Goal: Transaction & Acquisition: Purchase product/service

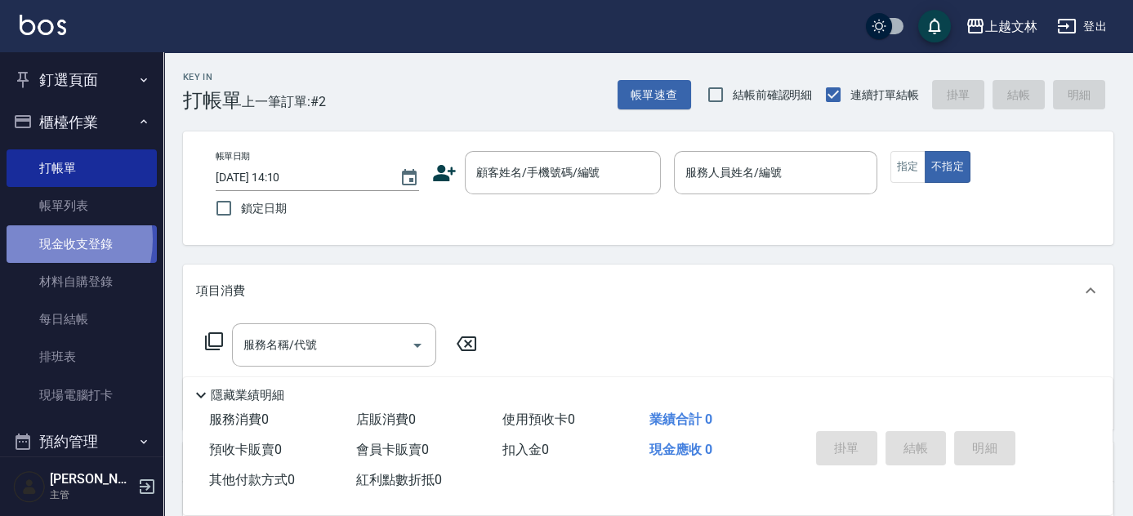
click at [47, 239] on link "現金收支登錄" at bounding box center [82, 244] width 150 height 38
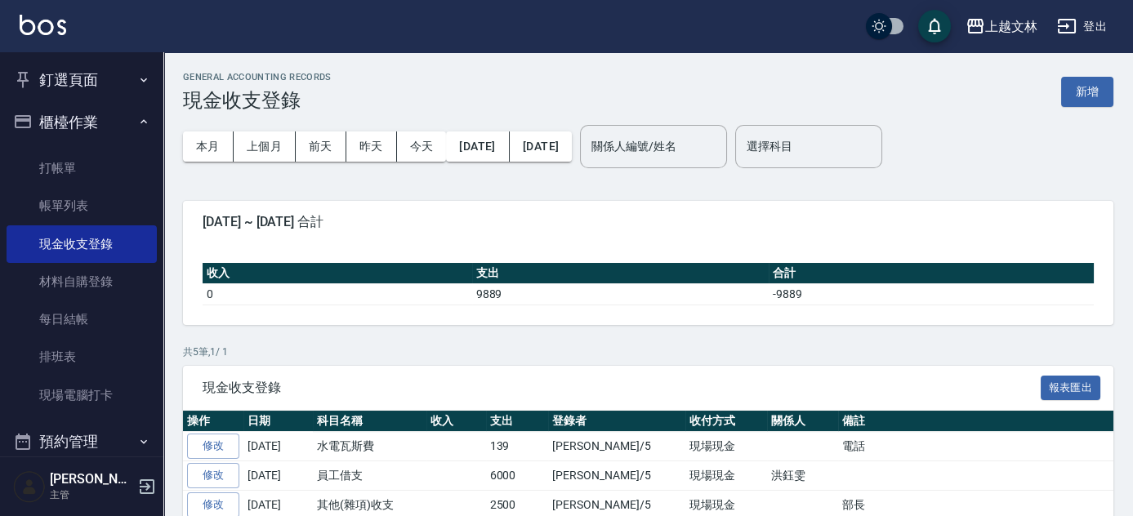
click at [1080, 91] on button "新增" at bounding box center [1087, 92] width 52 height 30
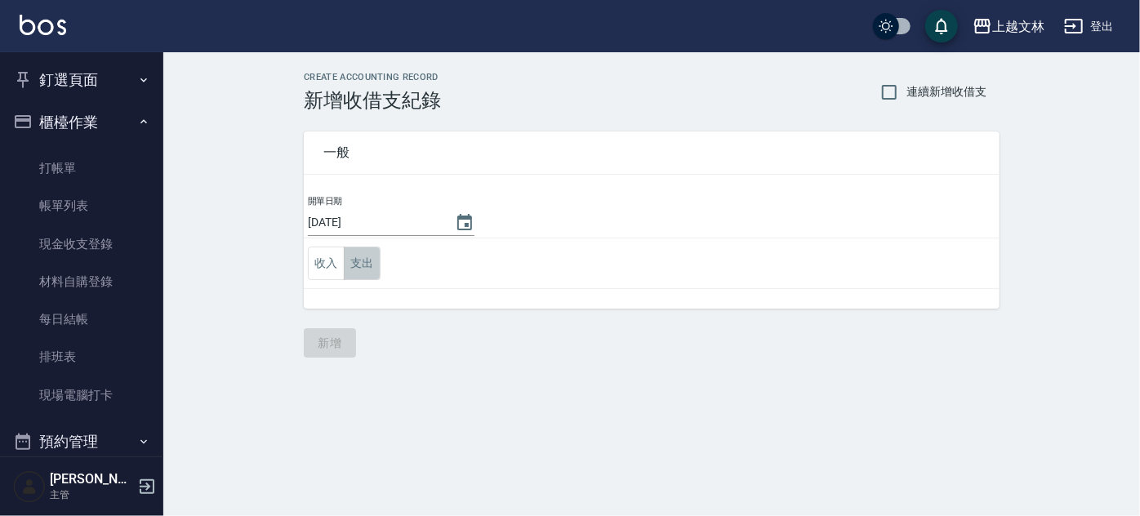
click at [369, 265] on button "支出" at bounding box center [362, 263] width 37 height 33
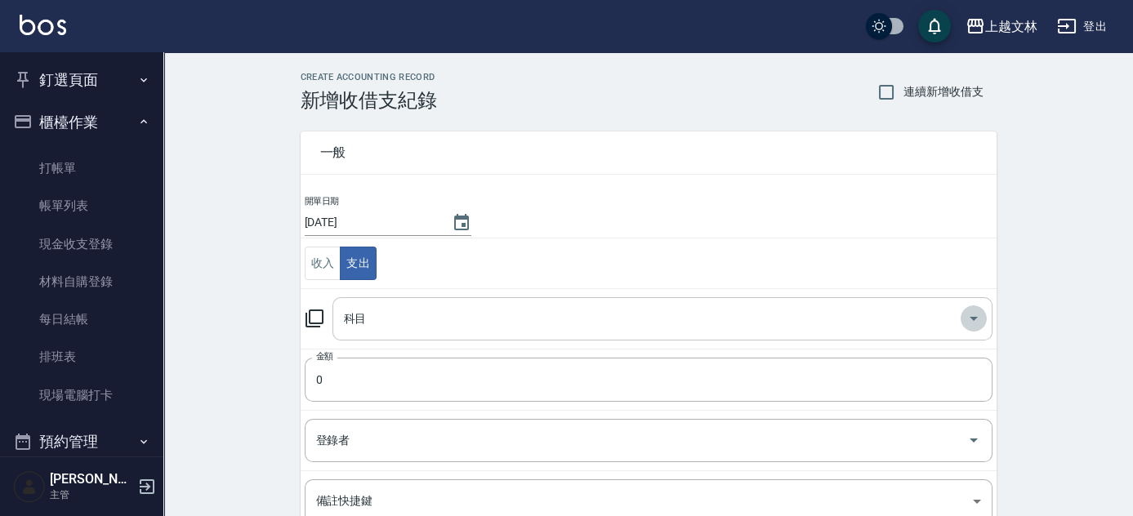
click at [972, 317] on icon "Open" at bounding box center [973, 319] width 8 height 4
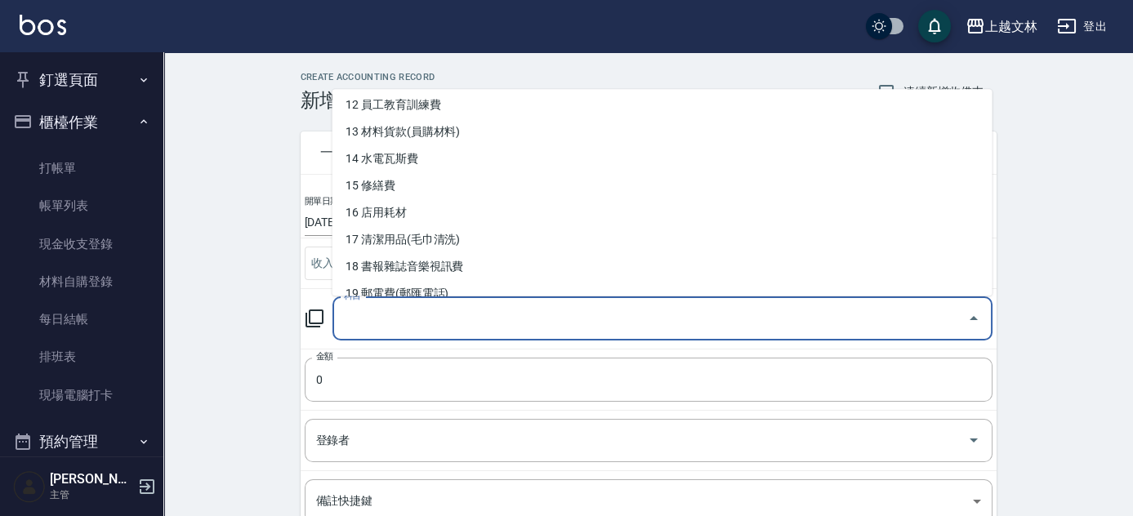
scroll to position [297, 0]
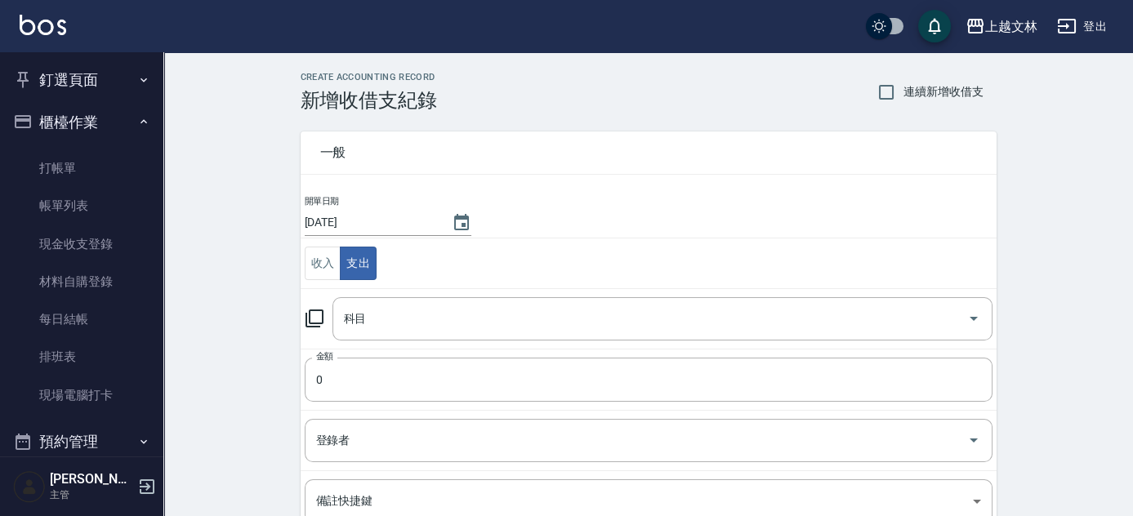
click at [1073, 154] on div "CREATE ACCOUNTING RECORD 新增收借支紀錄 連續新增收借支 一般 開單日期 [DATE] 收入 支出 科目 科目 金額 0 金額 登錄者…" at bounding box center [647, 386] width 969 height 669
click at [314, 260] on button "收入" at bounding box center [323, 263] width 37 height 33
click at [970, 317] on icon "Open" at bounding box center [973, 319] width 8 height 4
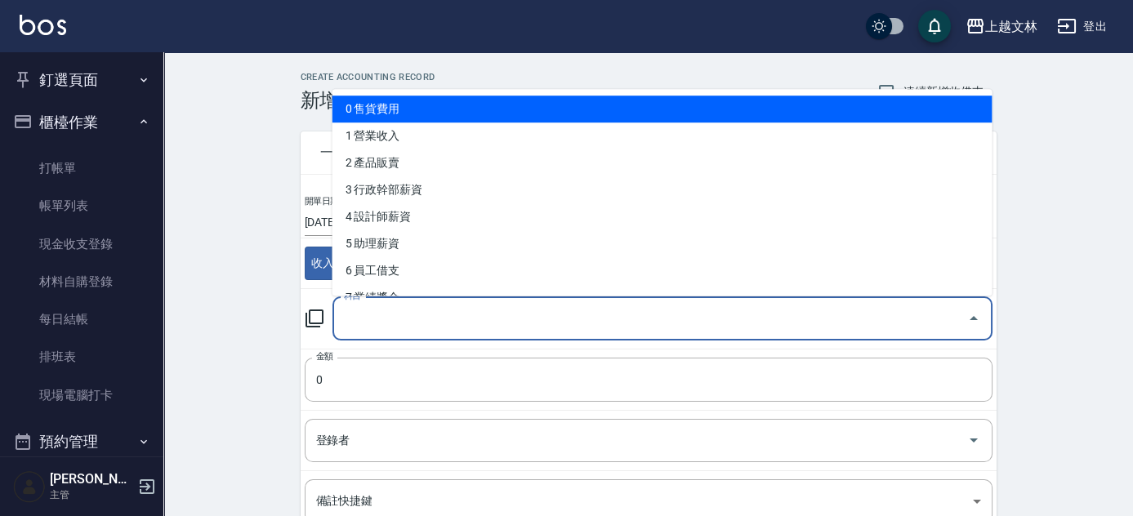
click at [364, 112] on li "0 售貨費用" at bounding box center [662, 109] width 660 height 27
type input "0 售貨費用"
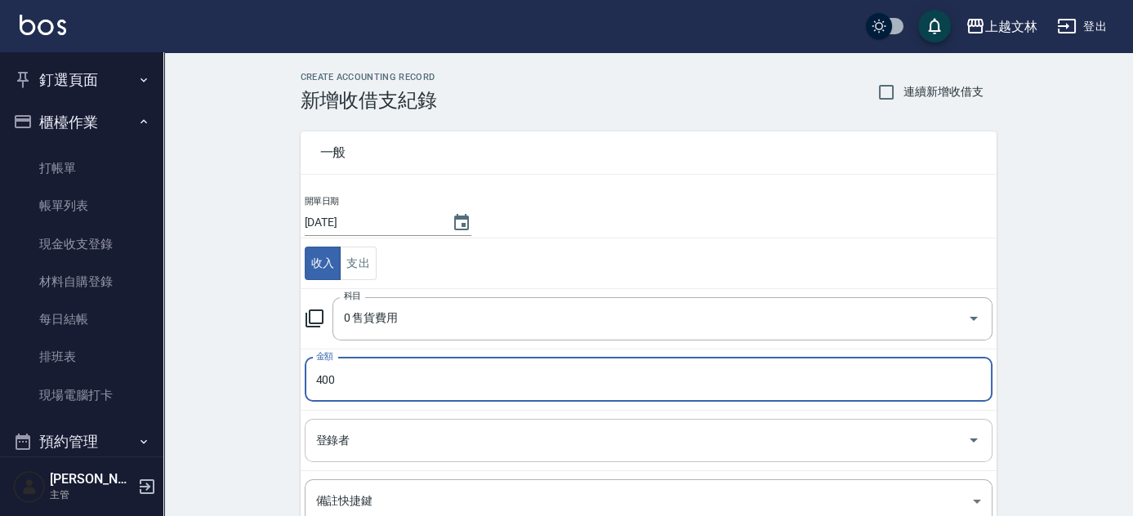
type input "400"
click at [385, 434] on input "登錄者" at bounding box center [636, 440] width 648 height 29
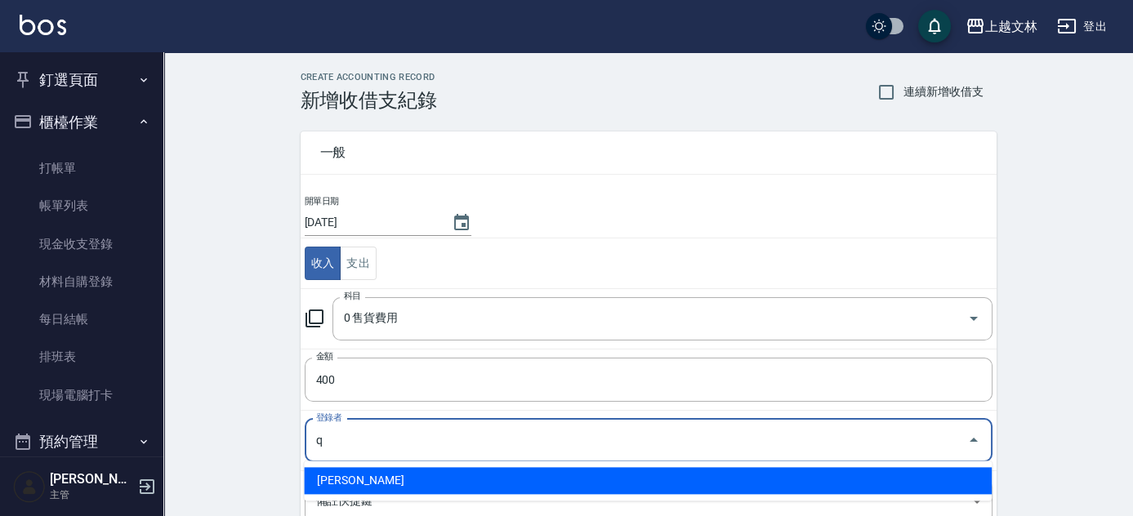
click at [350, 476] on li "[PERSON_NAME]" at bounding box center [648, 480] width 688 height 27
type input "[PERSON_NAME]"
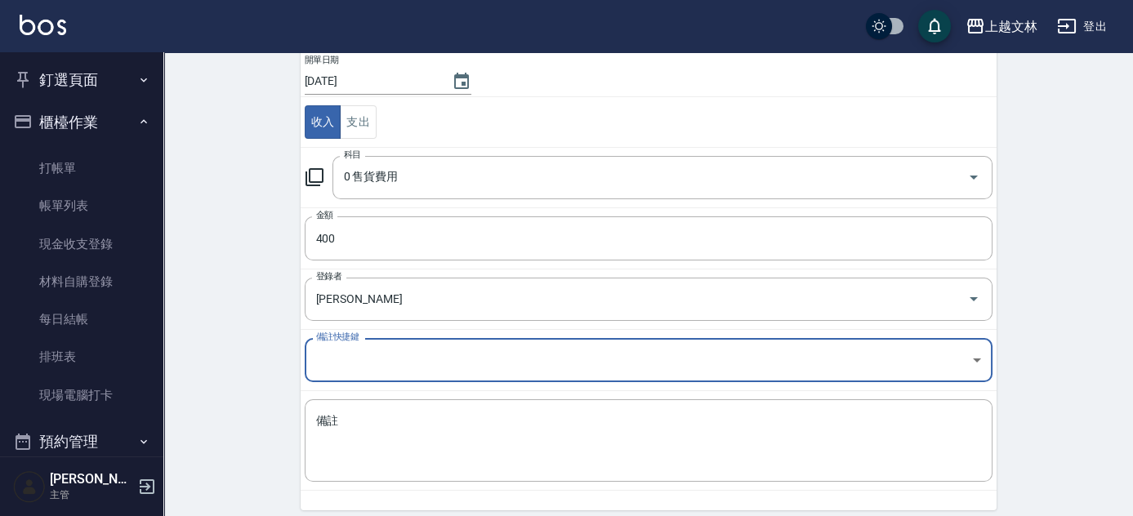
scroll to position [141, 0]
click at [309, 413] on div "x 備註" at bounding box center [649, 440] width 688 height 82
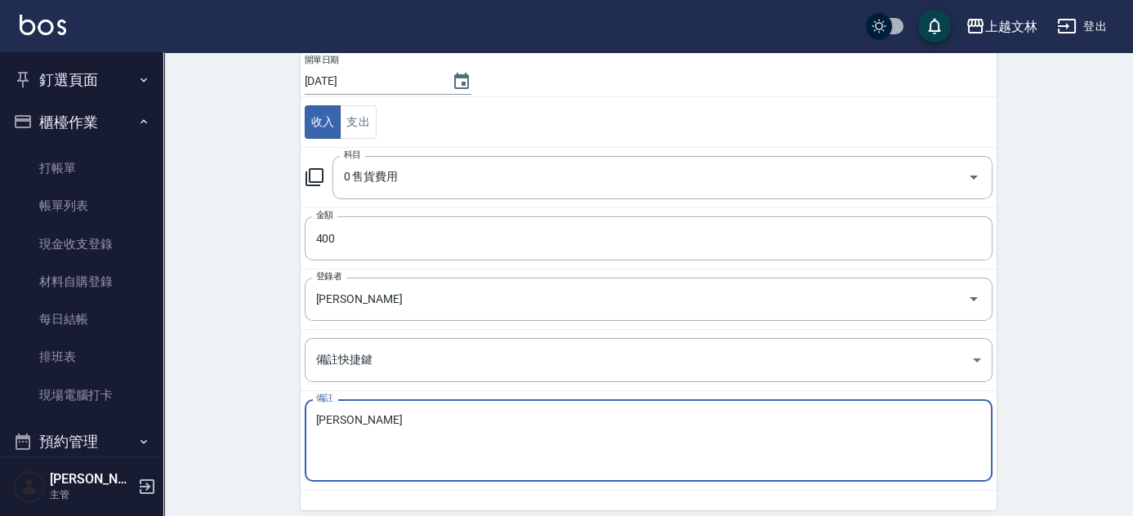
click at [676, 417] on textarea "[PERSON_NAME]" at bounding box center [648, 441] width 665 height 56
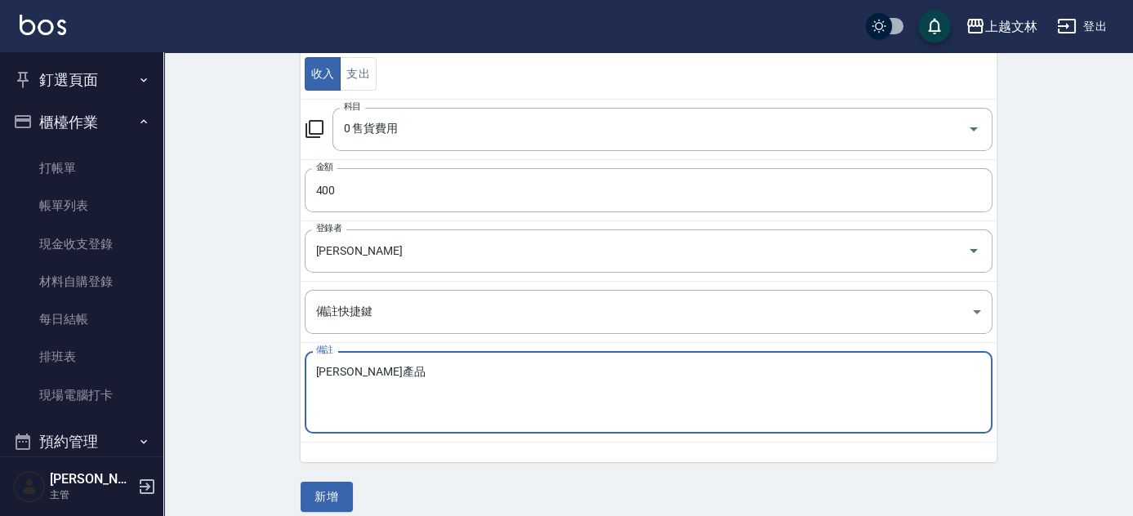
scroll to position [202, 0]
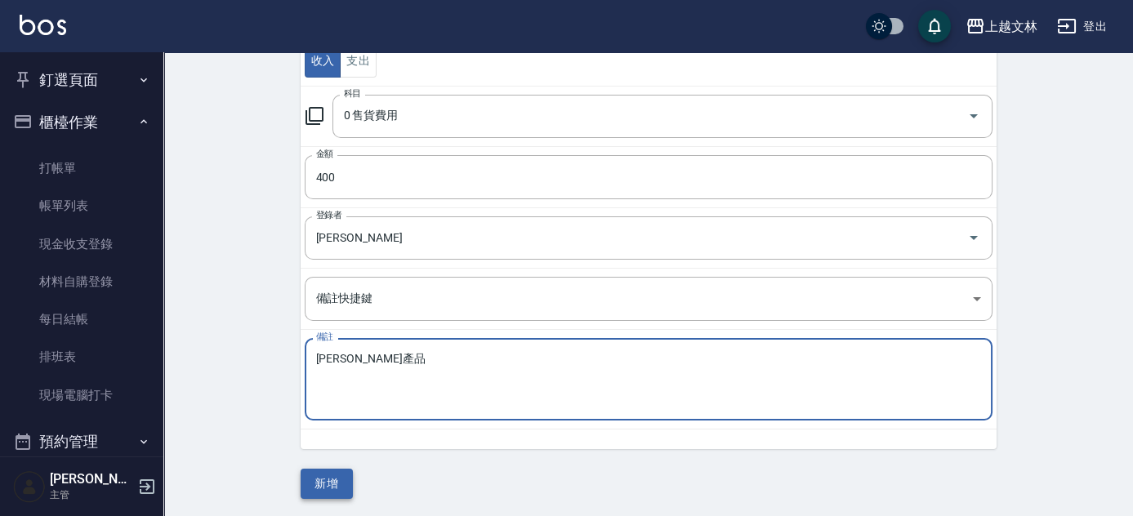
type textarea "[PERSON_NAME]產品"
click at [311, 481] on button "新增" at bounding box center [326, 484] width 52 height 30
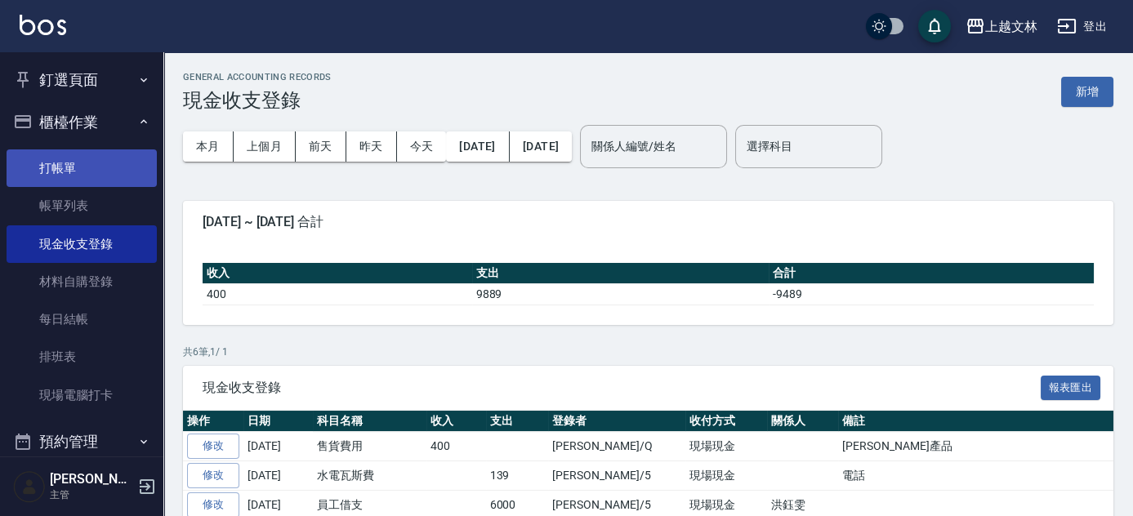
drag, startPoint x: 69, startPoint y: 167, endPoint x: 56, endPoint y: 170, distance: 12.7
click at [69, 167] on link "打帳單" at bounding box center [82, 168] width 150 height 38
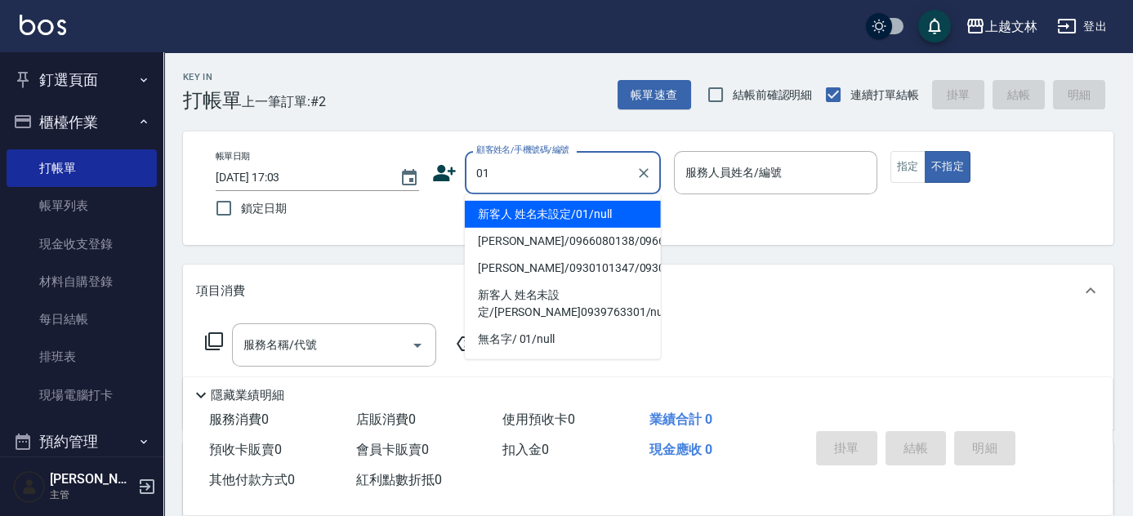
type input "新客人 姓名未設定/01/null"
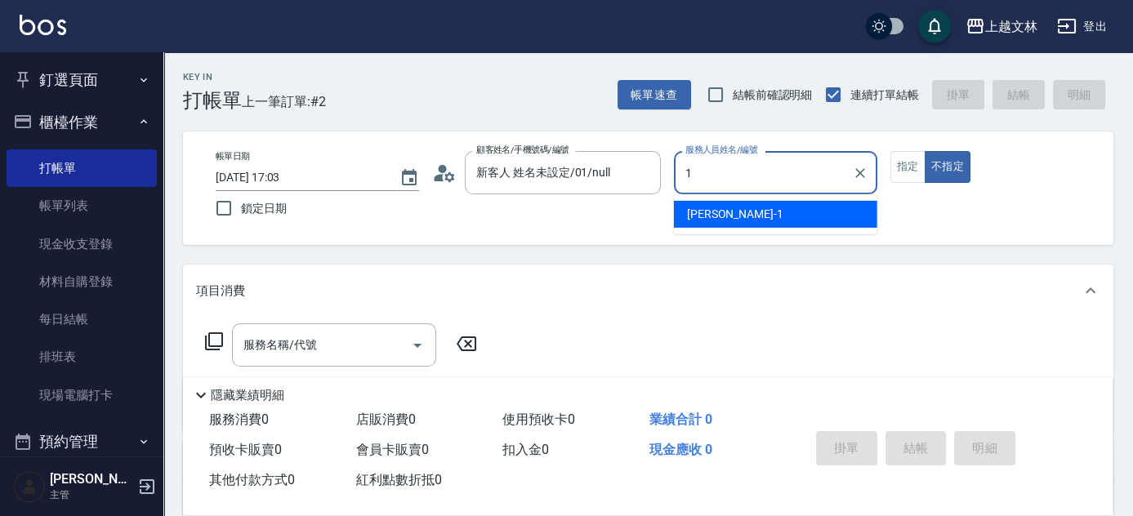
type input "1"
type button "false"
type input "[PERSON_NAME]-1"
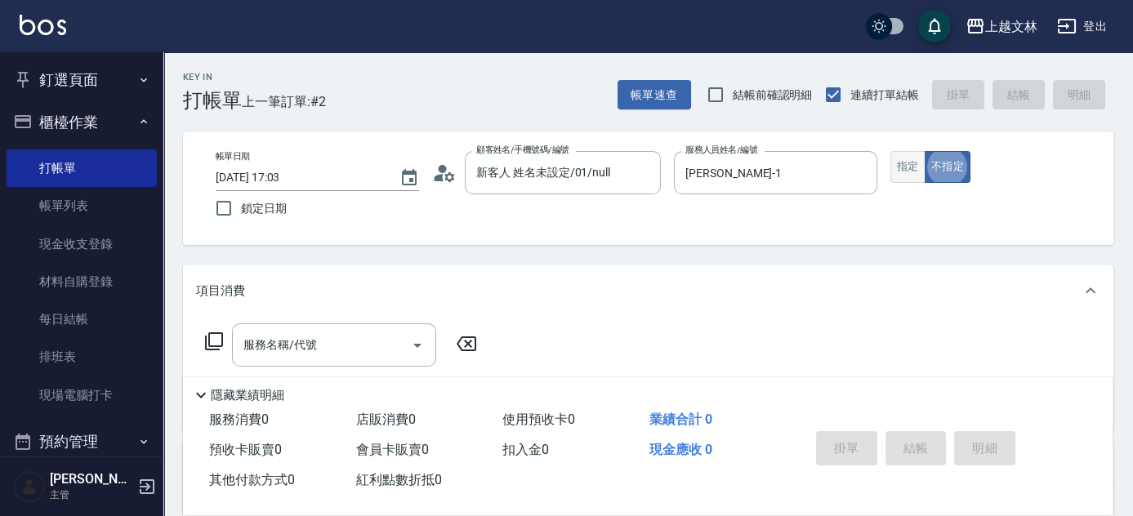
click at [922, 171] on button "指定" at bounding box center [907, 167] width 35 height 32
click at [342, 325] on div "服務名稱/代號" at bounding box center [334, 344] width 204 height 43
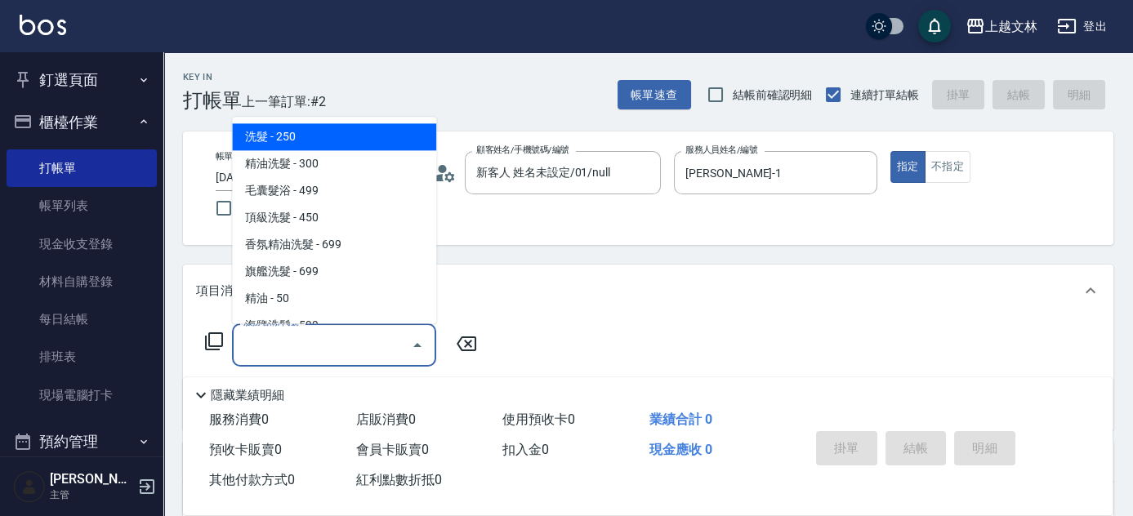
type input "4"
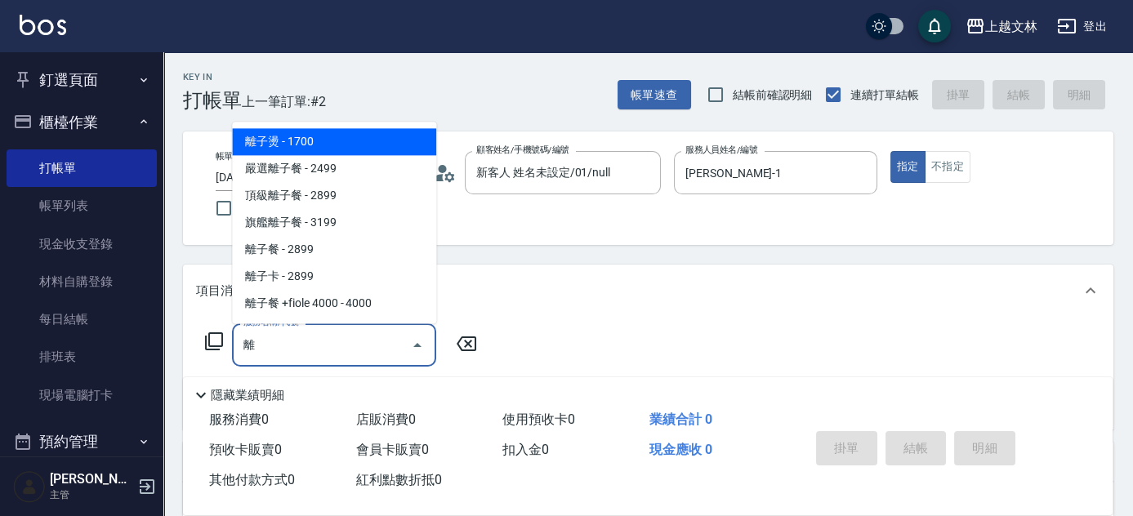
click at [300, 139] on span "離子燙 - 1700" at bounding box center [334, 141] width 204 height 27
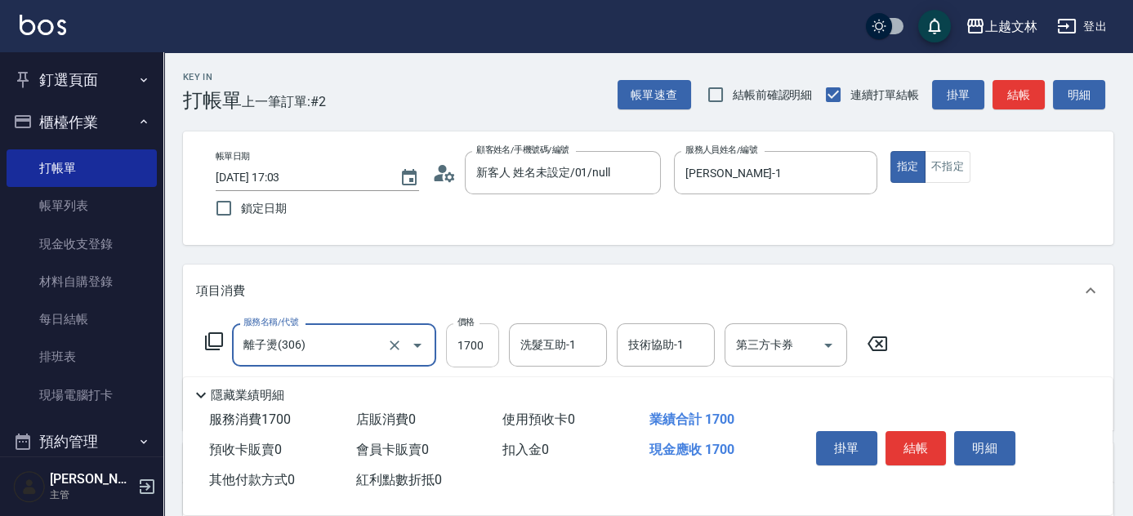
type input "離子燙(306)"
click at [487, 344] on input "1700" at bounding box center [472, 345] width 53 height 44
type input "2000"
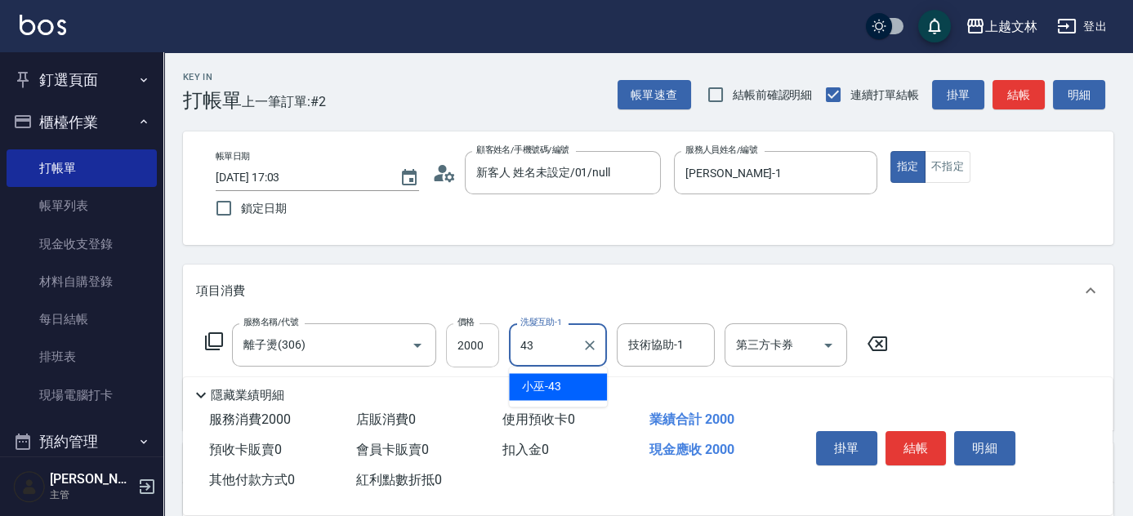
type input "小巫-43"
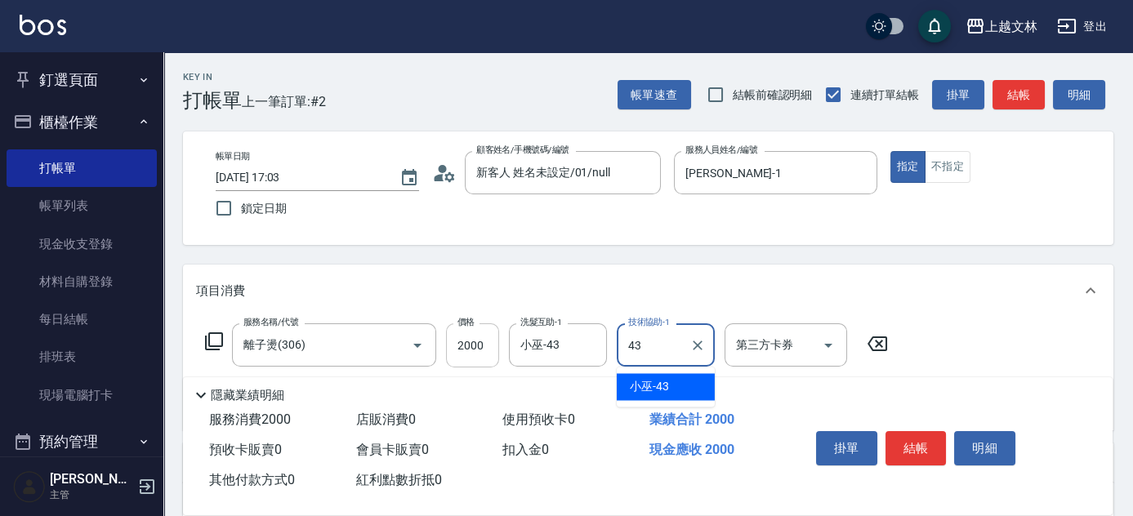
type input "小巫-43"
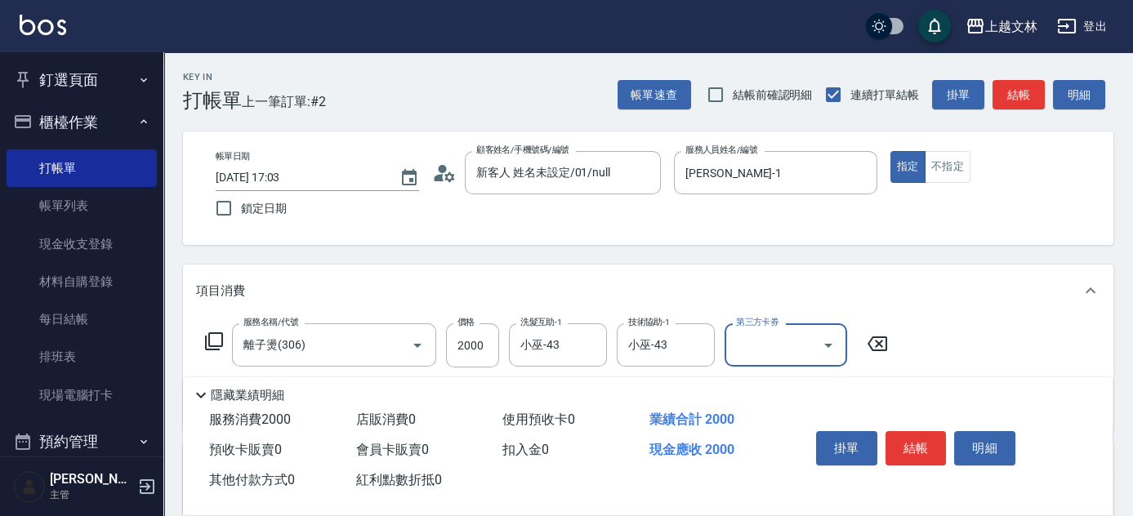
click at [1027, 102] on button "結帳" at bounding box center [1018, 95] width 52 height 30
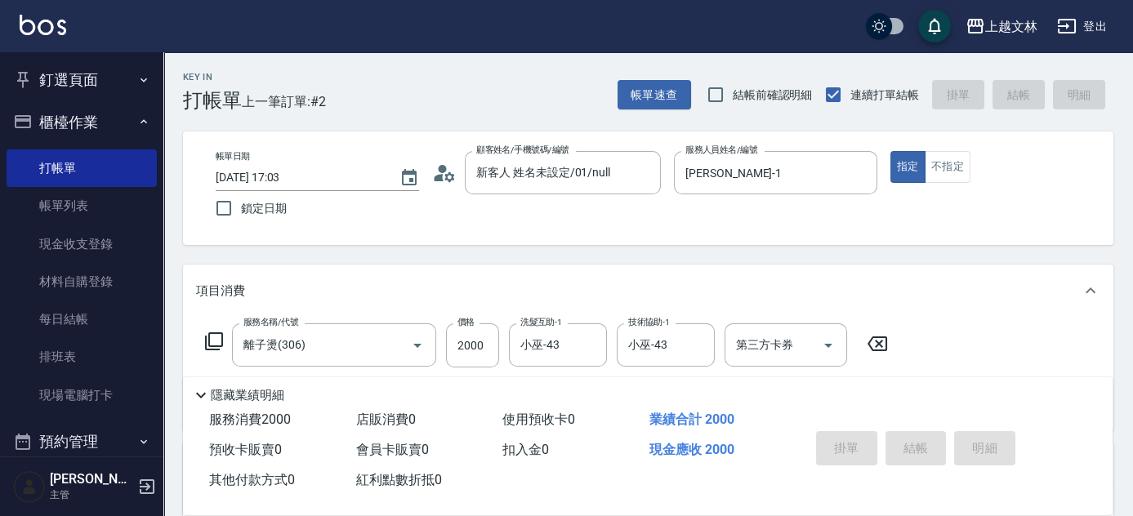
type input "[DATE] 17:33"
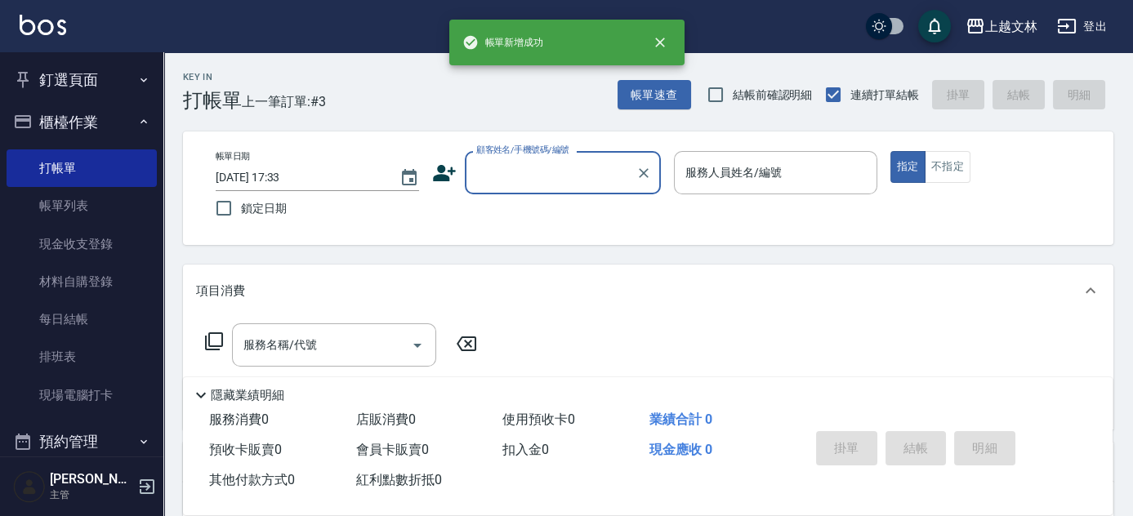
click at [552, 173] on input "顧客姓名/手機號碼/編號" at bounding box center [550, 172] width 157 height 29
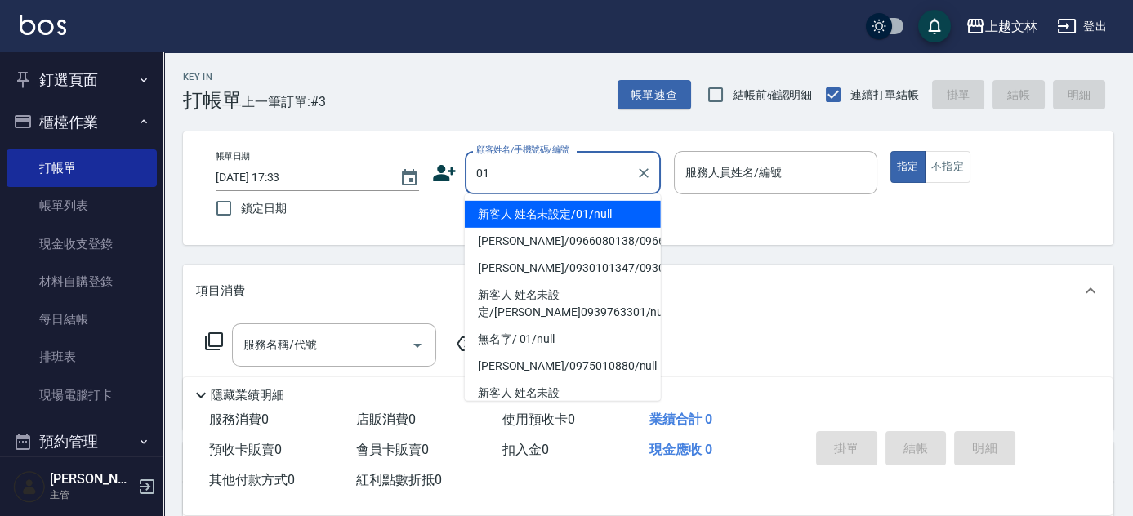
type input "新客人 姓名未設定/01/null"
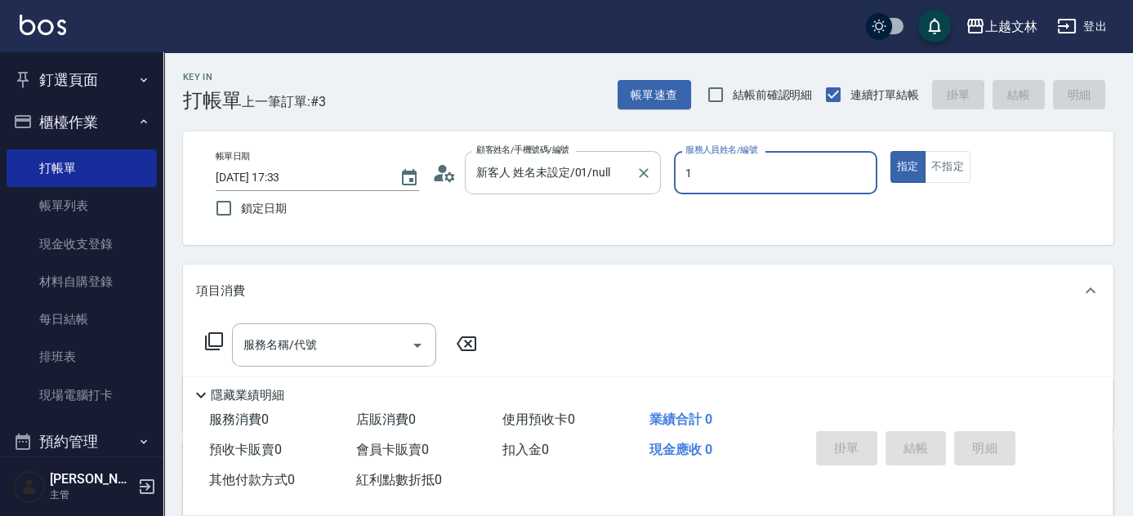
type input "1"
type button "true"
type input "[PERSON_NAME]-1"
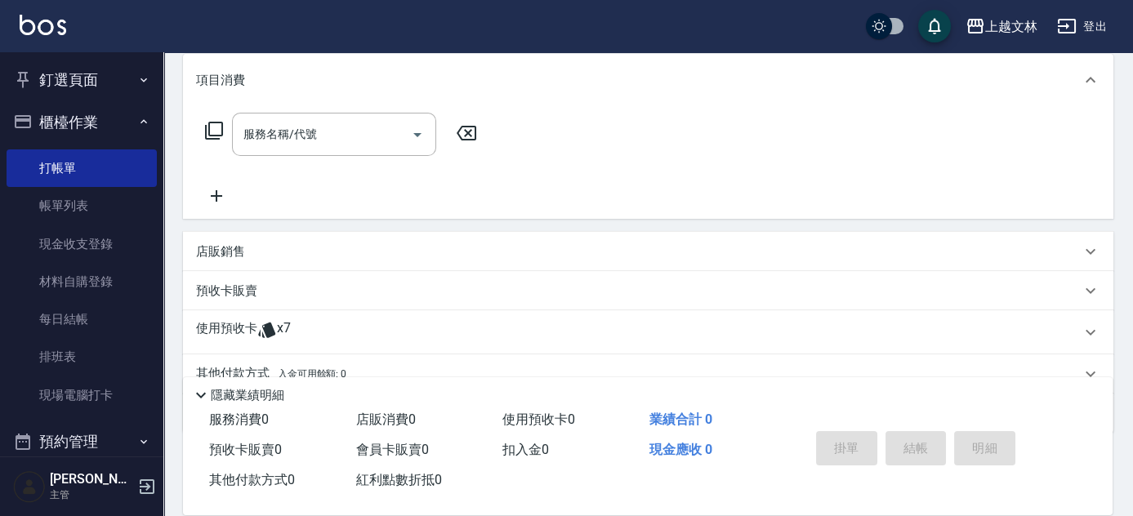
scroll to position [222, 0]
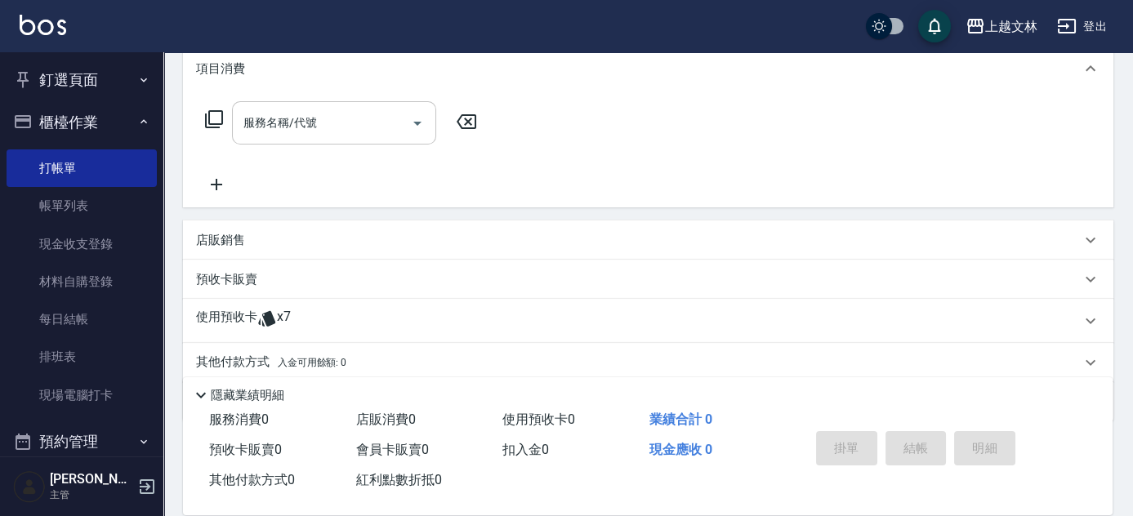
click at [325, 123] on input "服務名稱/代號" at bounding box center [321, 123] width 165 height 29
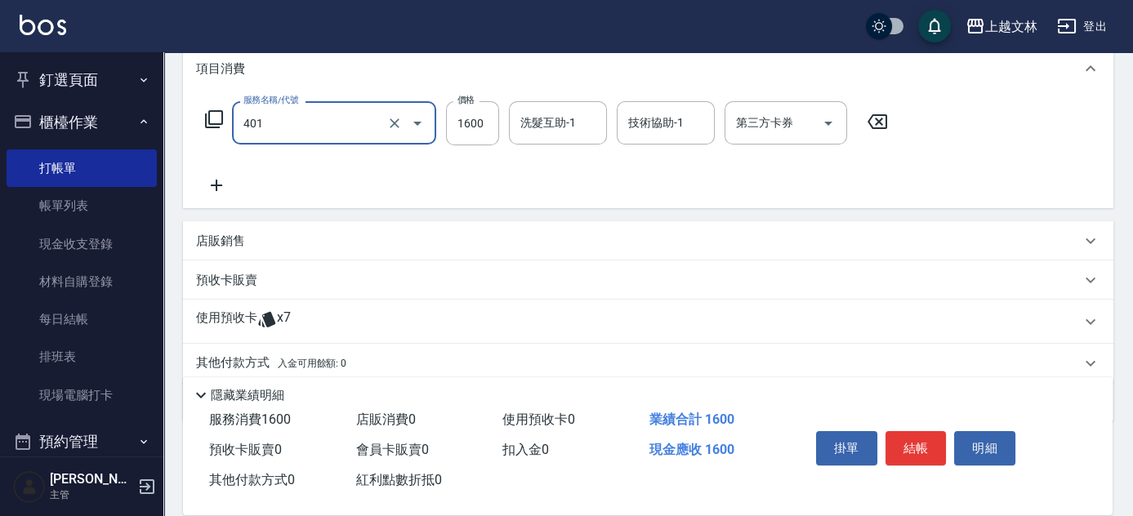
type input "基本染髮(401)"
type input "1900"
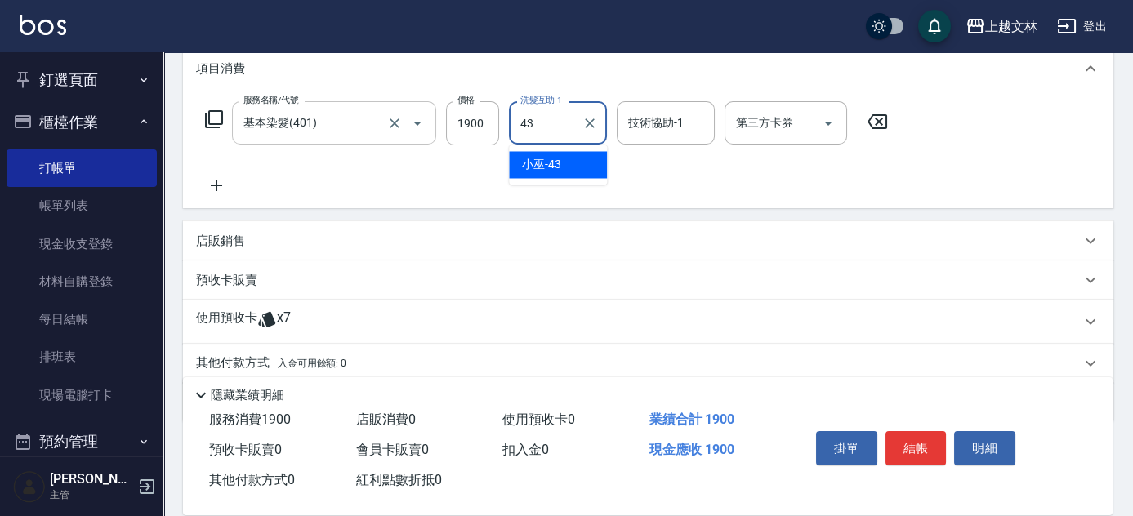
type input "小巫-43"
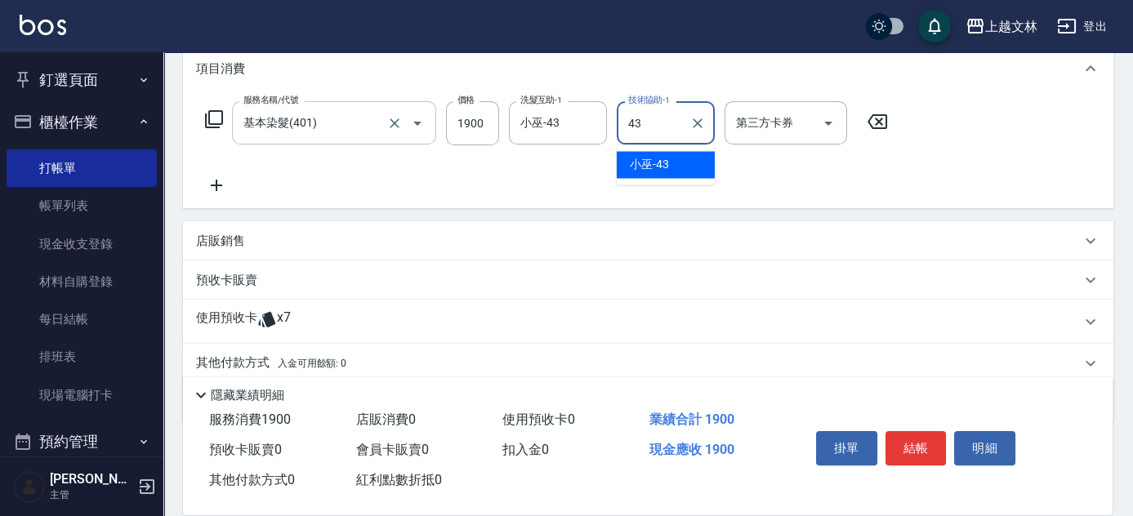
type input "小巫-43"
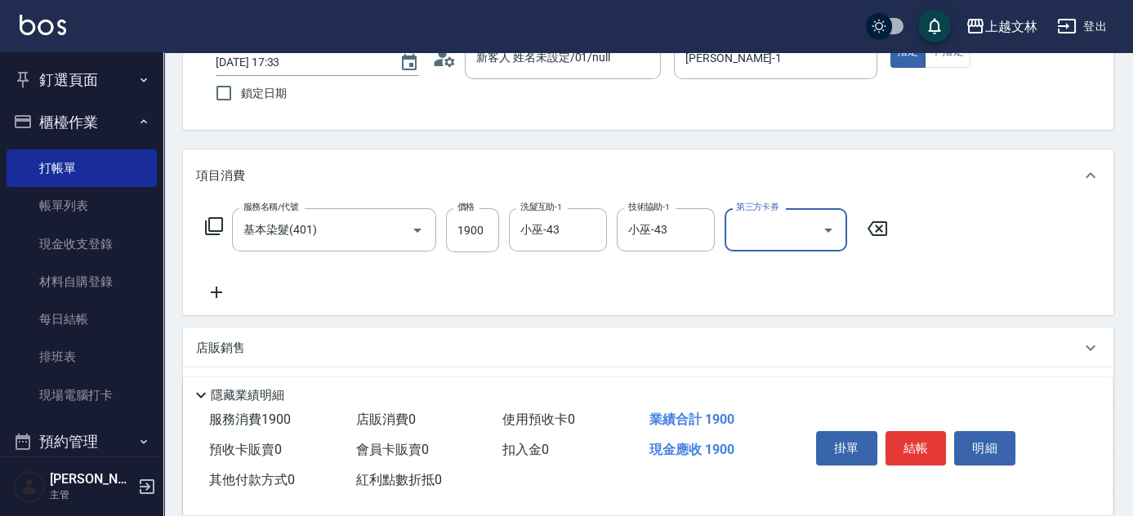
scroll to position [0, 0]
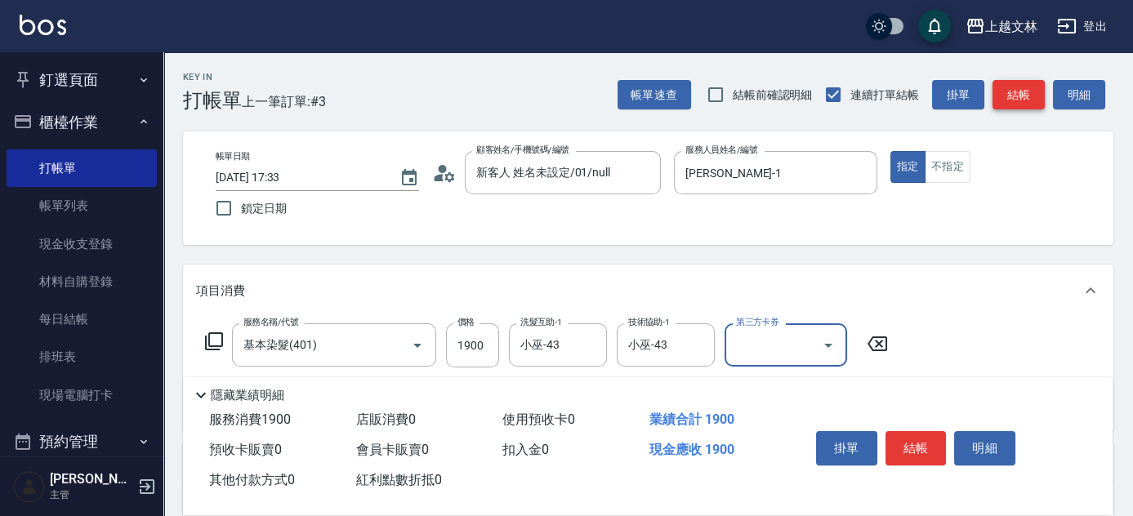
click at [1027, 100] on button "結帳" at bounding box center [1018, 95] width 52 height 30
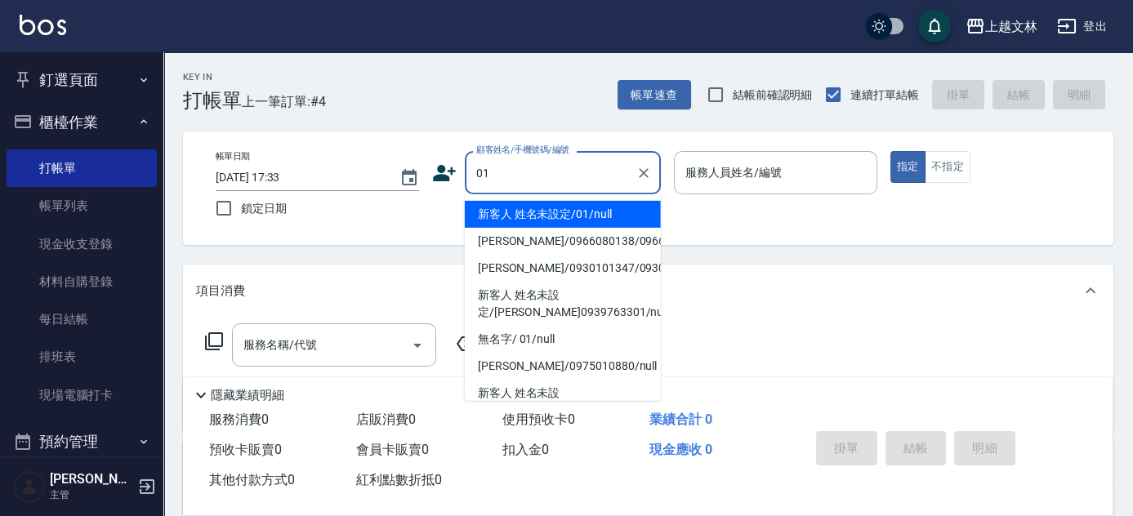
type input "新客人 姓名未設定/01/null"
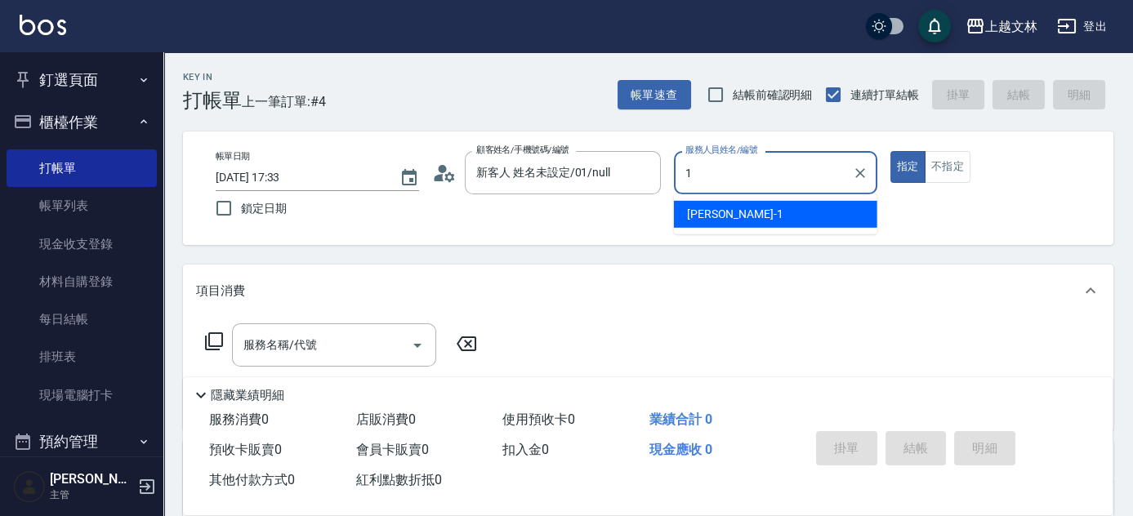
type input "[PERSON_NAME]-1"
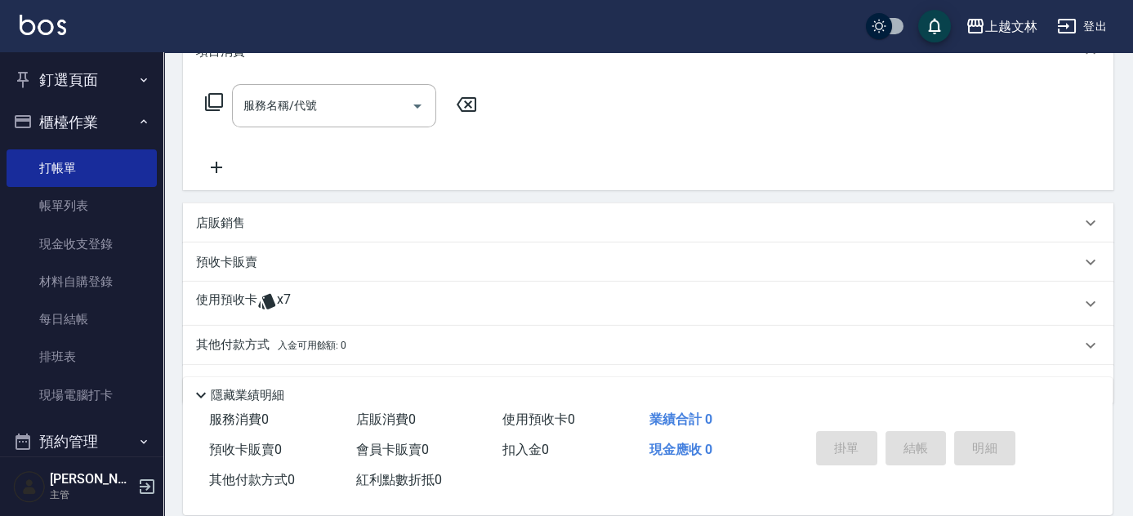
scroll to position [208, 0]
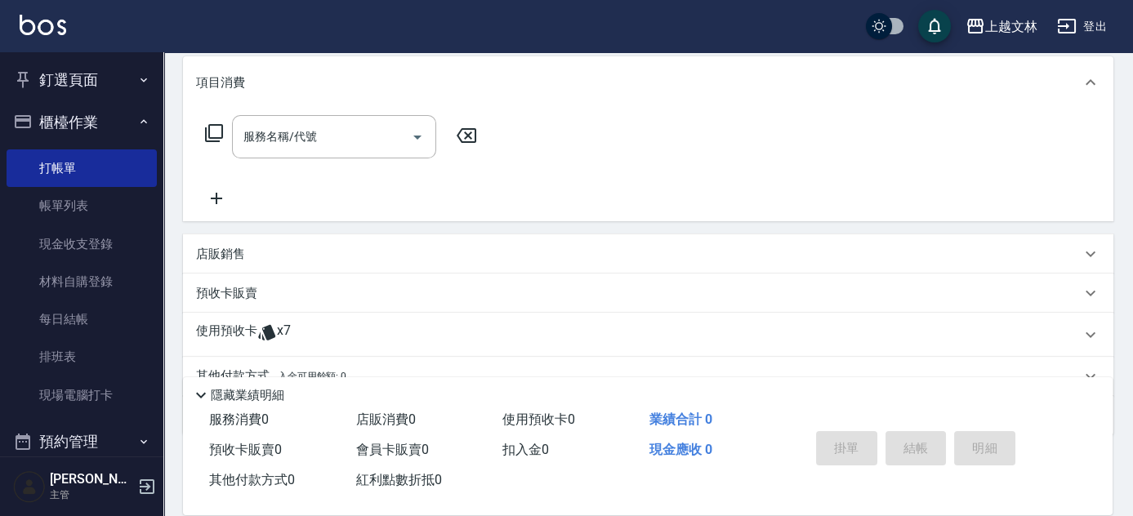
click at [232, 195] on icon at bounding box center [216, 199] width 41 height 20
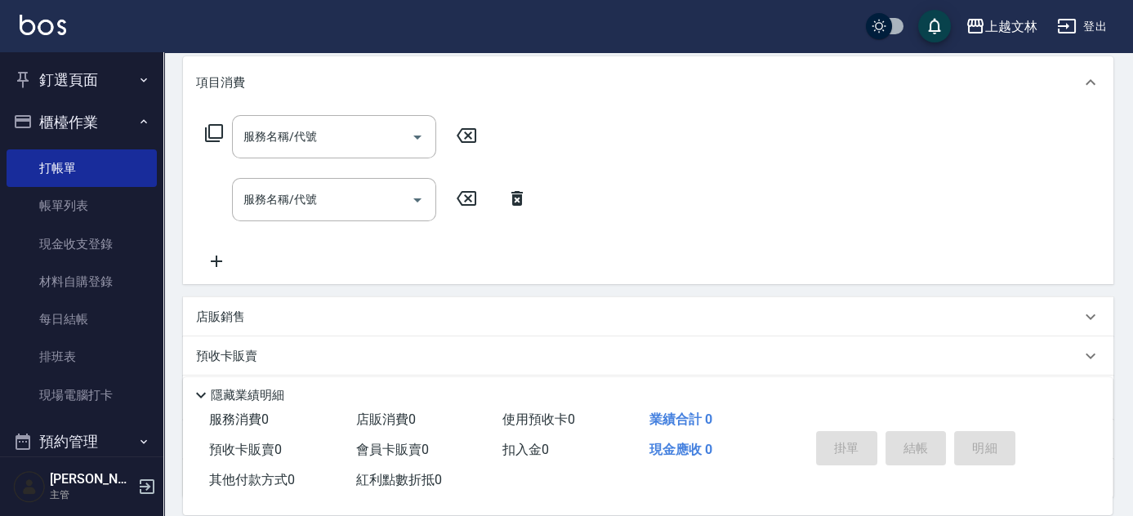
click at [215, 269] on icon at bounding box center [216, 261] width 41 height 20
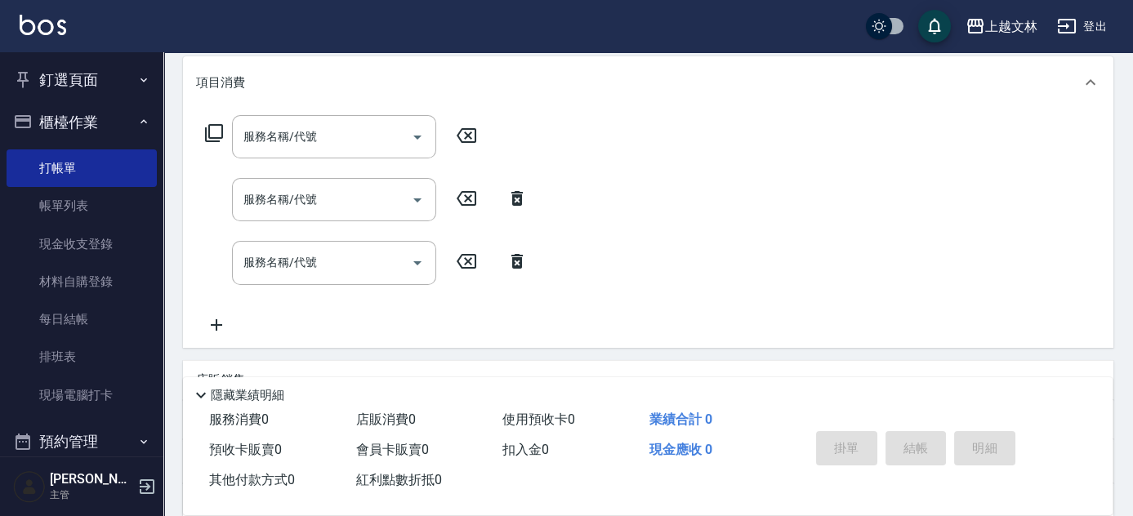
click at [218, 324] on icon at bounding box center [216, 324] width 11 height 11
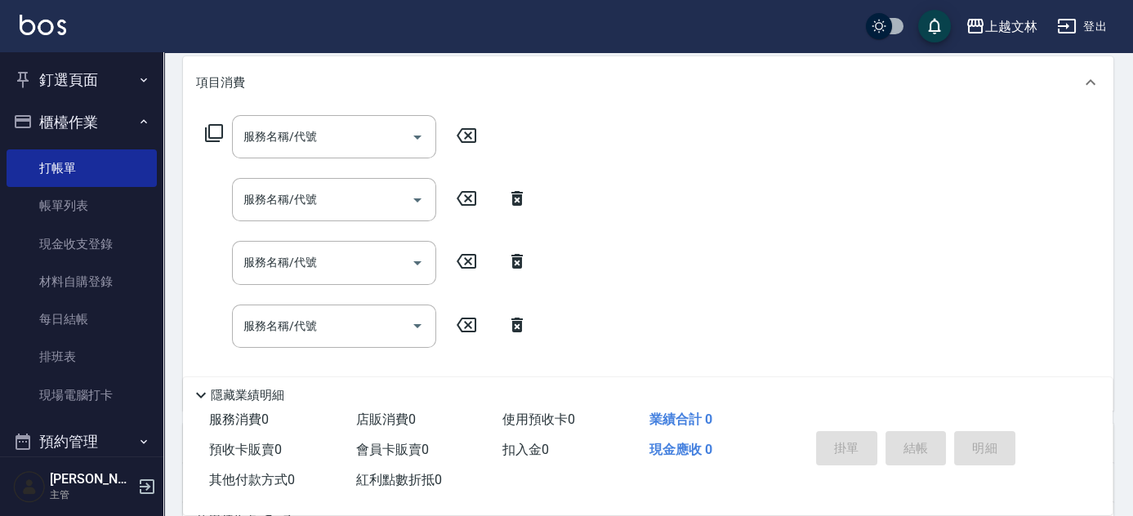
scroll to position [283, 0]
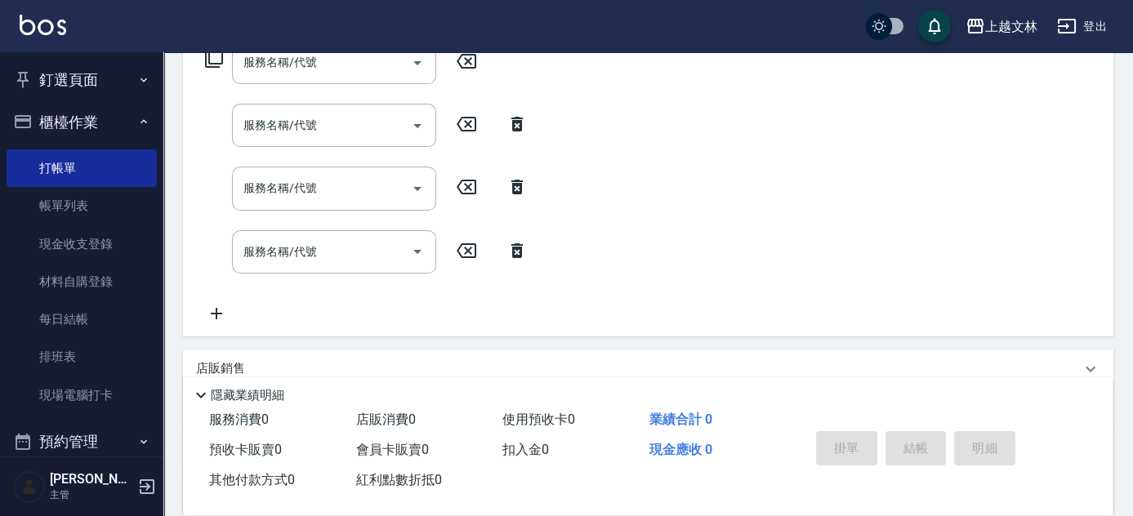
click at [224, 316] on icon at bounding box center [216, 314] width 41 height 20
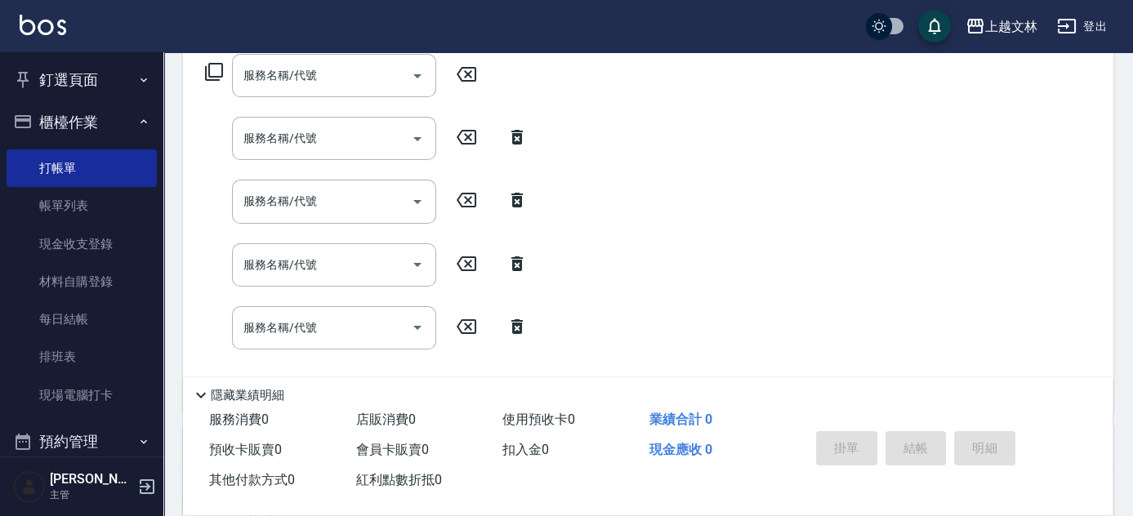
scroll to position [265, 0]
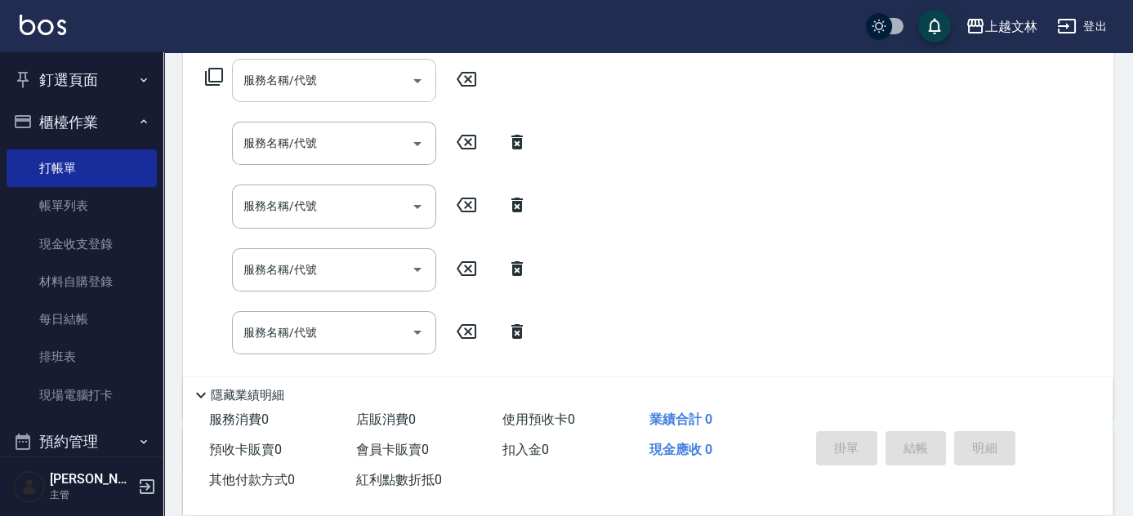
click at [354, 69] on input "服務名稱/代號" at bounding box center [321, 80] width 165 height 29
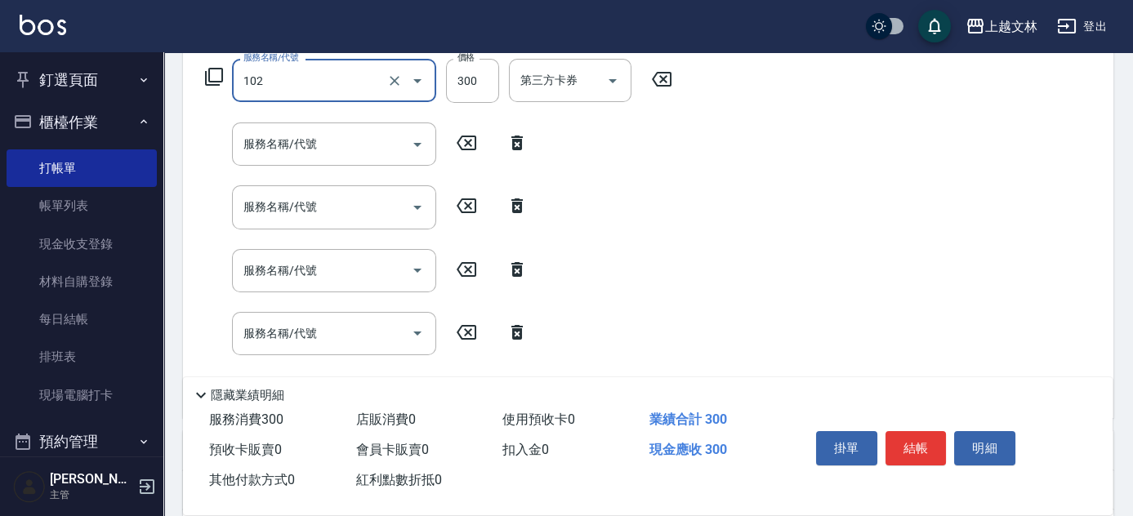
type input "精油洗髮(102)"
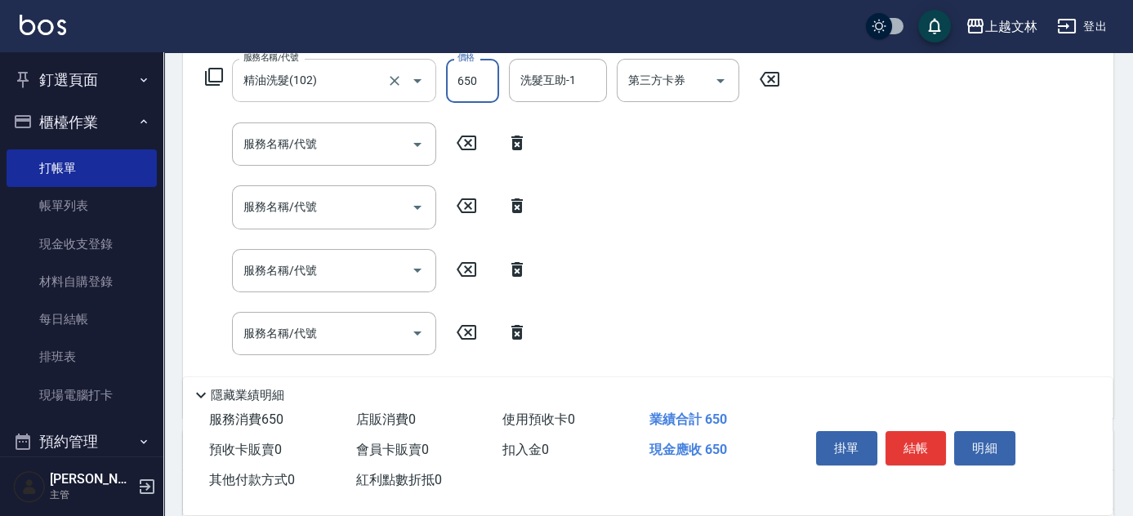
type input "650"
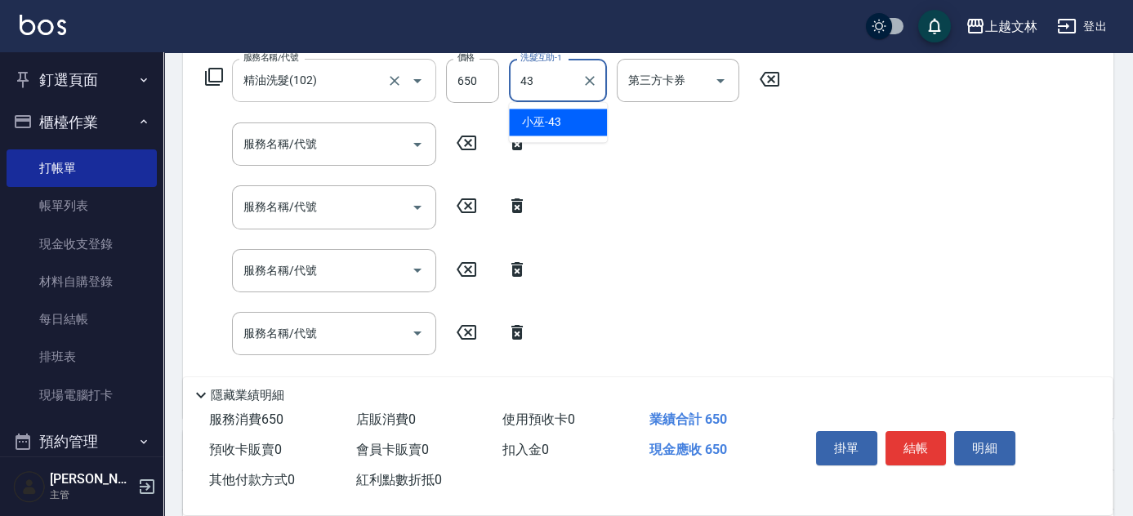
type input "小巫-43"
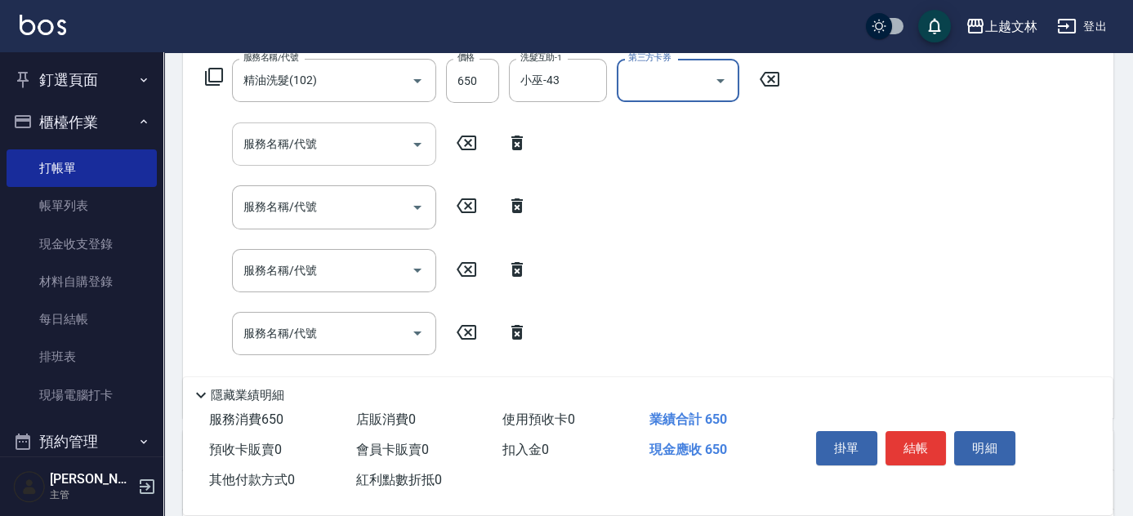
click at [314, 145] on input "服務名稱/代號" at bounding box center [321, 144] width 165 height 29
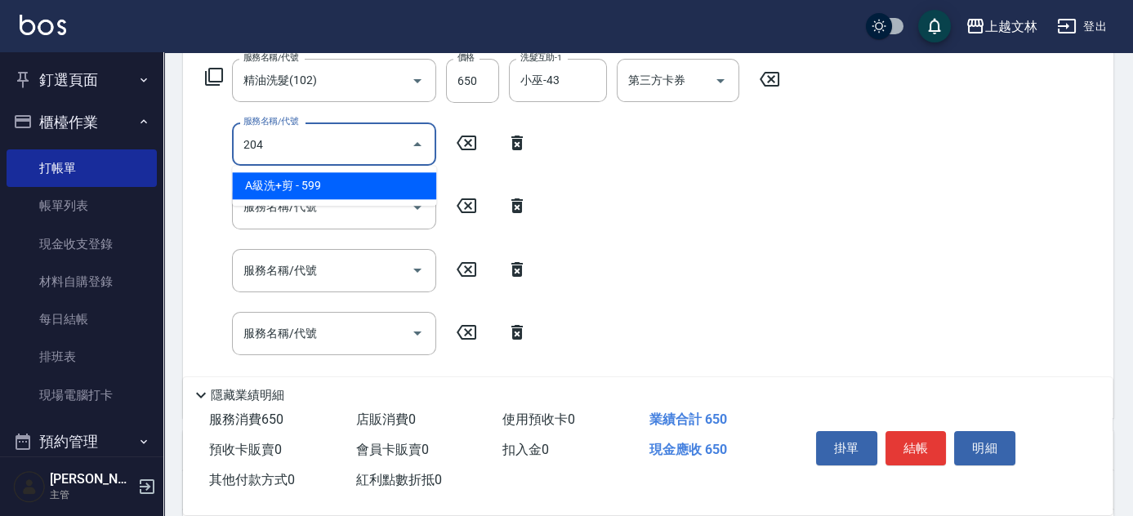
type input "A級洗+剪(204)"
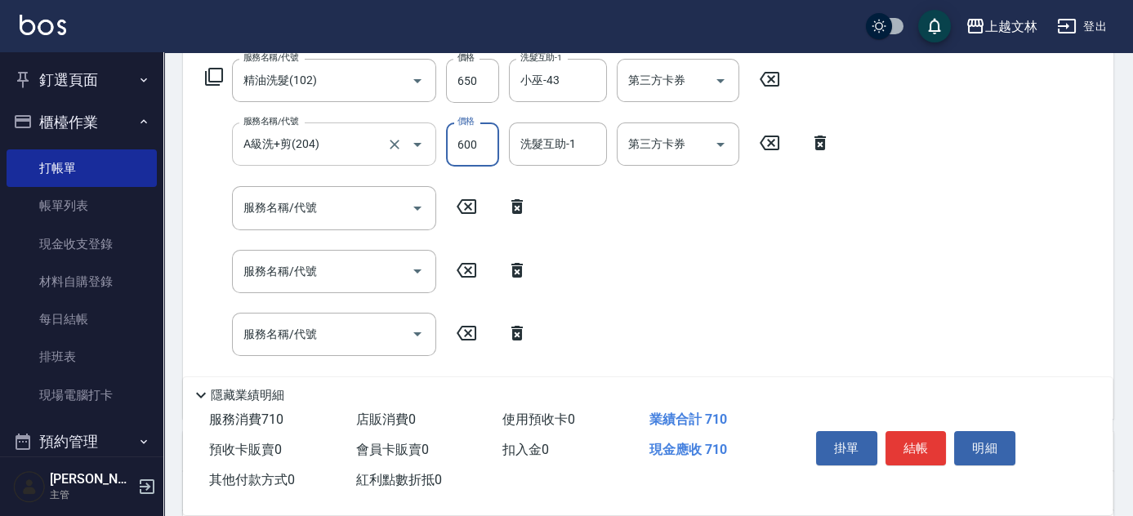
type input "600"
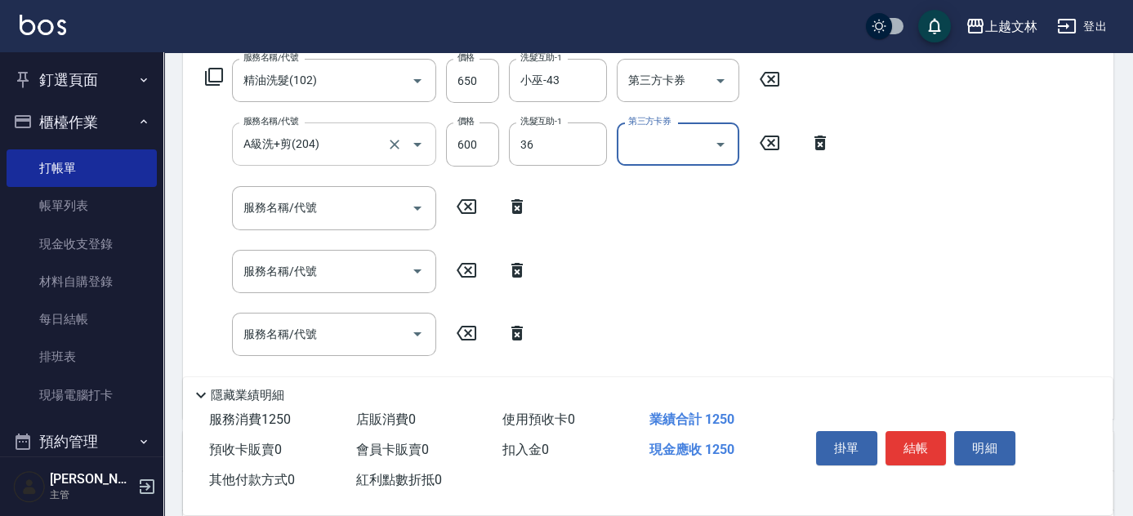
type input "清原-36"
click at [327, 210] on input "服務名稱/代號" at bounding box center [321, 208] width 165 height 29
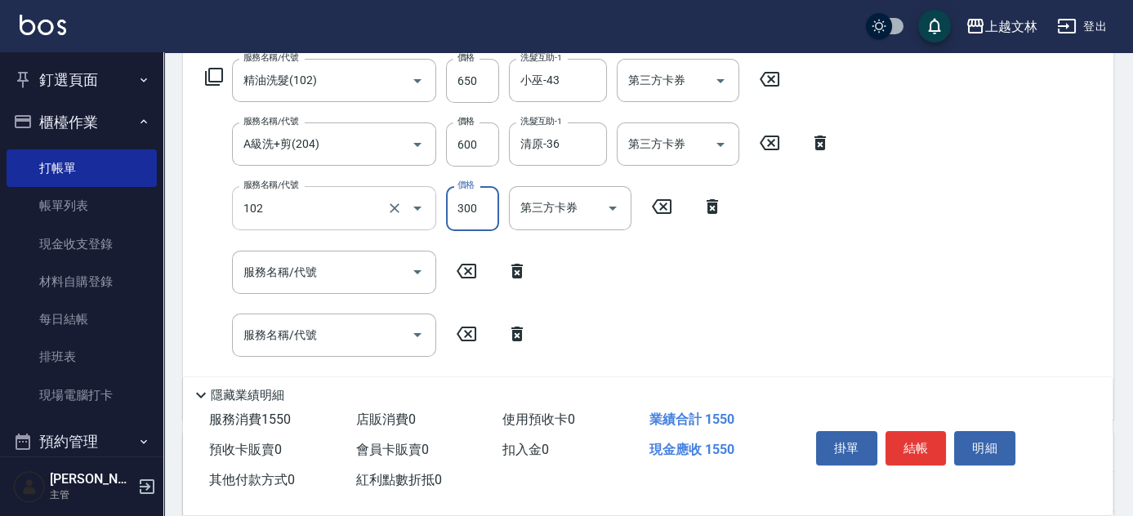
type input "精油洗髮(102)"
type input "650"
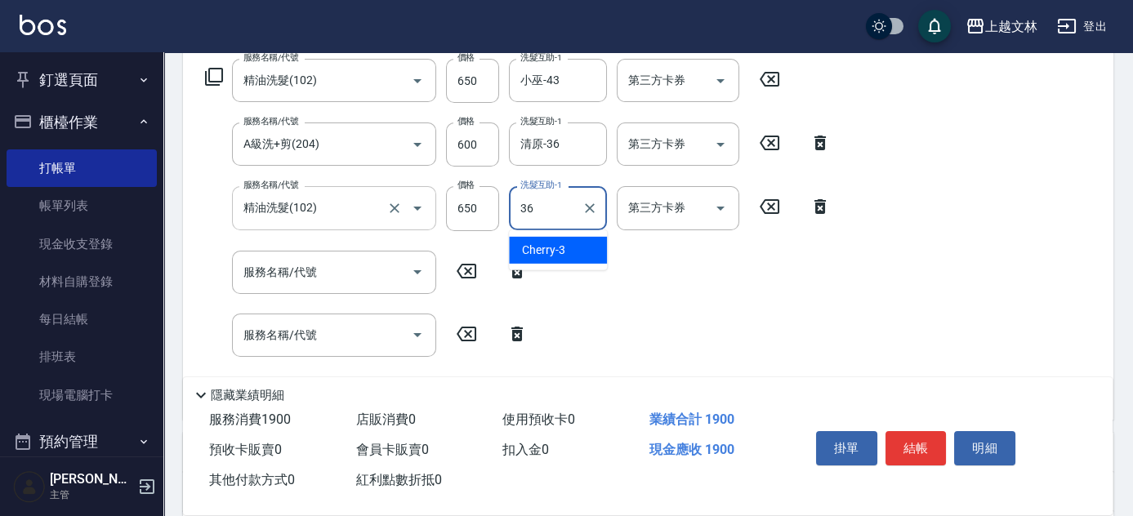
type input "清原-36"
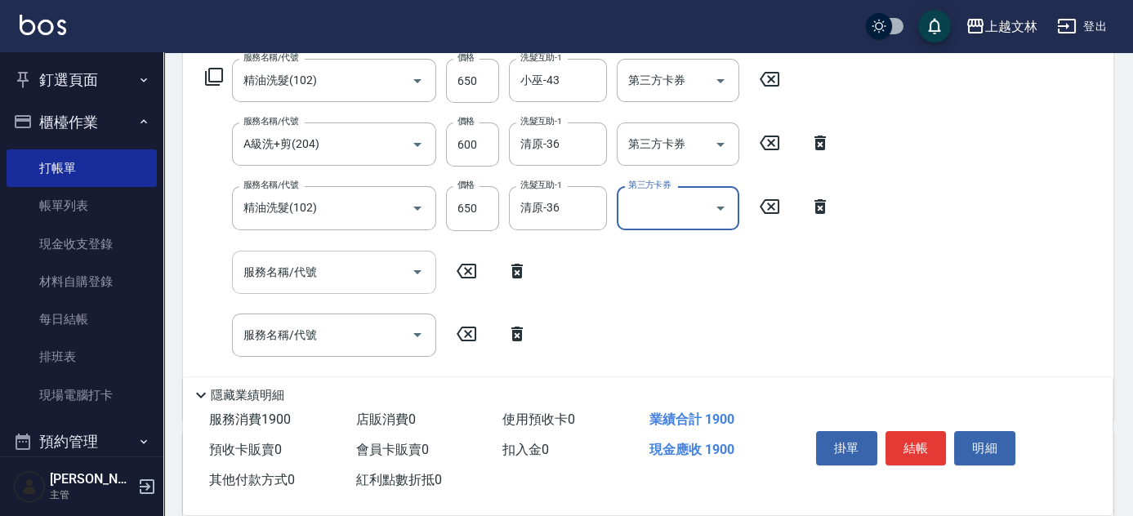
click at [342, 276] on input "服務名稱/代號" at bounding box center [321, 272] width 165 height 29
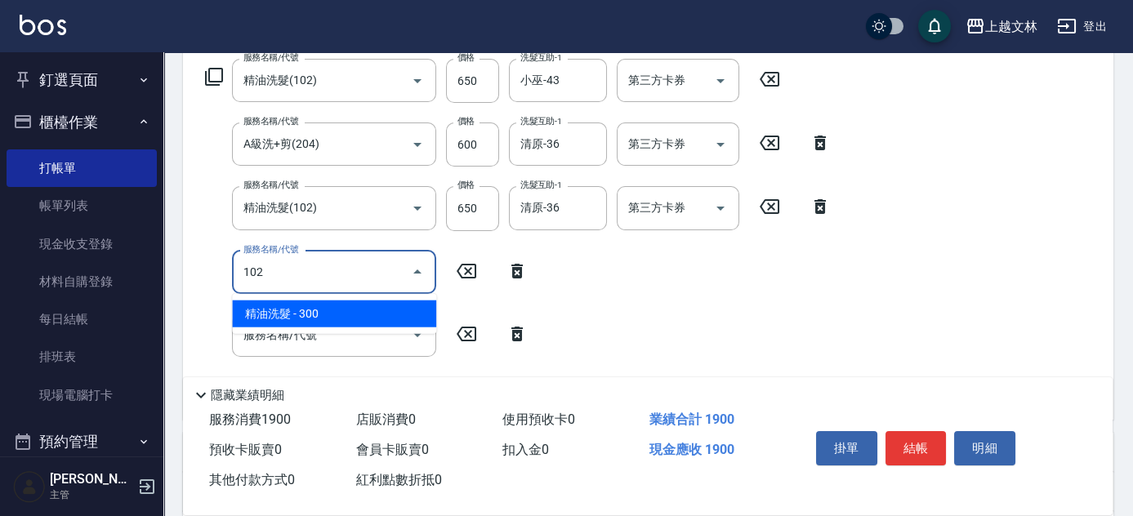
type input "精油洗髮(102)"
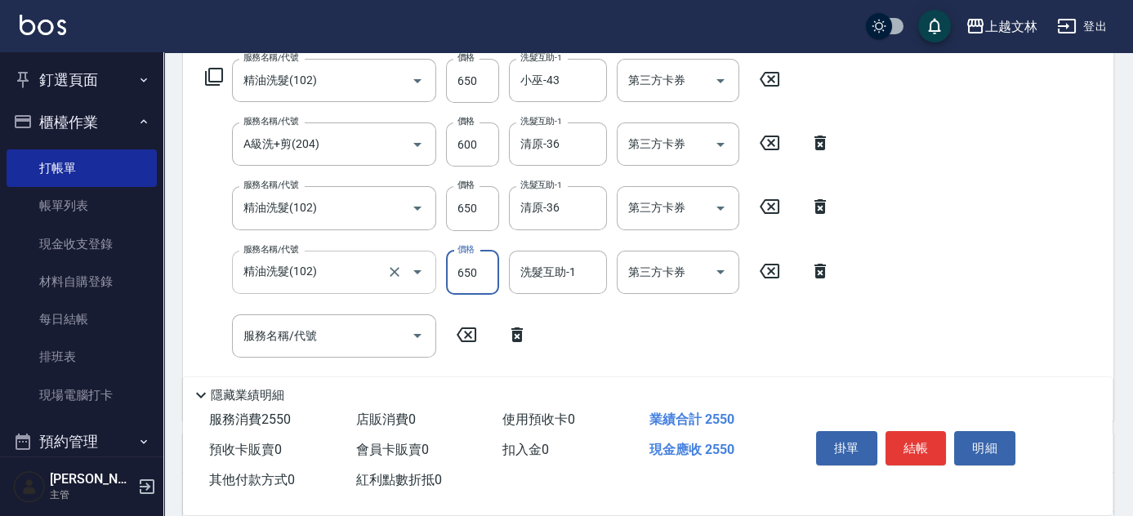
type input "650"
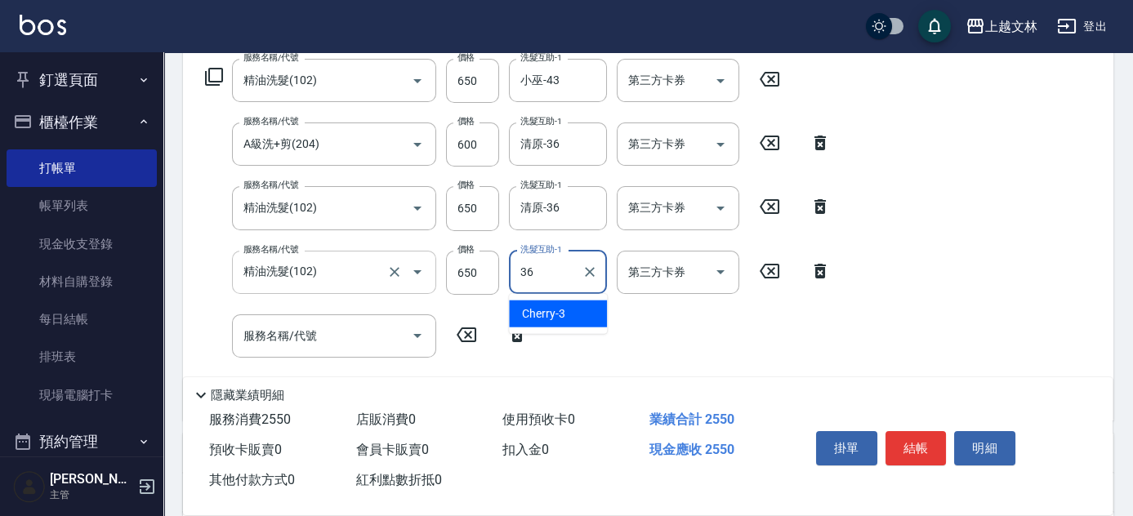
type input "清原-36"
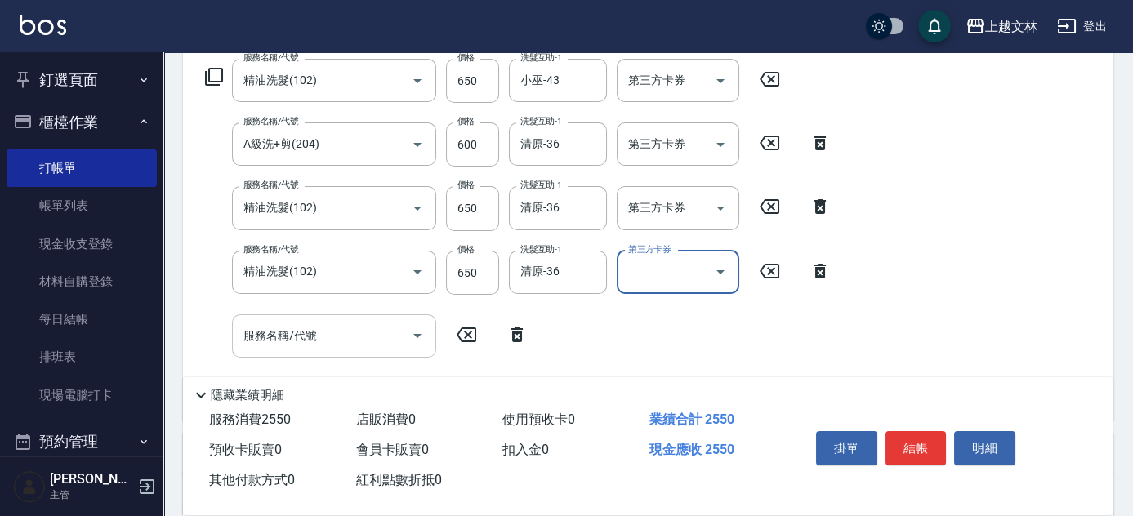
click at [349, 328] on input "服務名稱/代號" at bounding box center [321, 336] width 165 height 29
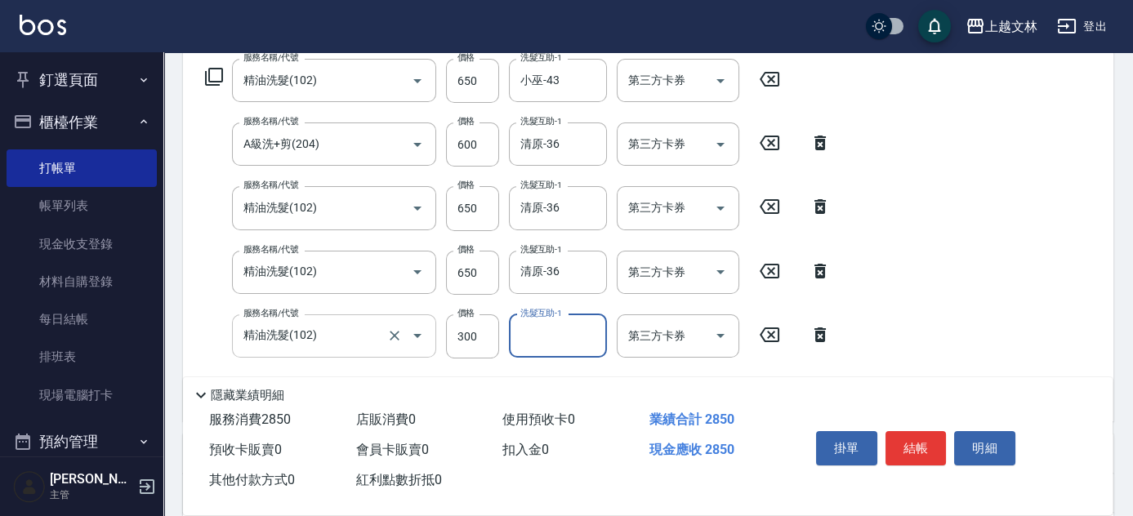
click at [346, 330] on input "精油洗髮(102)" at bounding box center [311, 336] width 144 height 29
click at [354, 329] on input "洗髮(101)" at bounding box center [311, 336] width 144 height 29
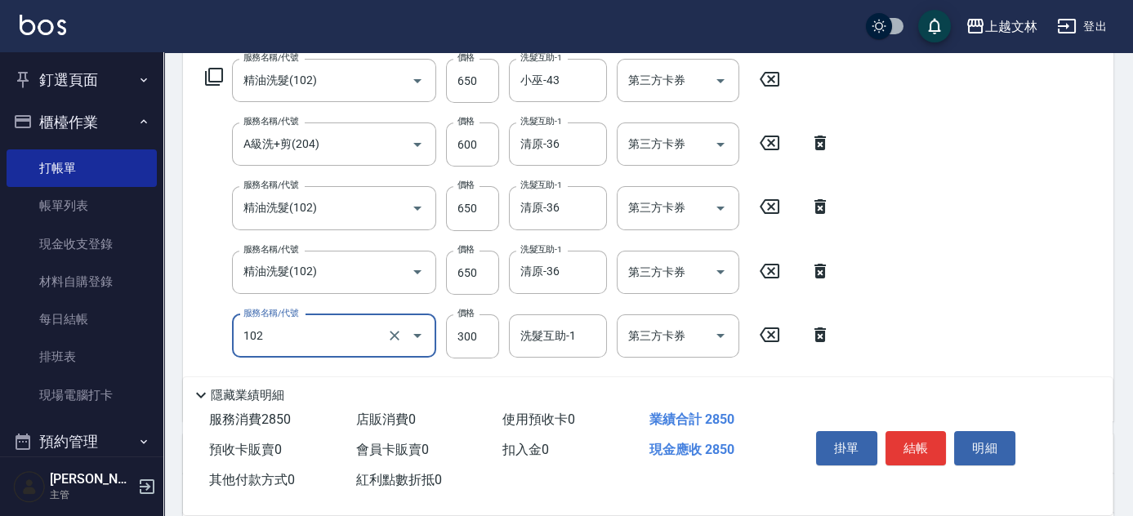
type input "精油洗髮(102)"
type input "650"
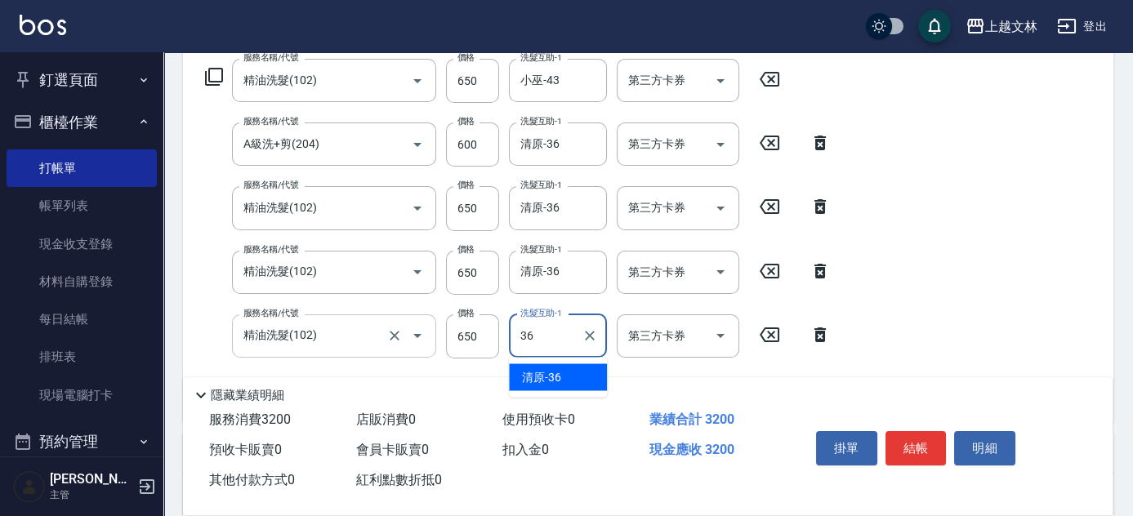
type input "清原-36"
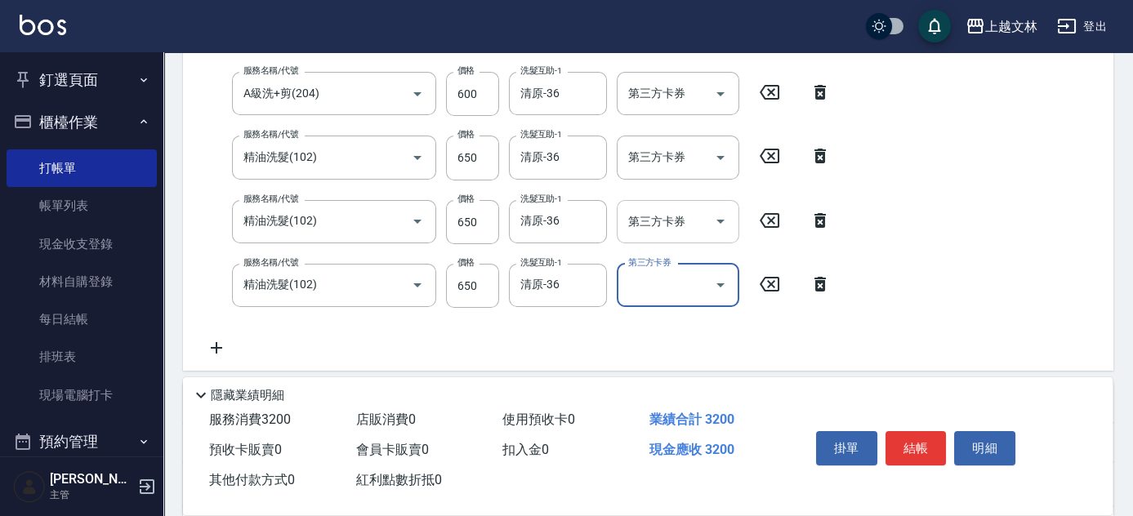
scroll to position [413, 0]
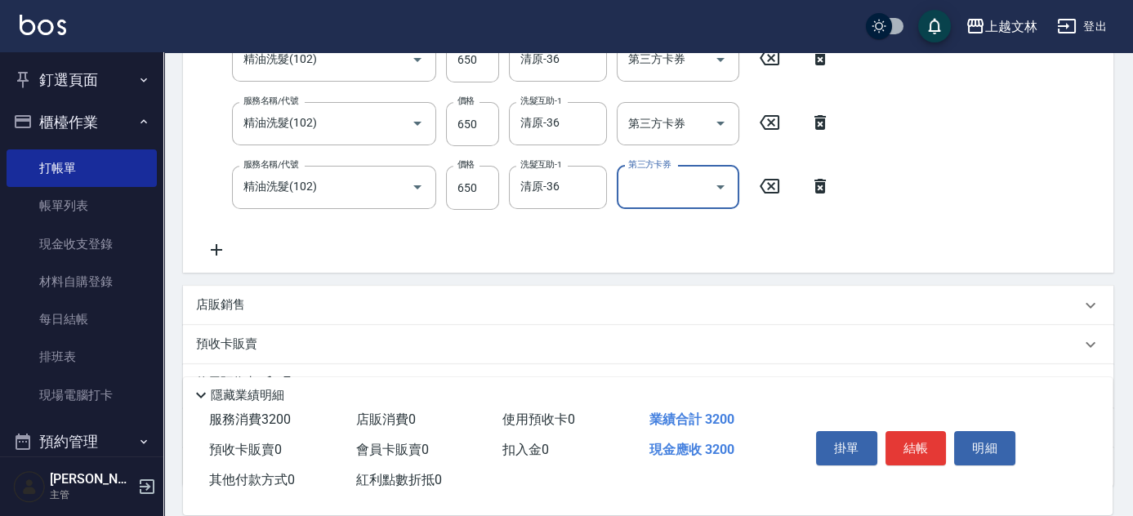
click at [225, 250] on icon at bounding box center [216, 250] width 41 height 20
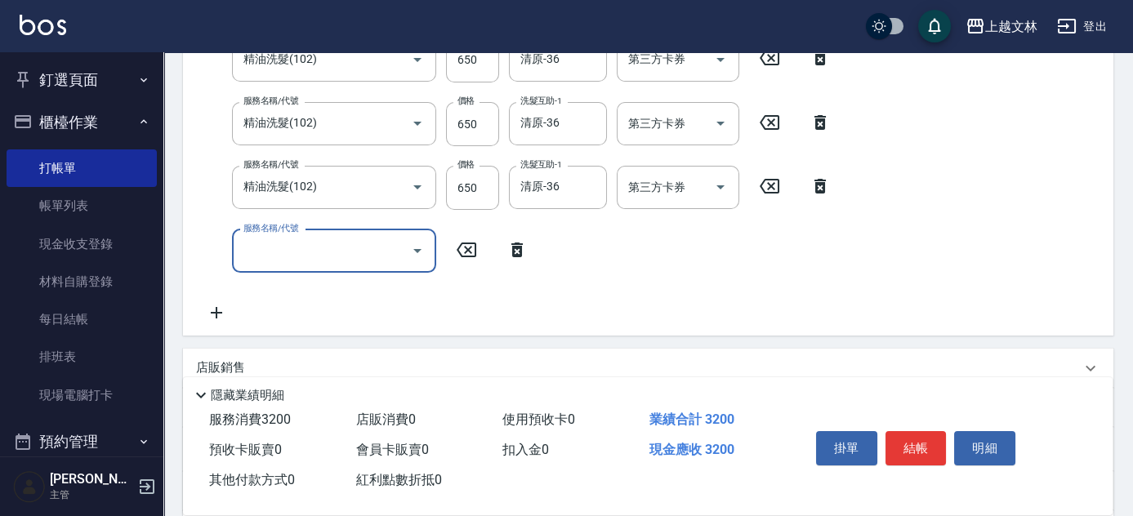
scroll to position [406, 0]
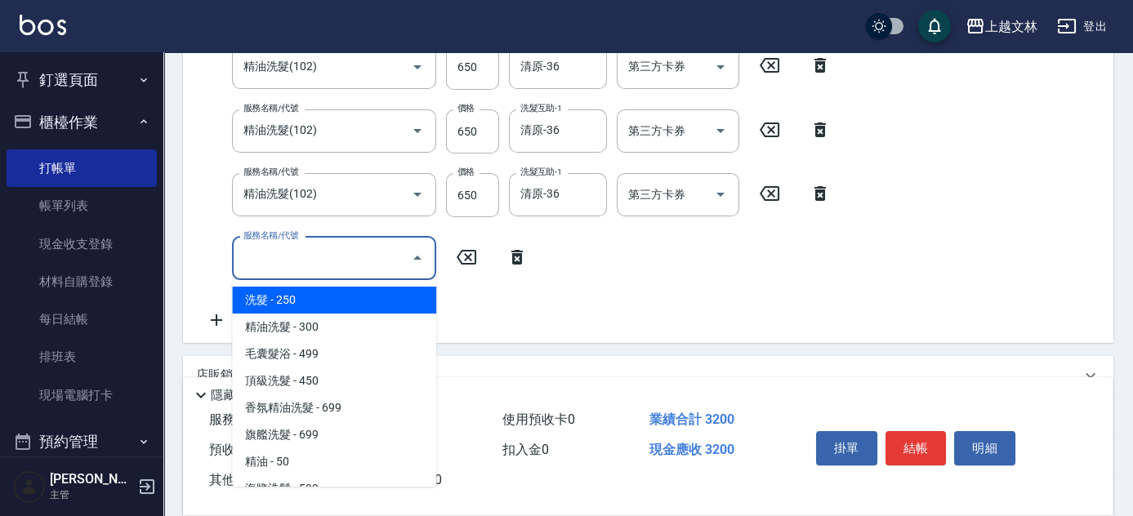
click at [283, 250] on input "服務名稱/代號" at bounding box center [321, 258] width 165 height 29
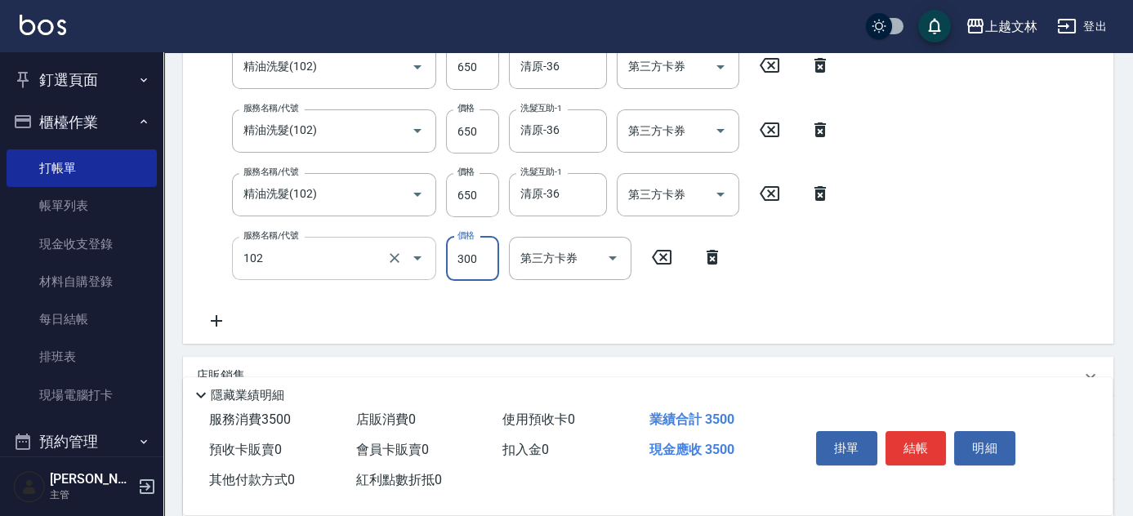
type input "精油洗髮(102)"
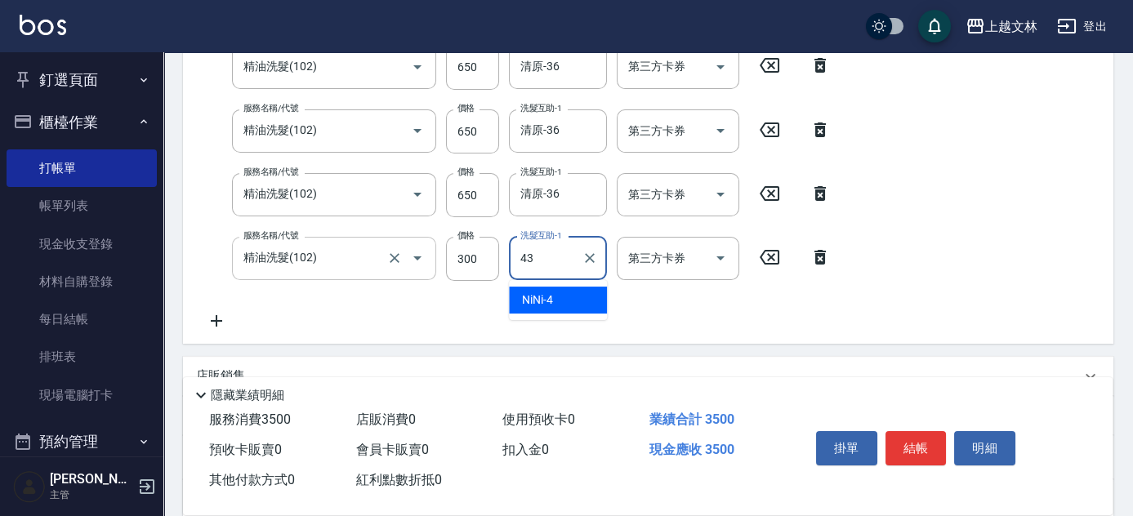
type input "小巫-43"
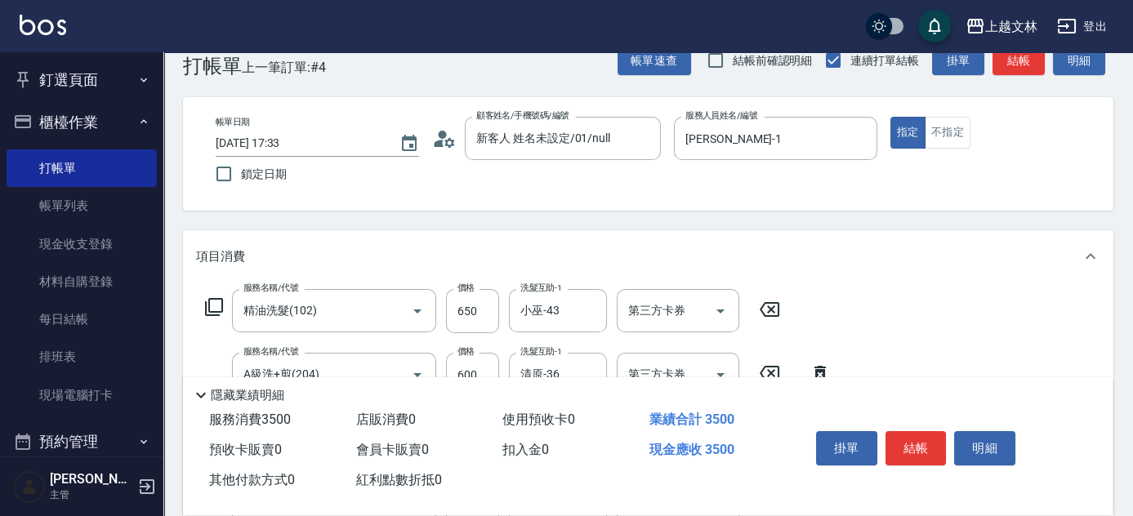
scroll to position [34, 0]
click at [1012, 59] on button "結帳" at bounding box center [1018, 61] width 52 height 30
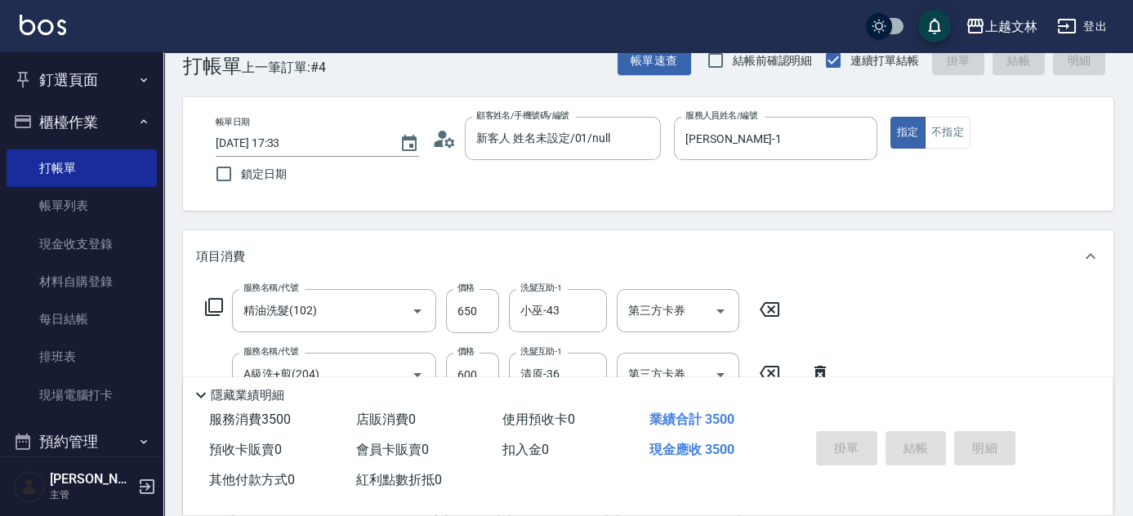
type input "[DATE] 17:35"
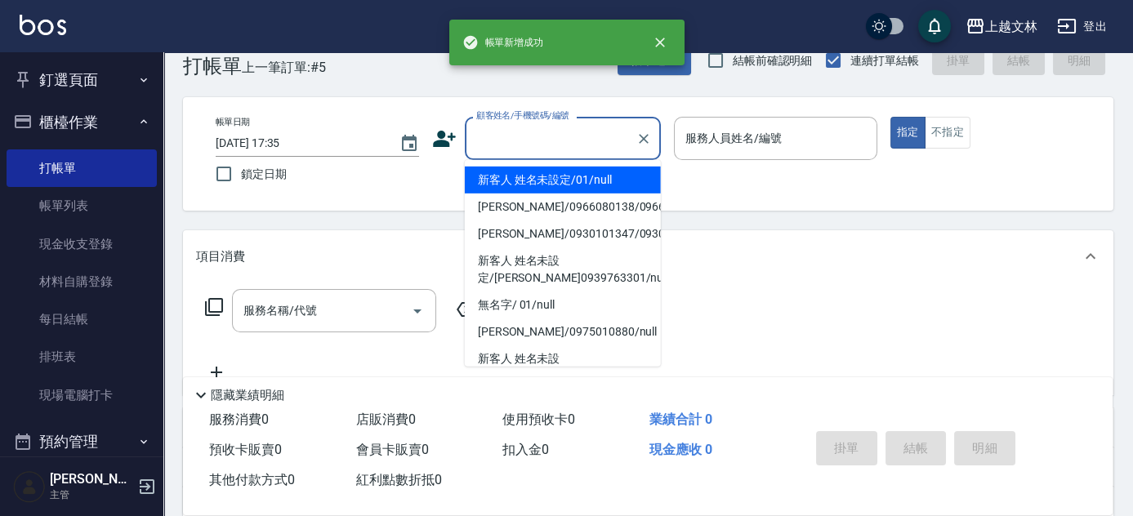
click at [559, 141] on input "顧客姓名/手機號碼/編號" at bounding box center [550, 138] width 157 height 29
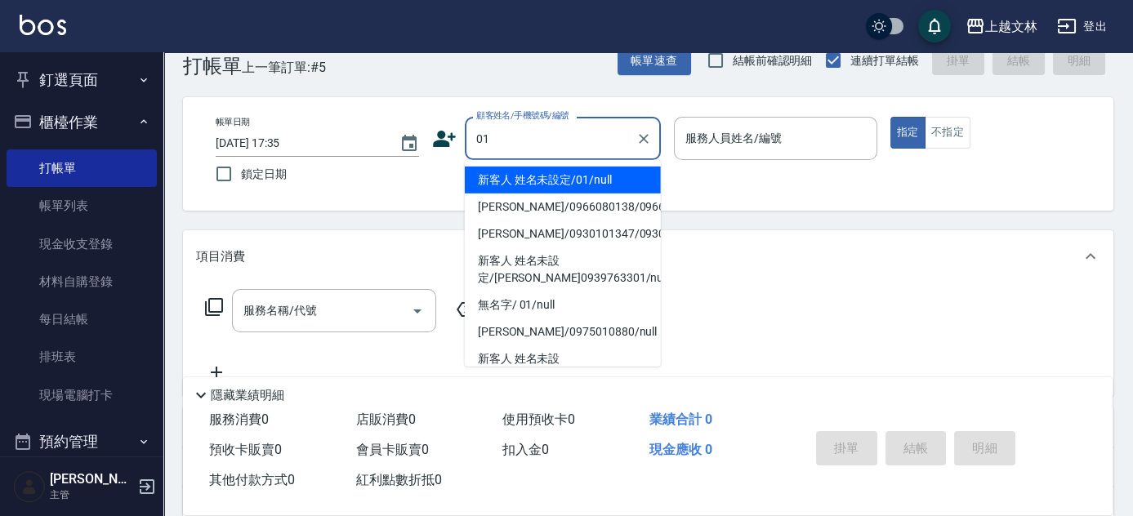
type input "新客人 姓名未設定/01/null"
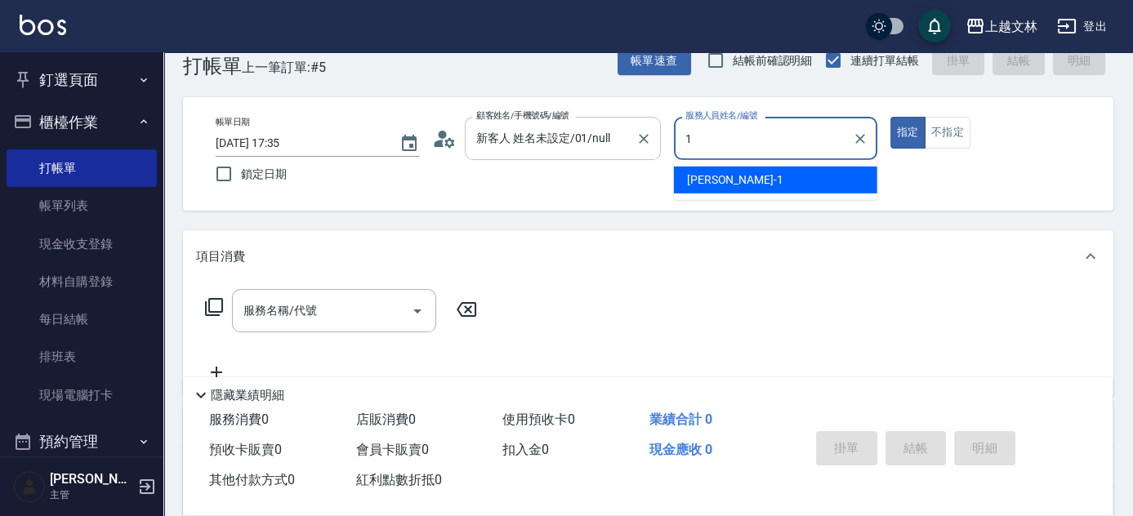
type input "[PERSON_NAME]-1"
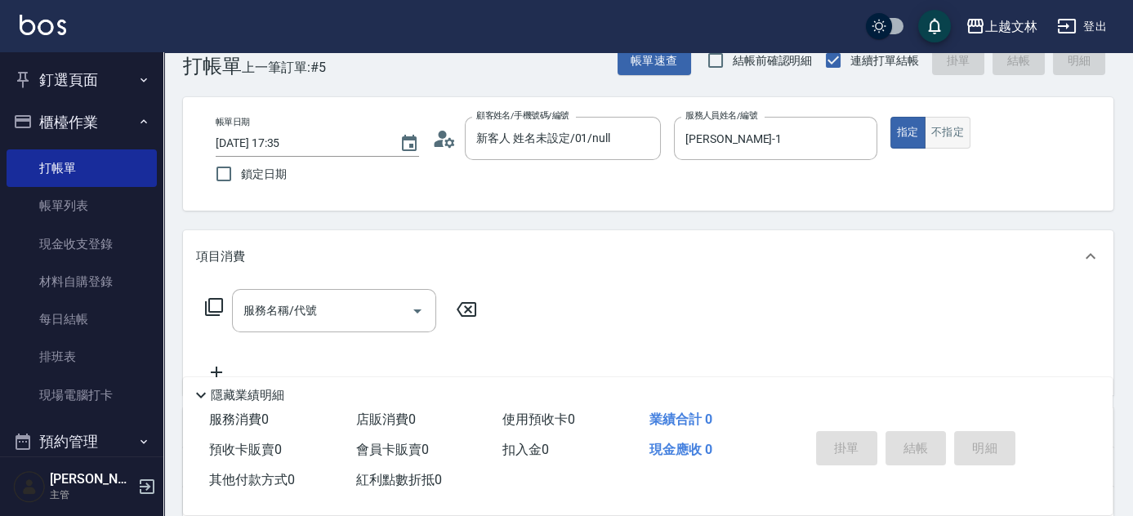
click at [944, 121] on button "不指定" at bounding box center [947, 133] width 46 height 32
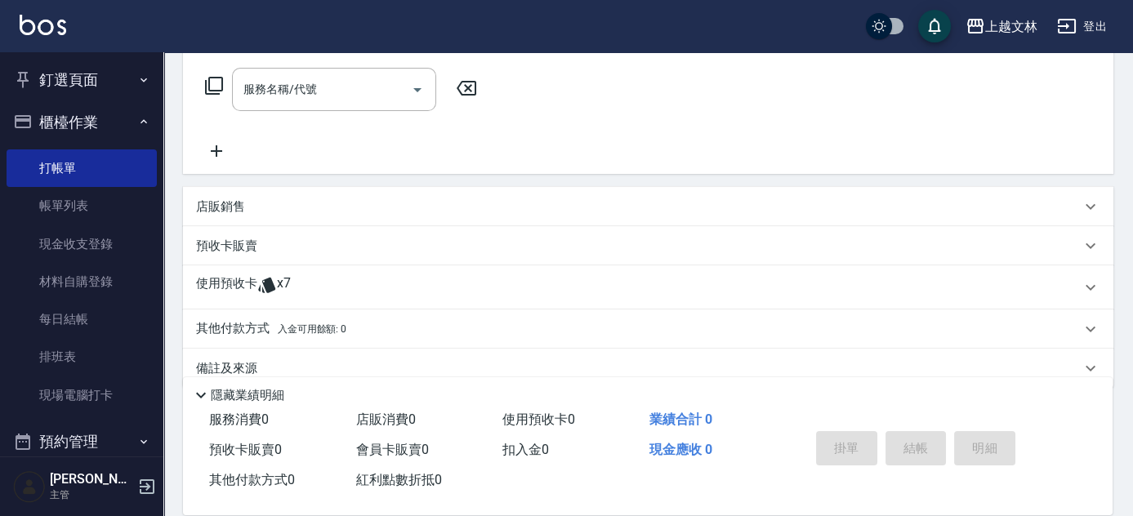
scroll to position [257, 0]
click at [210, 149] on icon at bounding box center [216, 150] width 41 height 20
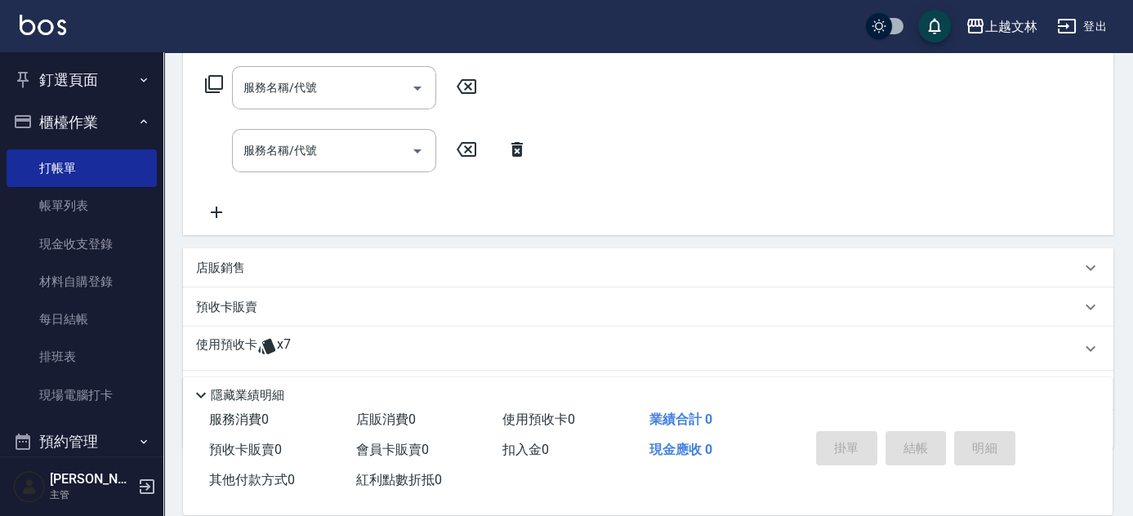
click at [228, 211] on icon at bounding box center [216, 212] width 41 height 20
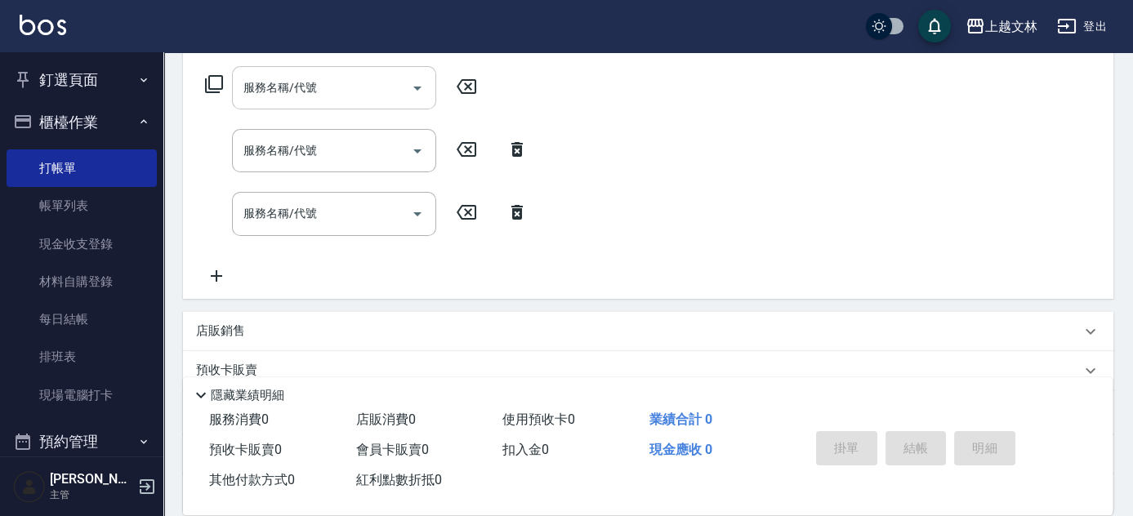
click at [264, 99] on input "服務名稱/代號" at bounding box center [321, 87] width 165 height 29
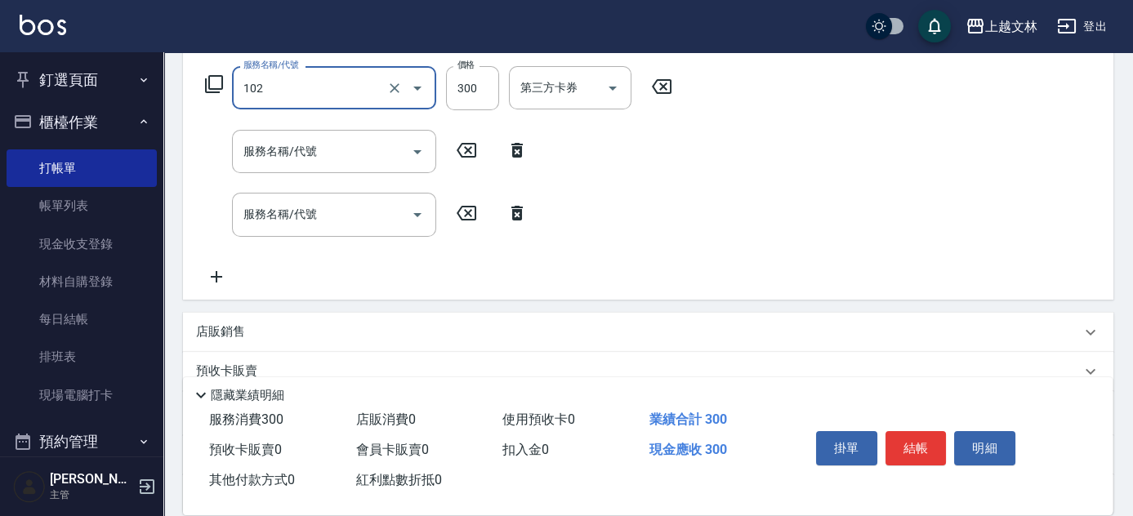
type input "精油洗髮(102)"
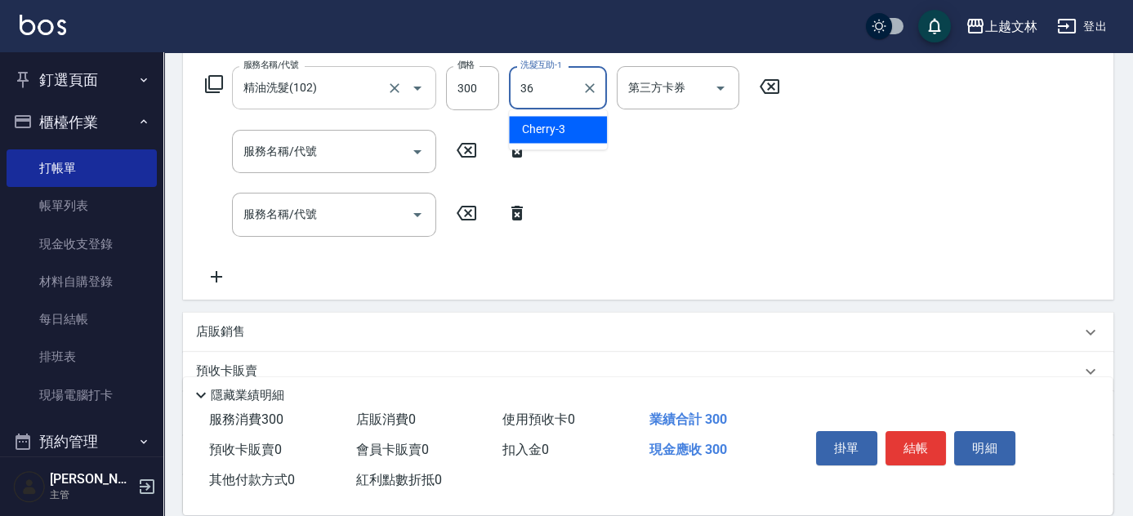
type input "清原-36"
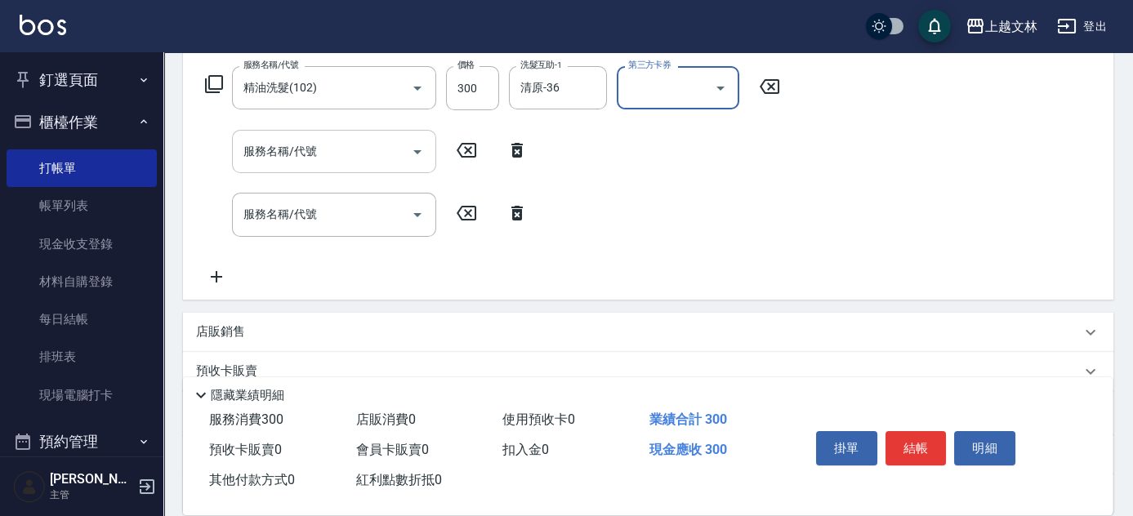
click at [286, 148] on input "服務名稱/代號" at bounding box center [321, 151] width 165 height 29
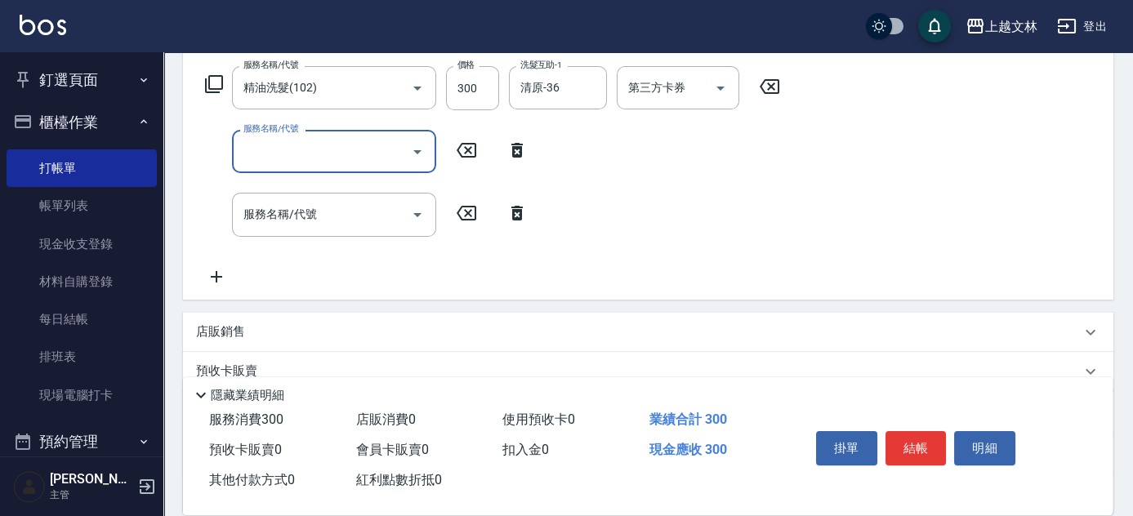
click at [364, 158] on input "服務名稱/代號" at bounding box center [321, 151] width 165 height 29
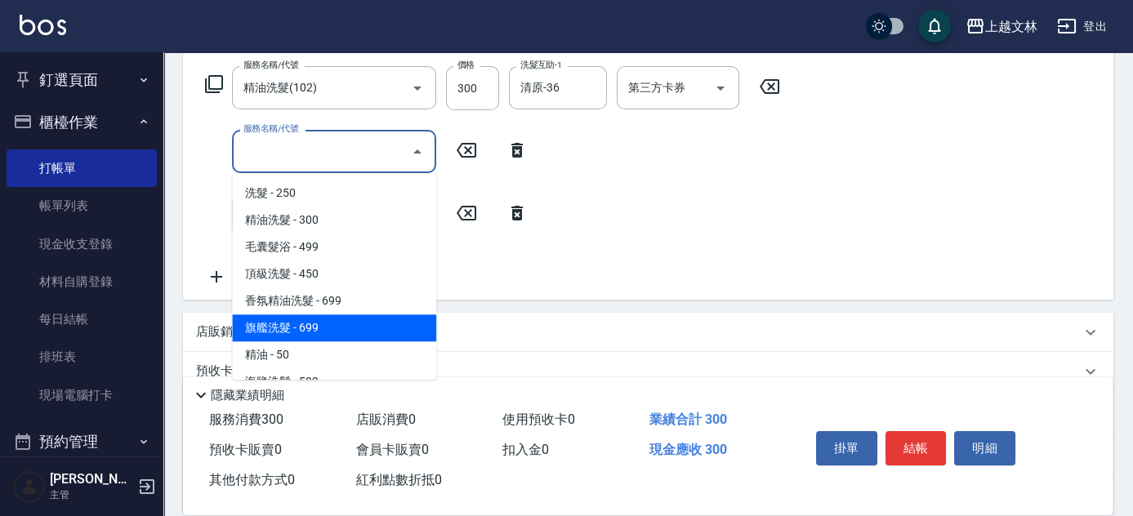
click at [356, 326] on span "旗艦洗髮 - 699" at bounding box center [334, 327] width 204 height 27
type input "旗艦洗髮(106)"
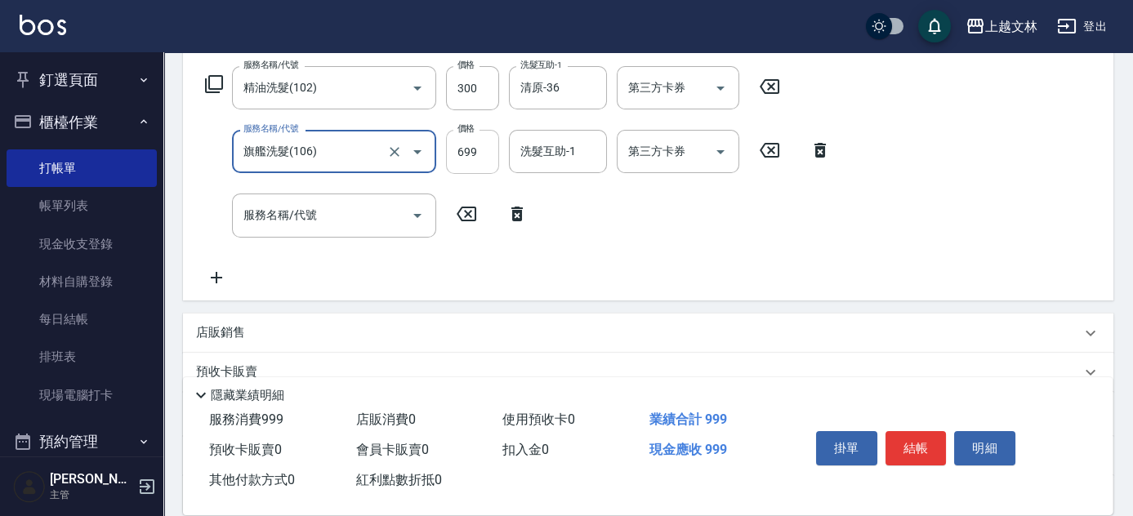
click at [477, 163] on input "699" at bounding box center [472, 152] width 53 height 44
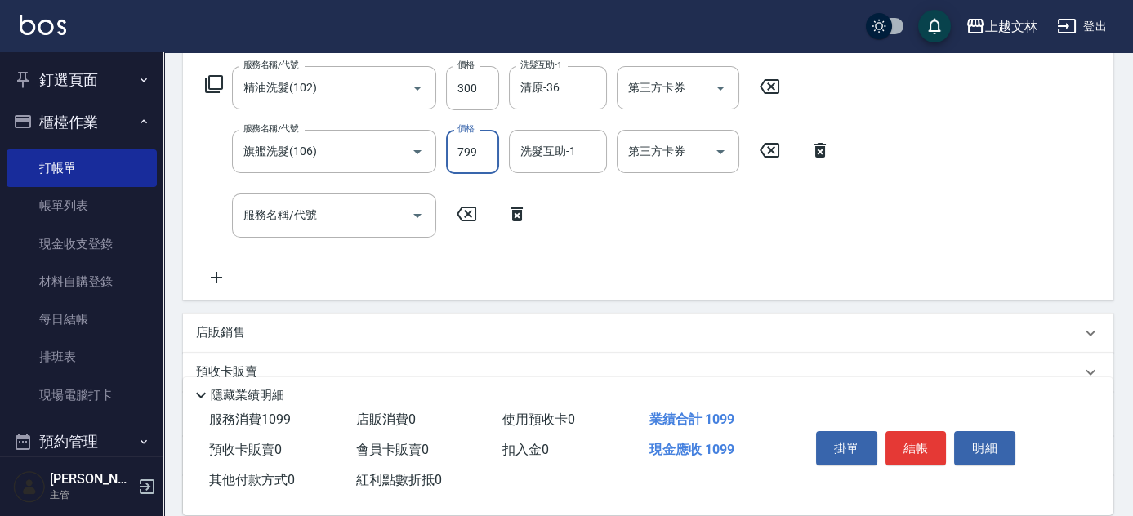
type input "799"
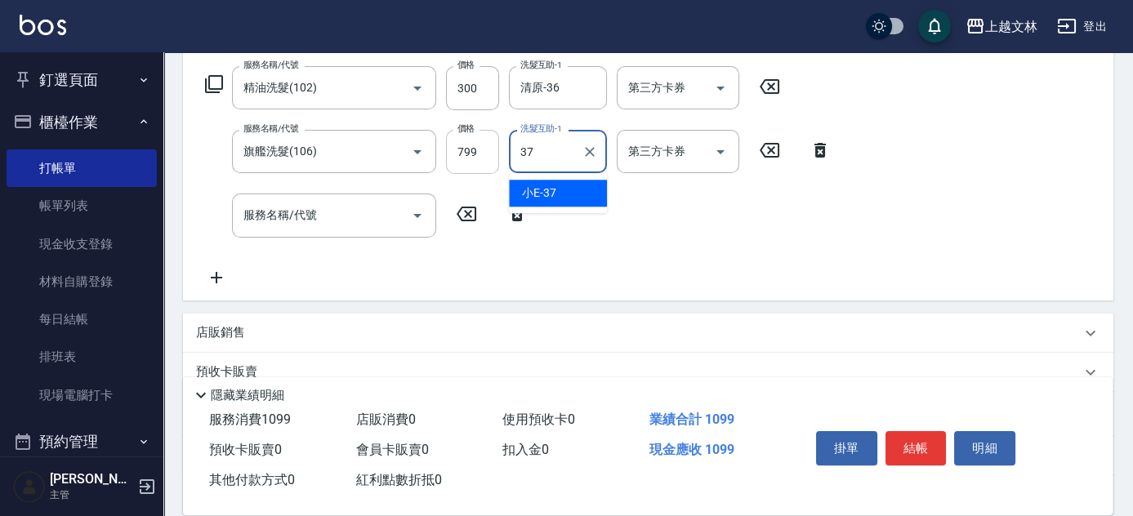
type input "小E-37"
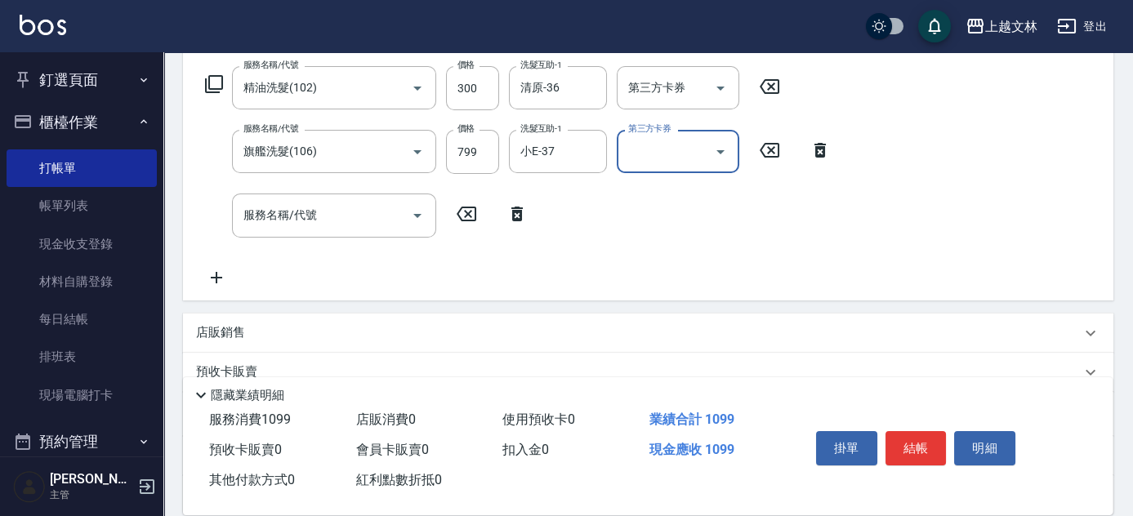
click at [511, 212] on icon at bounding box center [516, 214] width 41 height 20
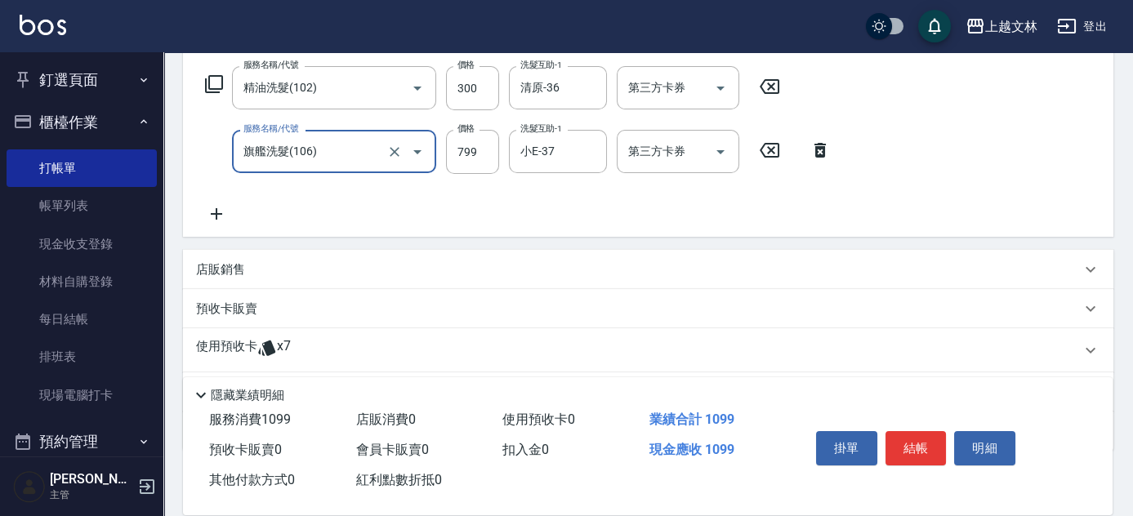
scroll to position [0, 0]
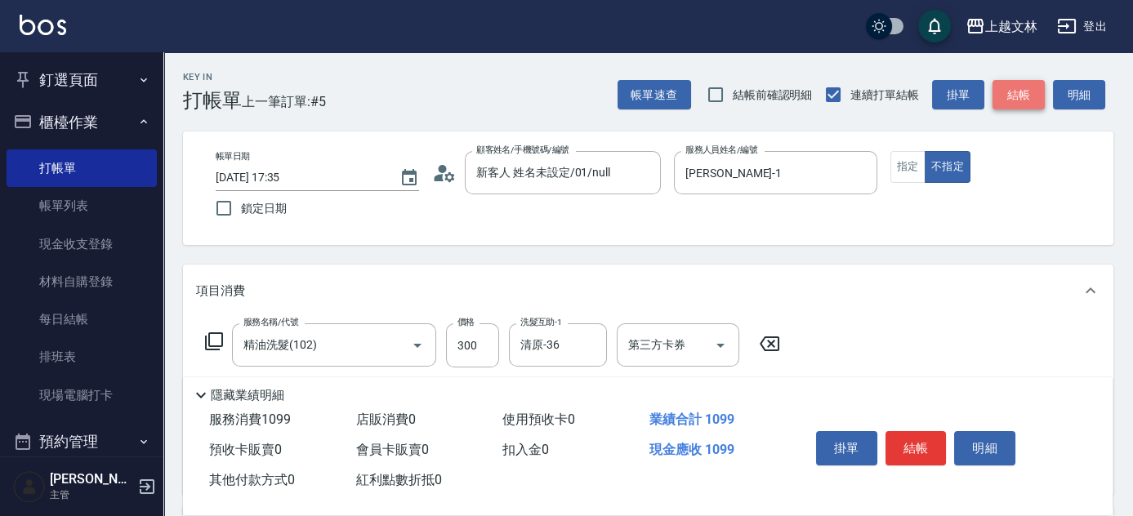
click at [1035, 104] on button "結帳" at bounding box center [1018, 95] width 52 height 30
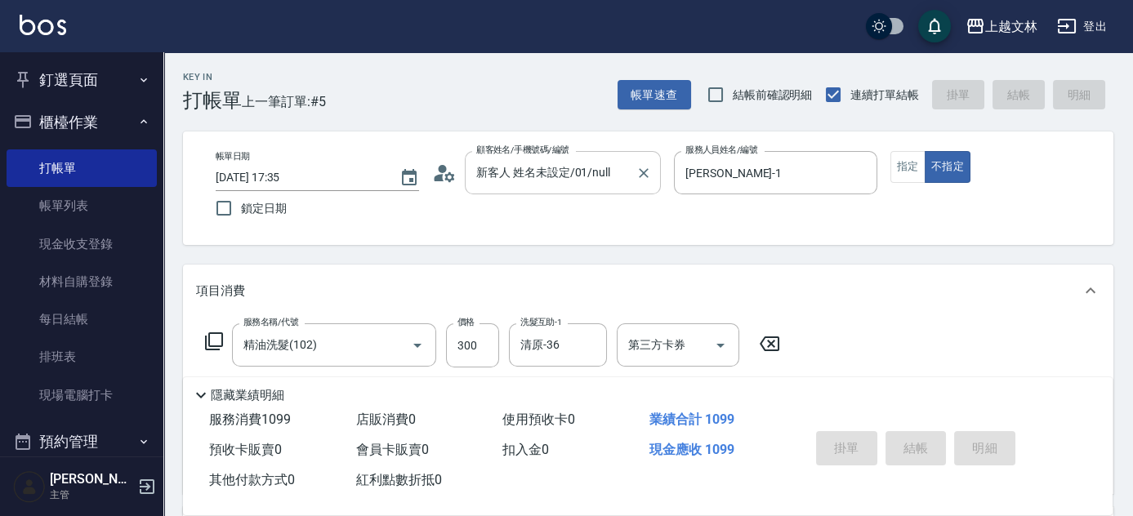
type input "[DATE] 17:36"
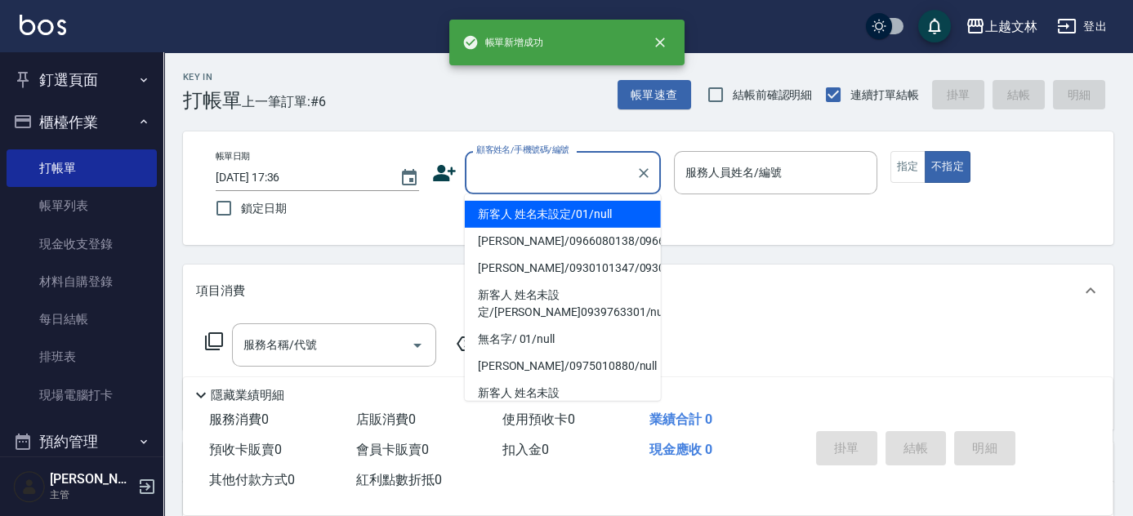
click at [545, 182] on input "顧客姓名/手機號碼/編號" at bounding box center [550, 172] width 157 height 29
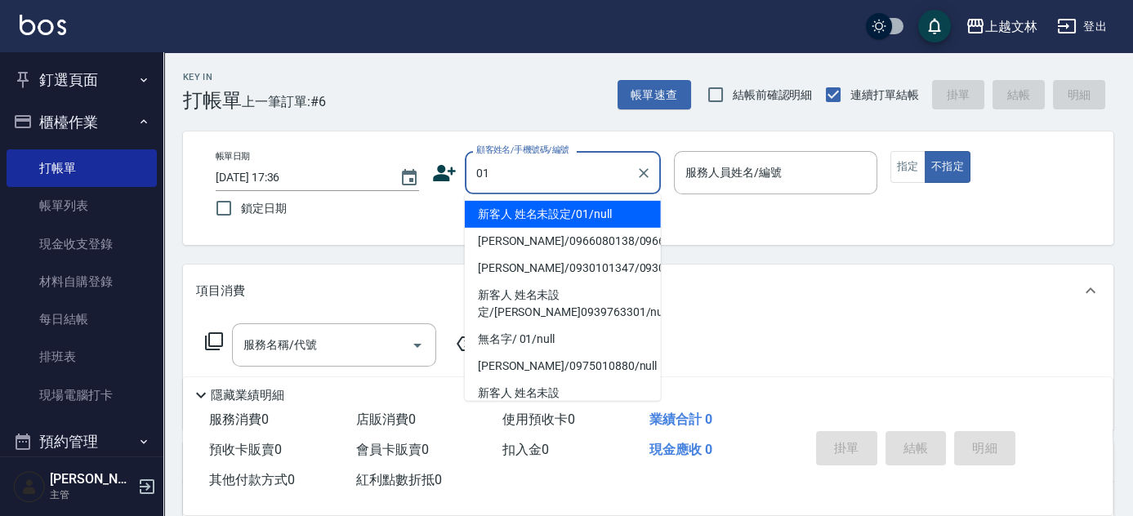
type input "新客人 姓名未設定/01/null"
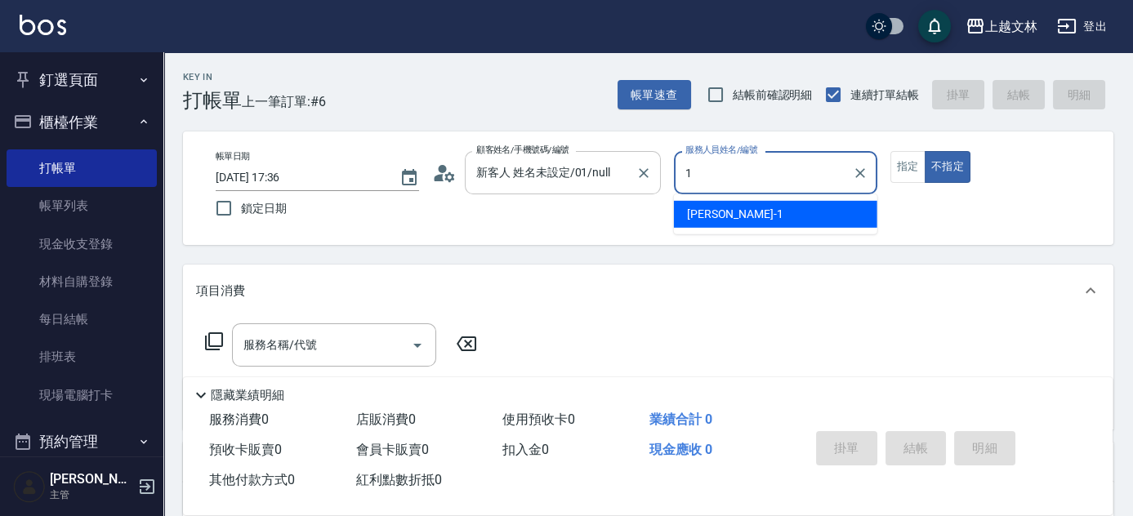
type input "[PERSON_NAME]-1"
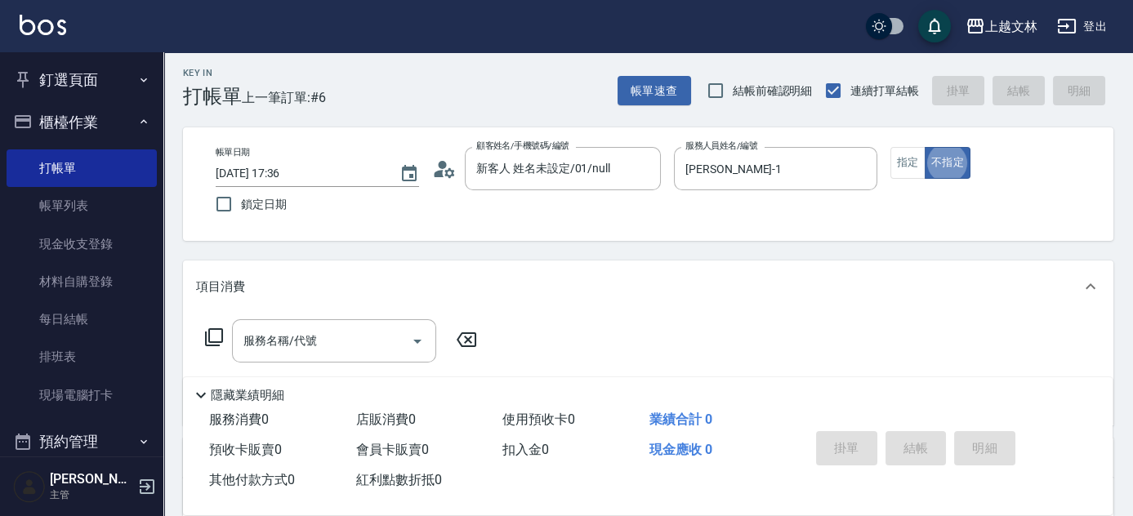
scroll to position [148, 0]
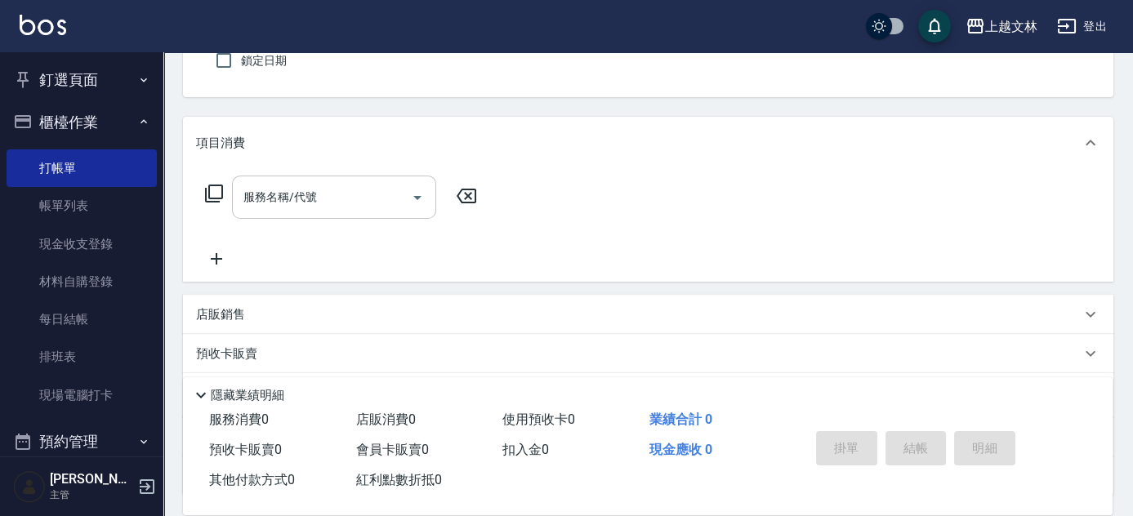
click at [274, 199] on div "服務名稱/代號 服務名稱/代號" at bounding box center [334, 197] width 204 height 43
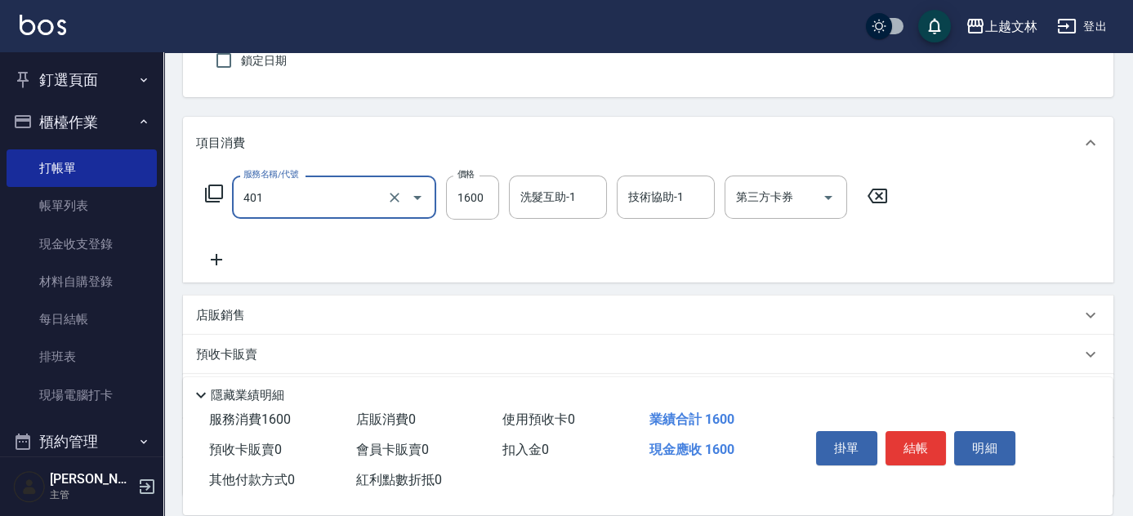
type input "基本染髮(401)"
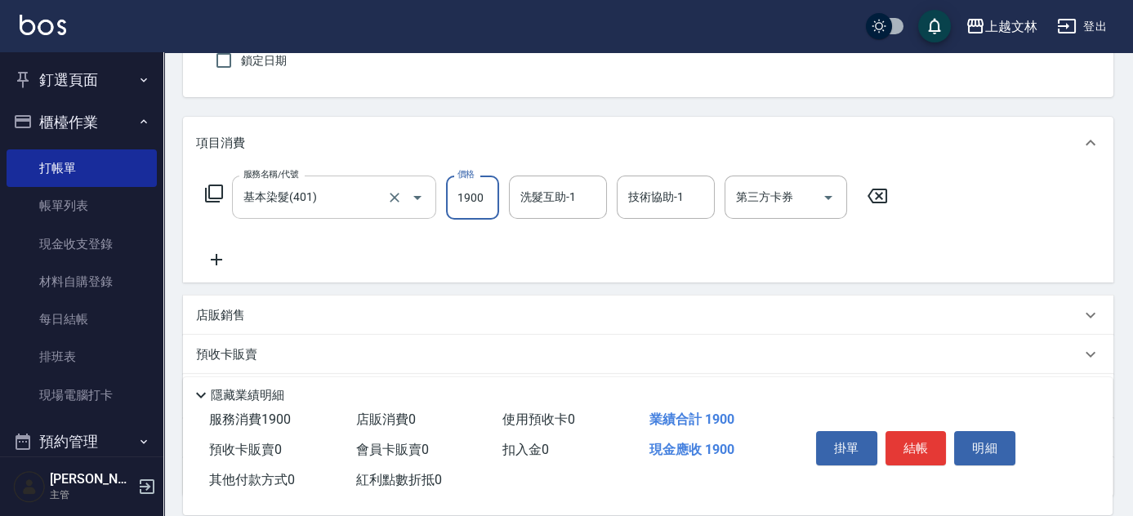
type input "1900"
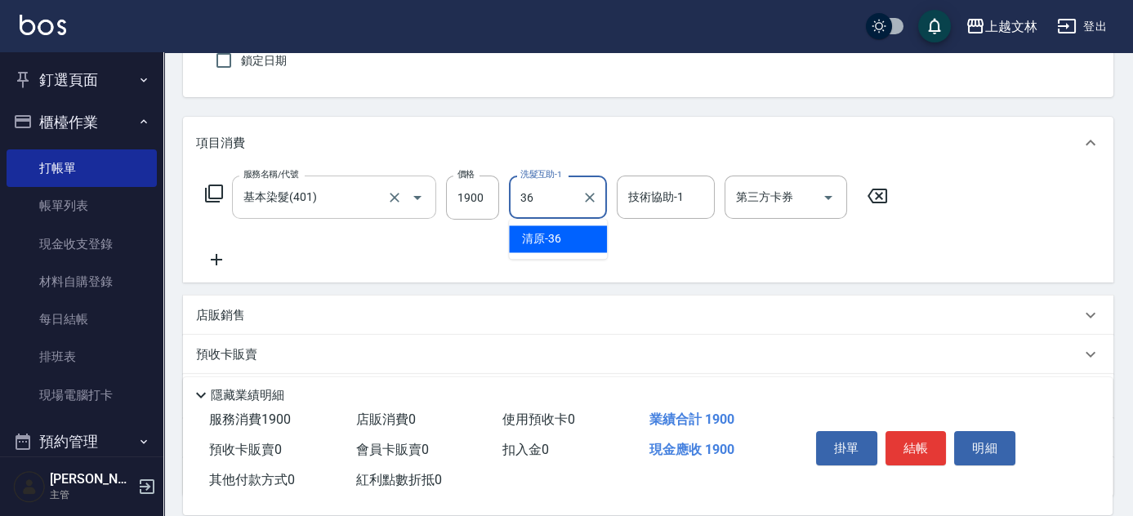
type input "清原-36"
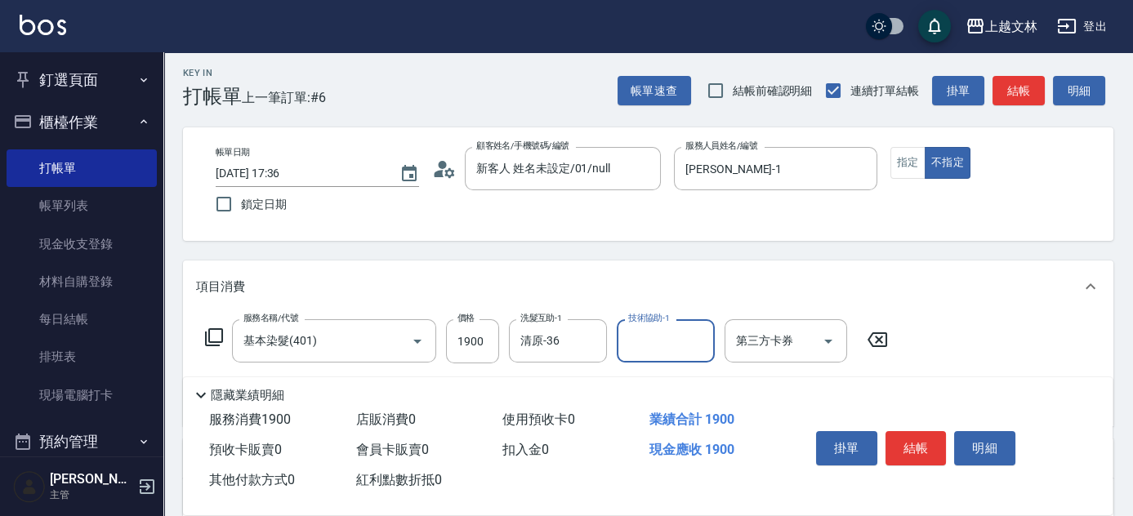
scroll to position [0, 0]
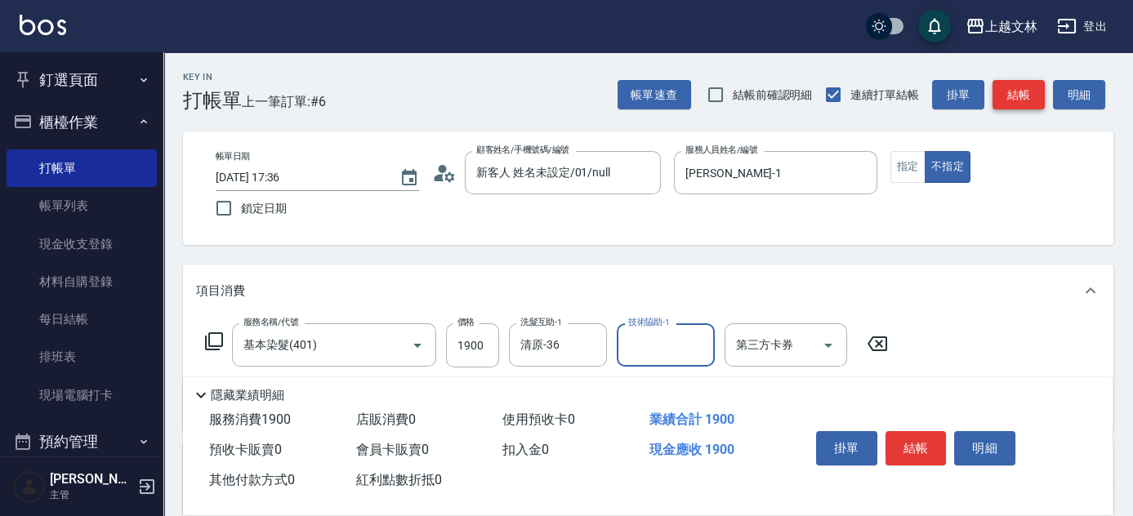
click at [1026, 97] on button "結帳" at bounding box center [1018, 95] width 52 height 30
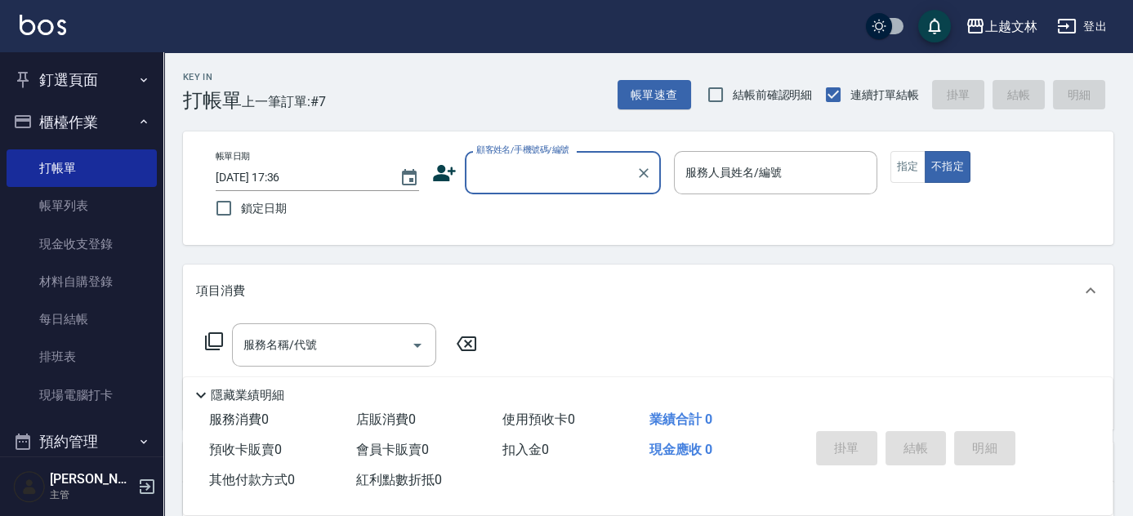
drag, startPoint x: 87, startPoint y: 211, endPoint x: 304, endPoint y: 43, distance: 274.2
click at [87, 211] on link "帳單列表" at bounding box center [82, 206] width 150 height 38
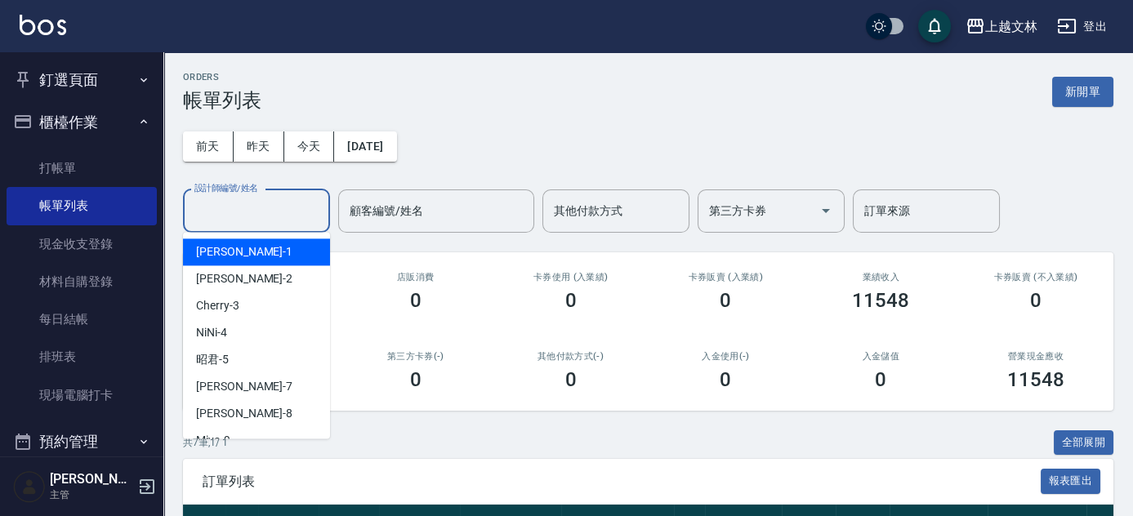
click at [288, 201] on input "設計師編號/姓名" at bounding box center [256, 211] width 132 height 29
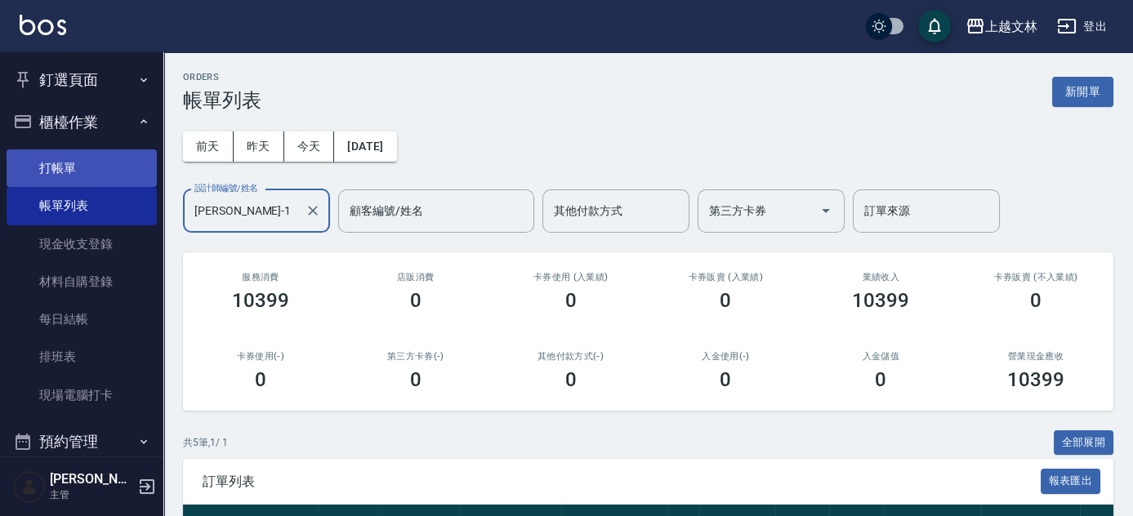
type input "[PERSON_NAME]-1"
click at [73, 167] on link "打帳單" at bounding box center [82, 168] width 150 height 38
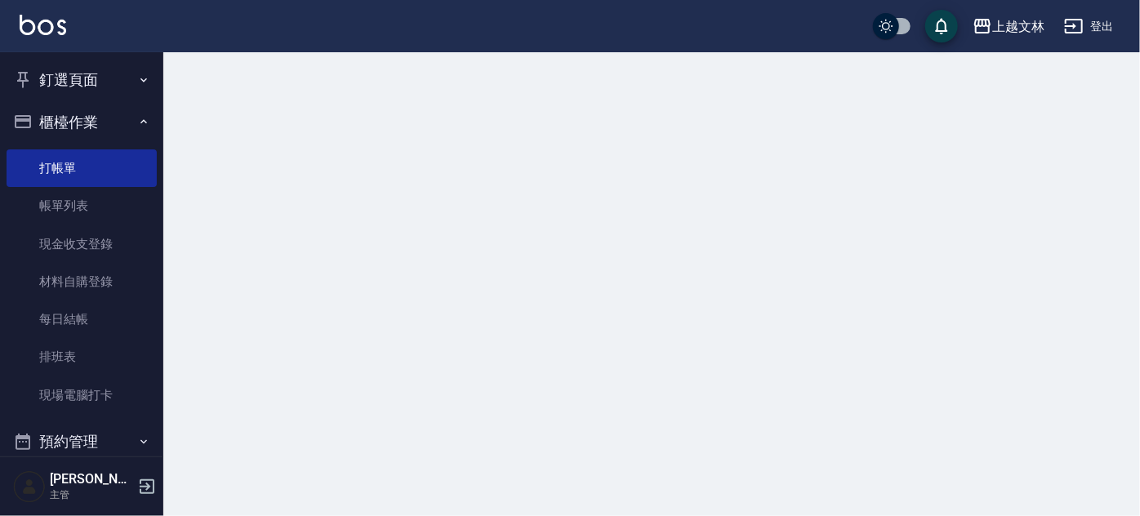
click at [73, 123] on button "櫃檯作業" at bounding box center [82, 122] width 150 height 42
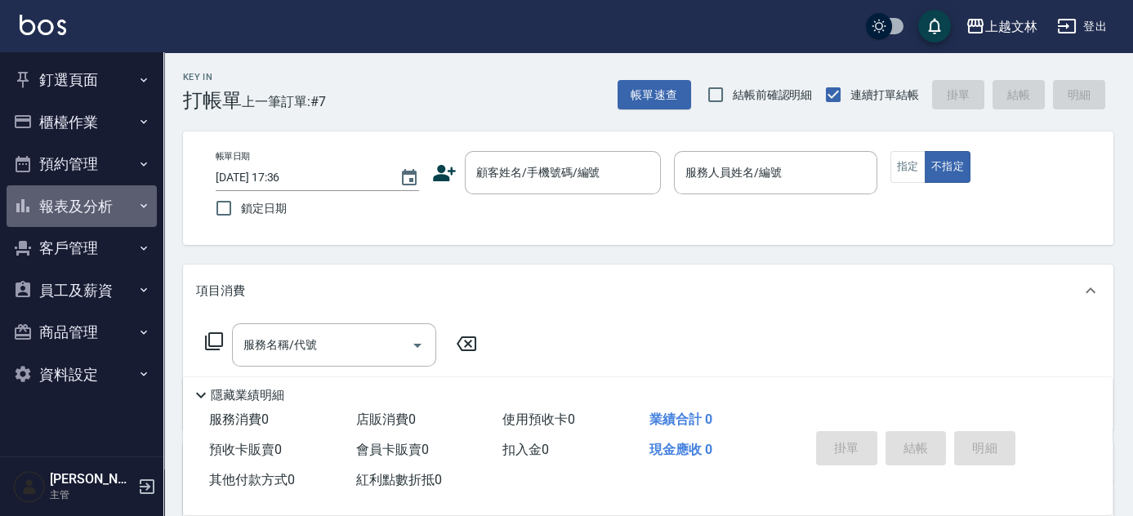
click at [115, 215] on button "報表及分析" at bounding box center [82, 206] width 150 height 42
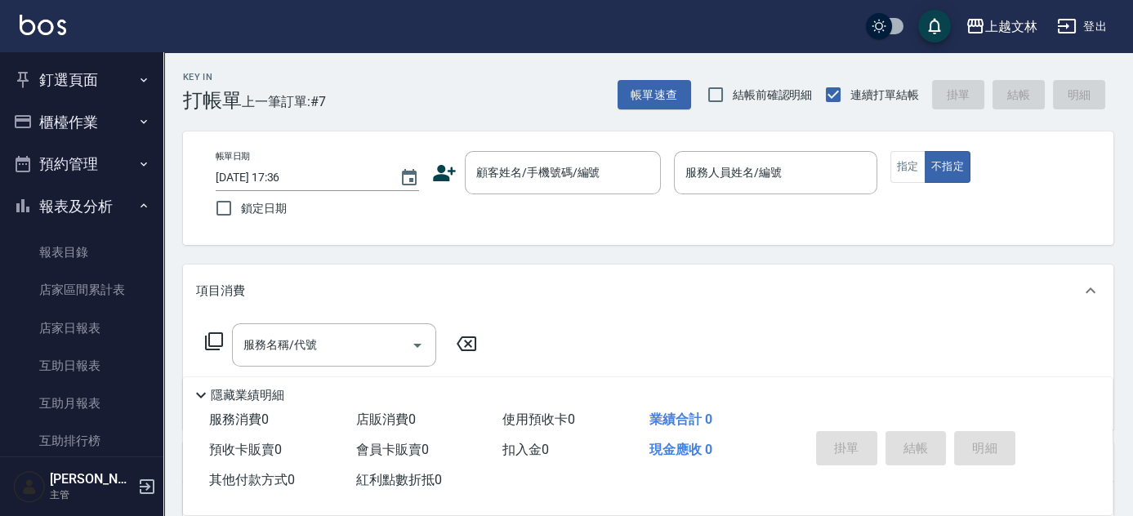
click at [112, 193] on button "報表及分析" at bounding box center [82, 206] width 150 height 42
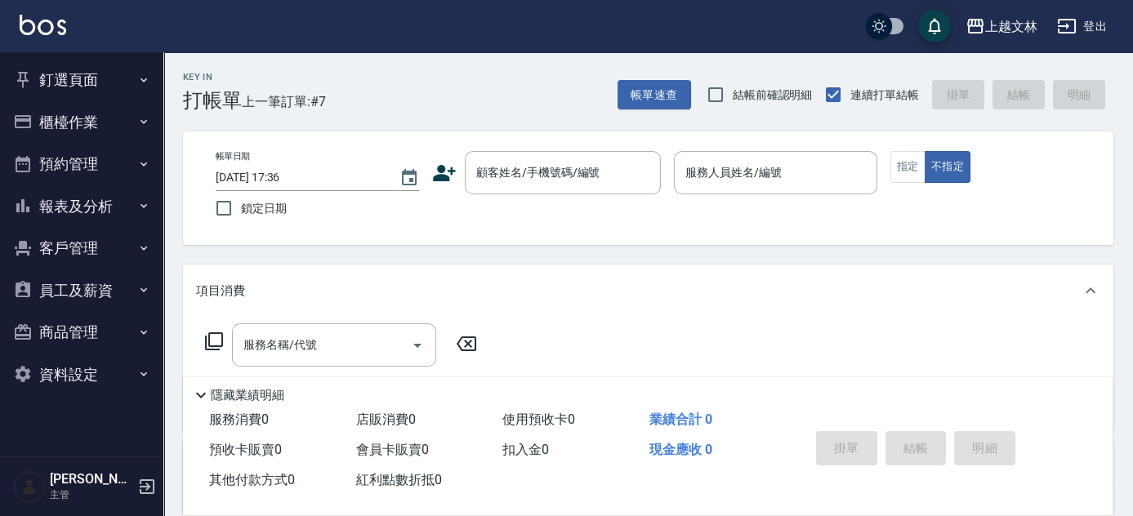
click at [109, 126] on button "櫃檯作業" at bounding box center [82, 122] width 150 height 42
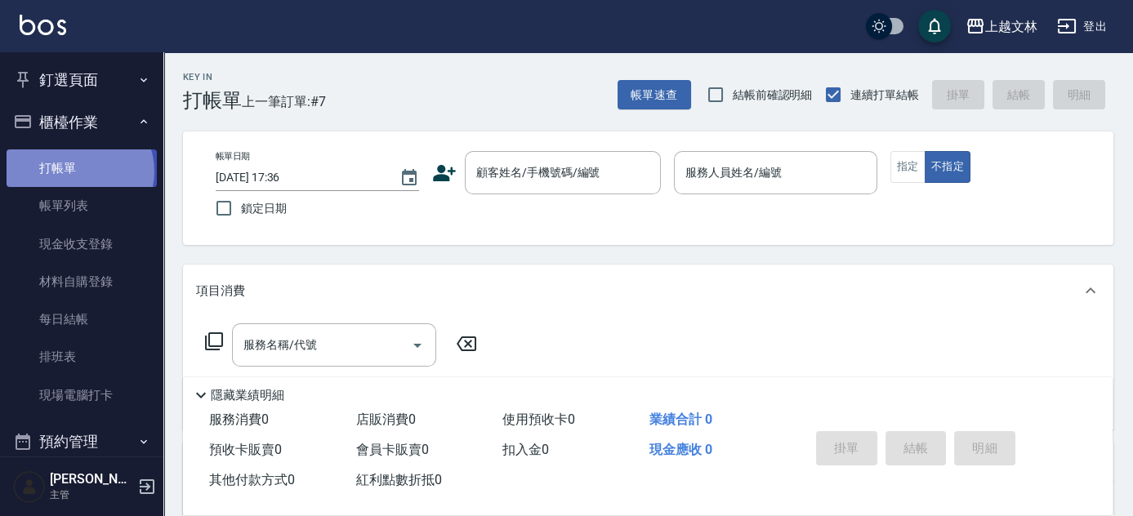
click at [78, 171] on link "打帳單" at bounding box center [82, 168] width 150 height 38
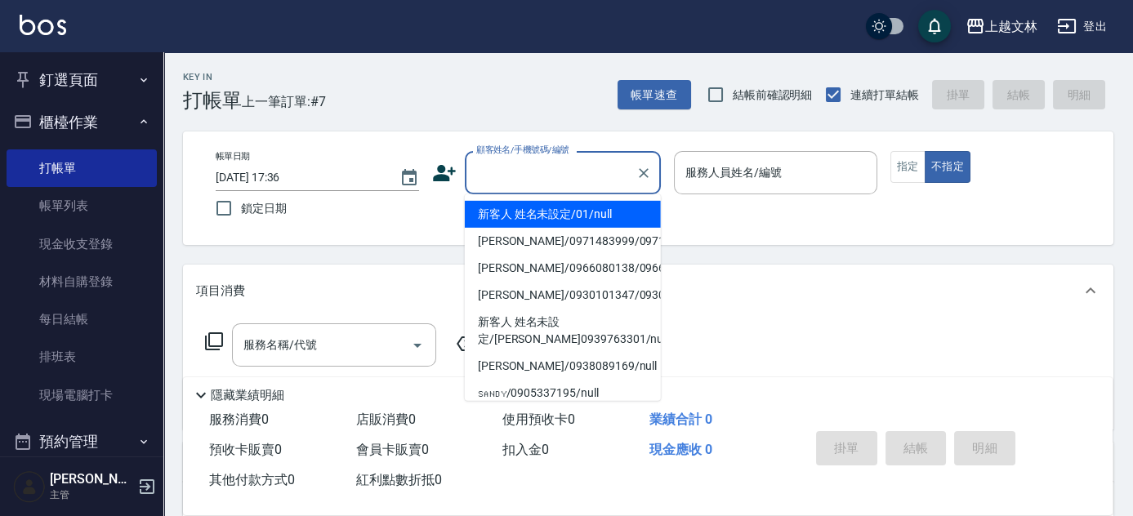
drag, startPoint x: 492, startPoint y: 169, endPoint x: 505, endPoint y: 154, distance: 19.8
click at [494, 169] on input "顧客姓名/手機號碼/編號" at bounding box center [550, 172] width 157 height 29
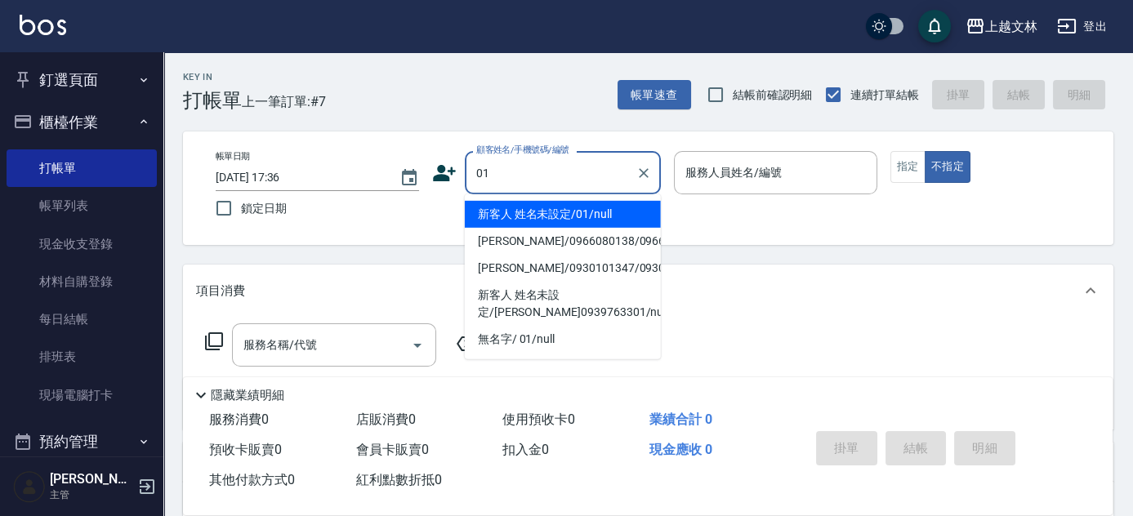
type input "新客人 姓名未設定/01/null"
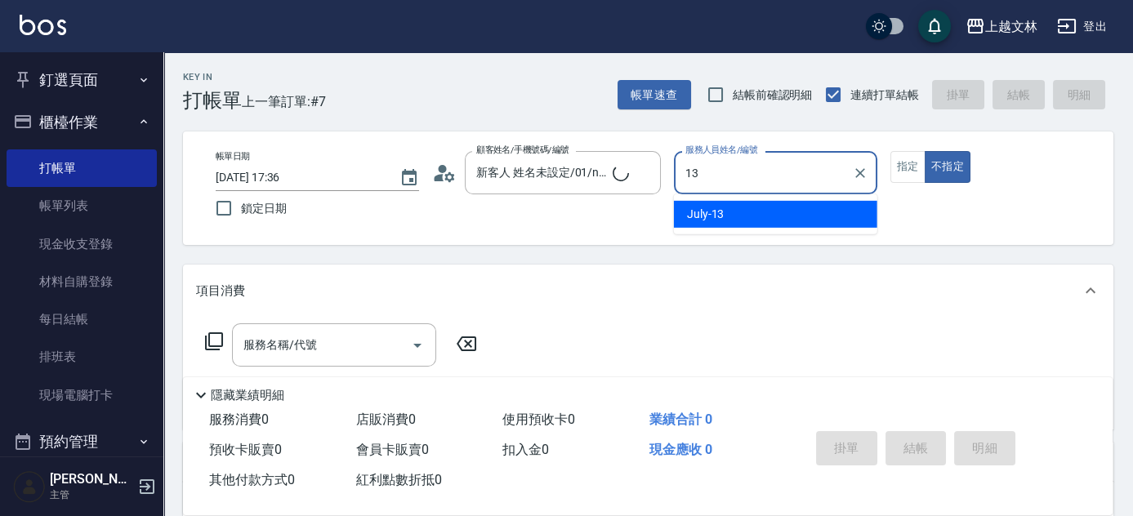
type input "July-13"
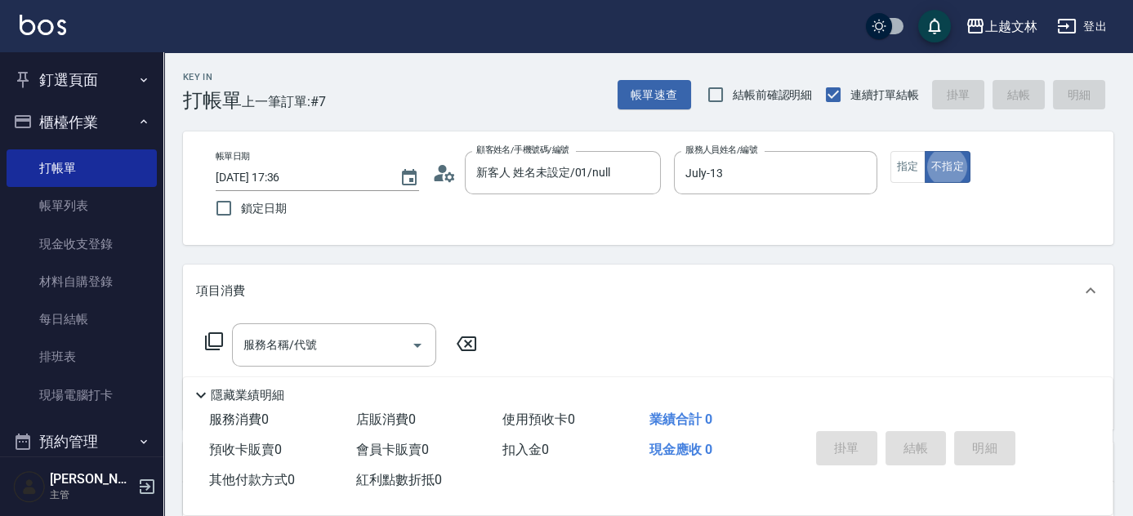
type button "false"
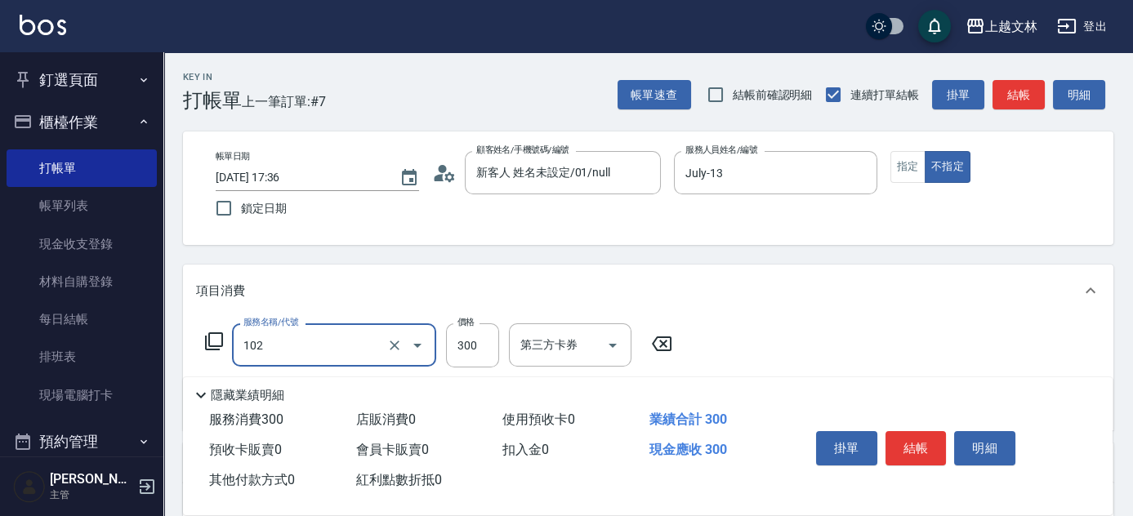
type input "精油洗髮(102)"
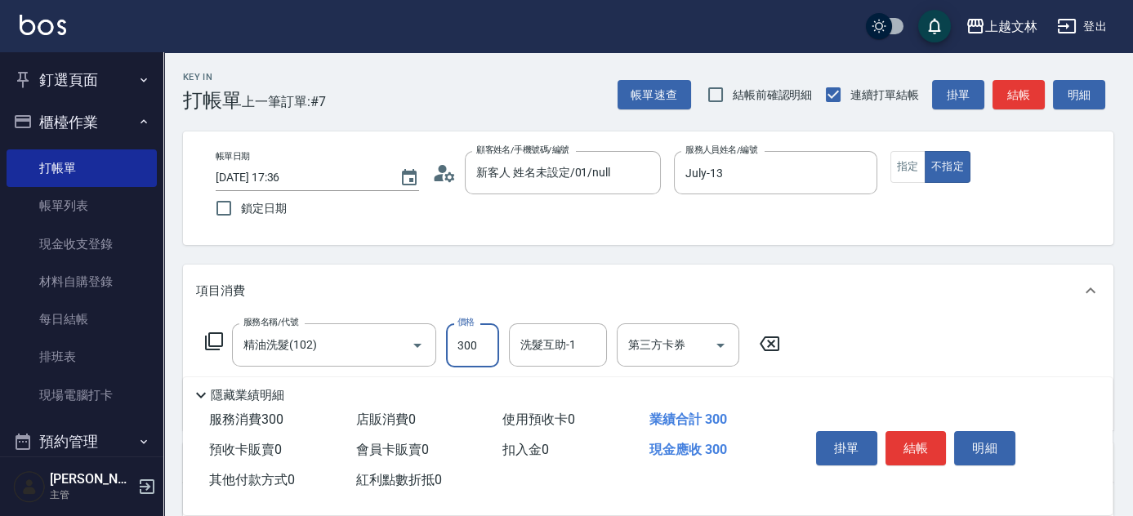
click at [514, 319] on div "服務名稱/代號 精油洗髮(102) 服務名稱/代號 價格 300 價格 洗髮互助-1 洗髮互助-1 第三方卡券 第三方卡券" at bounding box center [648, 373] width 930 height 113
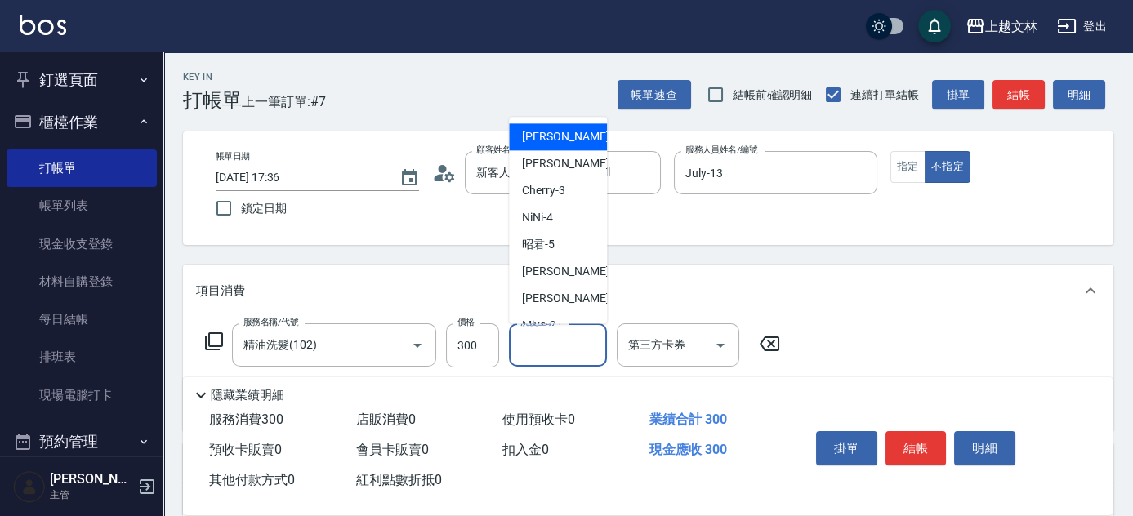
drag, startPoint x: 555, startPoint y: 345, endPoint x: 549, endPoint y: 332, distance: 14.6
click at [554, 343] on input "洗髮互助-1" at bounding box center [557, 345] width 83 height 29
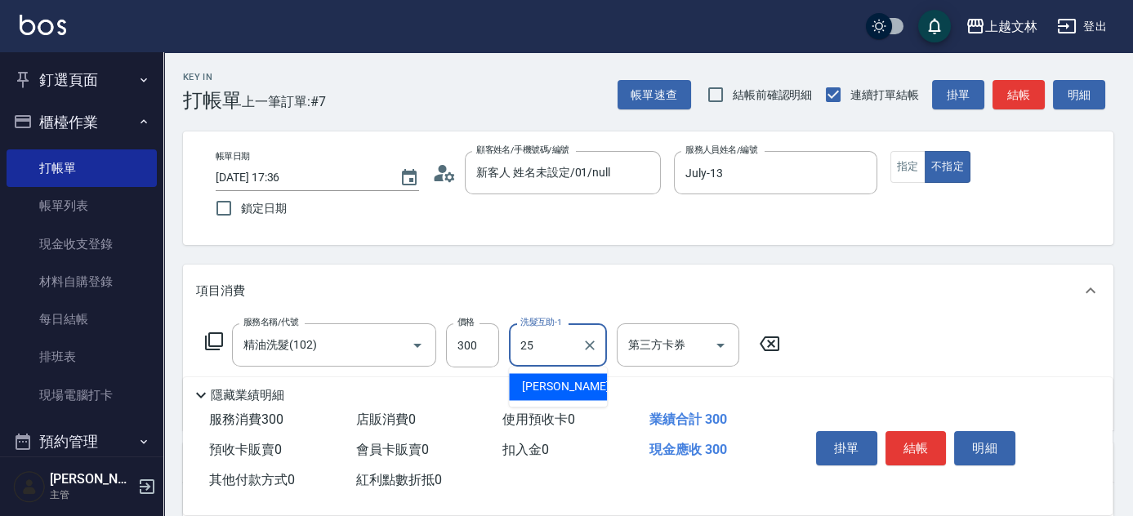
type input "牛牛-25"
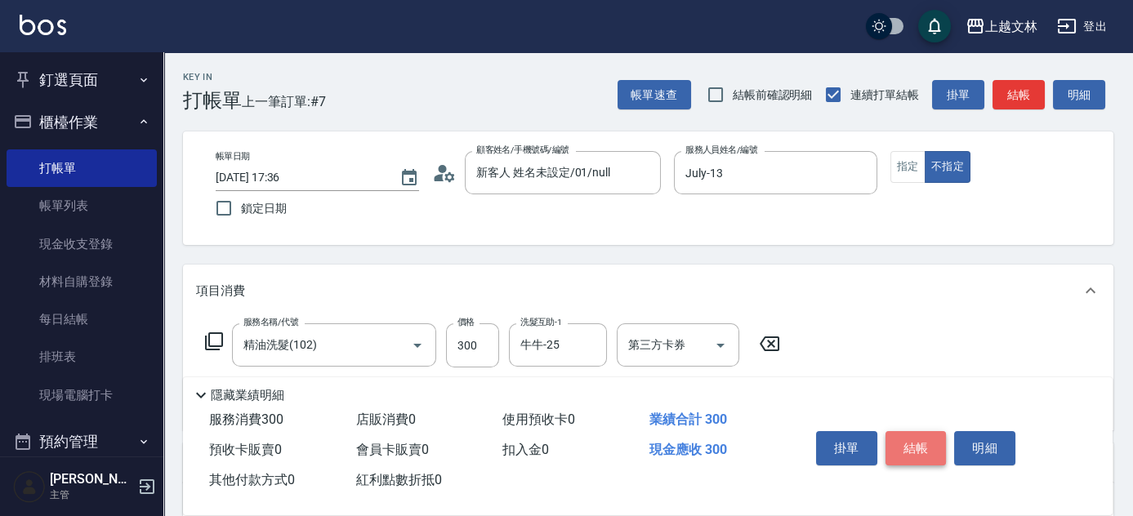
click at [932, 446] on button "結帳" at bounding box center [915, 448] width 61 height 34
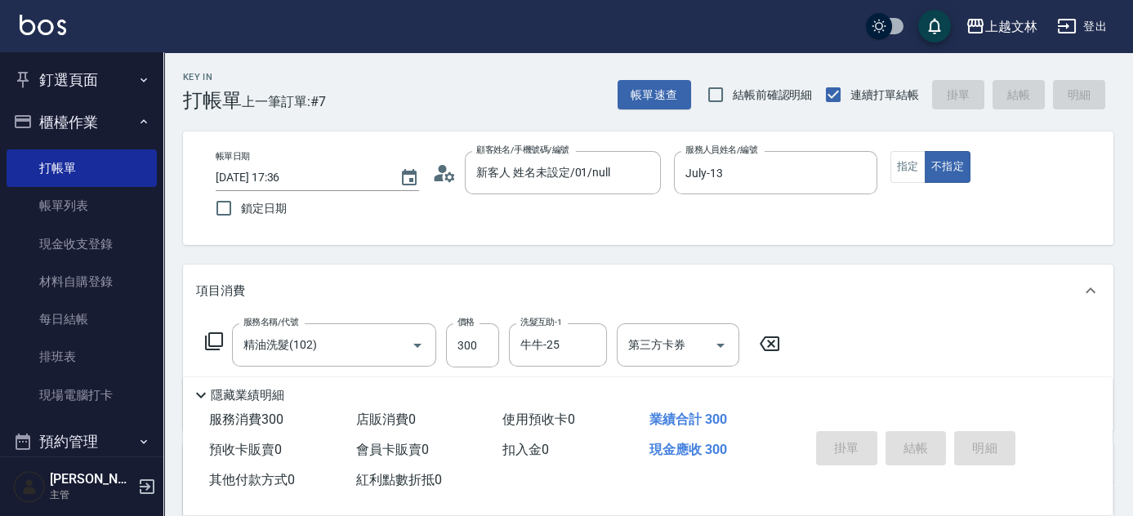
type input "[DATE] 17:46"
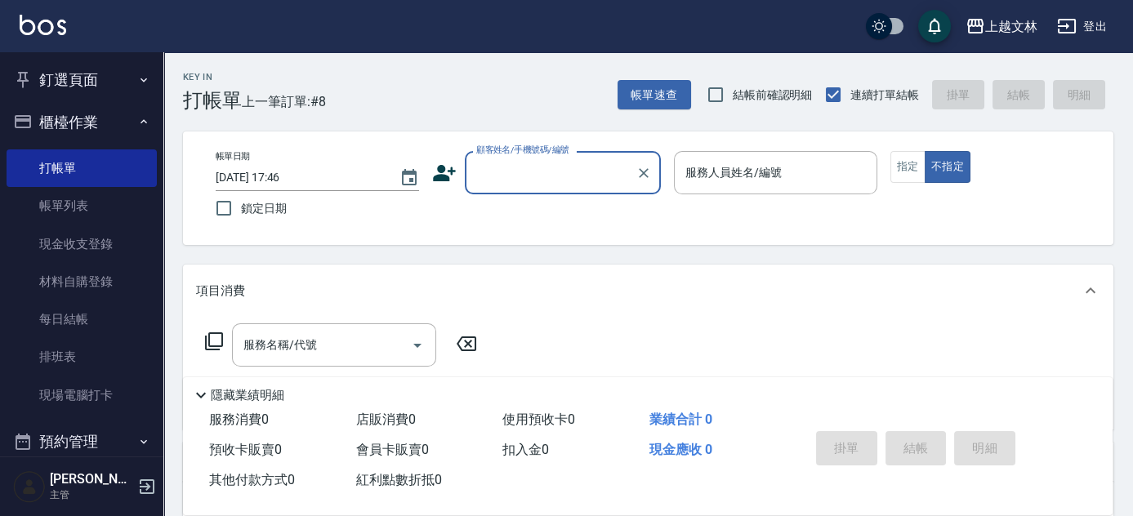
drag, startPoint x: 95, startPoint y: 211, endPoint x: 1123, endPoint y: 250, distance: 1028.7
click at [95, 211] on link "帳單列表" at bounding box center [82, 206] width 150 height 38
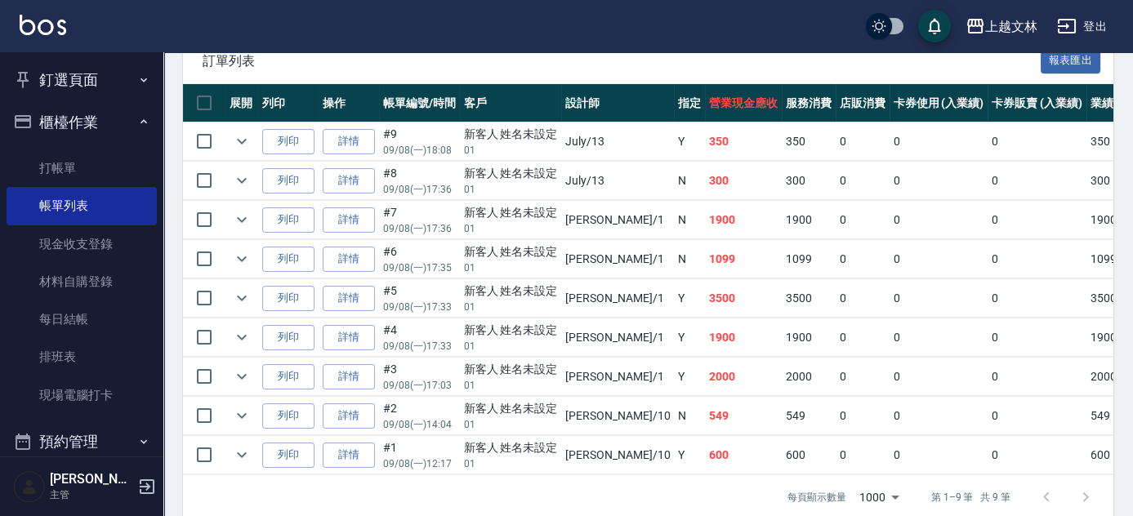
scroll to position [418, 0]
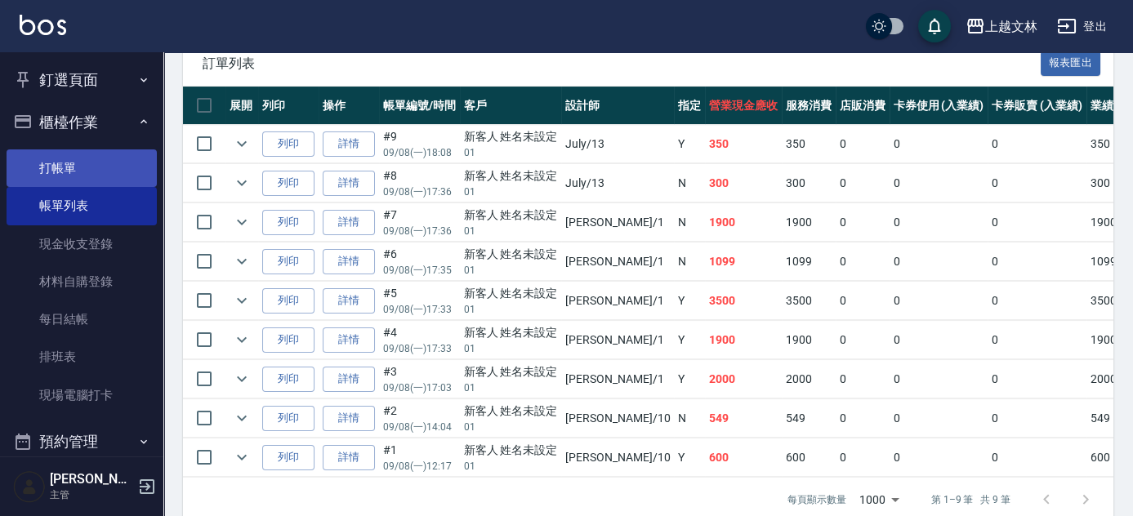
click at [49, 169] on link "打帳單" at bounding box center [82, 168] width 150 height 38
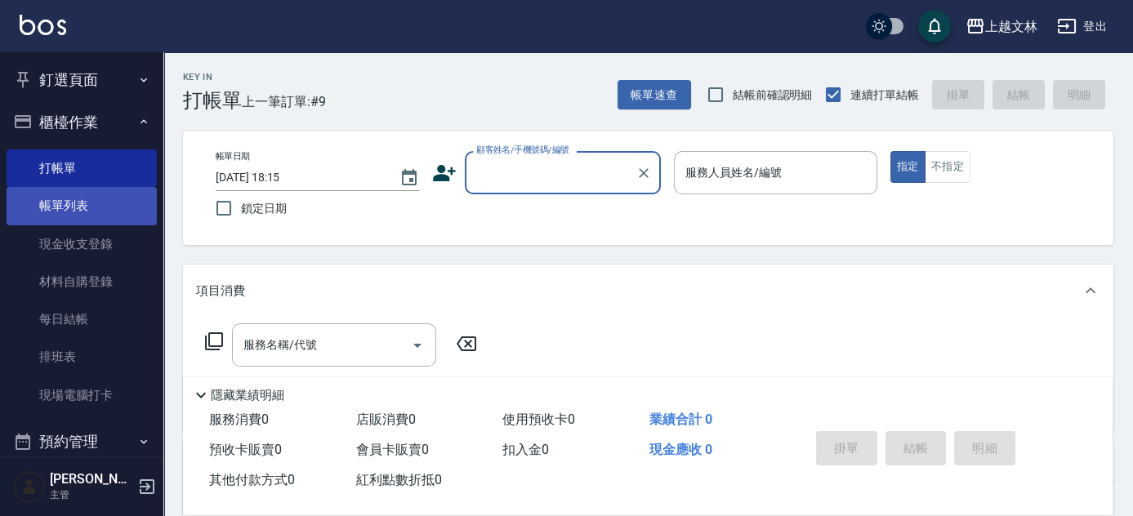
click at [42, 213] on link "帳單列表" at bounding box center [82, 206] width 150 height 38
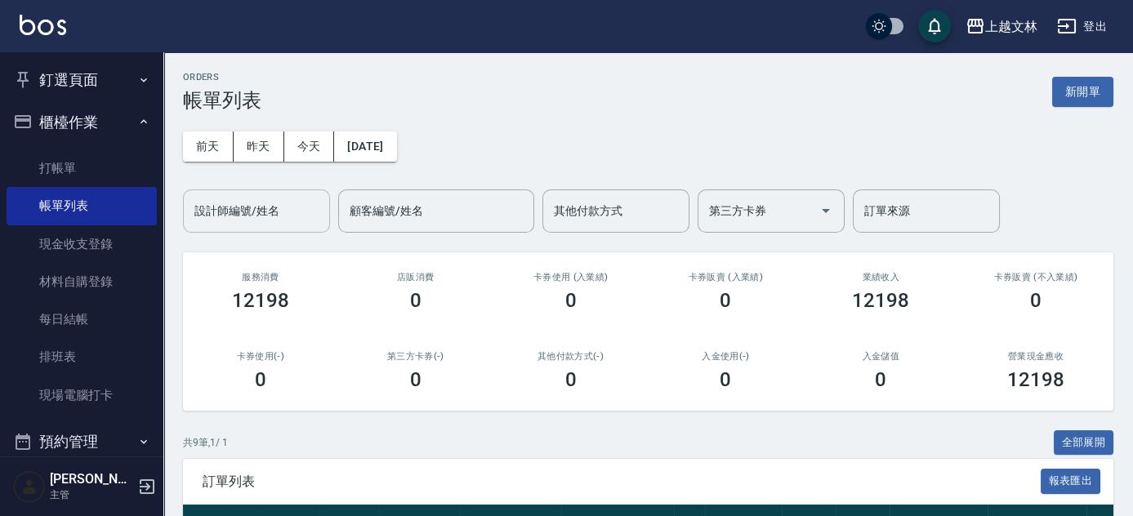
click at [298, 202] on input "設計師編號/姓名" at bounding box center [256, 211] width 132 height 29
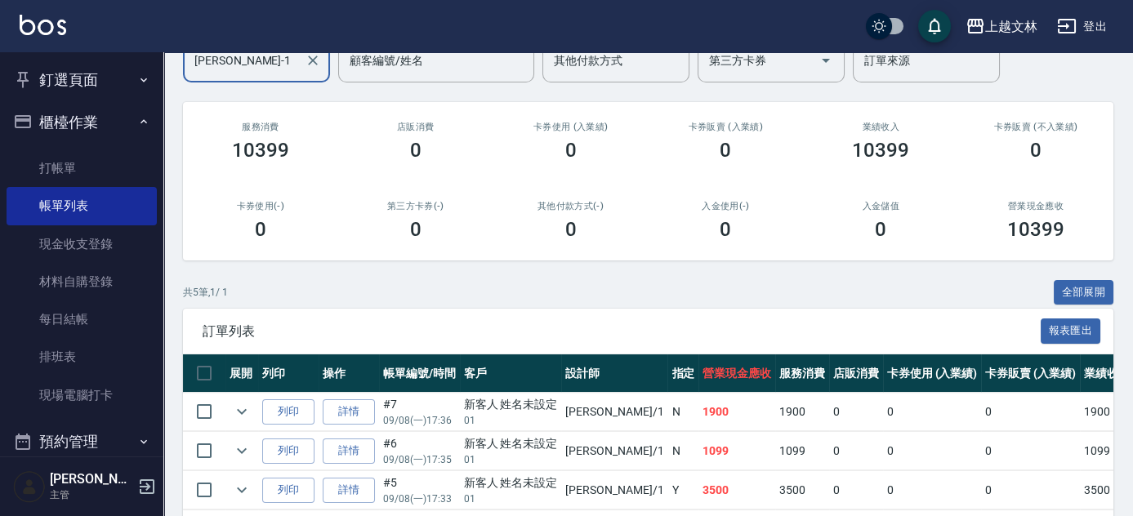
scroll to position [295, 0]
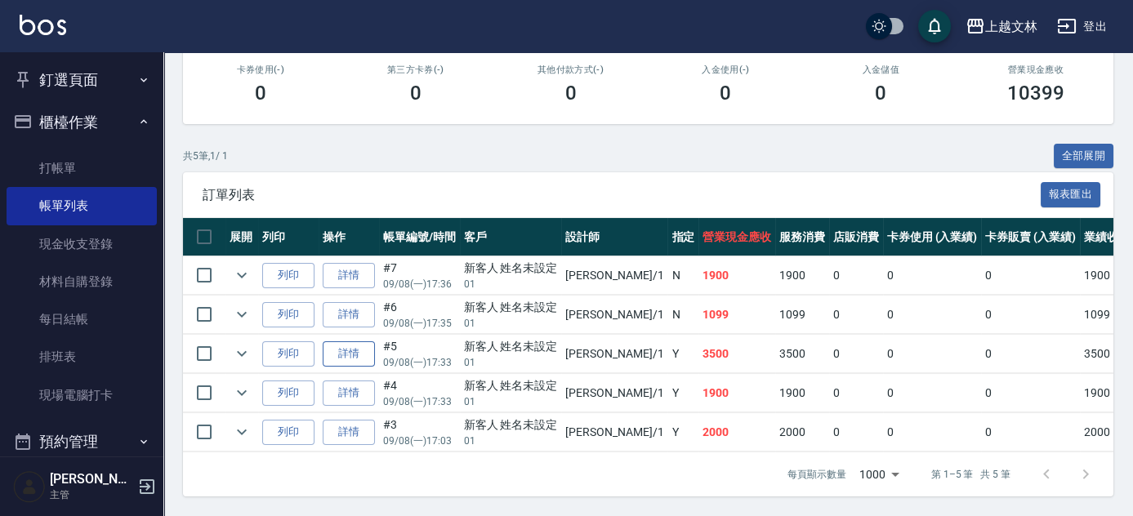
type input "[PERSON_NAME]-1"
click at [340, 348] on link "詳情" at bounding box center [349, 353] width 52 height 25
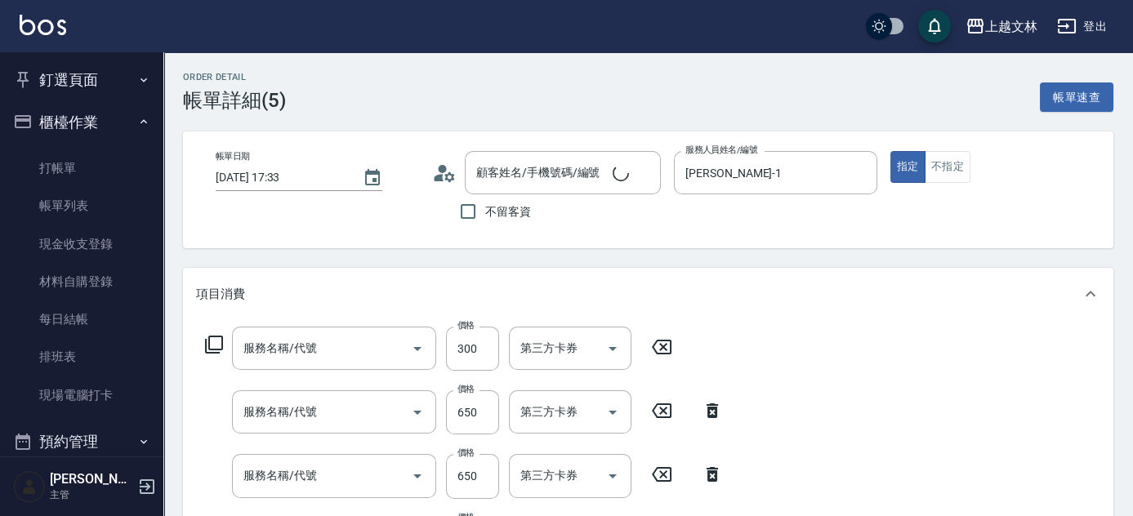
type input "[DATE] 17:33"
type input "[PERSON_NAME]-1"
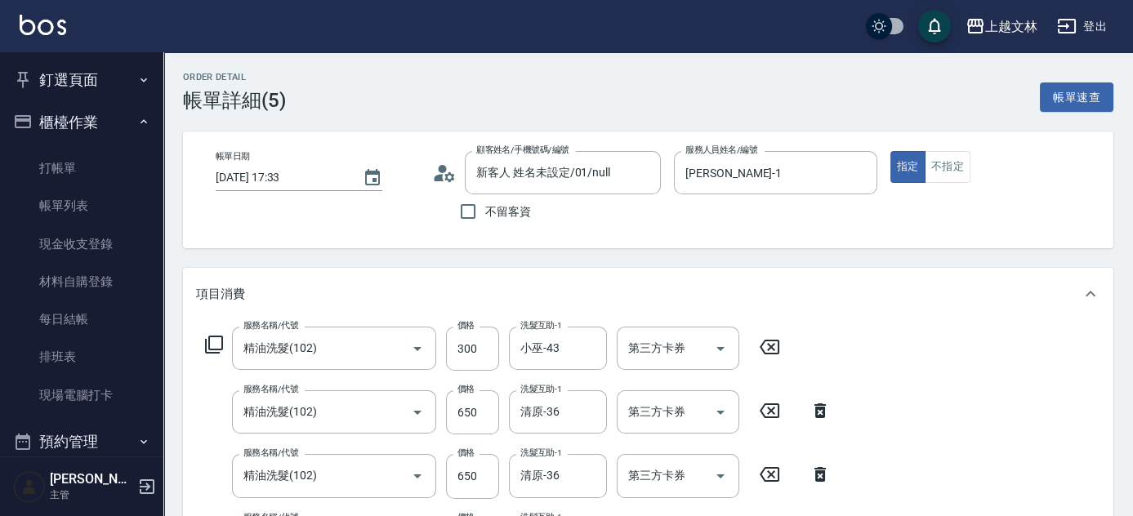
type input "新客人 姓名未設定/01/null"
type input "精油洗髮(102)"
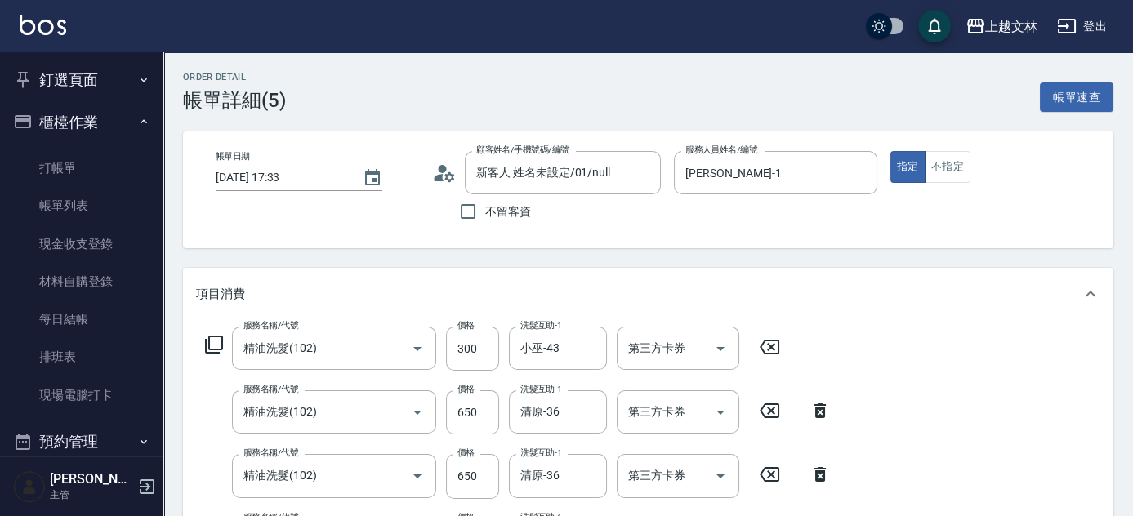
type input "A級洗+剪(204)"
type input "精油洗髮(102)"
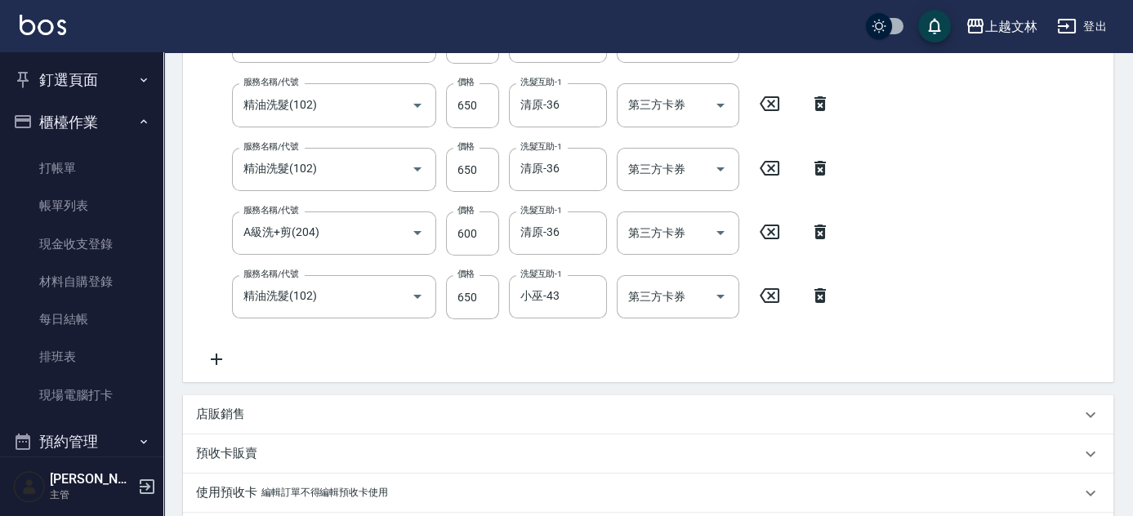
click at [225, 356] on icon at bounding box center [216, 359] width 41 height 20
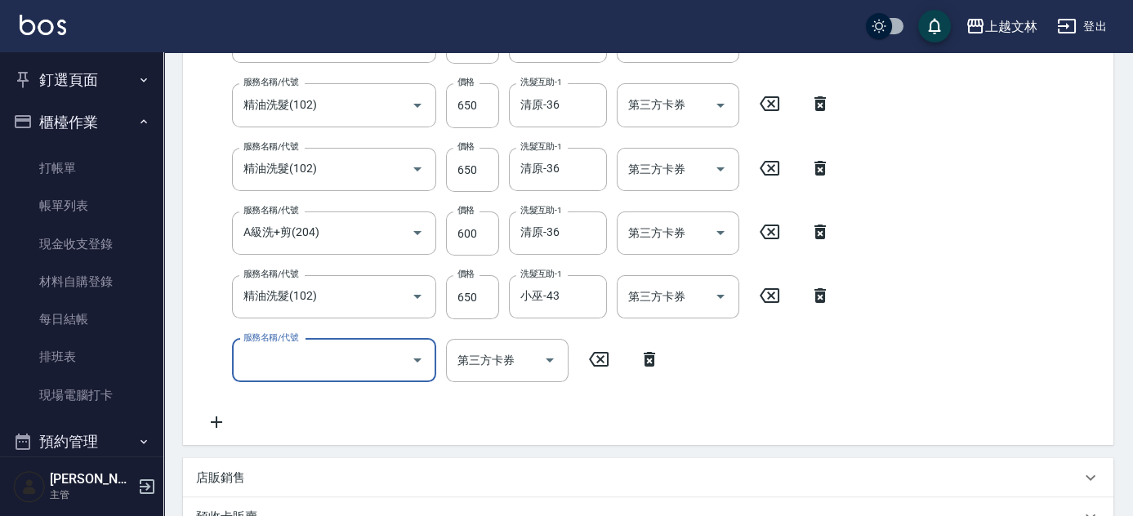
click at [309, 373] on input "服務名稱/代號" at bounding box center [321, 360] width 165 height 29
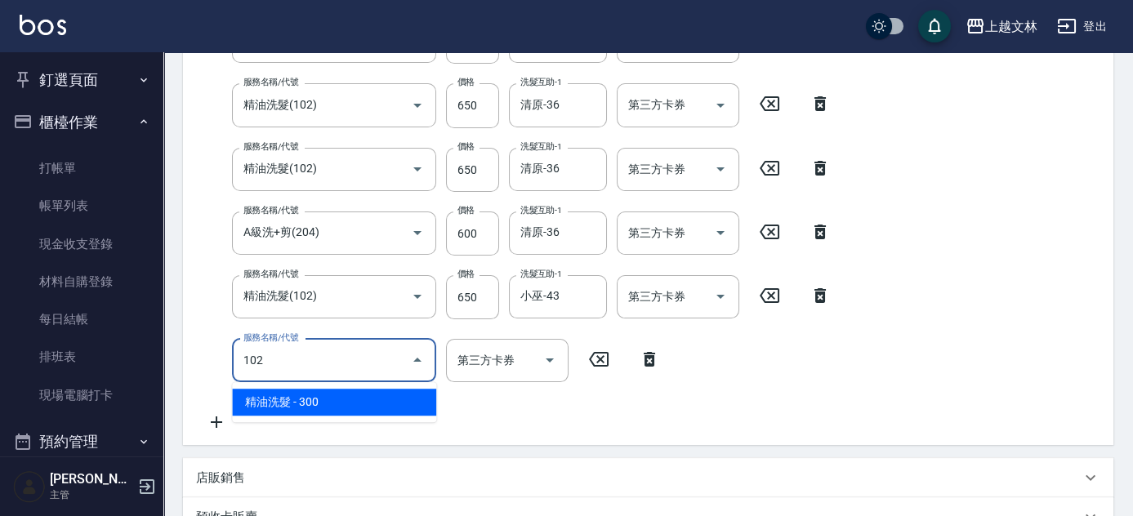
type input "精油洗髮(102)"
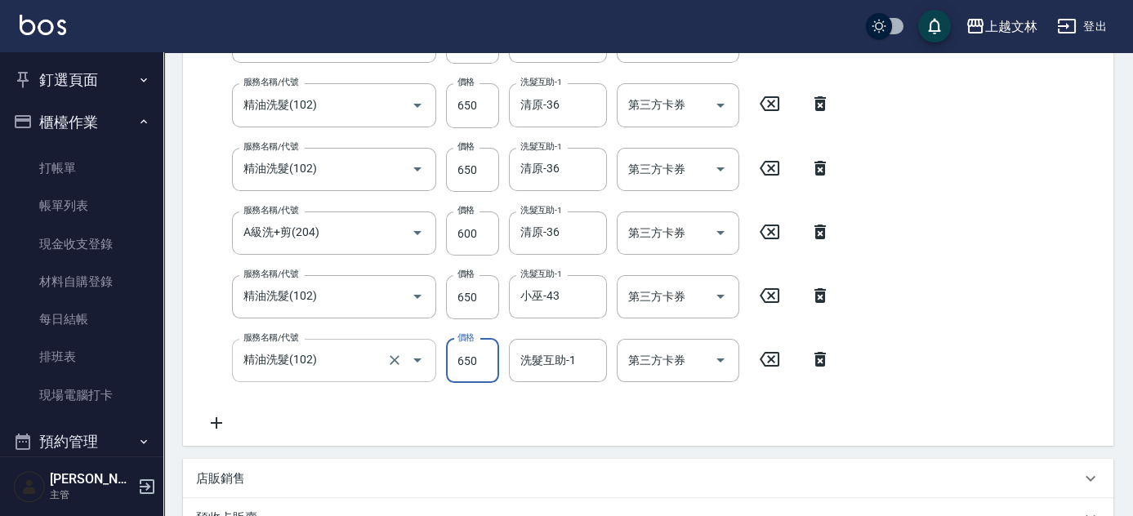
type input "650"
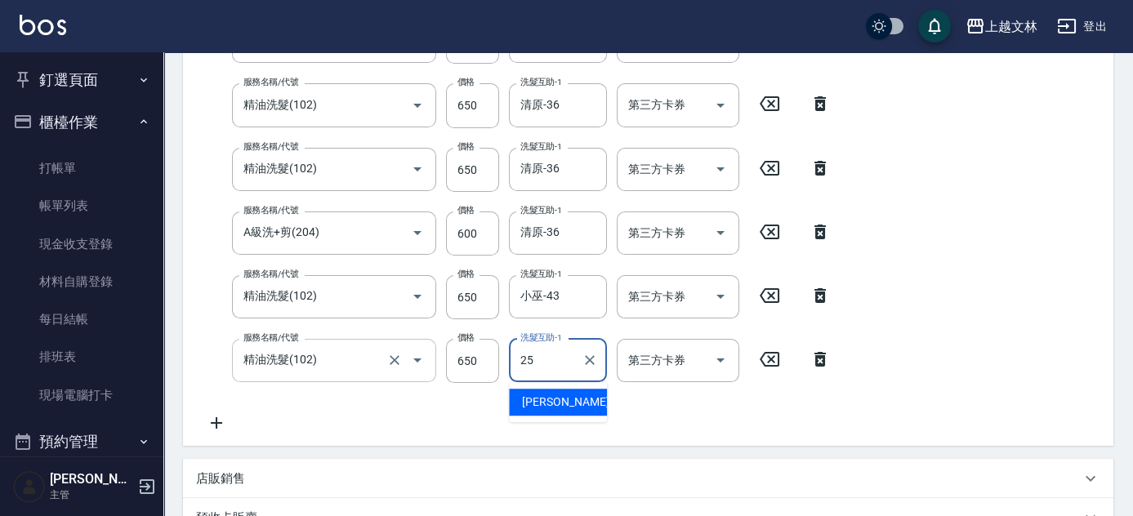
type input "牛牛-25"
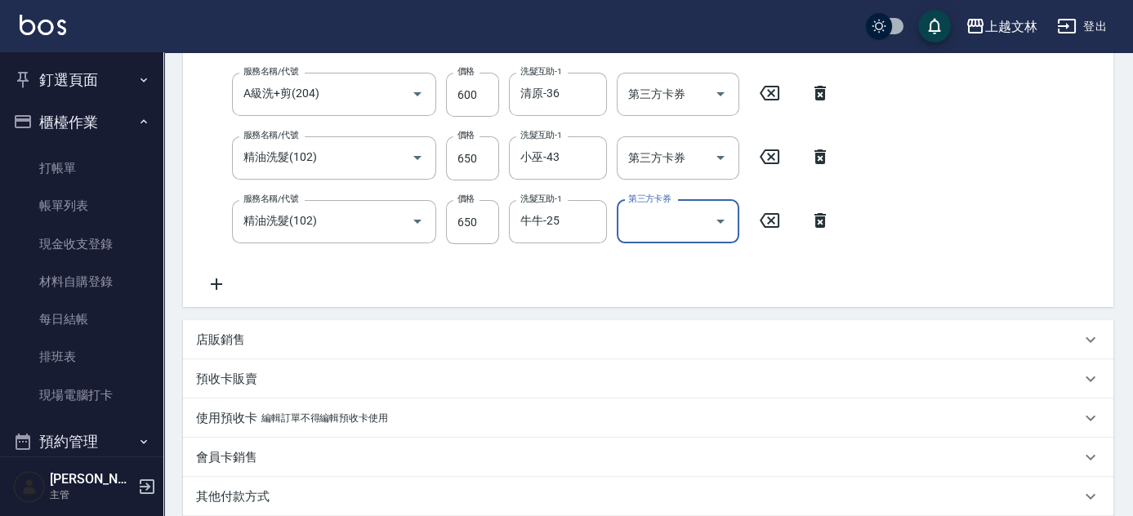
scroll to position [668, 0]
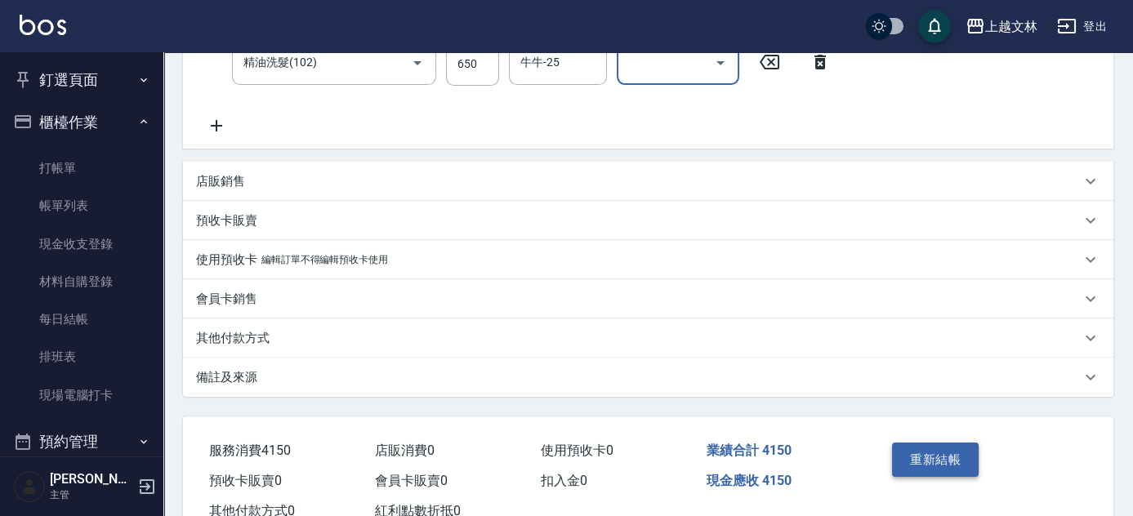
click at [949, 465] on button "重新結帳" at bounding box center [935, 460] width 87 height 34
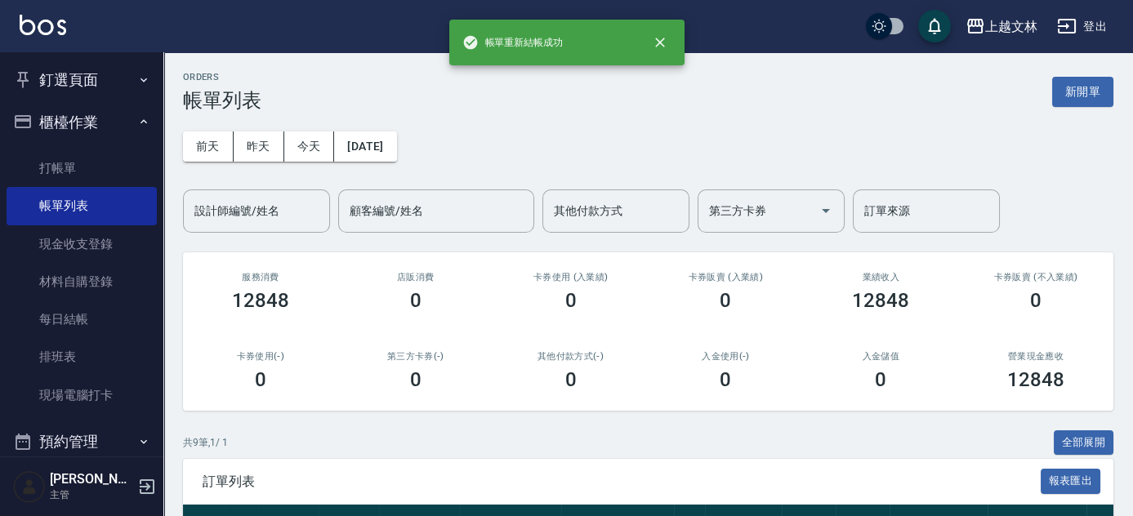
click at [90, 126] on button "櫃檯作業" at bounding box center [82, 122] width 150 height 42
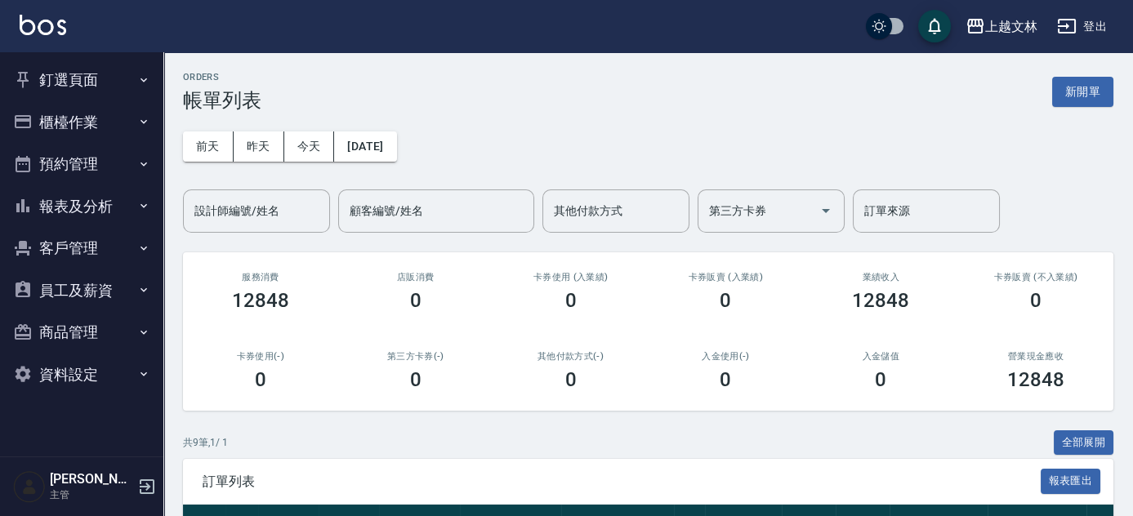
click at [77, 123] on button "櫃檯作業" at bounding box center [82, 122] width 150 height 42
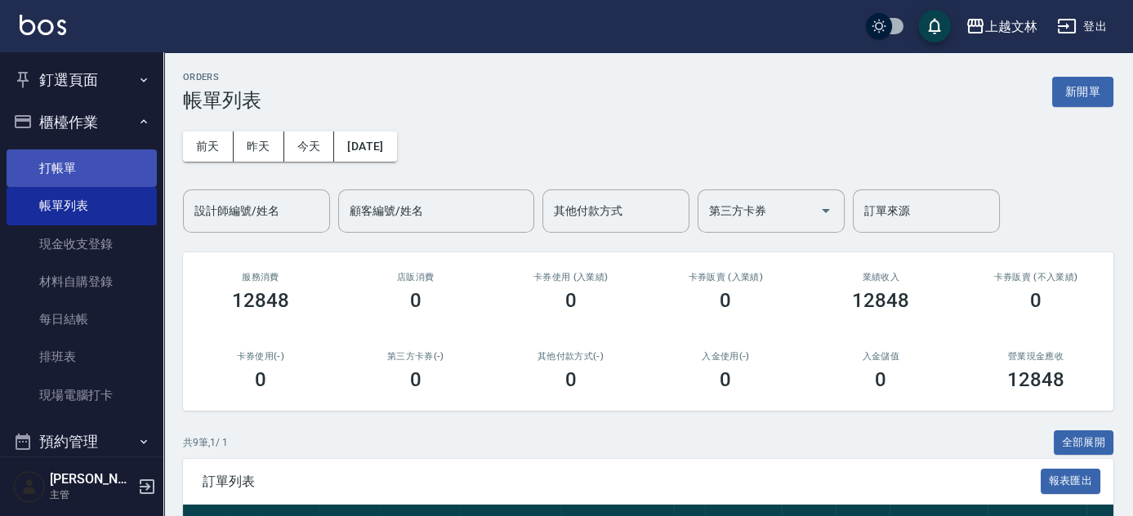
click at [63, 169] on link "打帳單" at bounding box center [82, 168] width 150 height 38
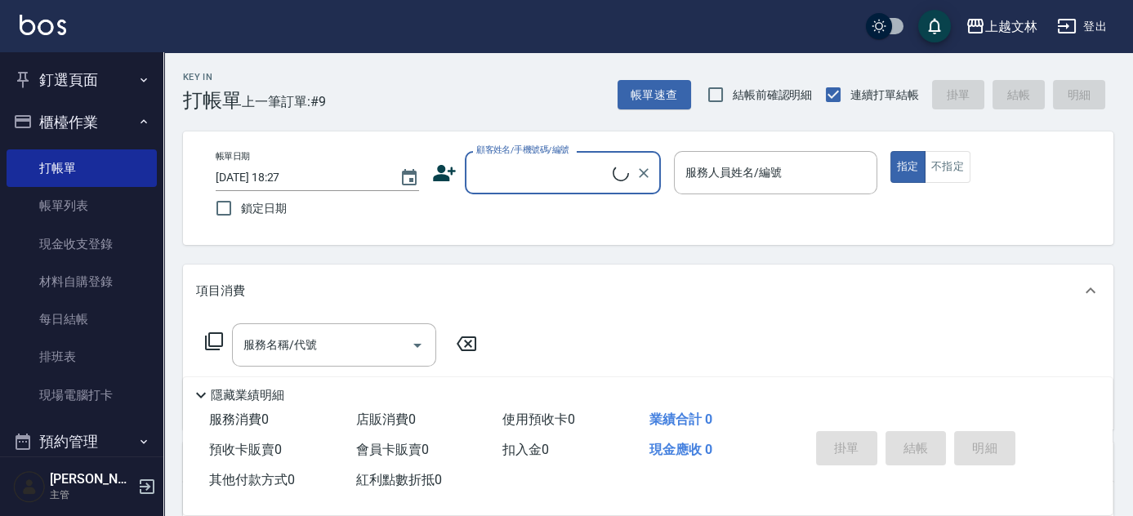
click at [54, 127] on button "櫃檯作業" at bounding box center [82, 122] width 150 height 42
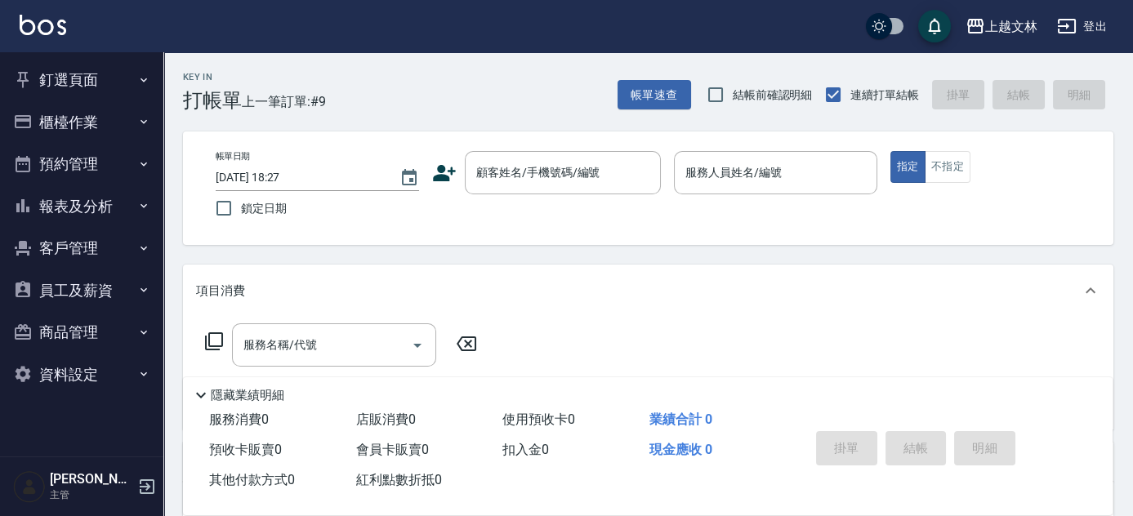
click at [7, 101] on button "櫃檯作業" at bounding box center [82, 122] width 150 height 42
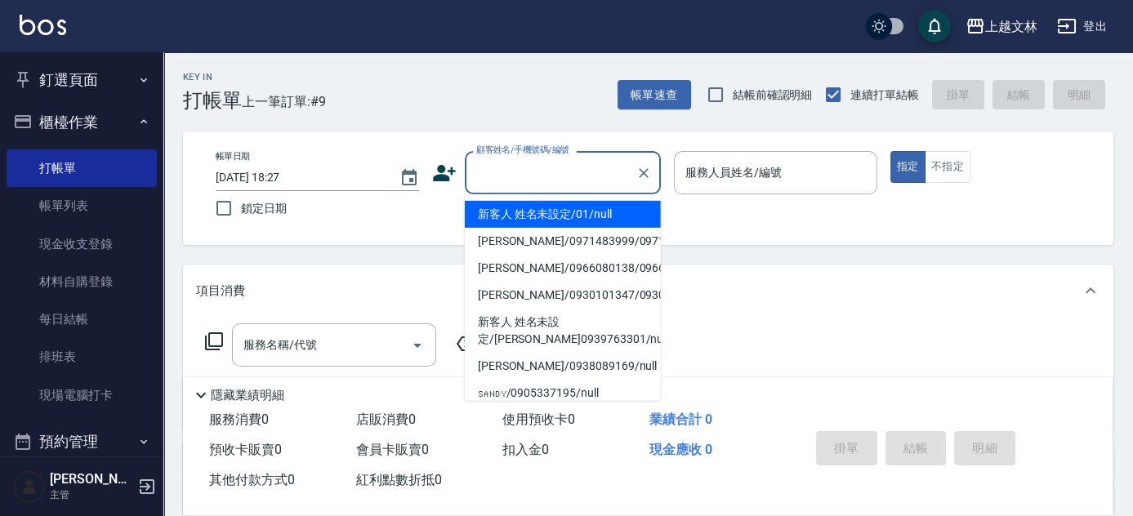
click at [486, 186] on input "顧客姓名/手機號碼/編號" at bounding box center [550, 172] width 157 height 29
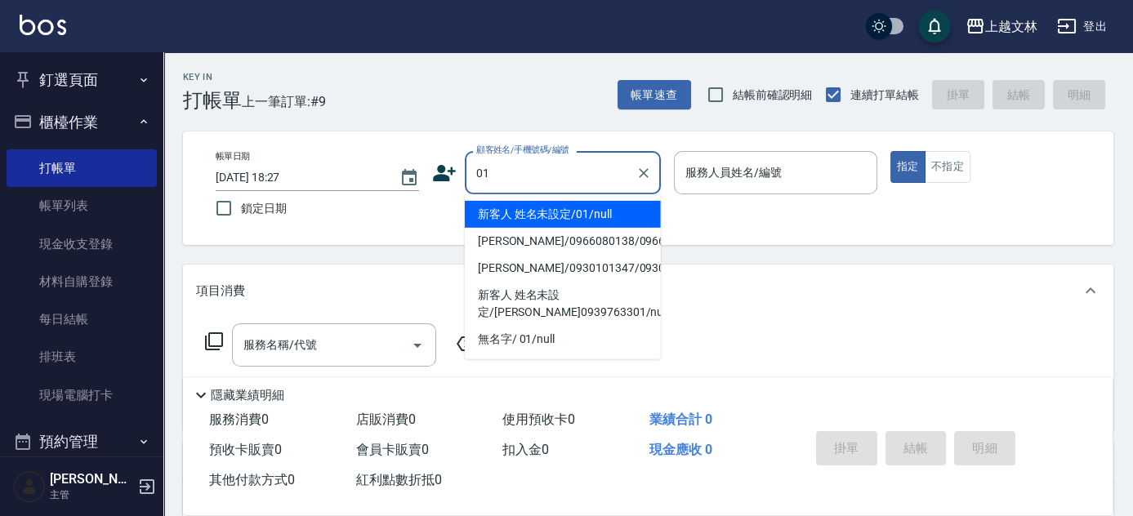
type input "01"
type input "1"
type input "新客人 姓名未設定/01/null"
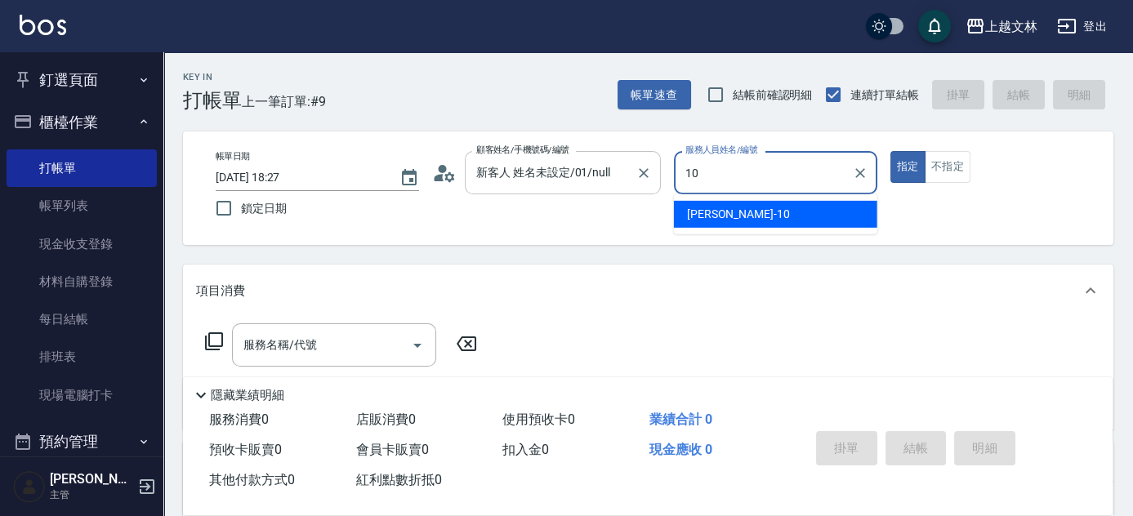
type input "[PERSON_NAME]-10"
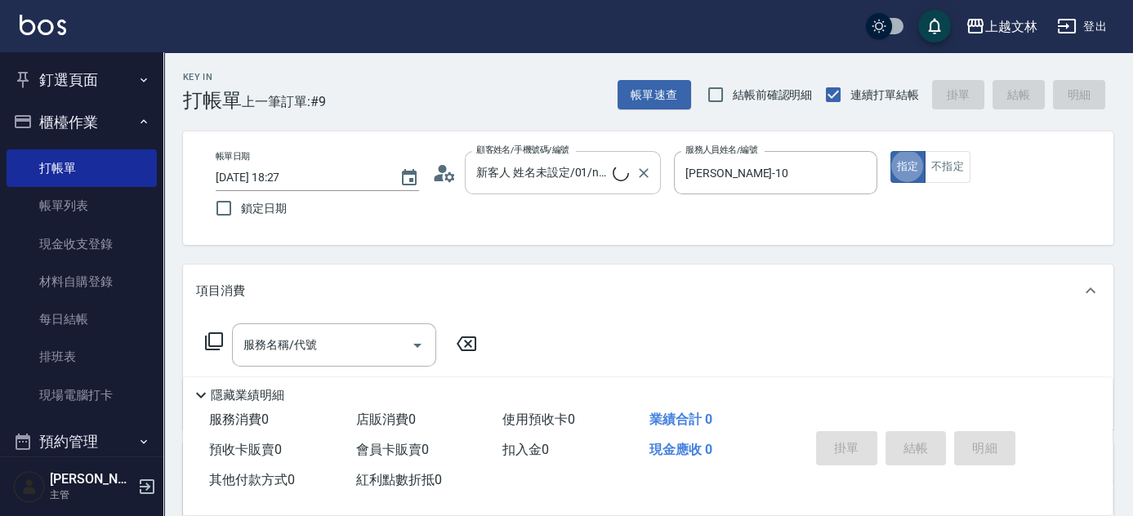
type button "true"
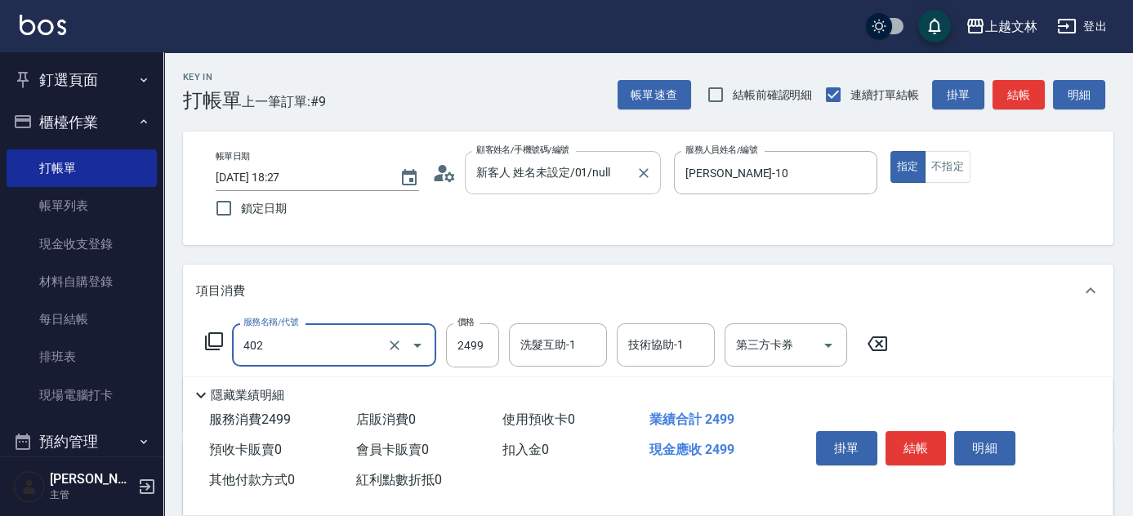
type input "嚴選染髮(402)"
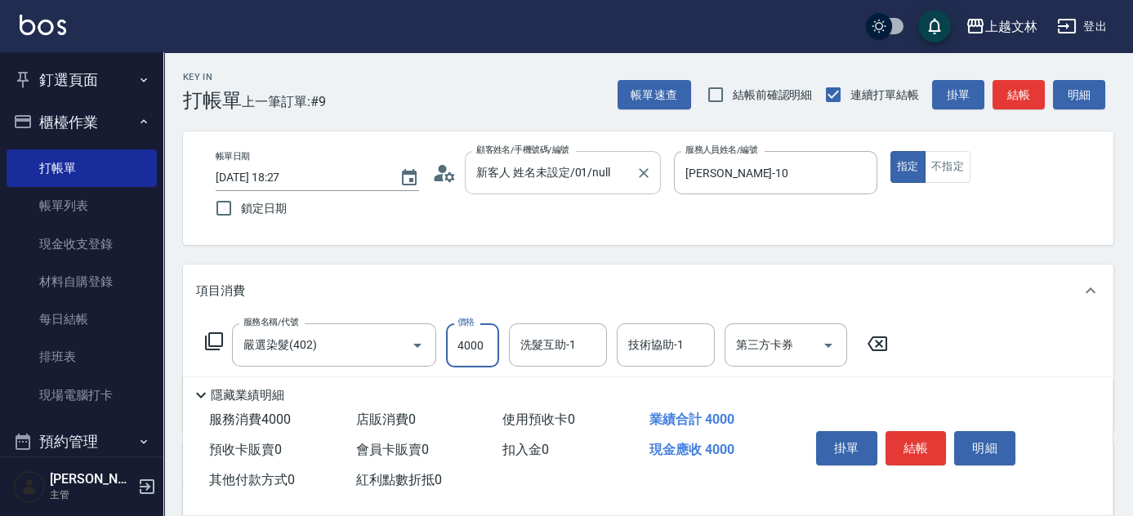
type input "4000"
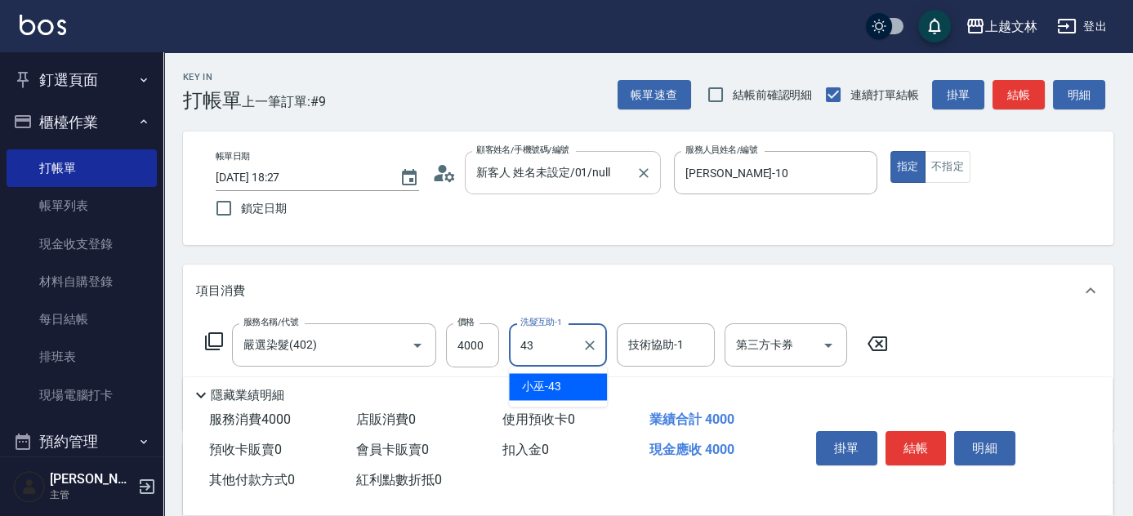
type input "小巫-43"
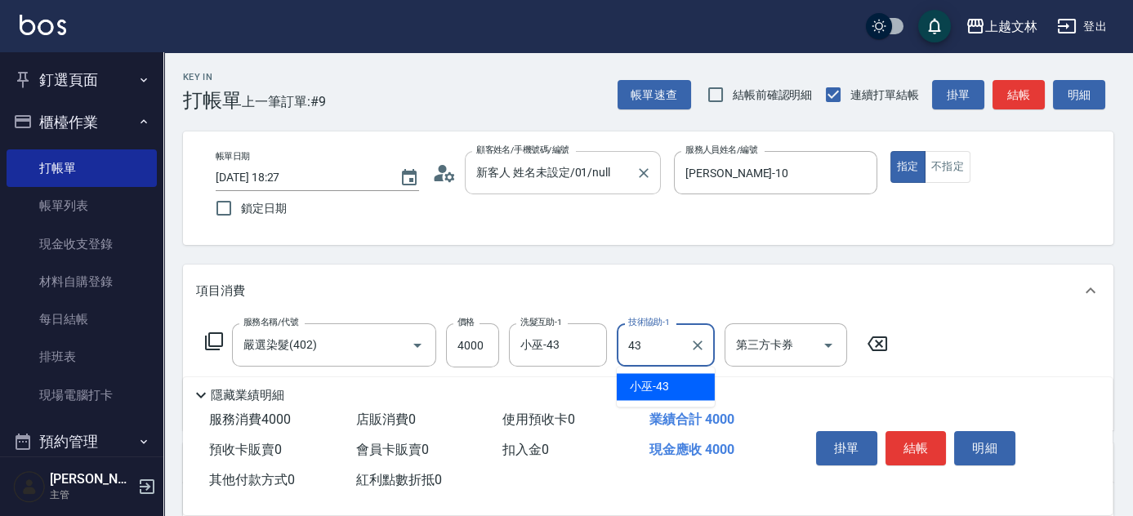
type input "小巫-43"
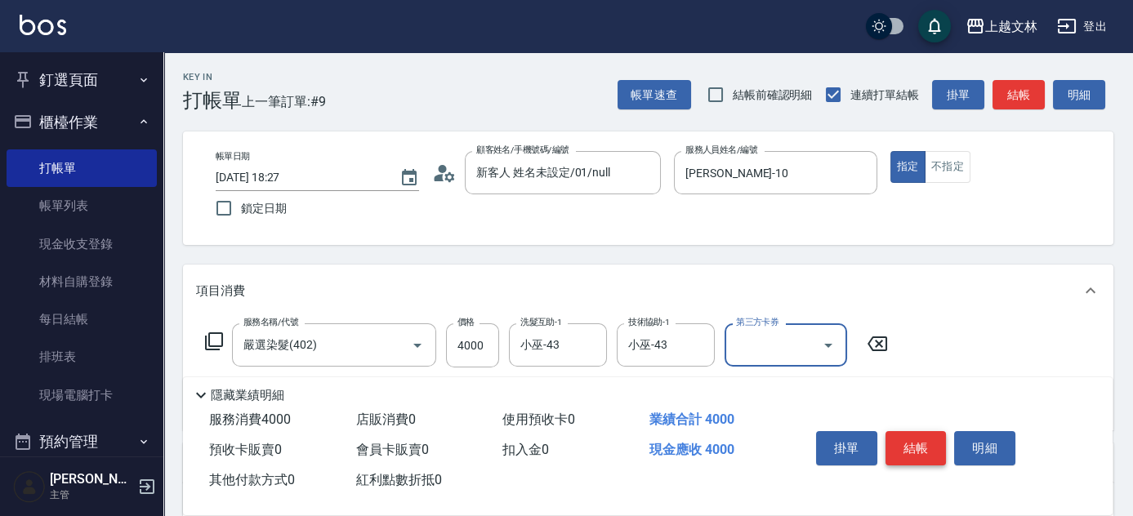
click at [924, 454] on button "結帳" at bounding box center [915, 448] width 61 height 34
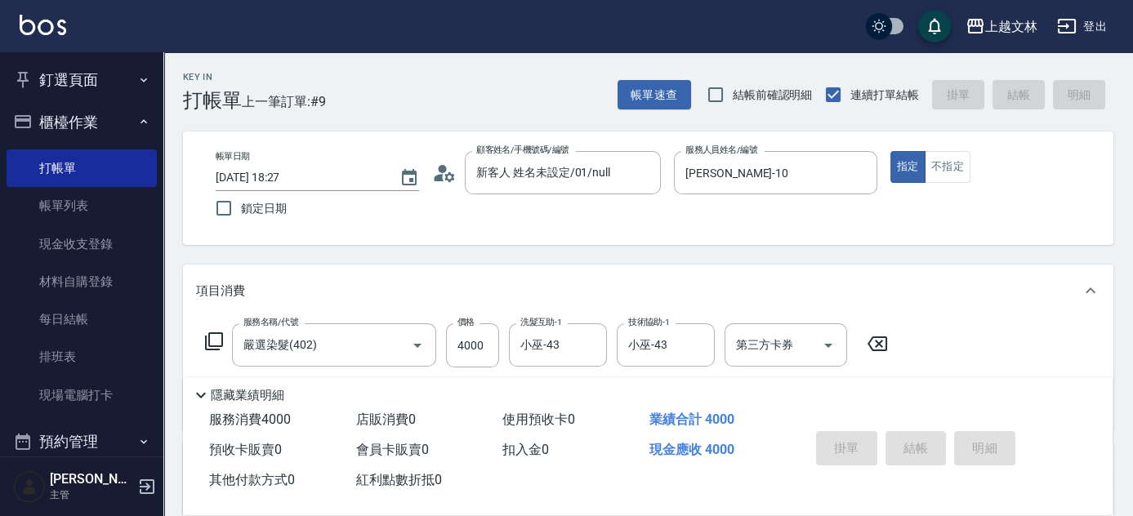
type input "[DATE] 18:43"
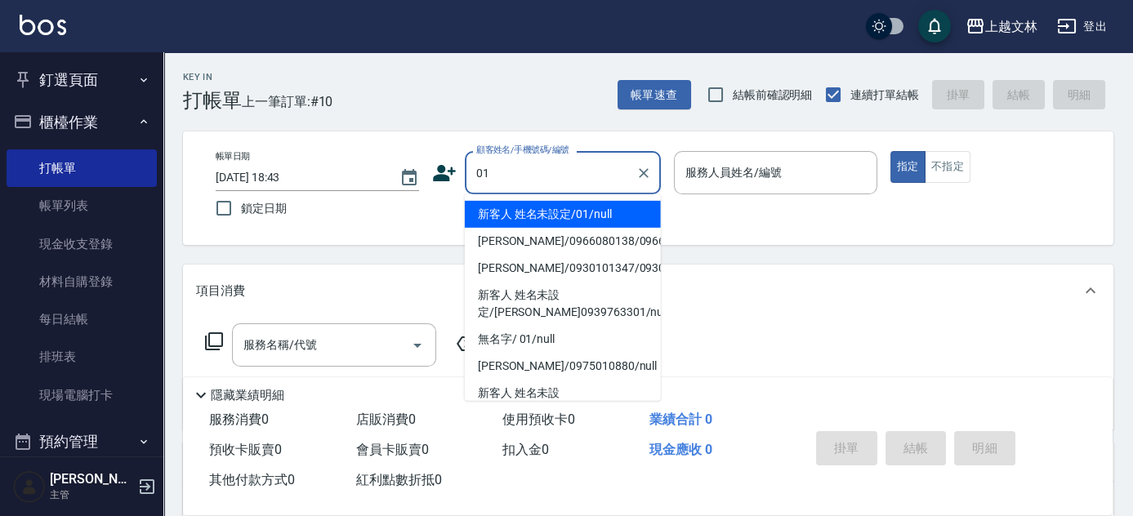
type input "01"
type input "1"
type input "新客人 姓名未設定/01/null"
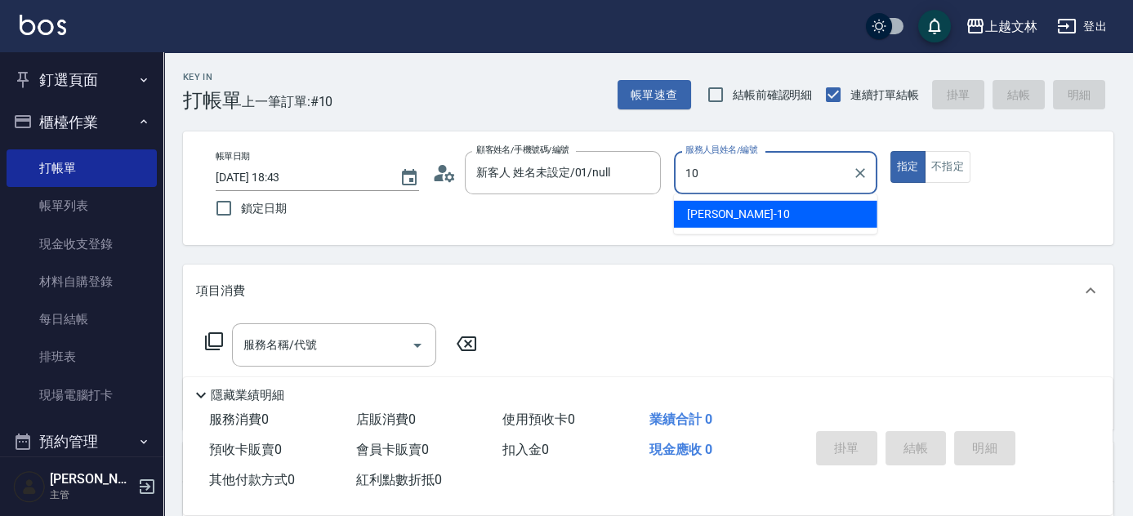
type input "[PERSON_NAME]-10"
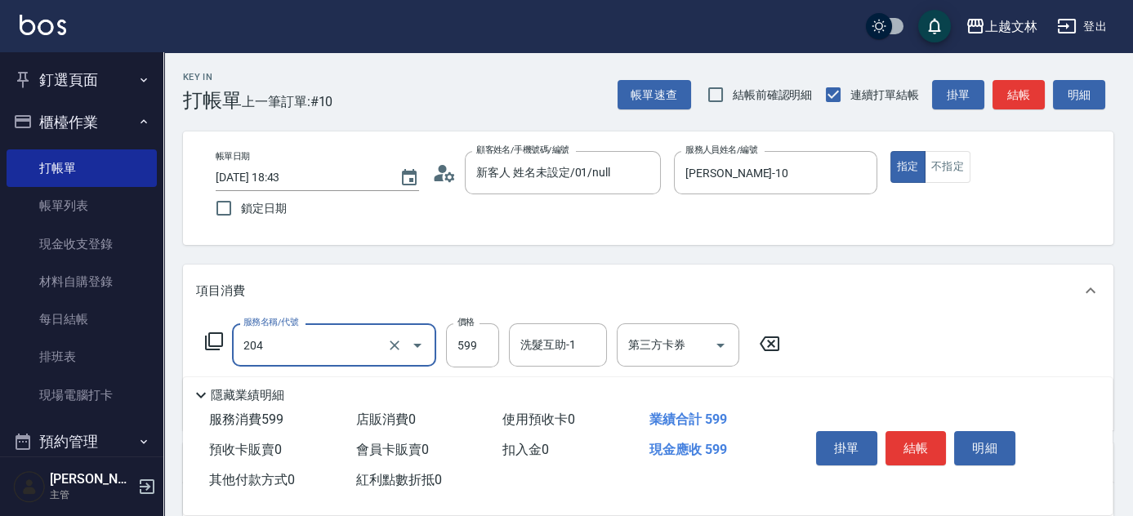
type input "A級洗+剪(204)"
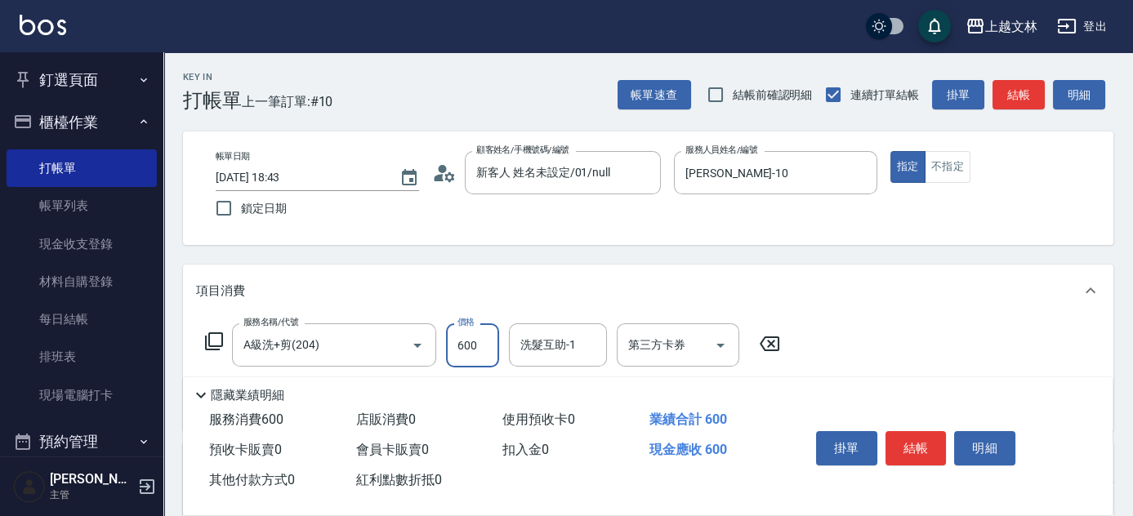
type input "600"
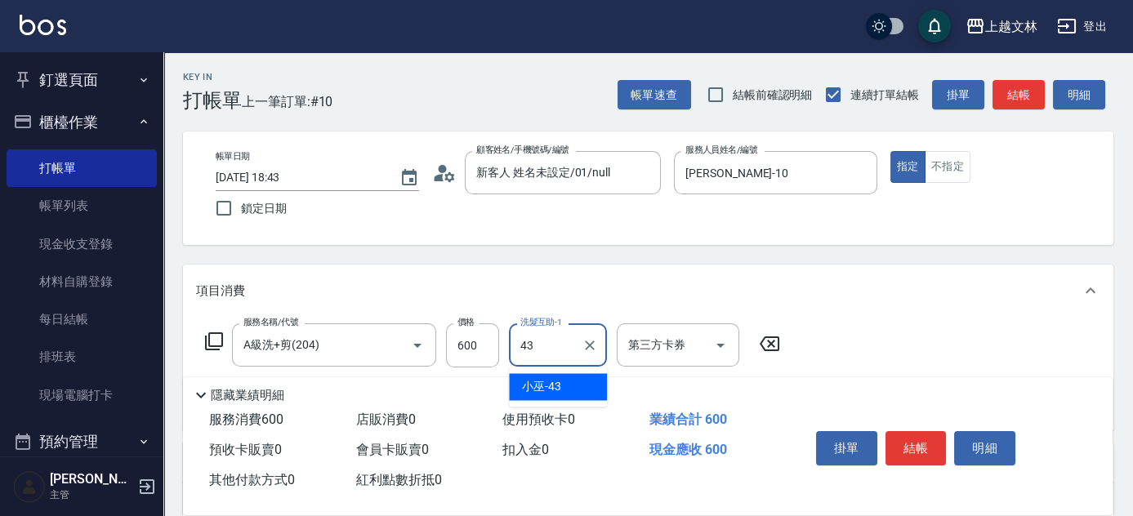
type input "小巫-43"
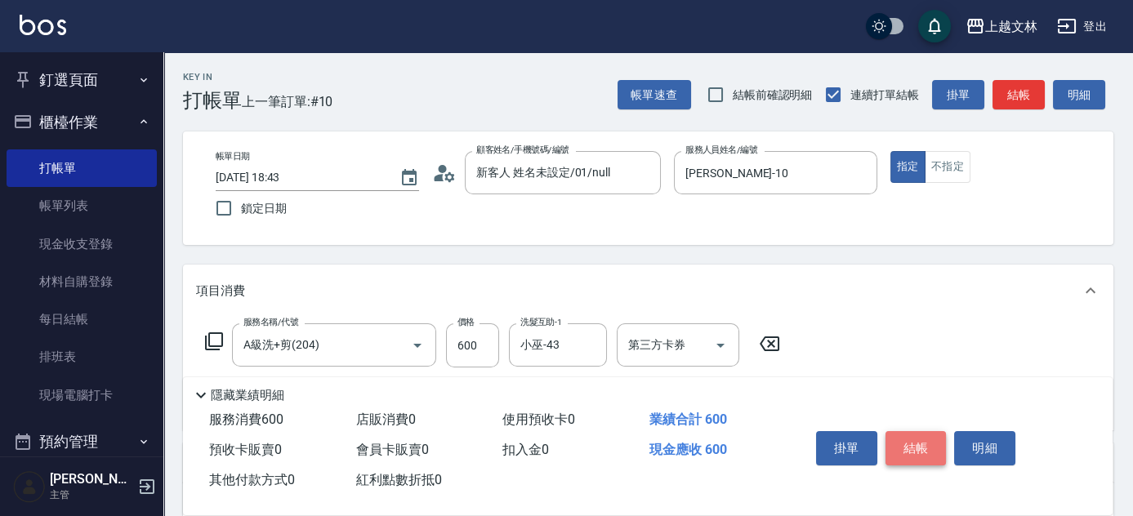
click at [936, 436] on button "結帳" at bounding box center [915, 448] width 61 height 34
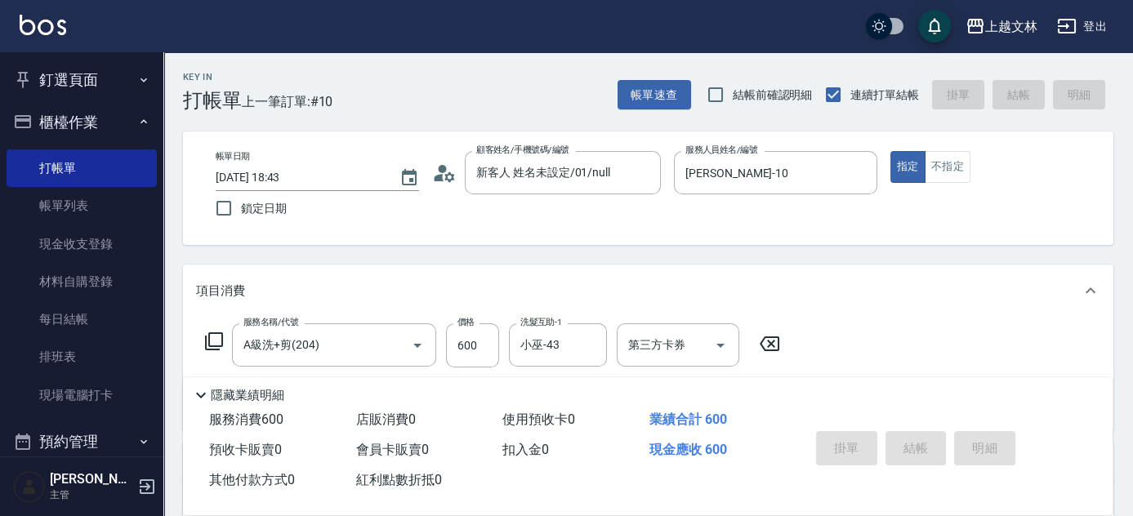
type input "[DATE] 18:52"
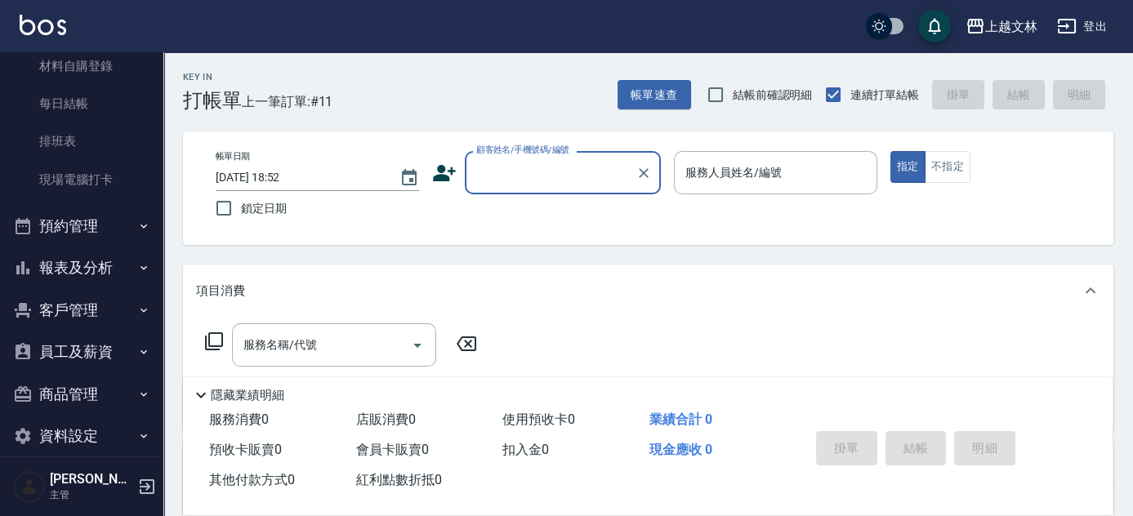
scroll to position [235, 0]
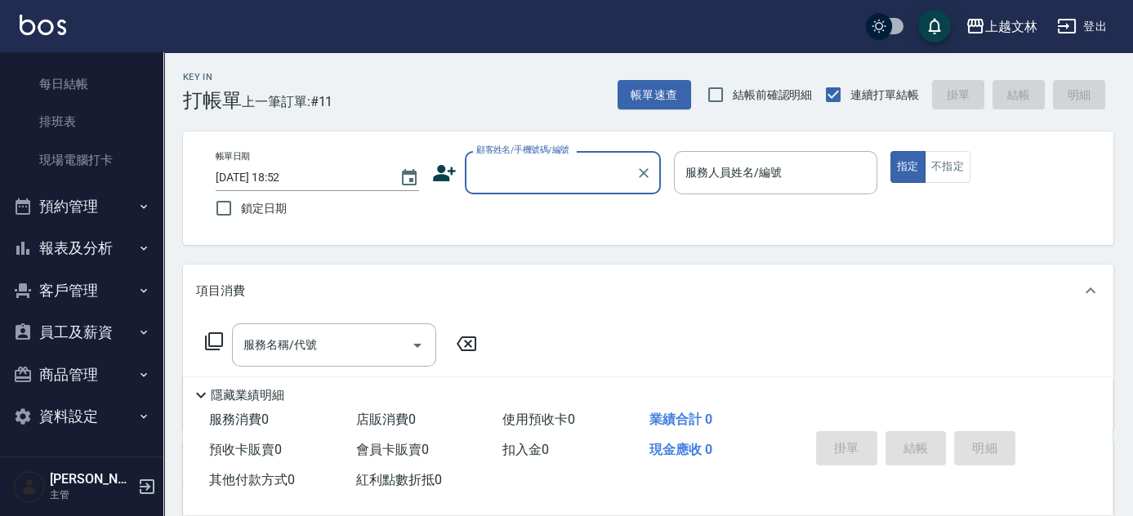
click at [67, 250] on button "報表及分析" at bounding box center [82, 248] width 150 height 42
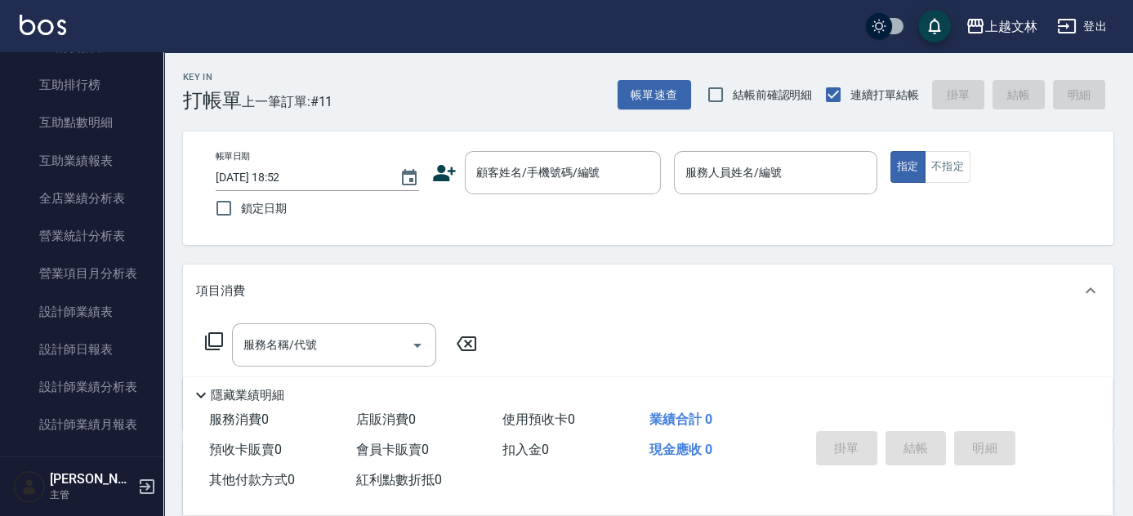
scroll to position [659, 0]
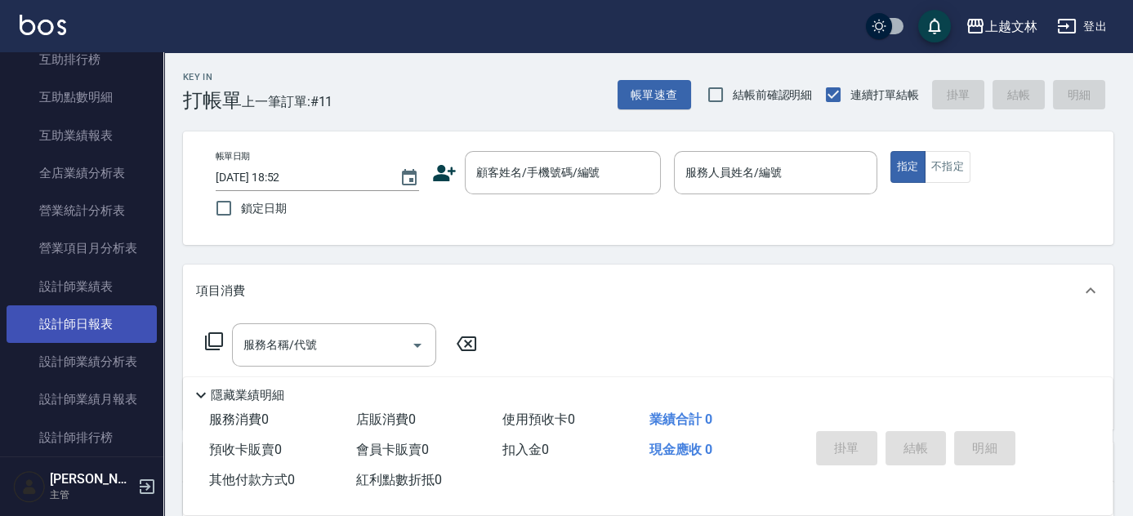
click at [130, 319] on link "設計師日報表" at bounding box center [82, 324] width 150 height 38
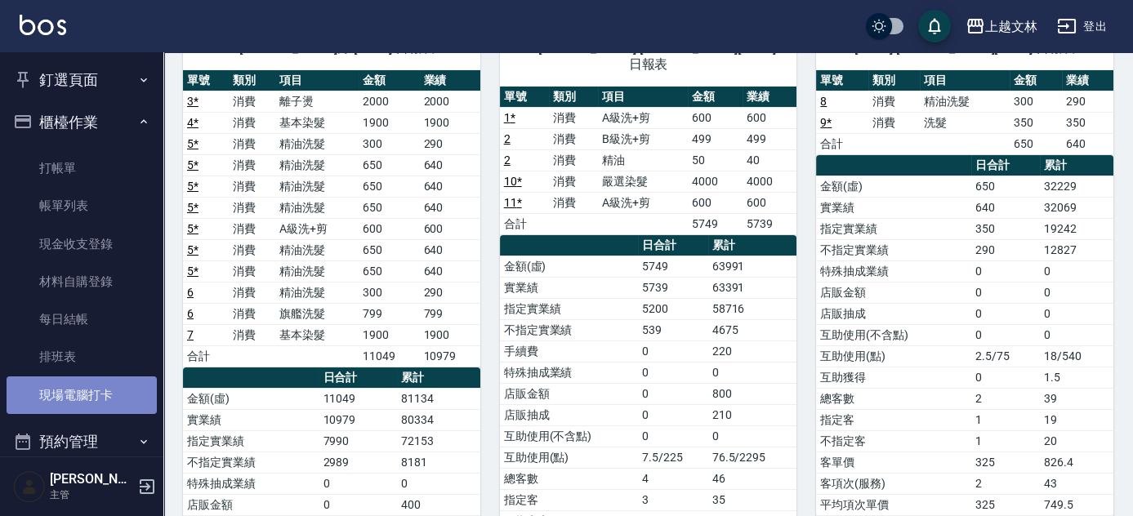
click at [93, 388] on link "現場電腦打卡" at bounding box center [82, 395] width 150 height 38
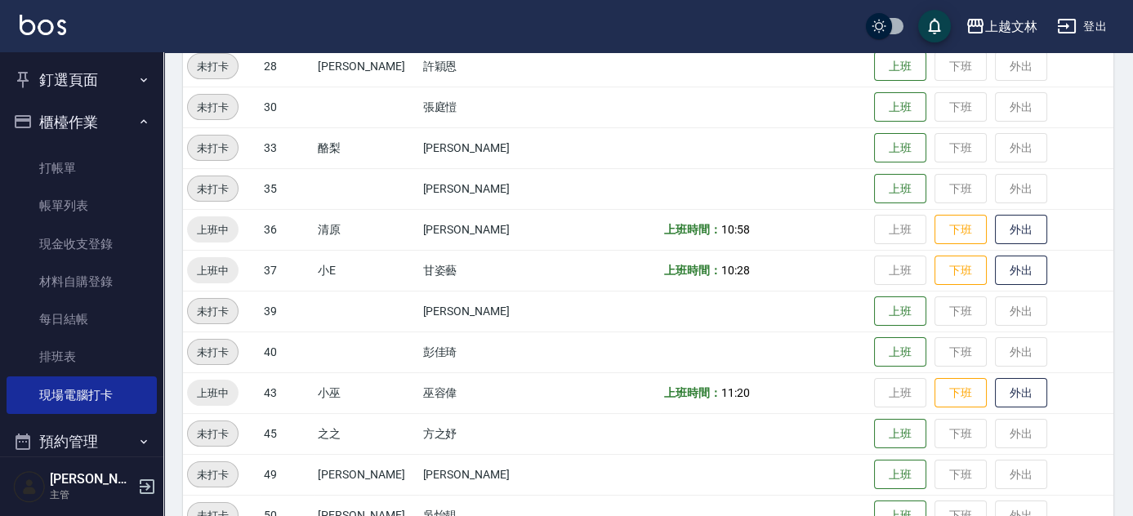
scroll to position [834, 0]
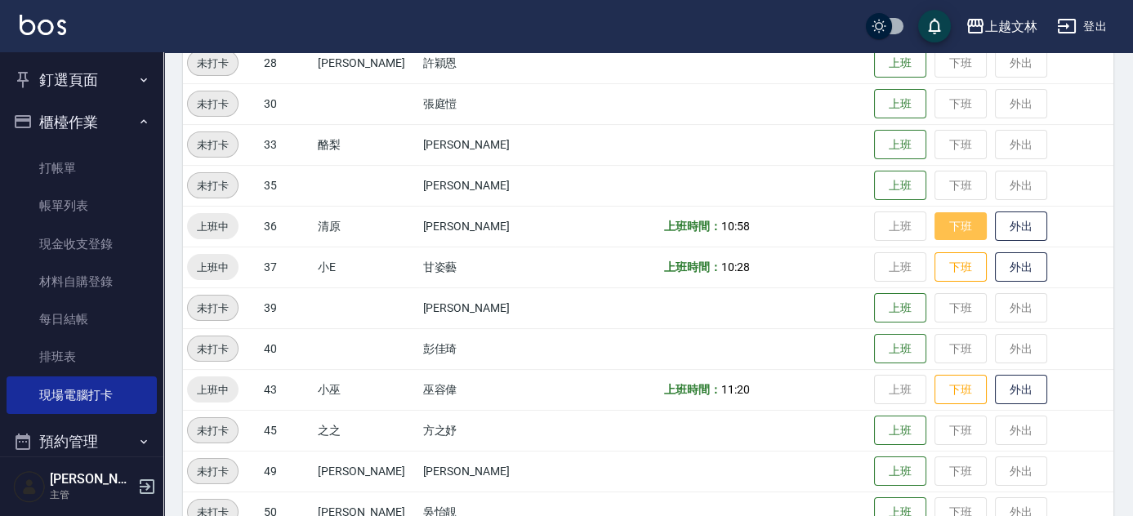
click at [936, 220] on button "下班" at bounding box center [960, 226] width 52 height 29
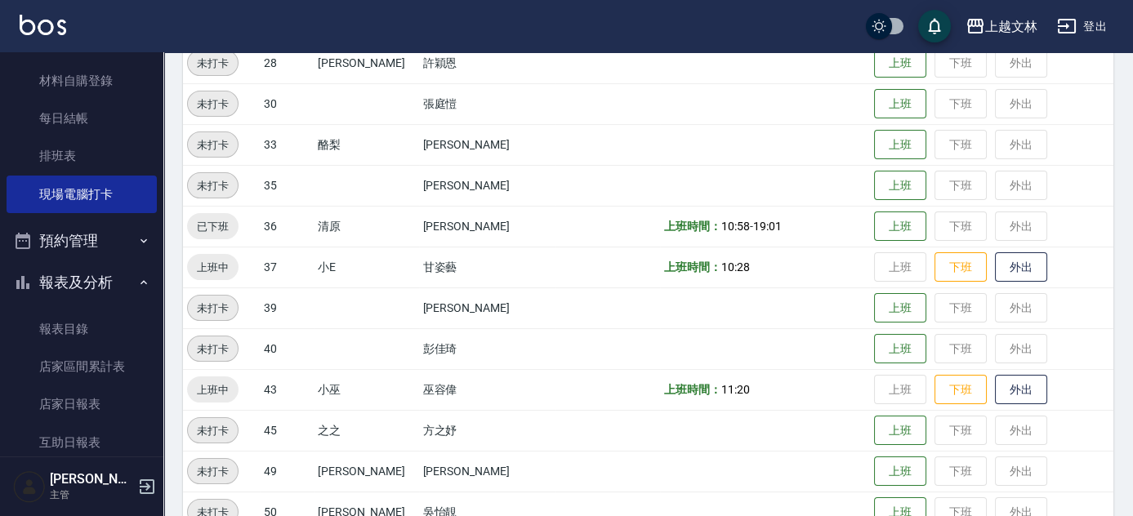
scroll to position [0, 0]
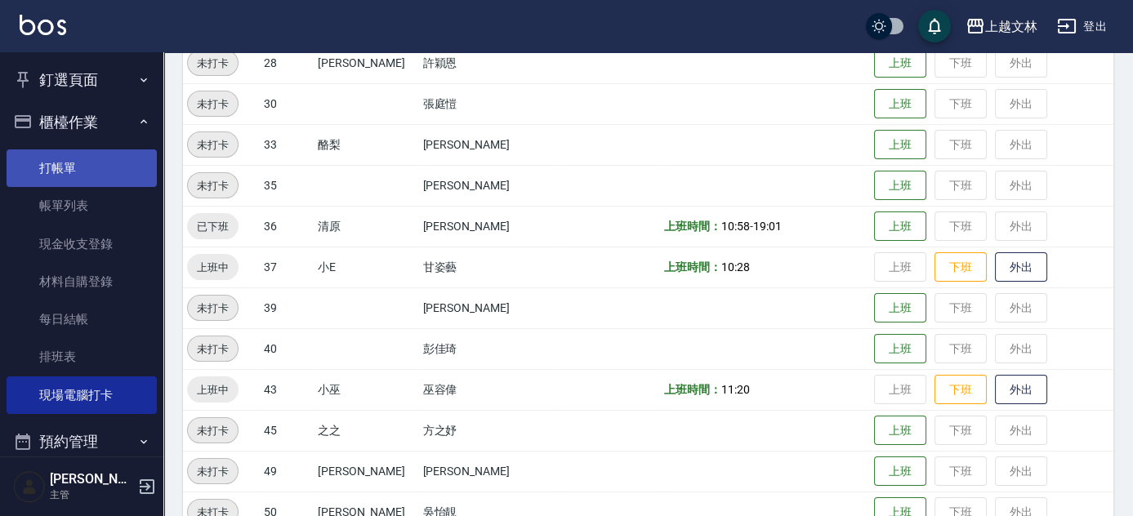
click at [60, 176] on link "打帳單" at bounding box center [82, 168] width 150 height 38
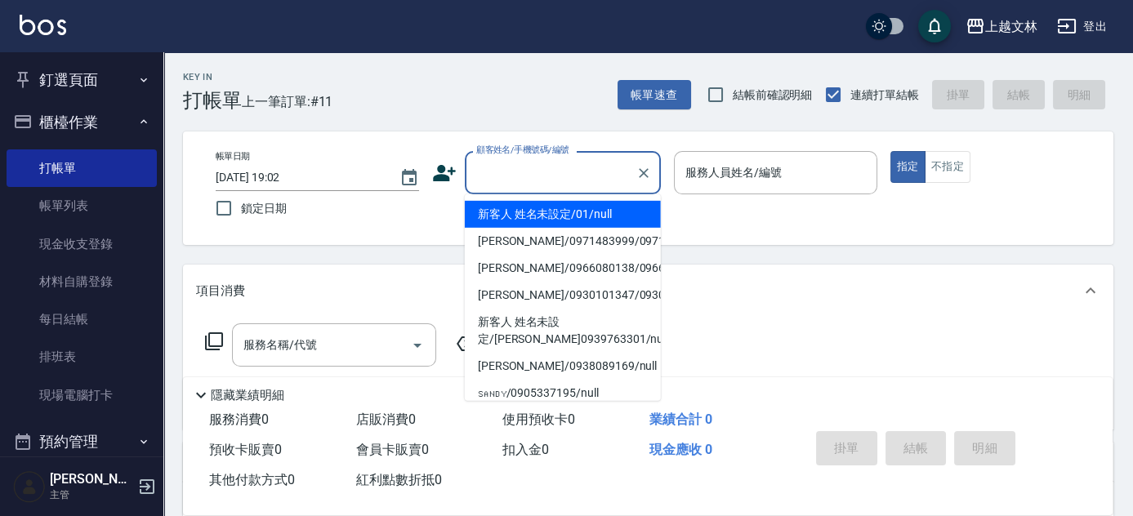
click at [519, 171] on input "顧客姓名/手機號碼/編號" at bounding box center [550, 172] width 157 height 29
click at [523, 213] on li "新客人 姓名未設定/01/null" at bounding box center [563, 214] width 196 height 27
type input "新客人 姓名未設定/01/null"
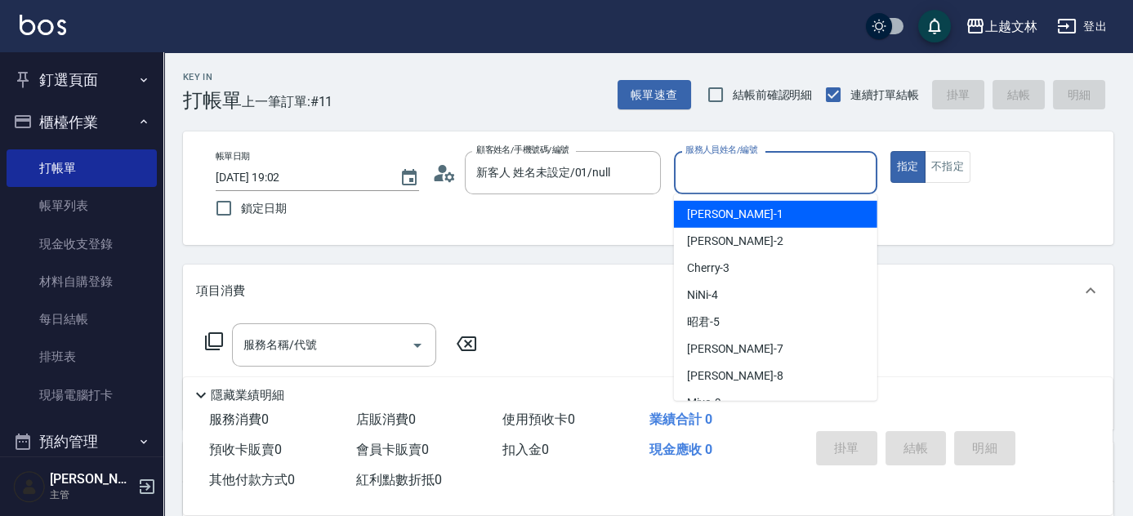
click at [719, 178] on input "服務人員姓名/編號" at bounding box center [775, 172] width 189 height 29
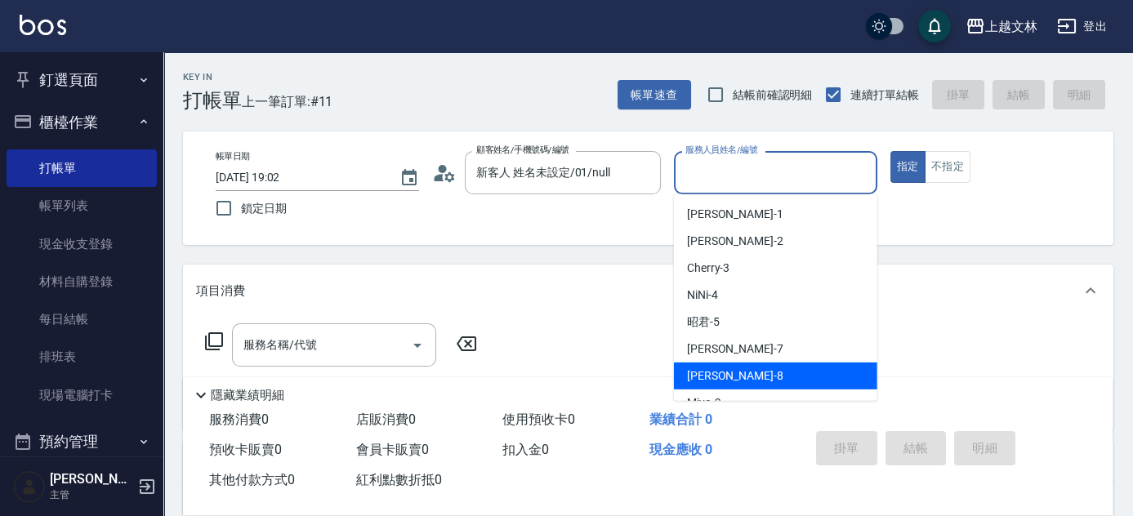
click at [741, 369] on div "Ella -8" at bounding box center [775, 376] width 203 height 27
type input "Ella-8"
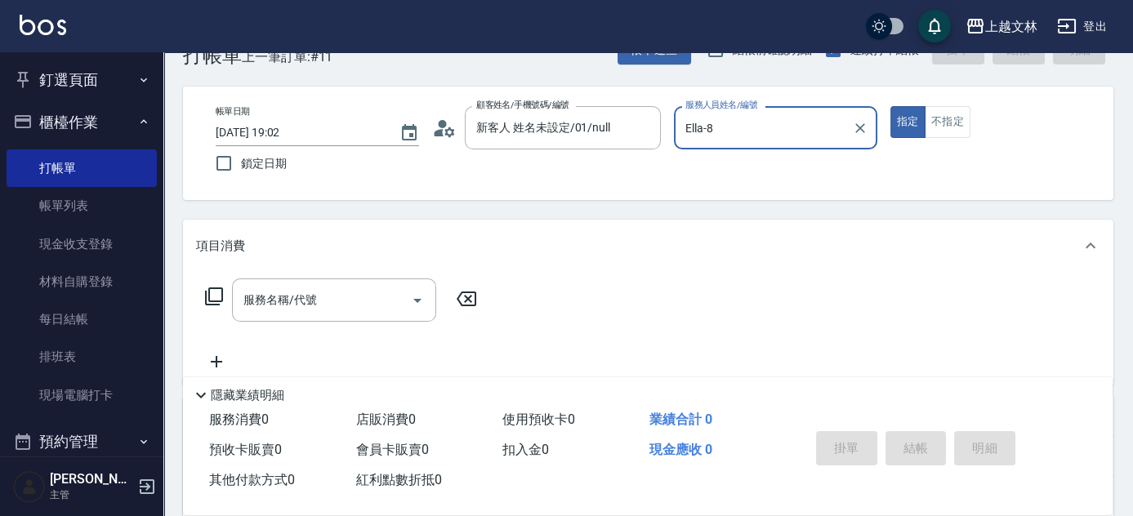
scroll to position [46, 0]
click at [376, 300] on input "服務名稱/代號" at bounding box center [321, 299] width 165 height 29
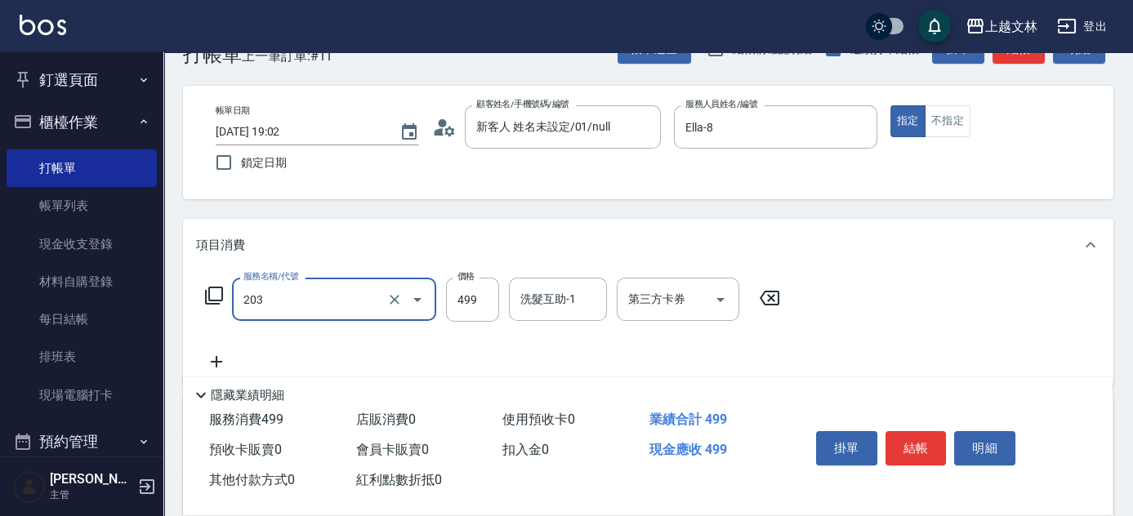
type input "B級洗+剪(203)"
click at [945, 120] on button "不指定" at bounding box center [947, 121] width 46 height 32
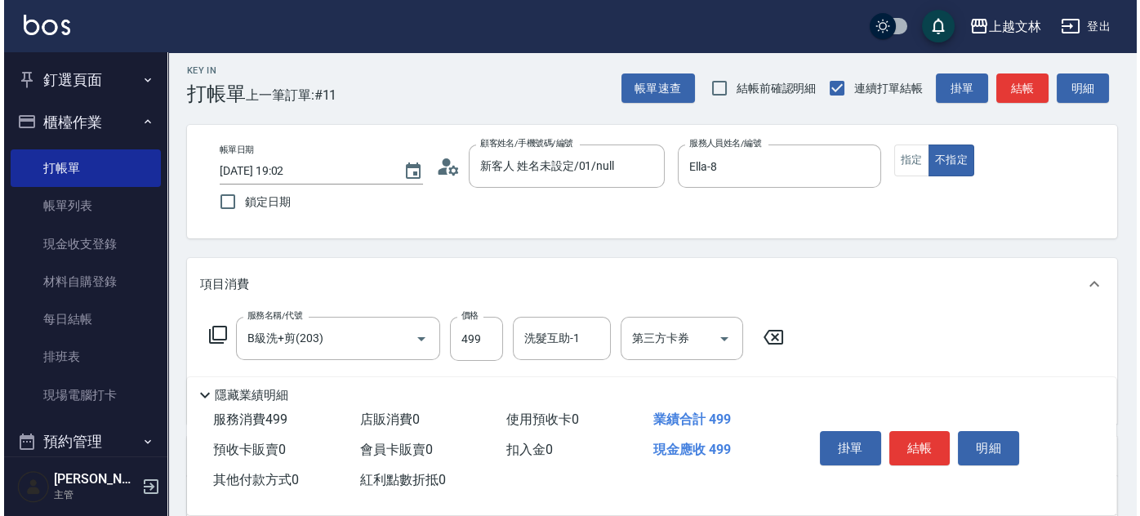
scroll to position [0, 0]
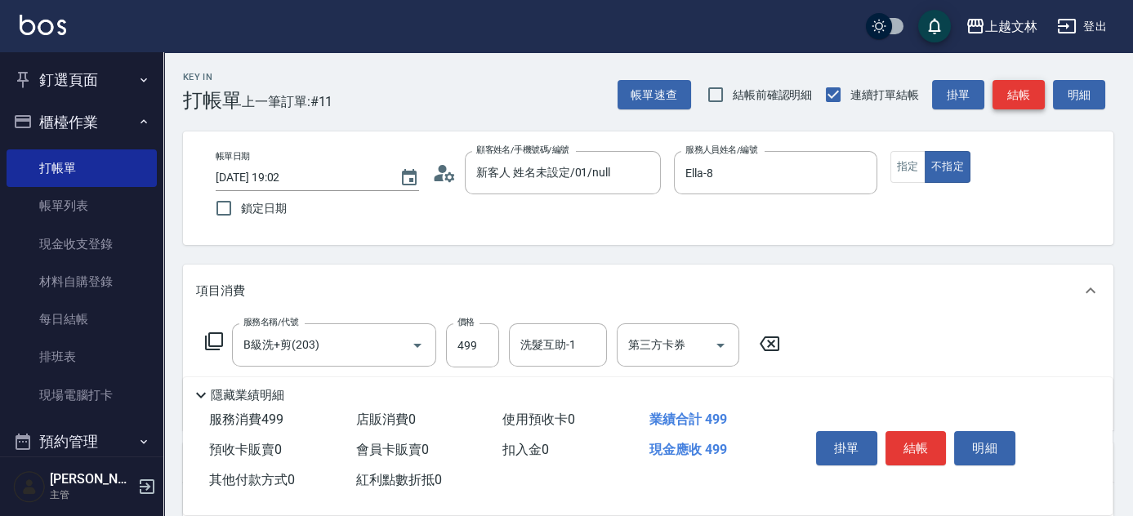
click at [1023, 97] on button "結帳" at bounding box center [1018, 95] width 52 height 30
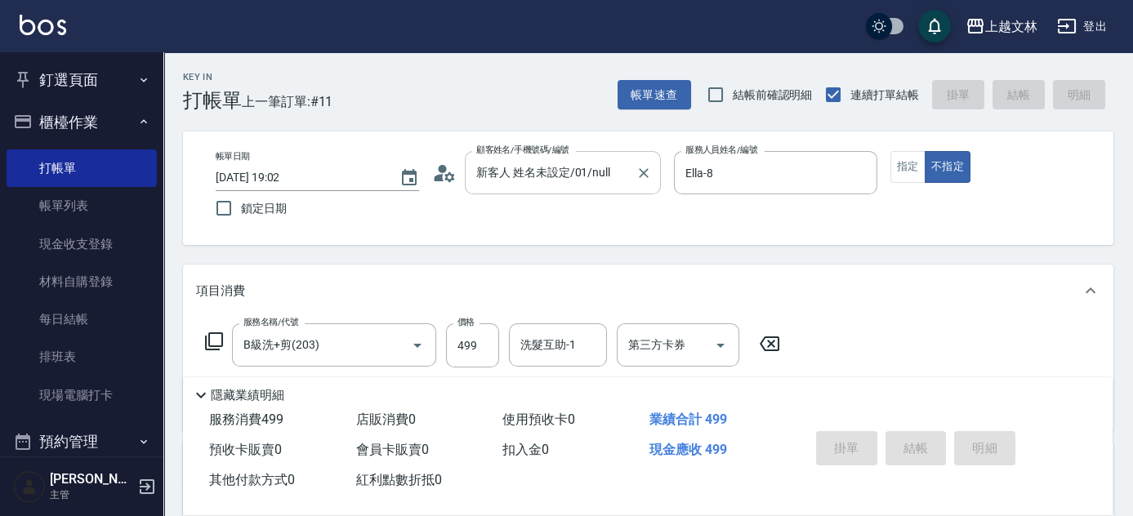
type input "[DATE] 19:03"
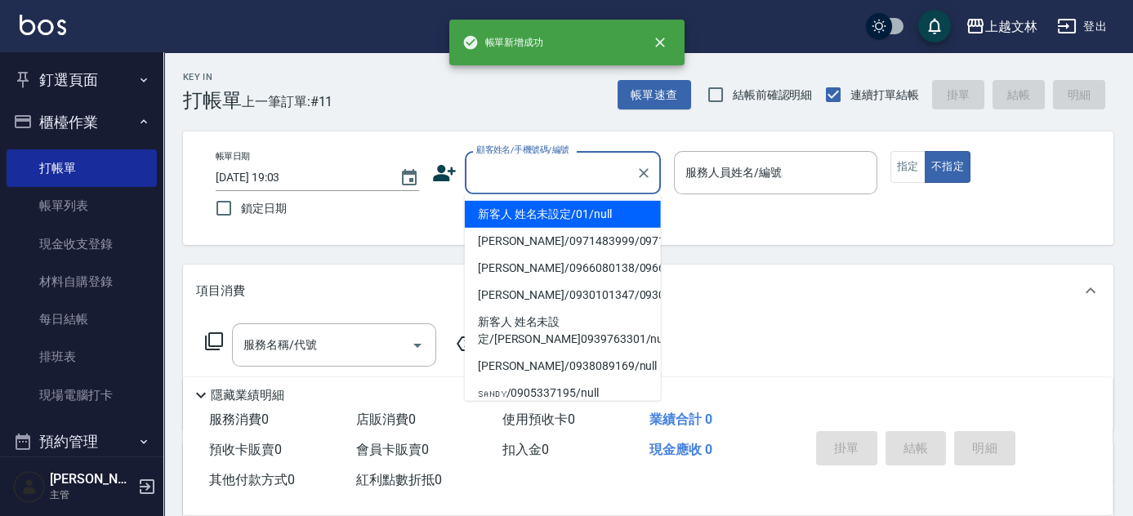
click at [545, 171] on input "顧客姓名/手機號碼/編號" at bounding box center [550, 172] width 157 height 29
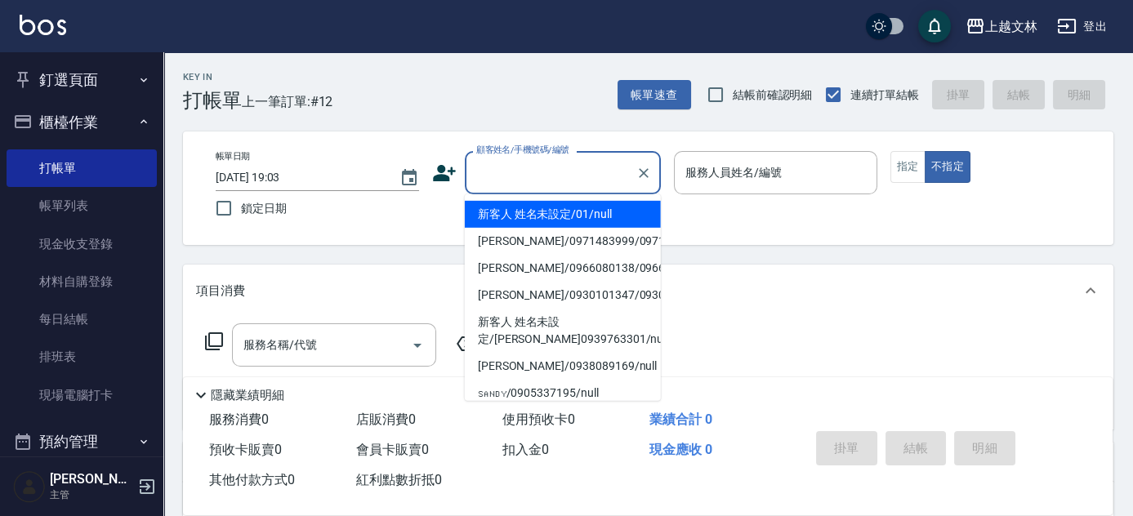
click at [537, 219] on li "新客人 姓名未設定/01/null" at bounding box center [563, 214] width 196 height 27
type input "新客人 姓名未設定/01/null"
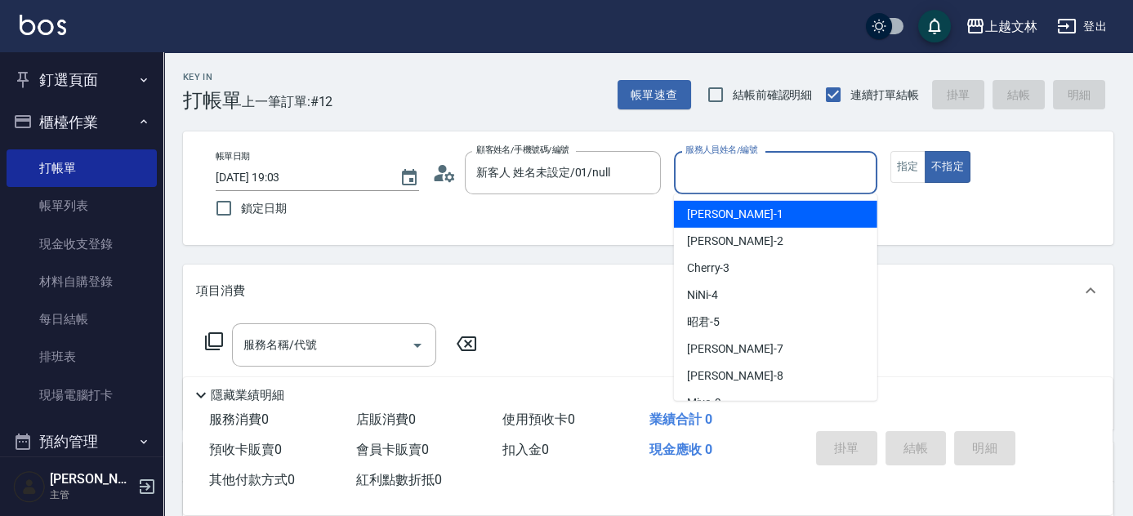
click at [699, 175] on input "服務人員姓名/編號" at bounding box center [775, 172] width 189 height 29
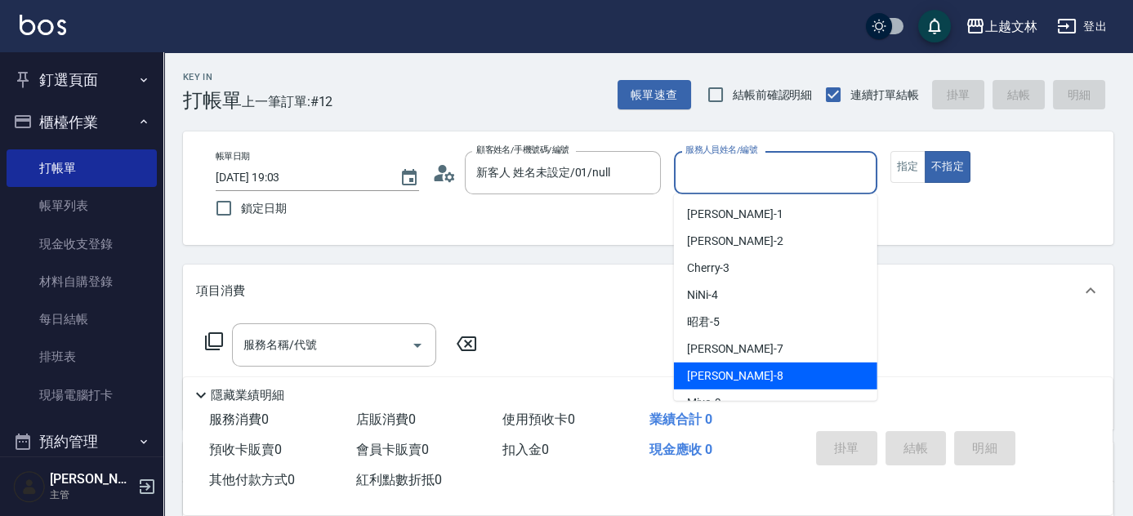
click at [703, 382] on span "Ella -8" at bounding box center [735, 375] width 96 height 17
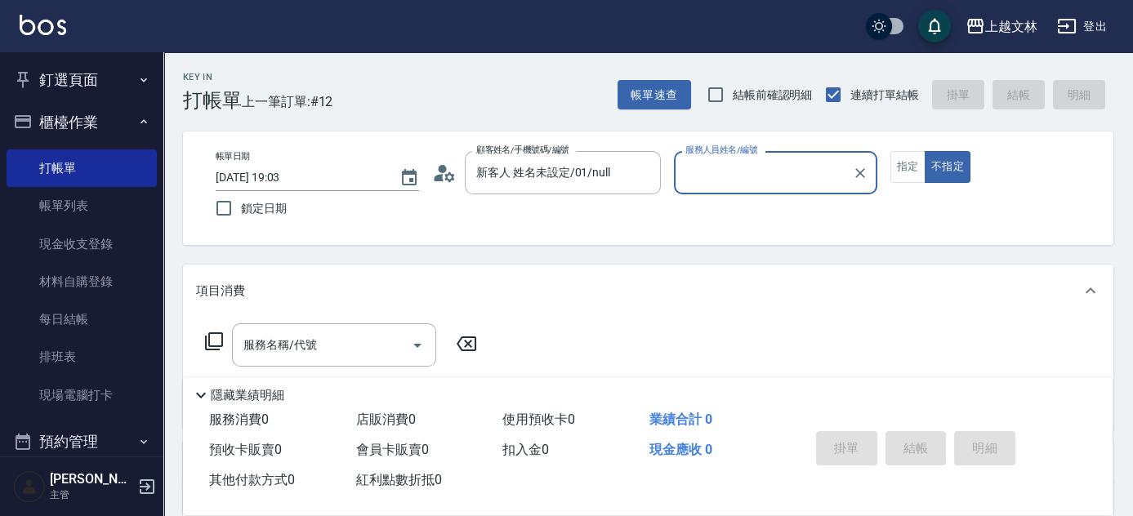
type input "Ella-8"
click at [314, 351] on div "服務名稱/代號 服務名稱/代號" at bounding box center [334, 344] width 204 height 43
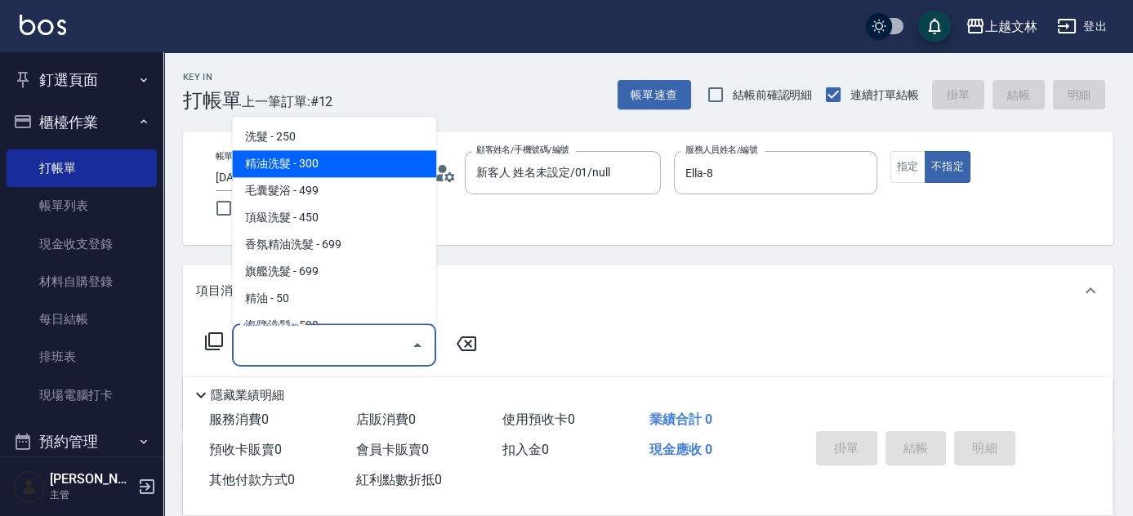
click at [304, 168] on span "精油洗髮 - 300" at bounding box center [334, 164] width 204 height 27
type input "精油洗髮(102)"
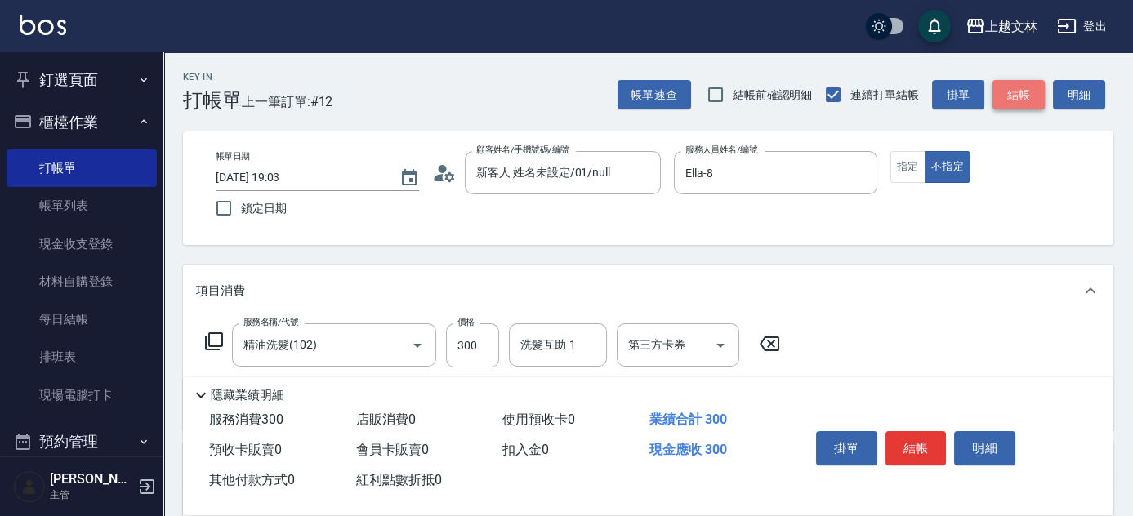
click at [1026, 87] on button "結帳" at bounding box center [1018, 95] width 52 height 30
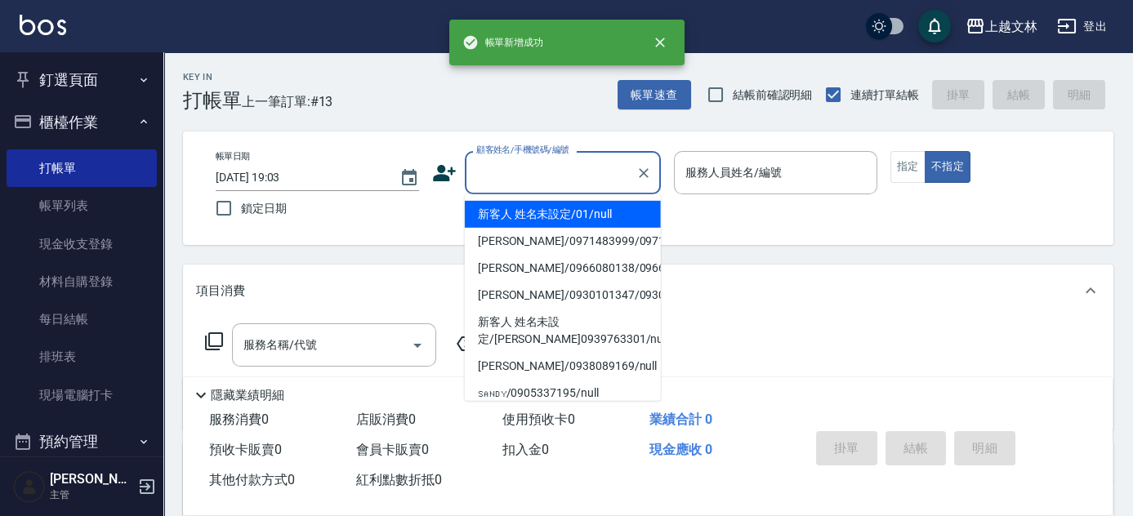
click at [560, 173] on input "顧客姓名/手機號碼/編號" at bounding box center [550, 172] width 157 height 29
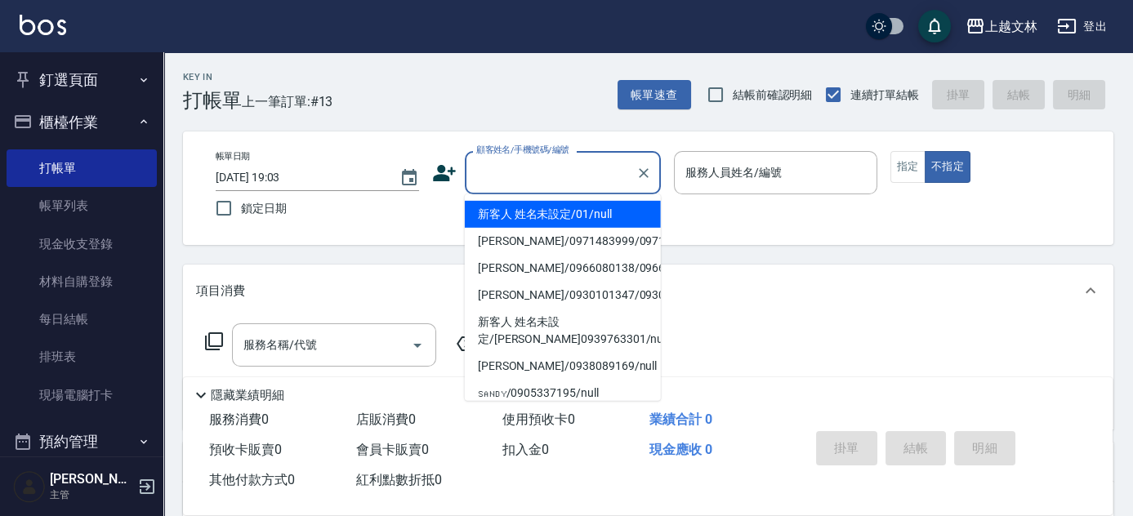
click at [550, 216] on li "新客人 姓名未設定/01/null" at bounding box center [563, 214] width 196 height 27
type input "新客人 姓名未設定/01/null"
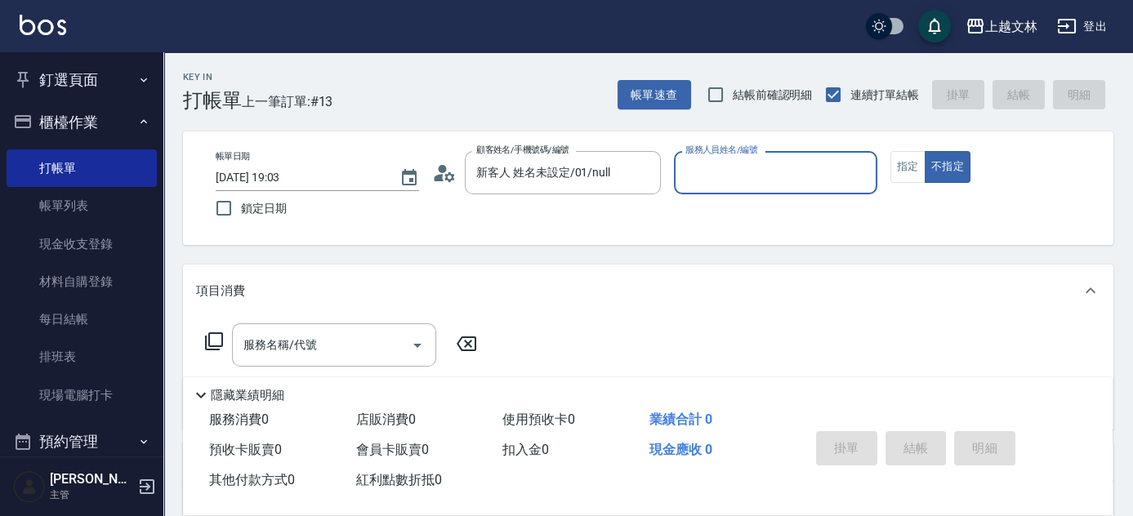
click at [700, 171] on input "服務人員姓名/編號" at bounding box center [775, 172] width 189 height 29
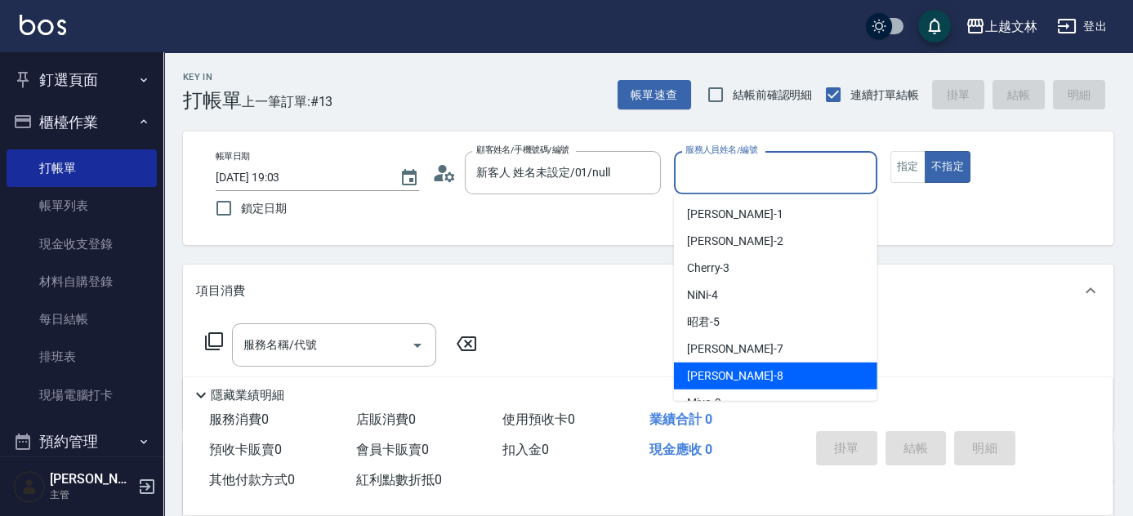
click at [686, 377] on div "Ella -8" at bounding box center [775, 376] width 203 height 27
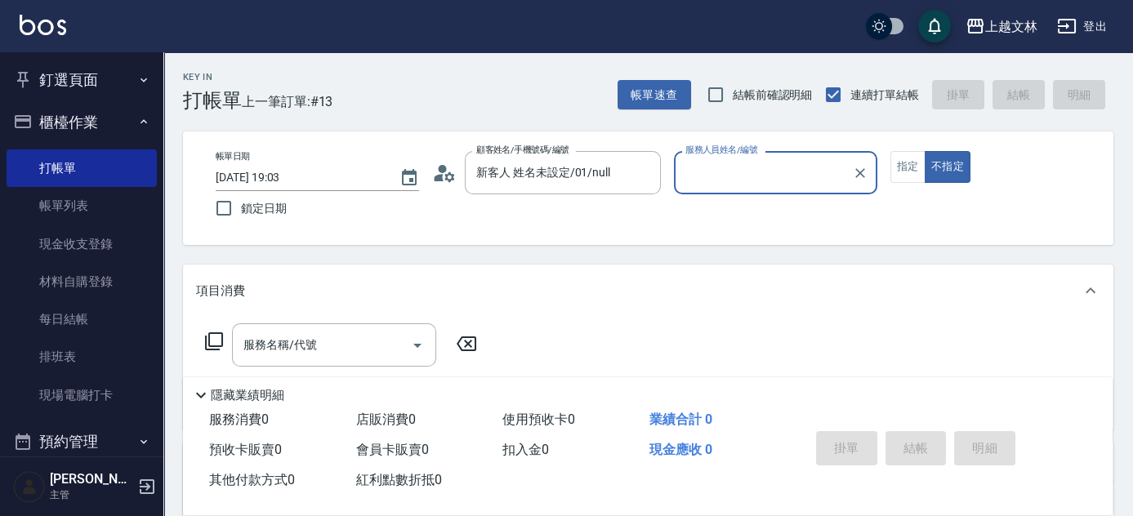
type input "Ella-8"
click at [359, 343] on input "服務名稱/代號" at bounding box center [321, 345] width 165 height 29
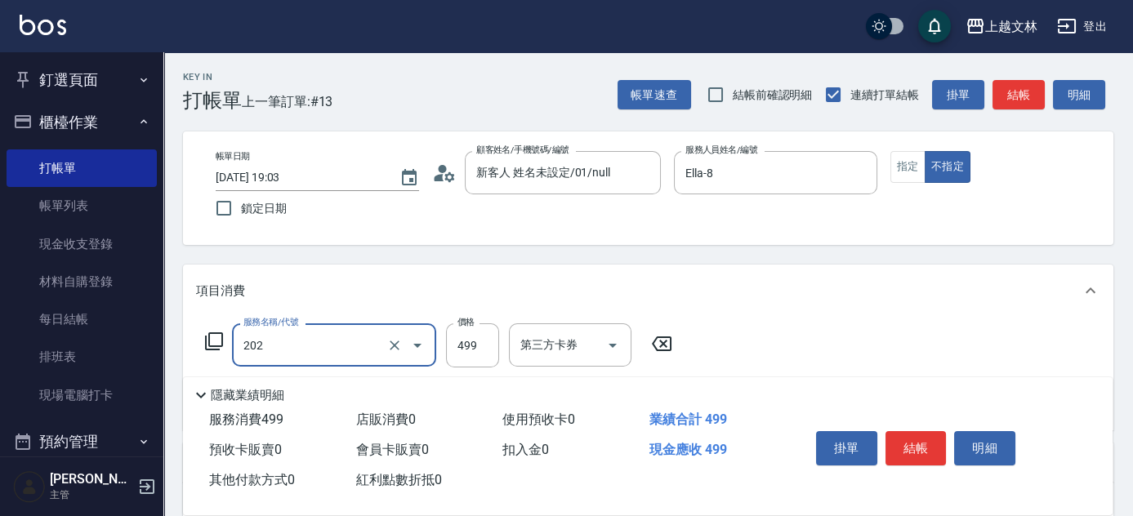
type input "A級單剪(202)"
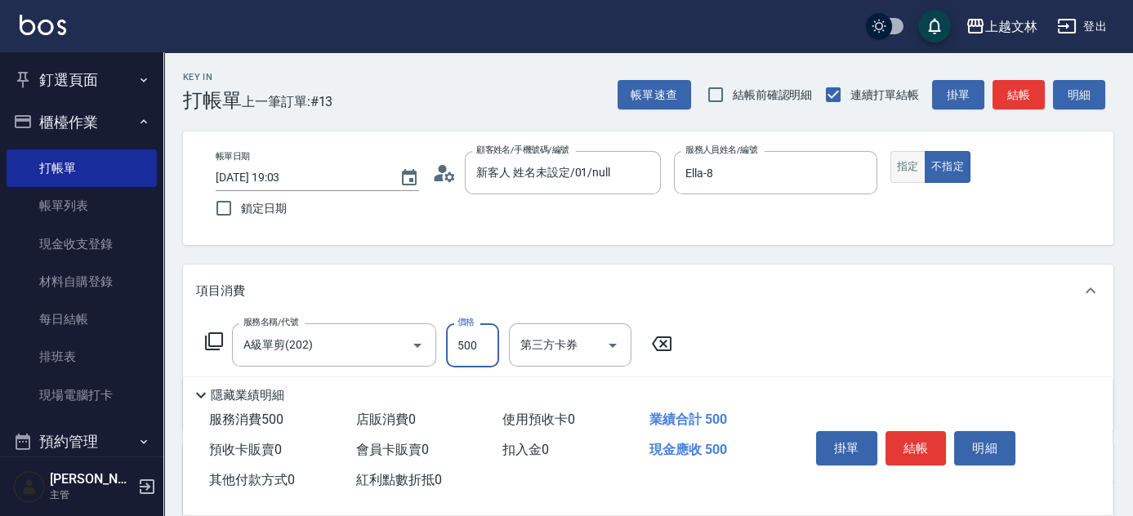
type input "500"
drag, startPoint x: 903, startPoint y: 162, endPoint x: 916, endPoint y: 165, distance: 13.3
click at [903, 162] on button "指定" at bounding box center [907, 167] width 35 height 32
click at [1028, 100] on button "結帳" at bounding box center [1018, 95] width 52 height 30
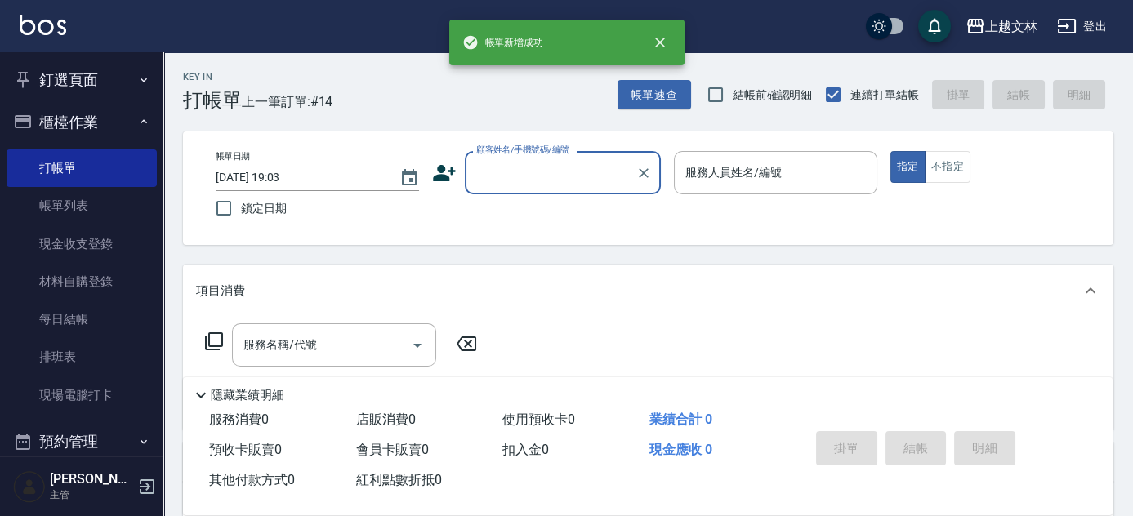
click at [563, 168] on input "顧客姓名/手機號碼/編號" at bounding box center [550, 172] width 157 height 29
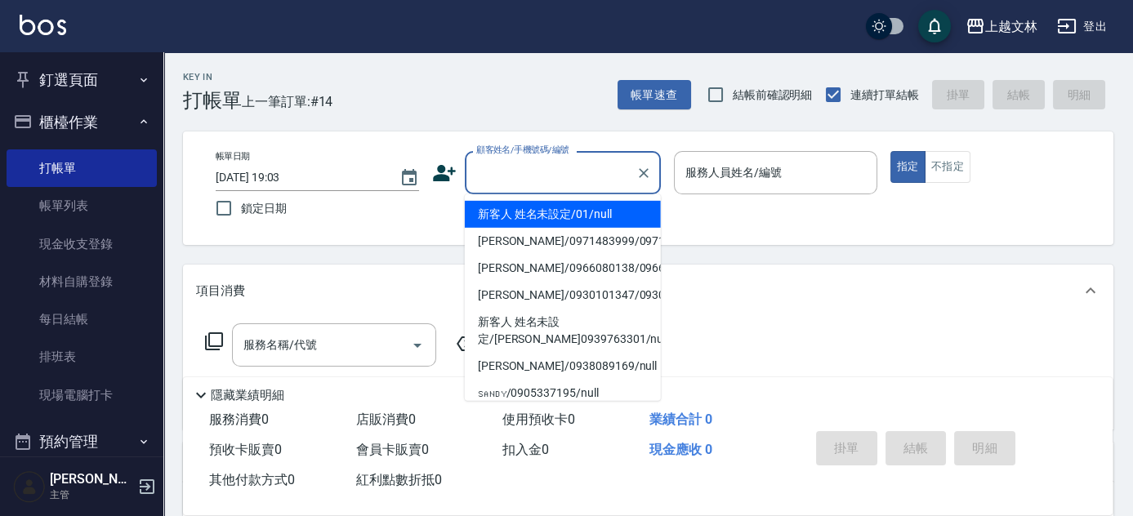
drag, startPoint x: 557, startPoint y: 204, endPoint x: 572, endPoint y: 208, distance: 16.0
click at [557, 206] on li "新客人 姓名未設定/01/null" at bounding box center [563, 214] width 196 height 27
type input "新客人 姓名未設定/01/null"
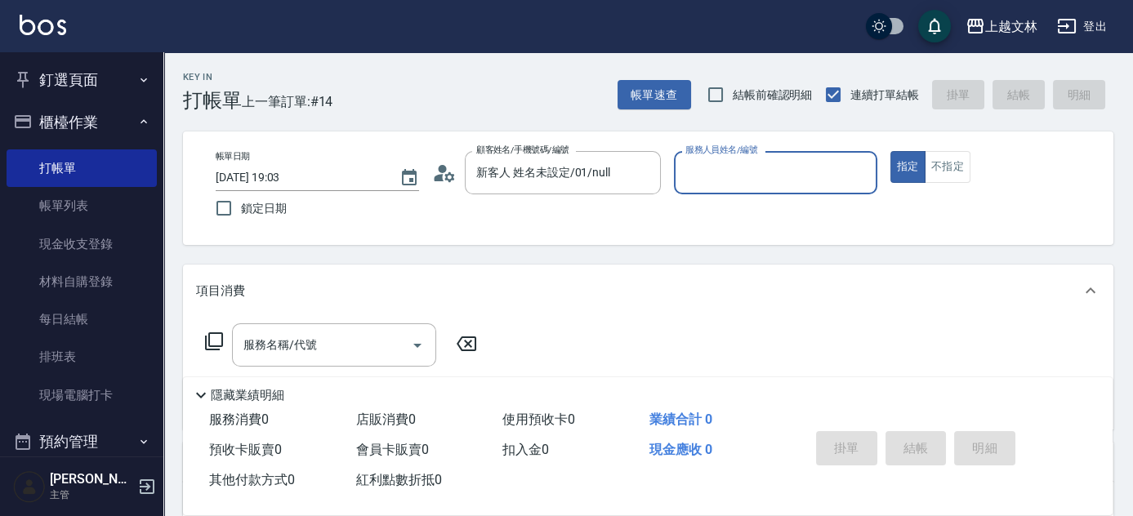
click at [723, 177] on input "服務人員姓名/編號" at bounding box center [775, 172] width 189 height 29
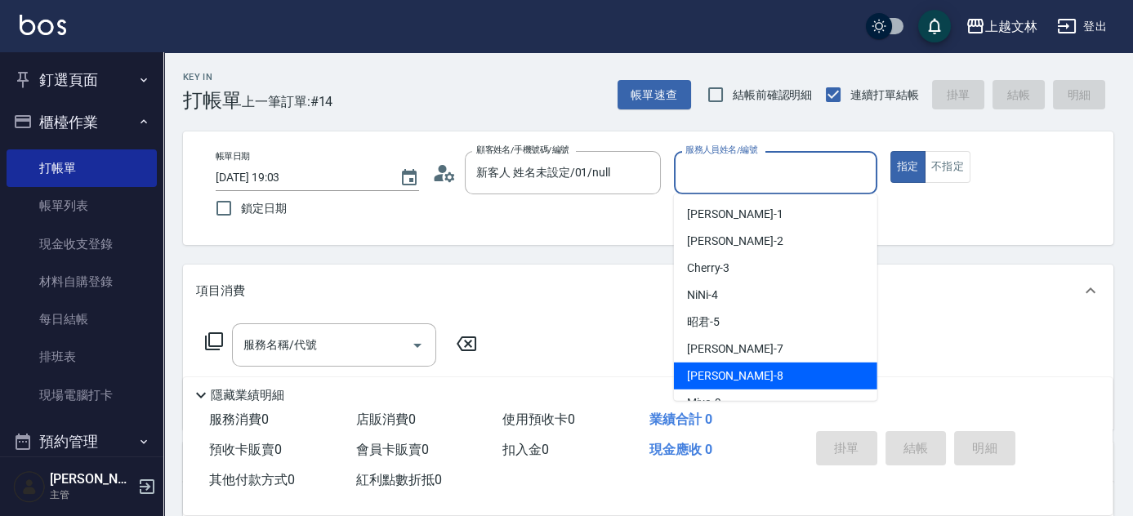
click at [695, 372] on span "Ella -8" at bounding box center [735, 375] width 96 height 17
type input "Ella-8"
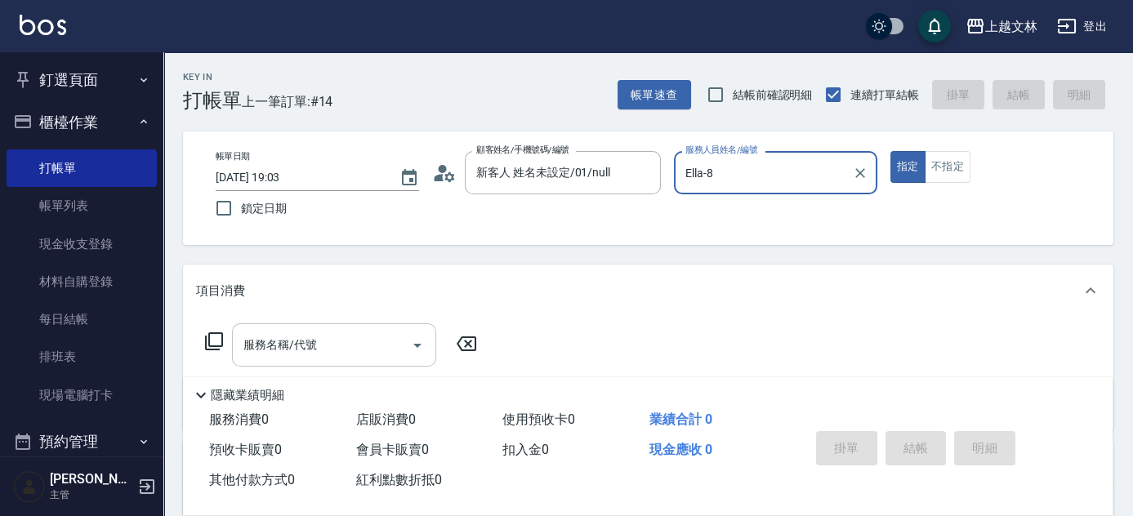
click at [332, 341] on input "服務名稱/代號" at bounding box center [321, 345] width 165 height 29
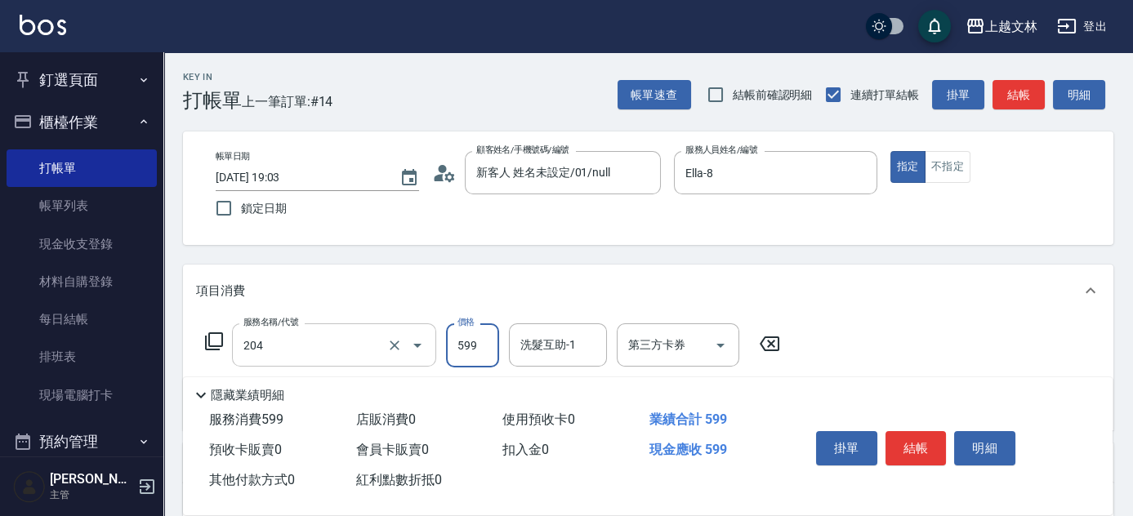
type input "A級洗+剪(204)"
type input "600"
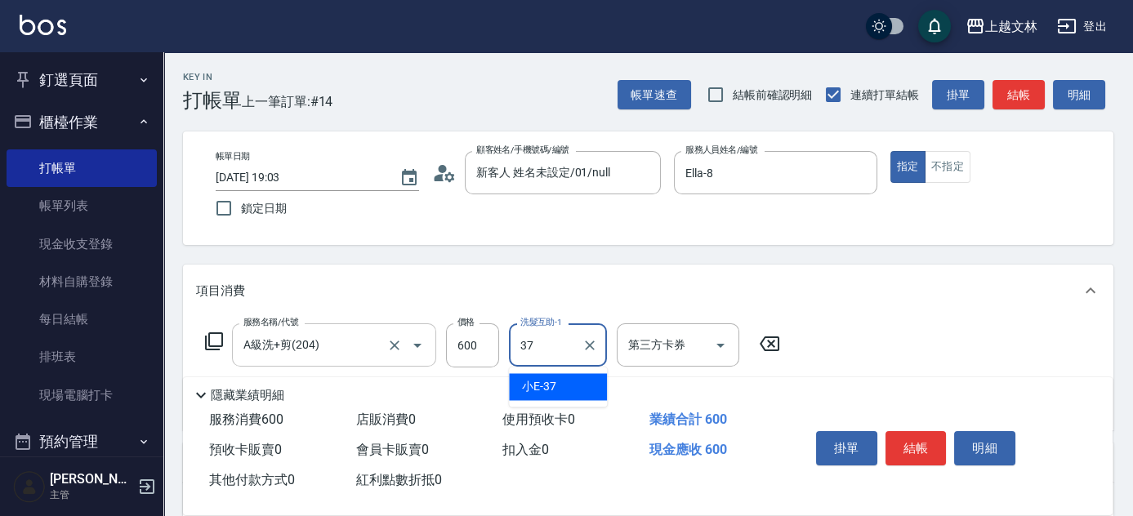
type input "小E-37"
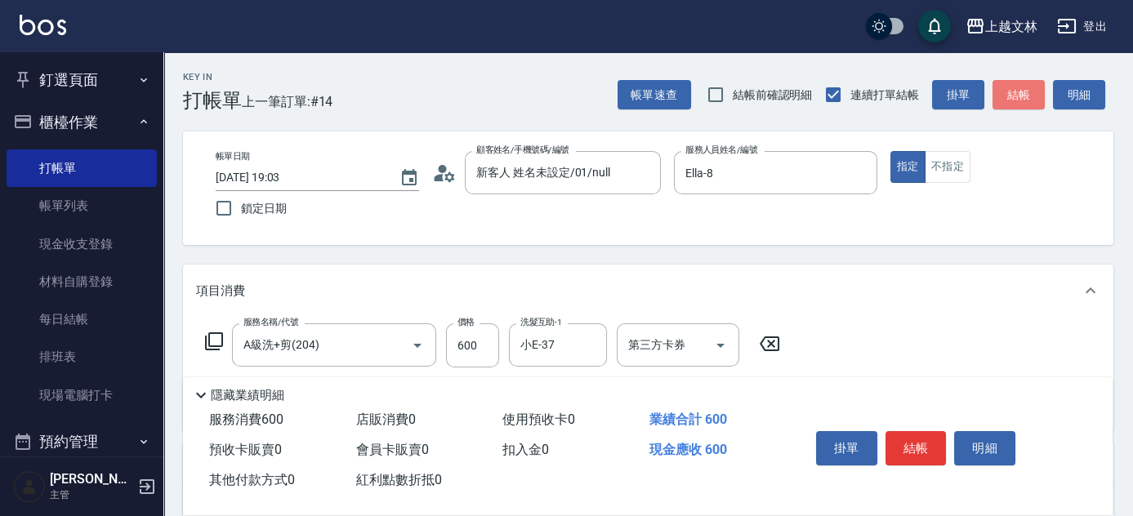
click at [1026, 99] on button "結帳" at bounding box center [1018, 95] width 52 height 30
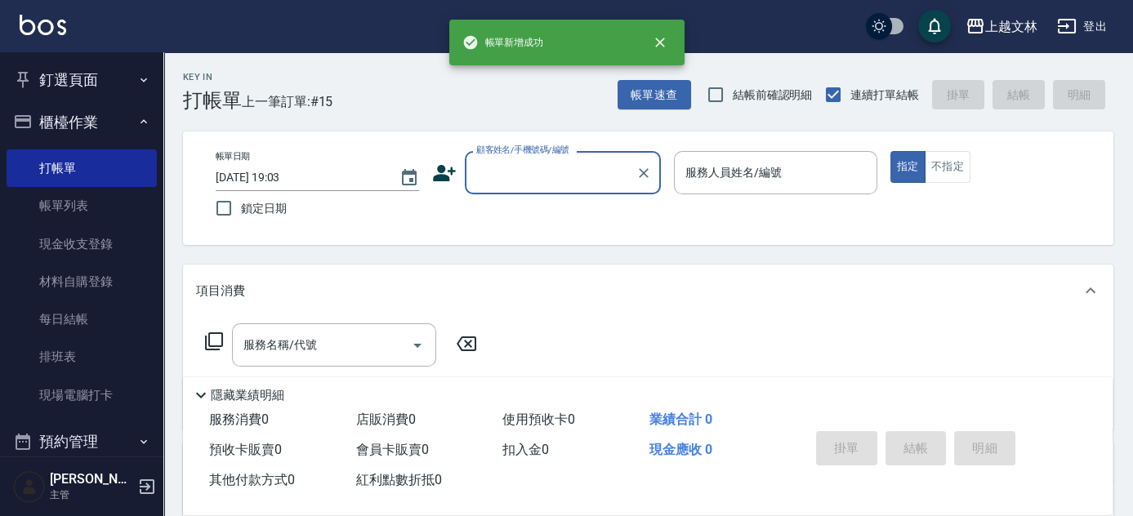
click at [555, 163] on input "顧客姓名/手機號碼/編號" at bounding box center [550, 172] width 157 height 29
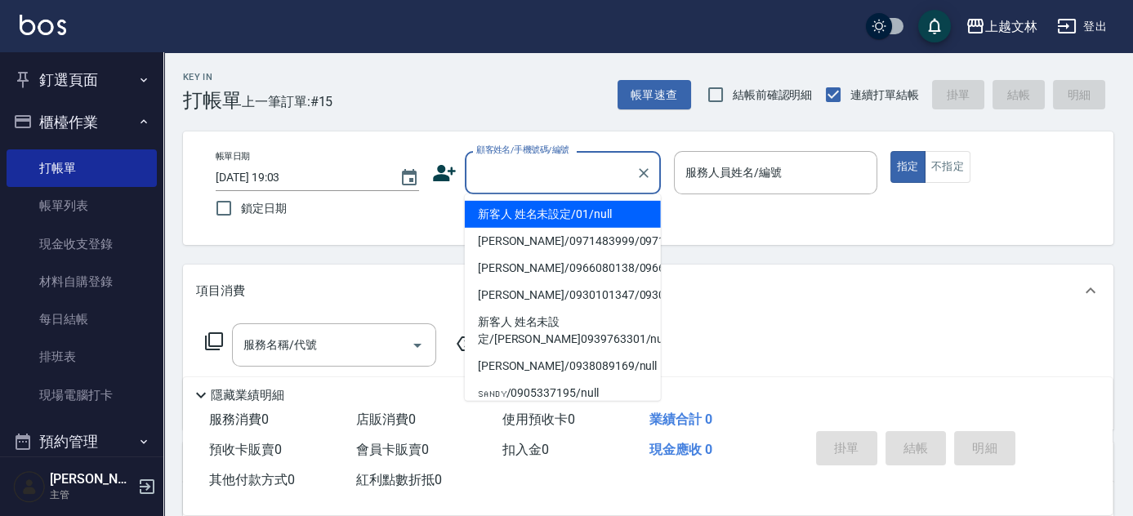
click at [555, 217] on li "新客人 姓名未設定/01/null" at bounding box center [563, 214] width 196 height 27
type input "新客人 姓名未設定/01/null"
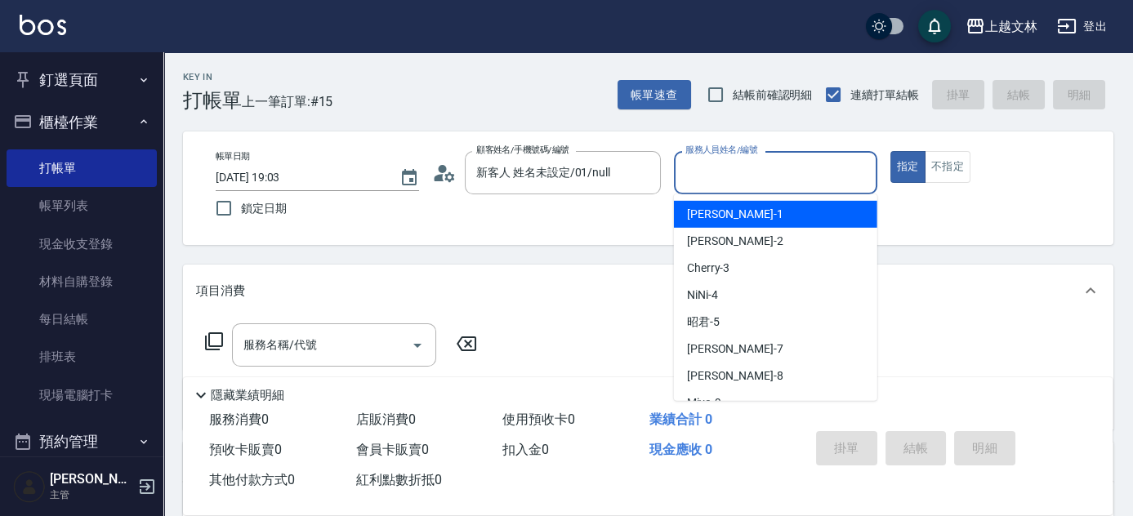
click at [714, 180] on input "服務人員姓名/編號" at bounding box center [775, 172] width 189 height 29
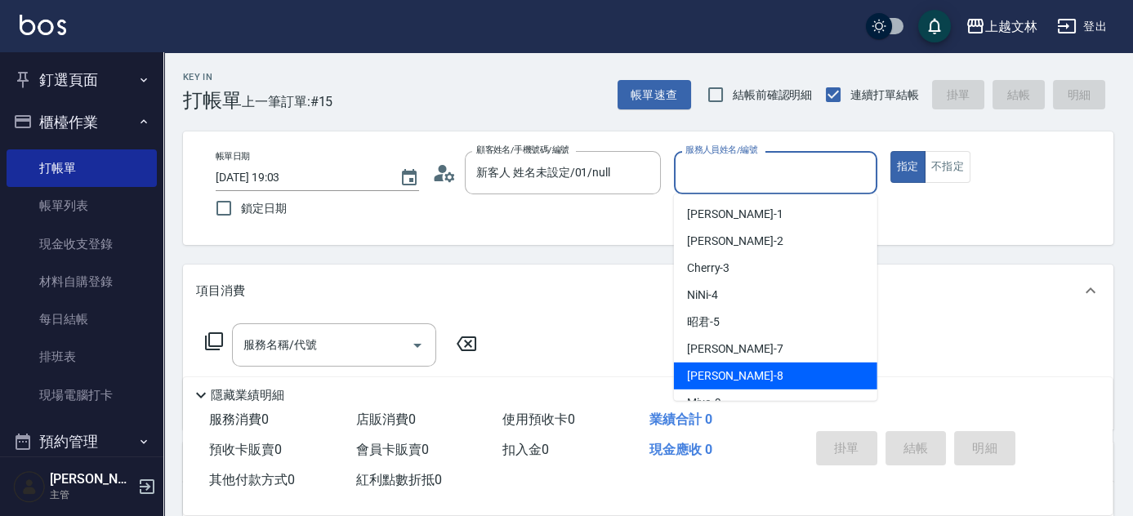
click at [701, 368] on span "Ella -8" at bounding box center [735, 375] width 96 height 17
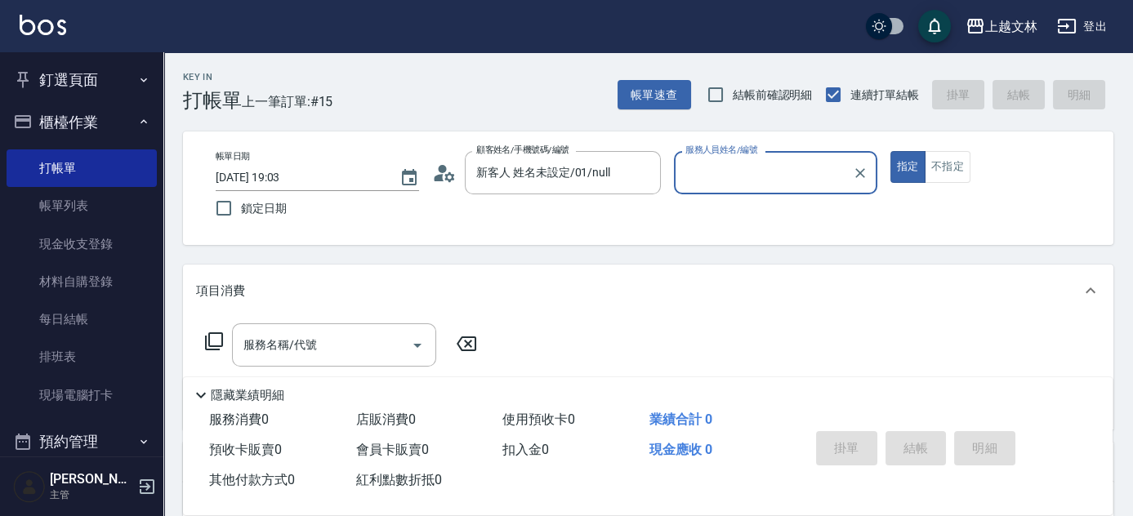
type input "Ella-8"
click at [330, 342] on input "服務名稱/代號" at bounding box center [321, 345] width 165 height 29
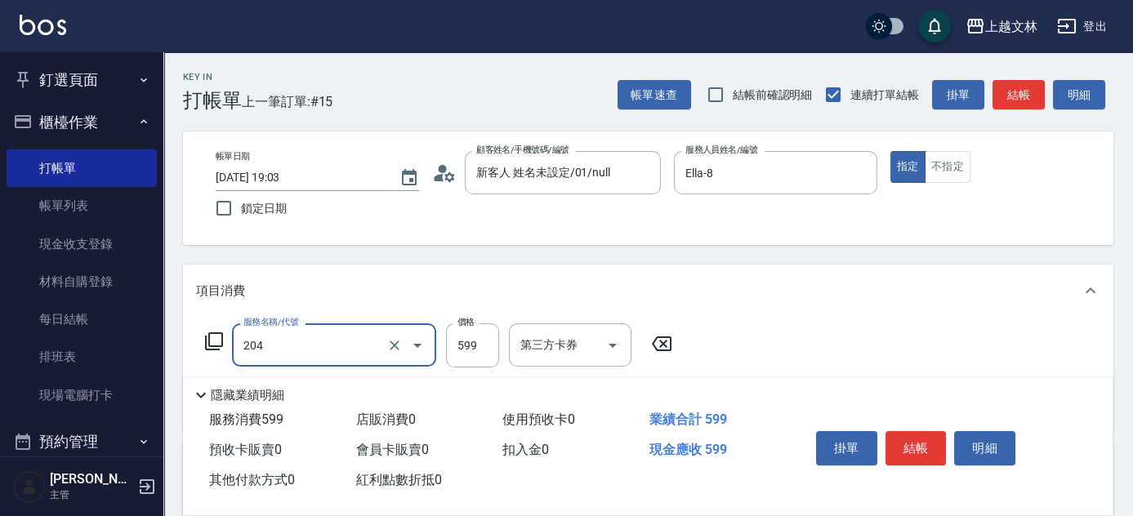
type input "A級洗+剪(204)"
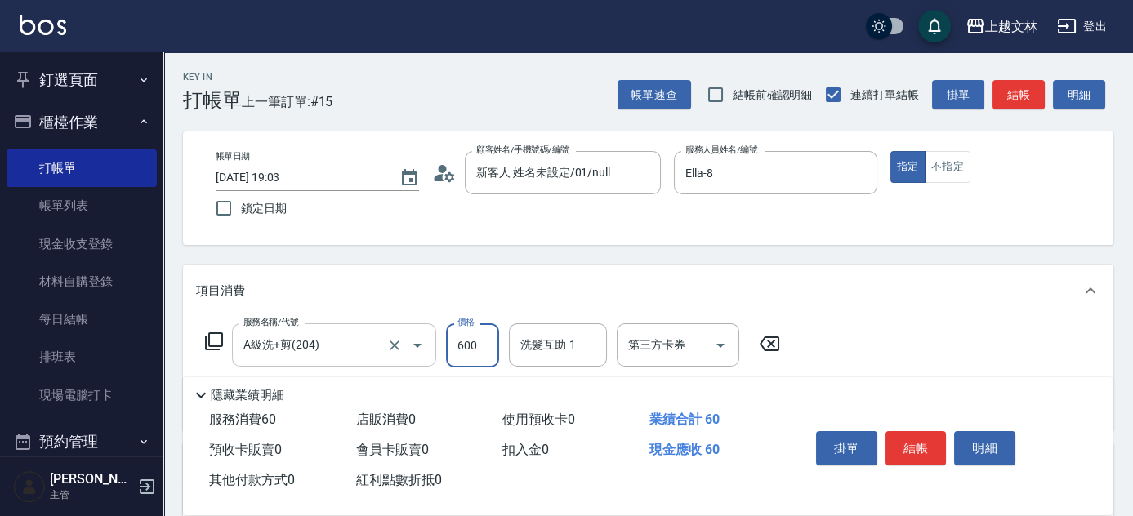
type input "600"
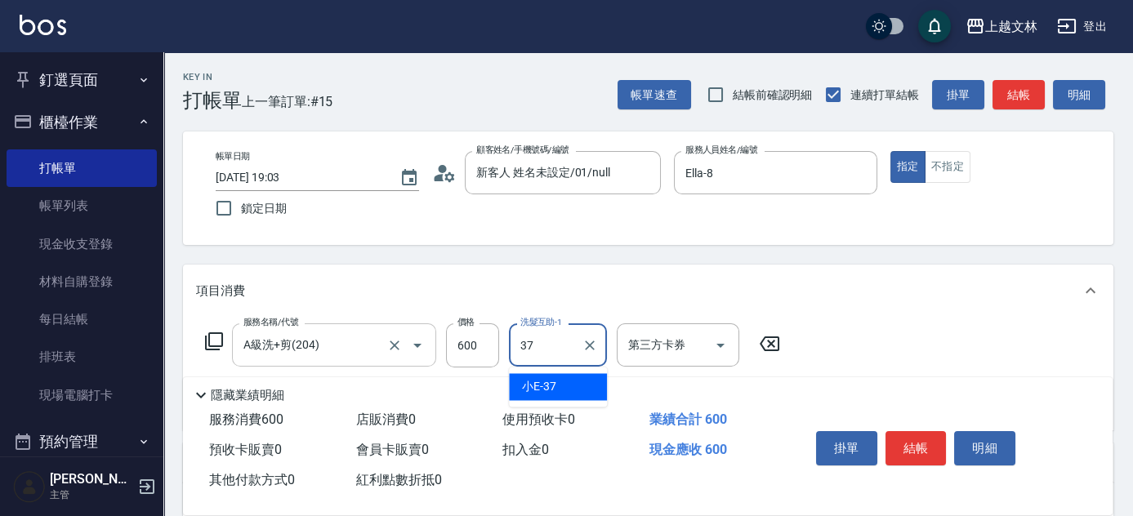
type input "小E-37"
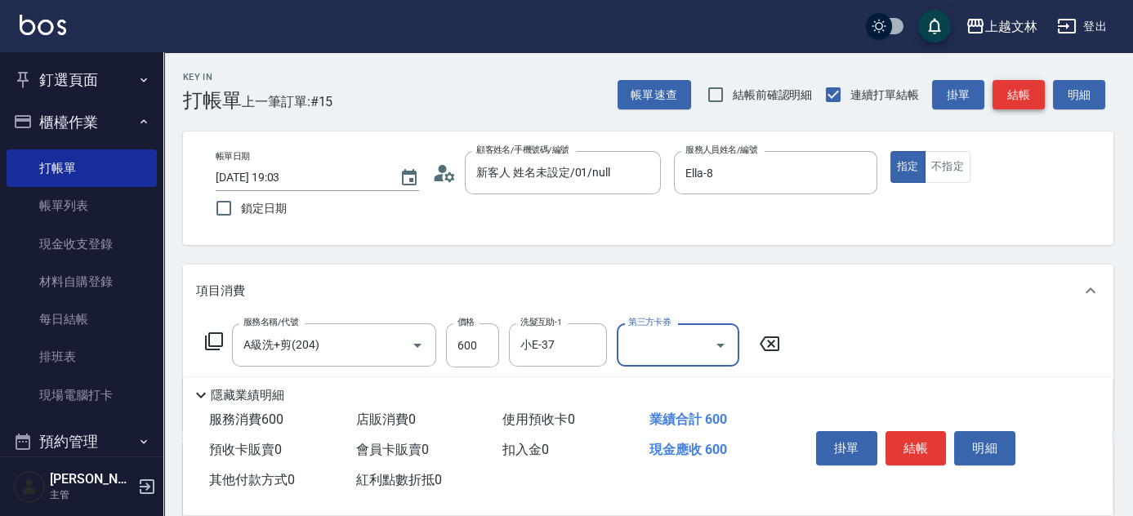
click at [1030, 96] on button "結帳" at bounding box center [1018, 95] width 52 height 30
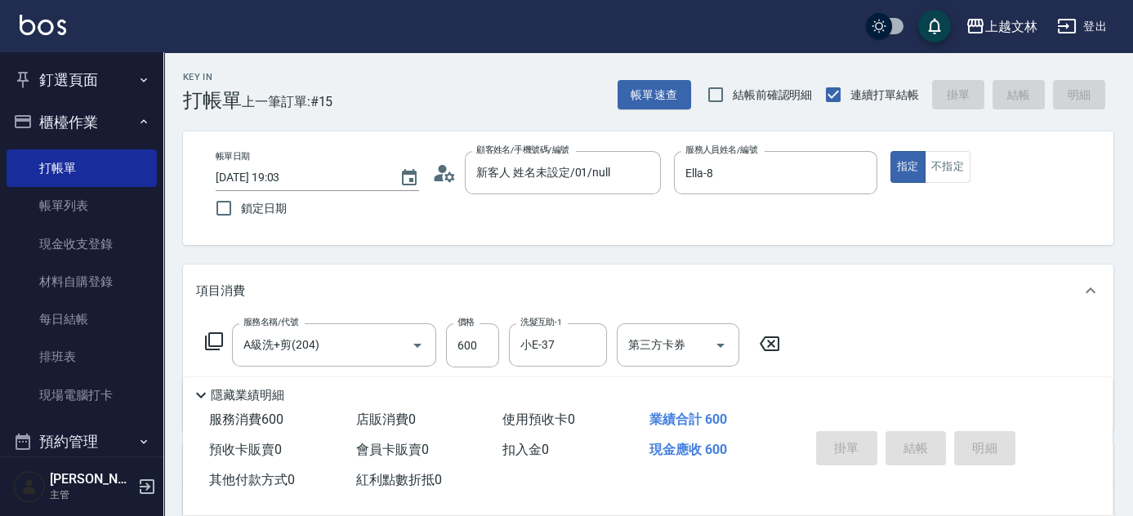
type input "[DATE] 19:04"
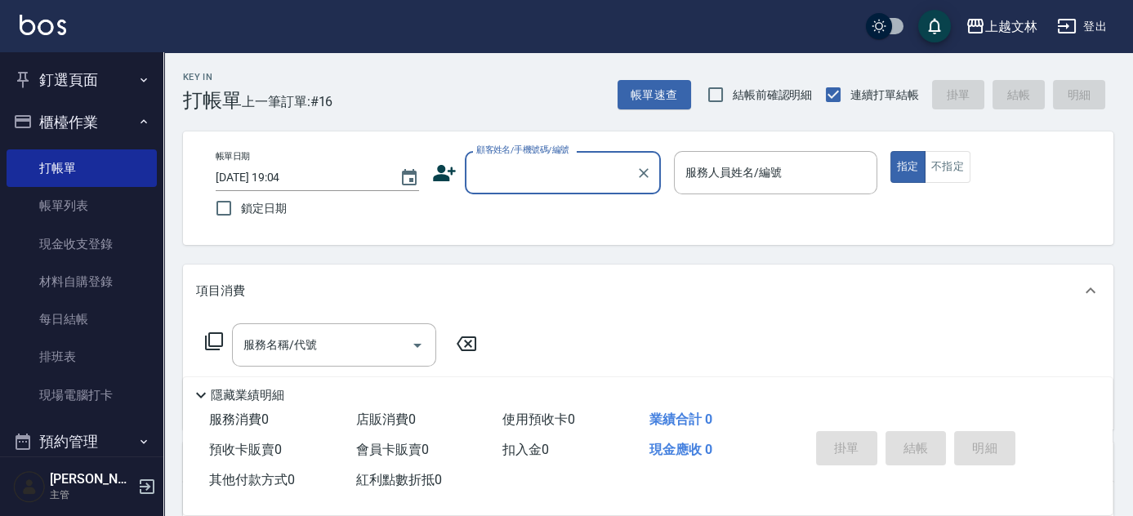
click at [577, 162] on input "顧客姓名/手機號碼/編號" at bounding box center [550, 172] width 157 height 29
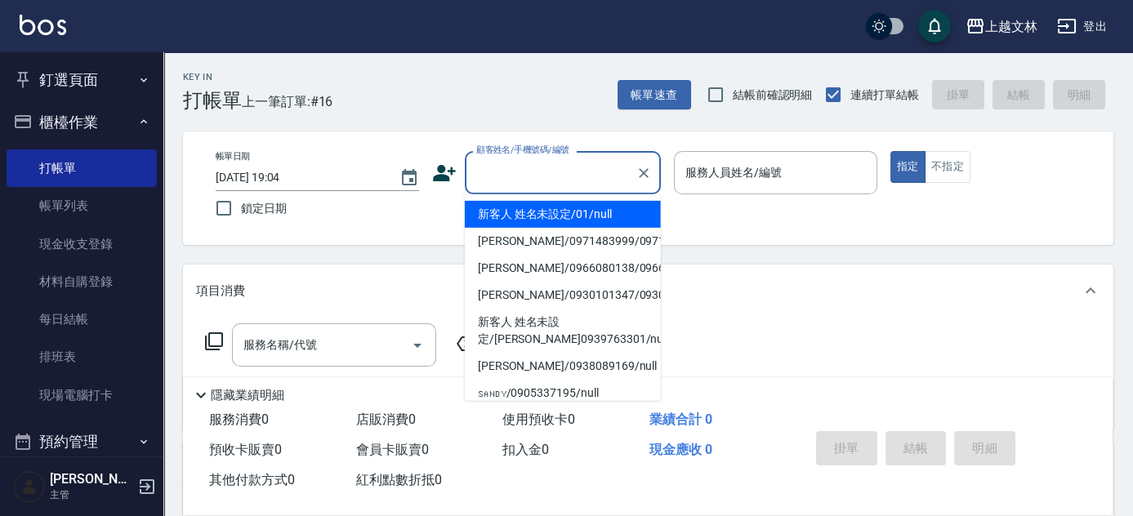
click at [540, 219] on li "新客人 姓名未設定/01/null" at bounding box center [563, 214] width 196 height 27
type input "新客人 姓名未設定/01/null"
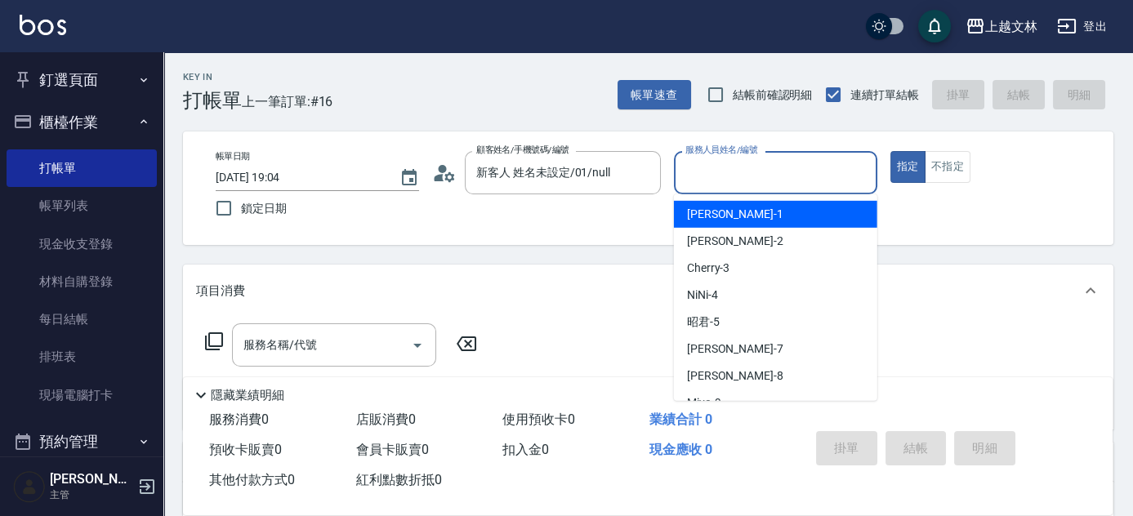
click at [727, 182] on input "服務人員姓名/編號" at bounding box center [775, 172] width 189 height 29
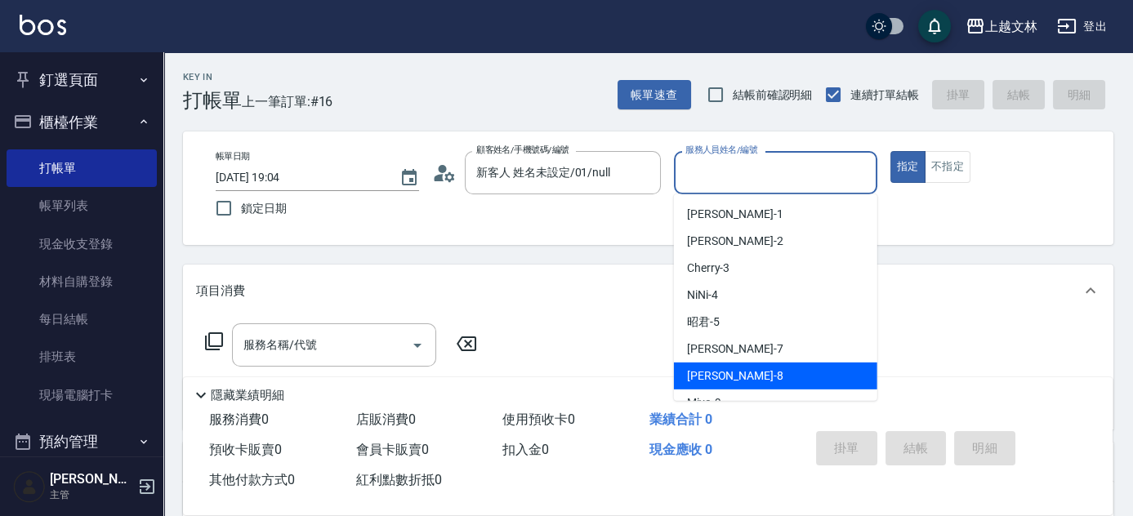
click at [706, 374] on span "Ella -8" at bounding box center [735, 375] width 96 height 17
type input "Ella-8"
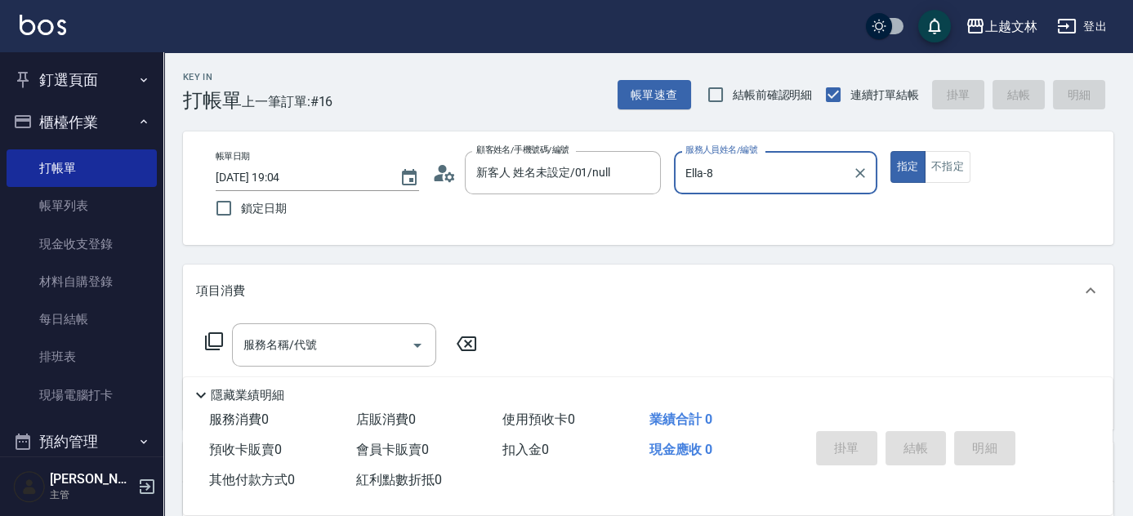
click at [217, 341] on icon at bounding box center [214, 342] width 20 height 20
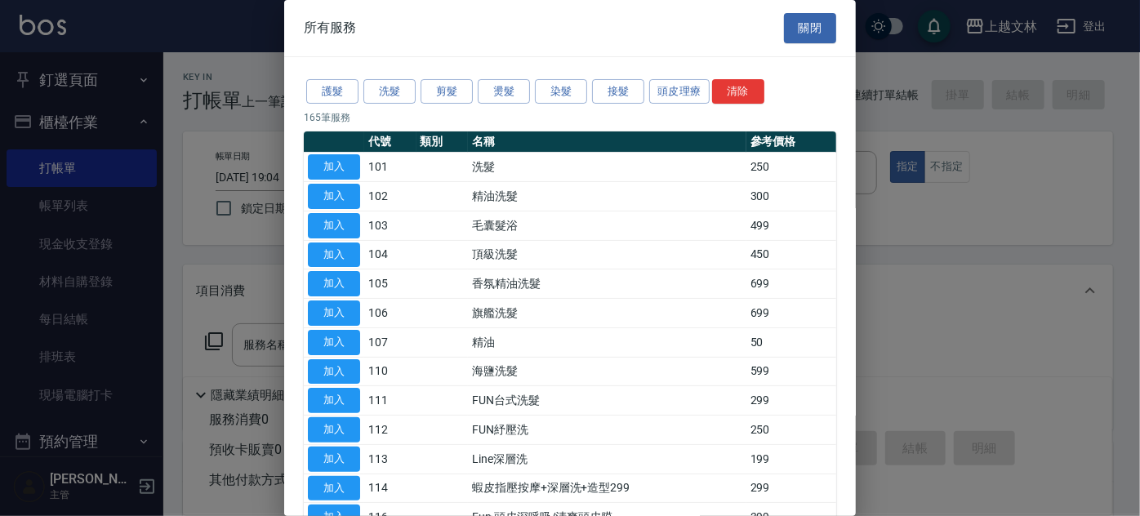
click at [810, 28] on button "關閉" at bounding box center [810, 28] width 52 height 30
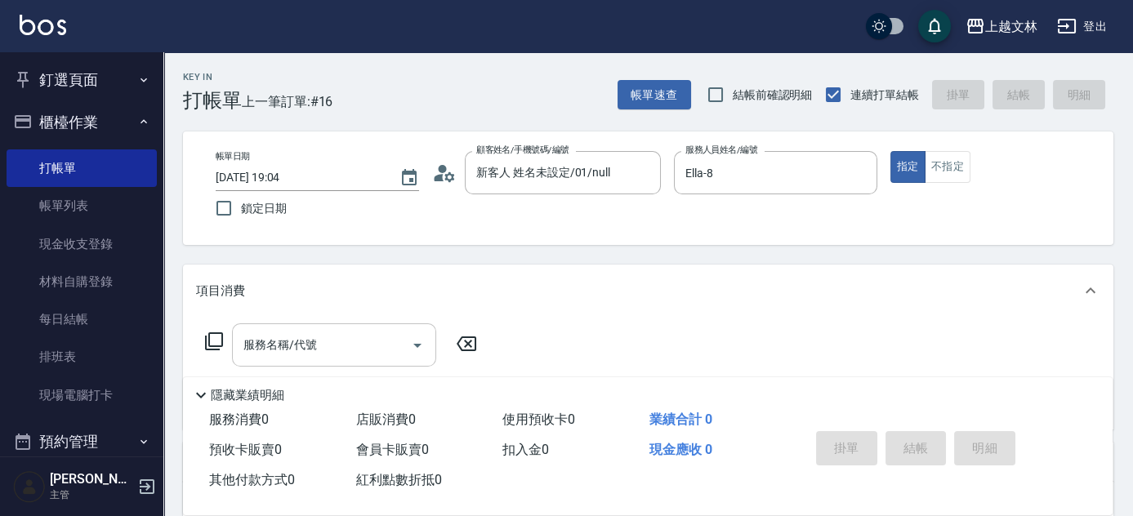
click at [302, 345] on div "服務名稱/代號 服務名稱/代號" at bounding box center [334, 344] width 204 height 43
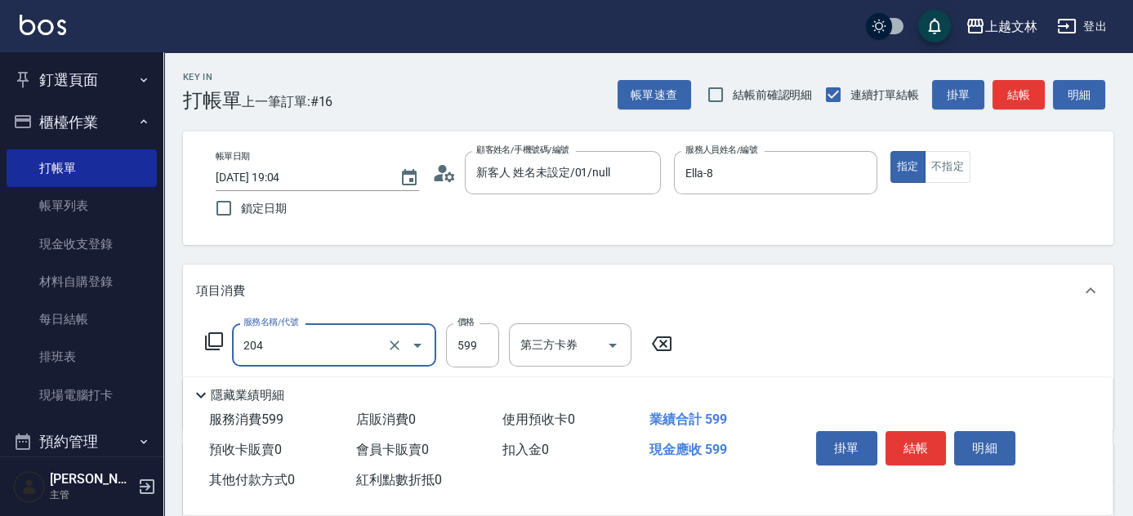
type input "A級洗+剪(204)"
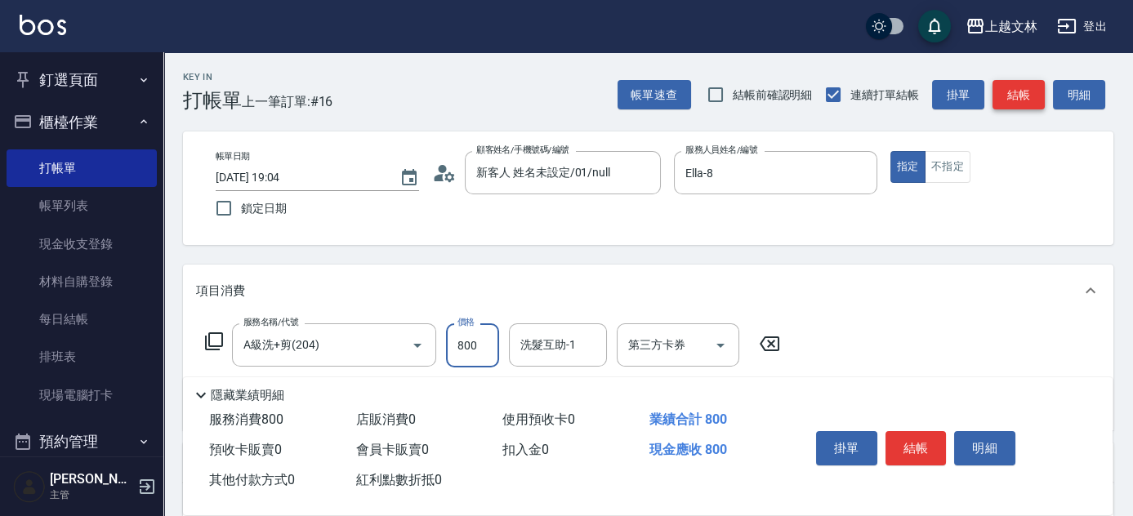
type input "800"
click at [1012, 96] on button "結帳" at bounding box center [1018, 95] width 52 height 30
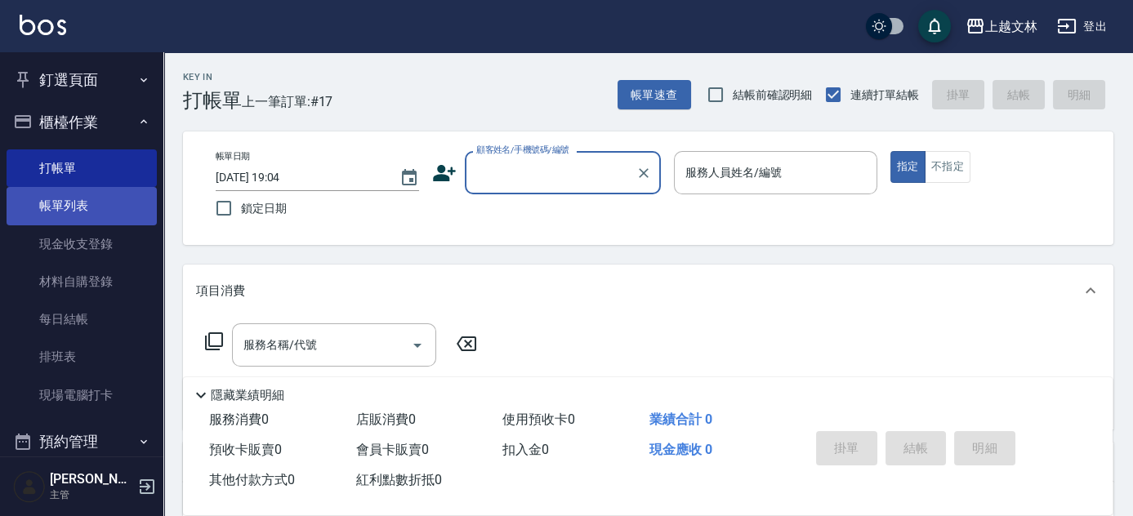
click at [91, 211] on link "帳單列表" at bounding box center [82, 206] width 150 height 38
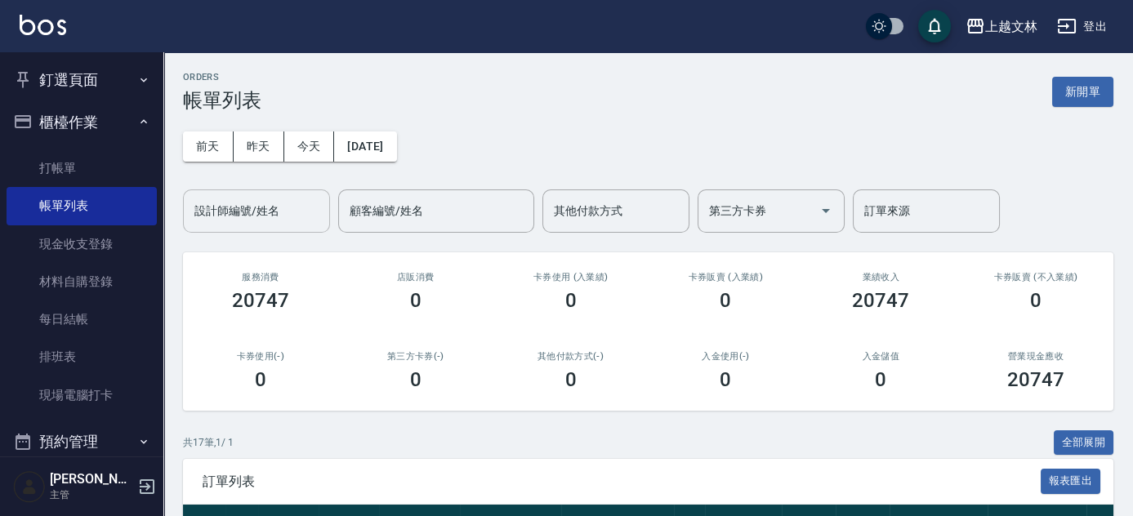
click at [248, 214] on div "設計師編號/姓名 設計師編號/姓名" at bounding box center [256, 210] width 147 height 43
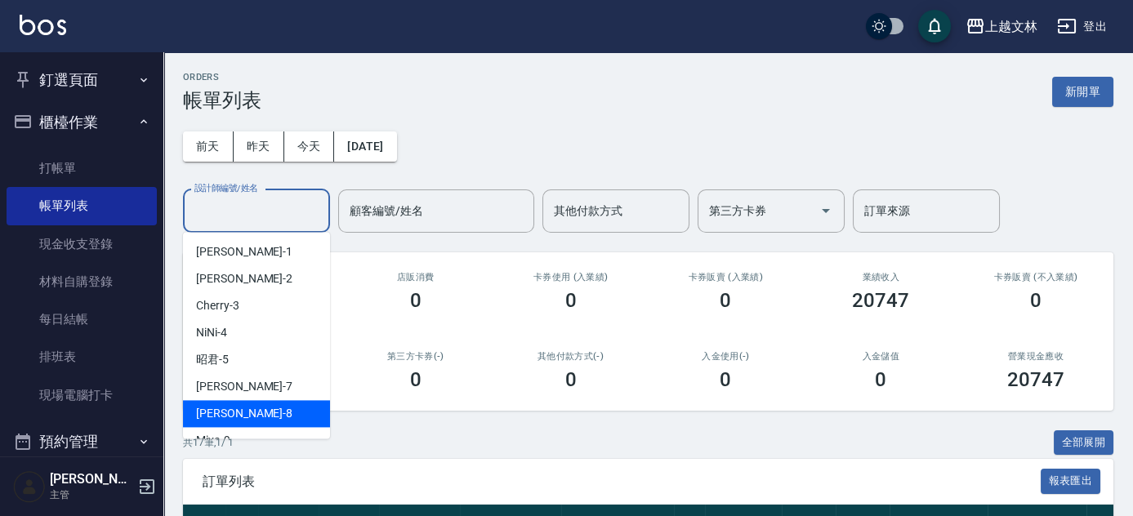
click at [224, 415] on div "Ella -8" at bounding box center [256, 413] width 147 height 27
type input "Ella-8"
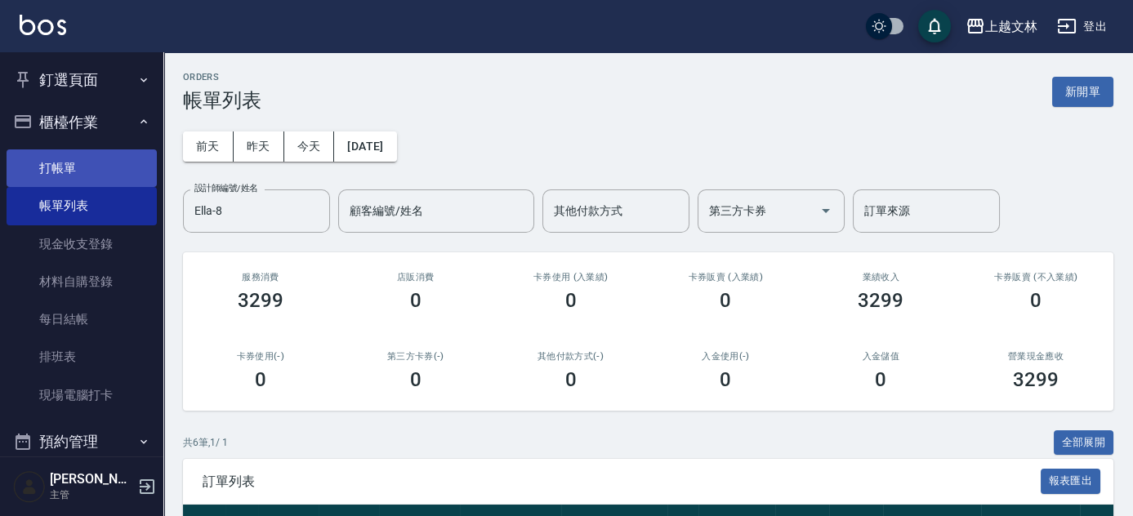
click at [93, 173] on link "打帳單" at bounding box center [82, 168] width 150 height 38
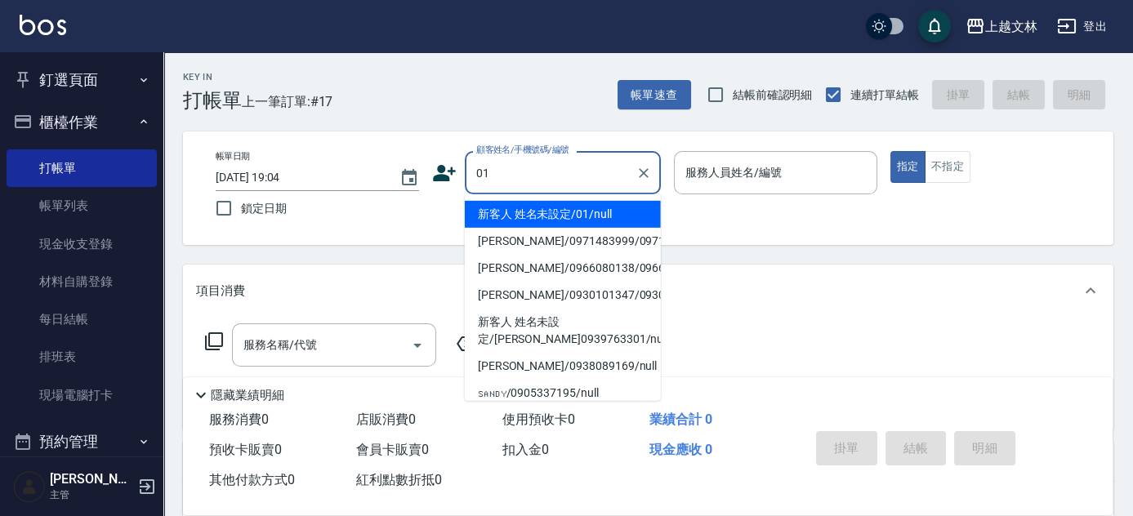
type input "新客人 姓名未設定/01/null"
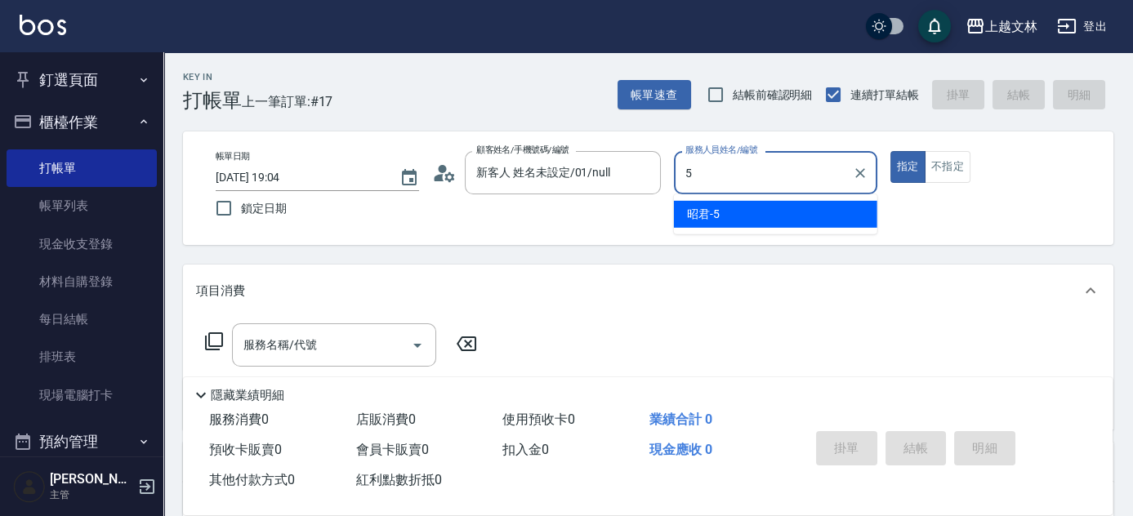
type input "5"
type button "true"
type input "昭君-5"
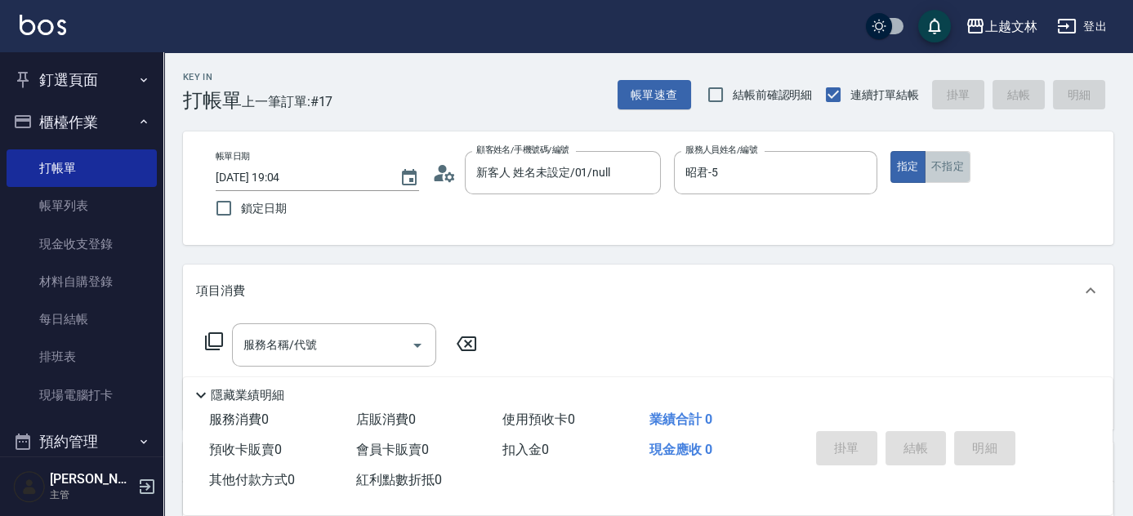
click at [955, 171] on button "不指定" at bounding box center [947, 167] width 46 height 32
click at [315, 345] on div "服務名稱/代號 服務名稱/代號" at bounding box center [334, 344] width 204 height 43
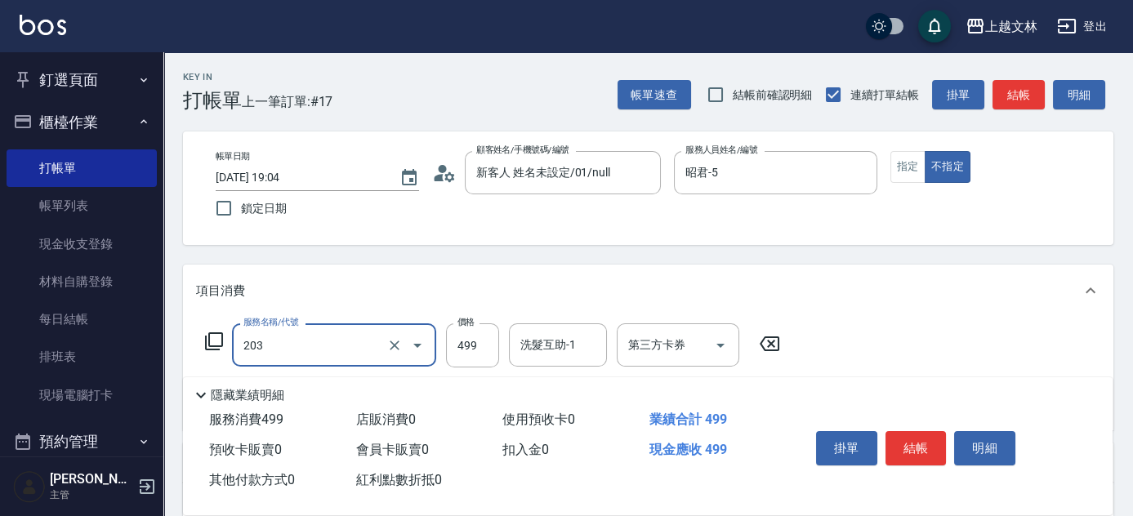
type input "B級洗+剪(203)"
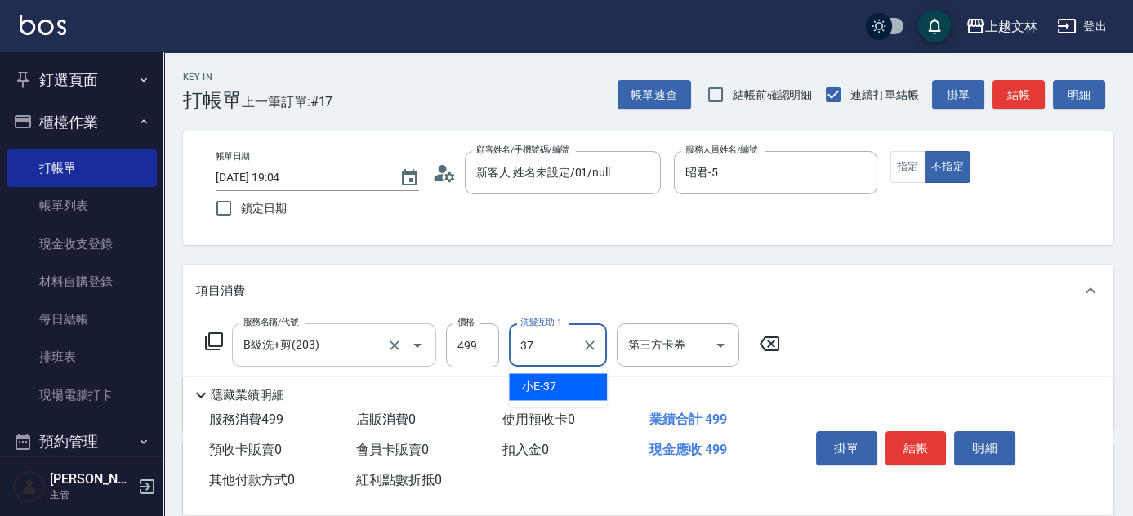
type input "小E-37"
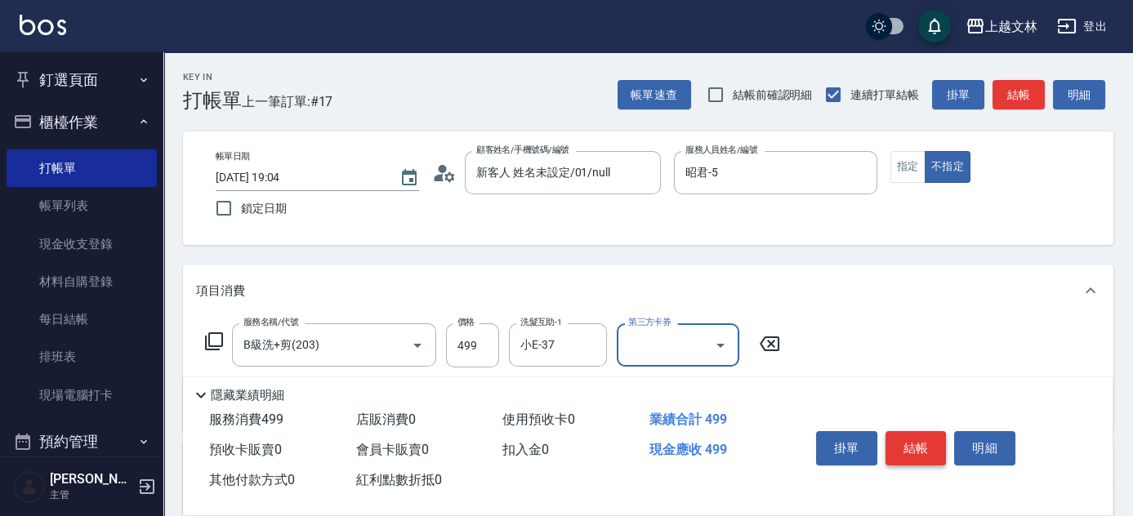
click at [923, 447] on button "結帳" at bounding box center [915, 448] width 61 height 34
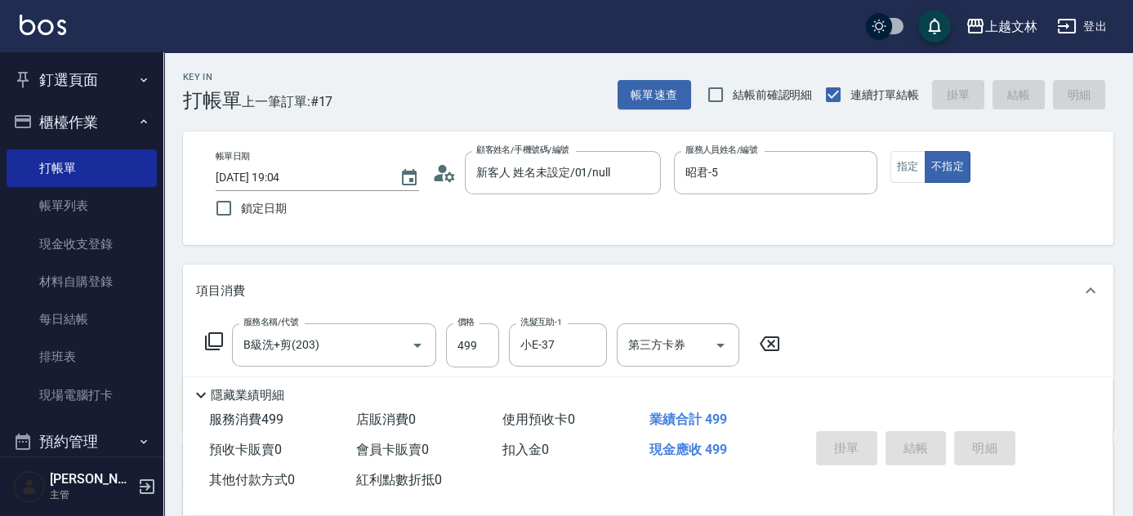
type input "[DATE] 19:08"
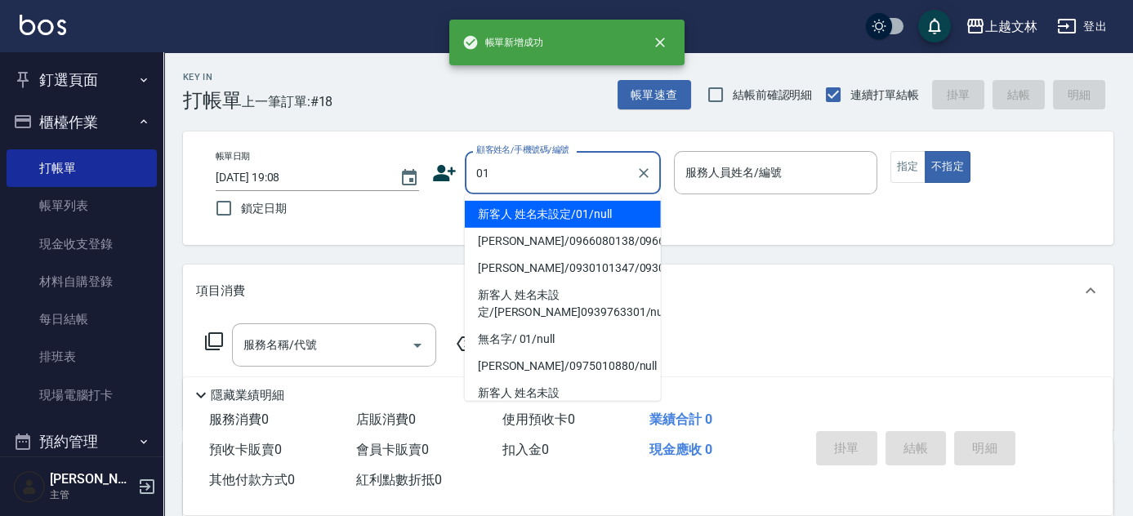
type input "新客人 姓名未設定/01/null"
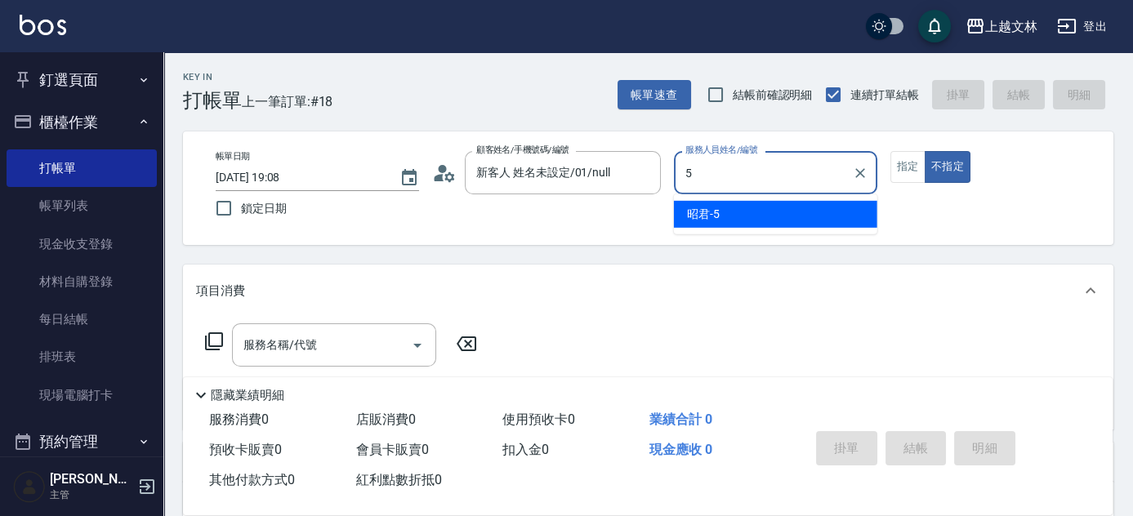
type input "昭君-5"
type button "false"
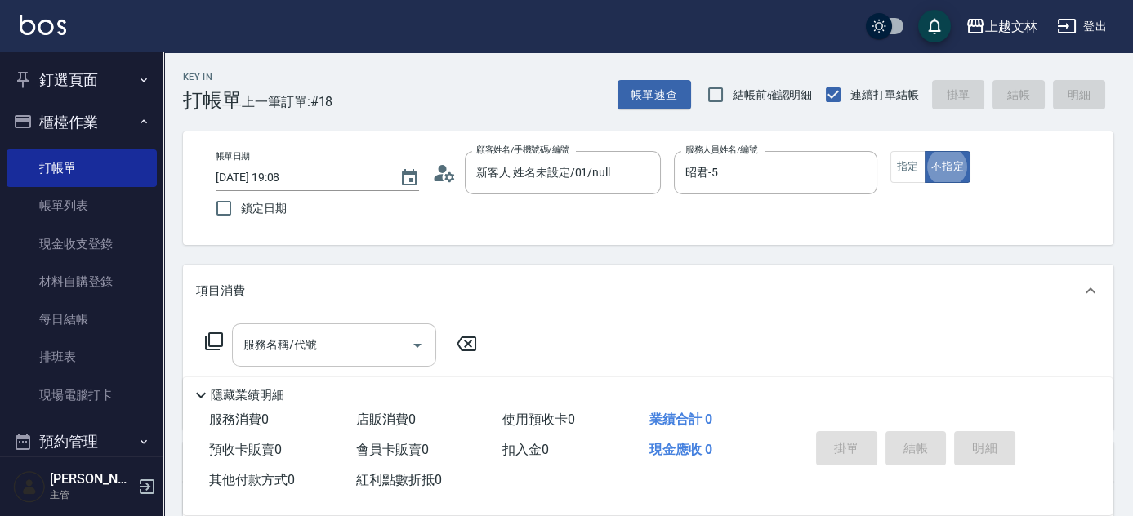
click at [351, 348] on input "服務名稱/代號" at bounding box center [321, 345] width 165 height 29
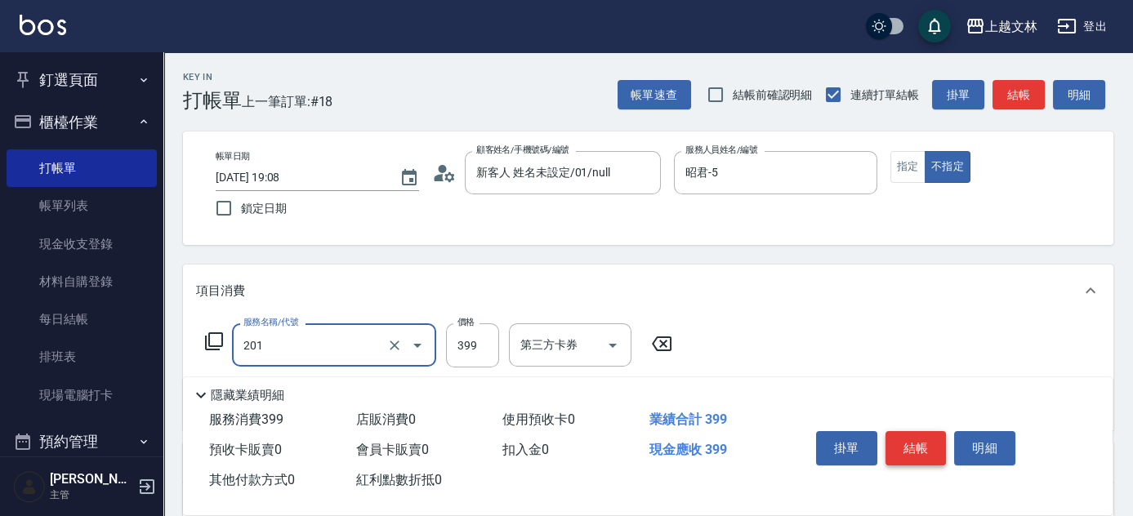
type input "B級單剪(201)"
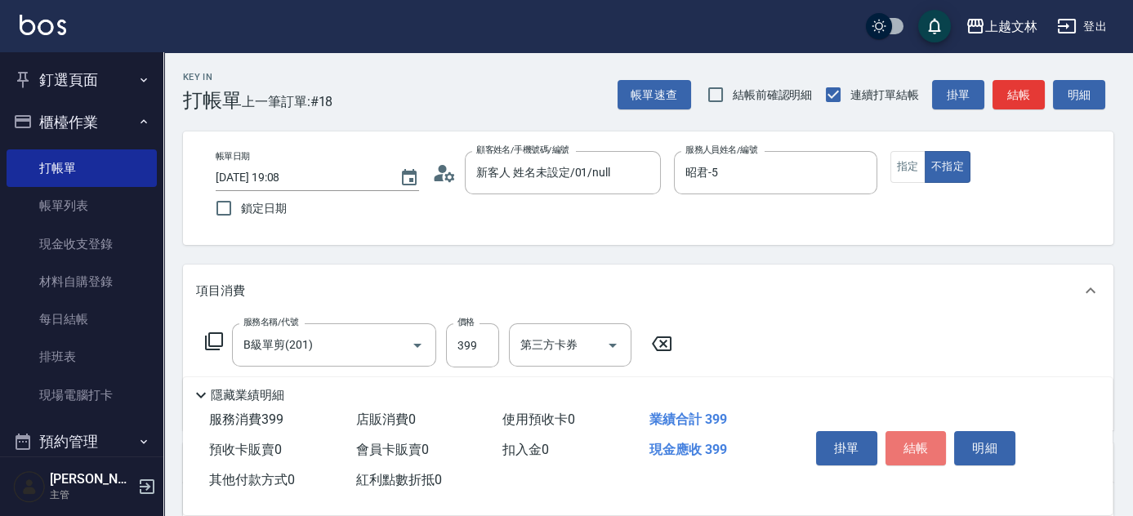
click at [913, 446] on button "結帳" at bounding box center [915, 448] width 61 height 34
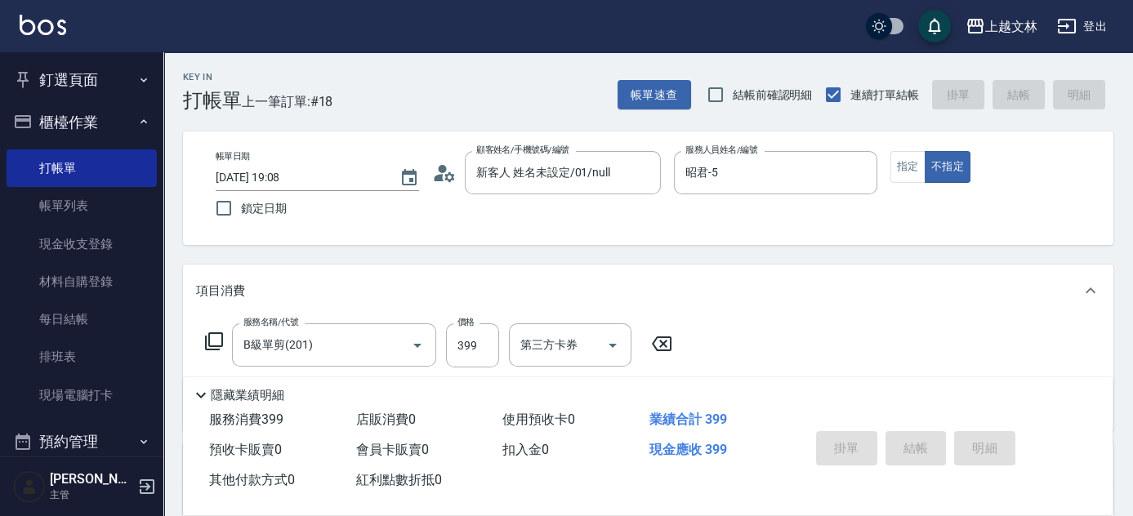
type input "[DATE] 19:09"
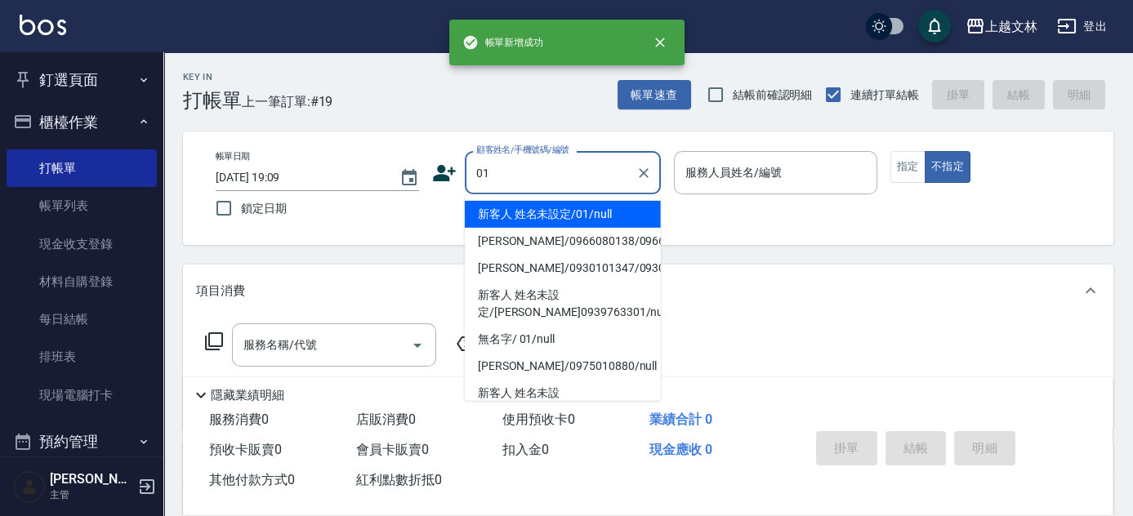
type input "新客人 姓名未設定/01/null"
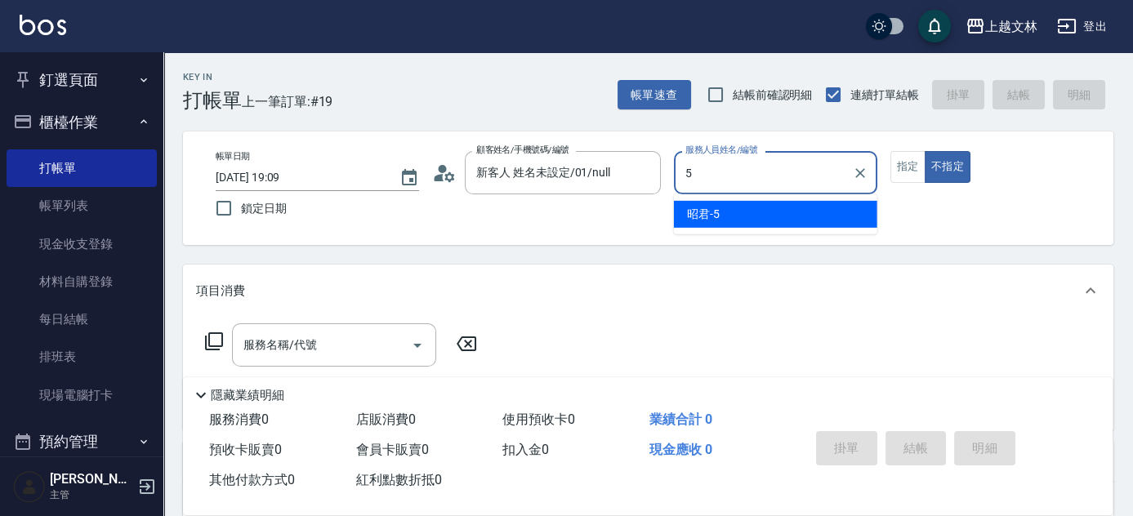
type input "昭君-5"
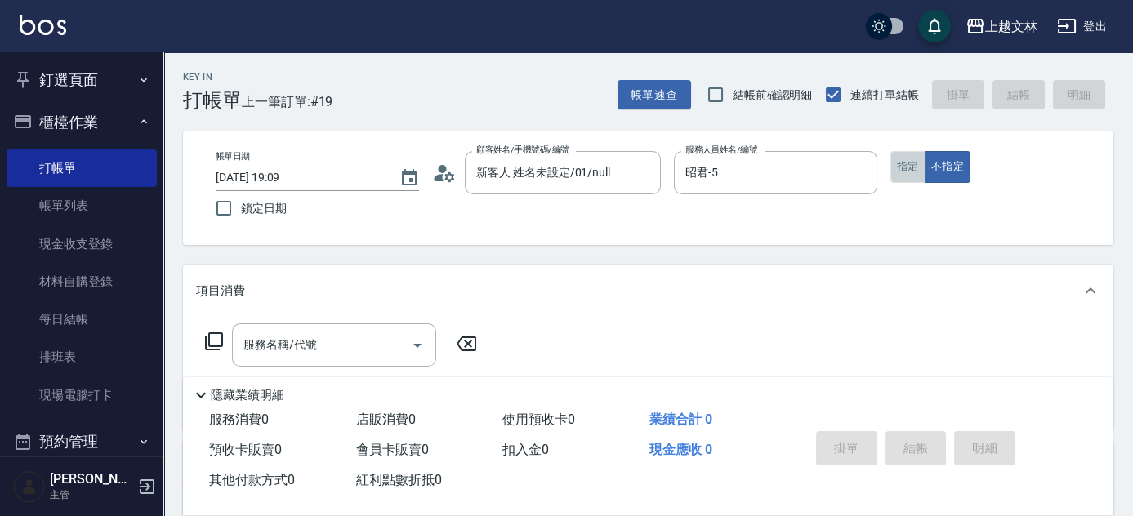
drag, startPoint x: 898, startPoint y: 167, endPoint x: 833, endPoint y: 244, distance: 101.4
click at [898, 166] on button "指定" at bounding box center [907, 167] width 35 height 32
click at [376, 331] on input "服務名稱/代號" at bounding box center [321, 345] width 165 height 29
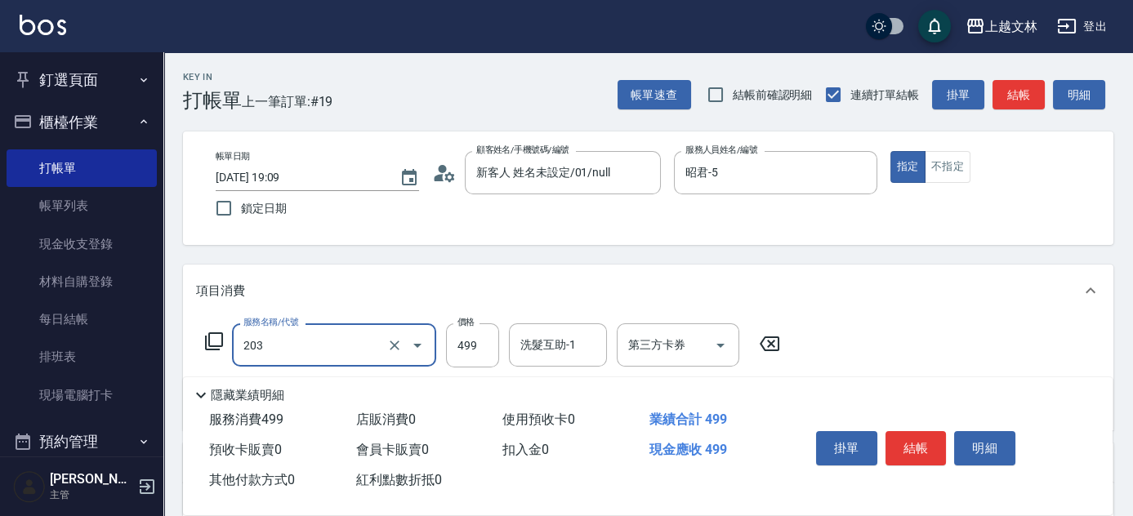
type input "B級洗+剪(203)"
type input "500"
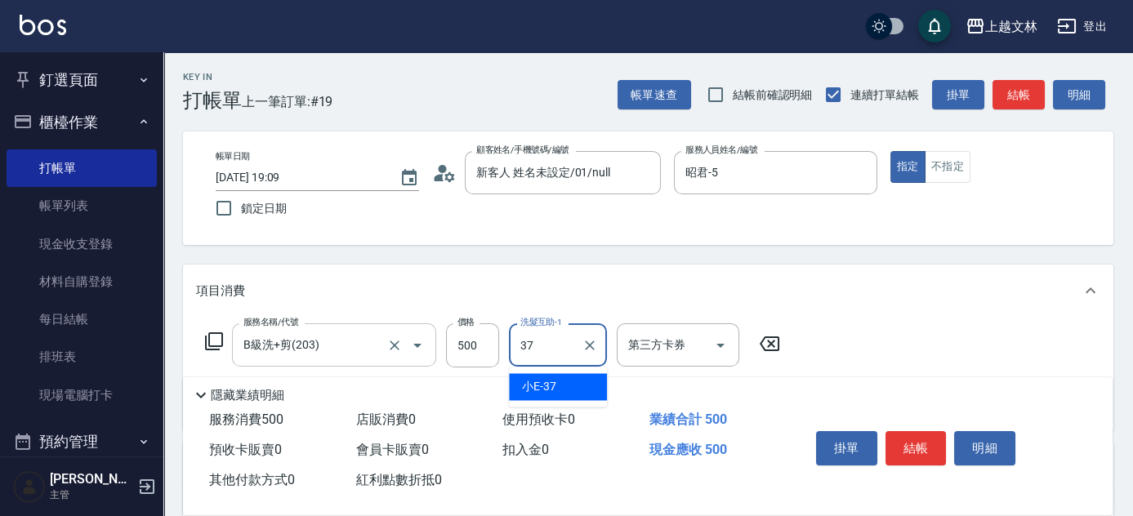
type input "小E-37"
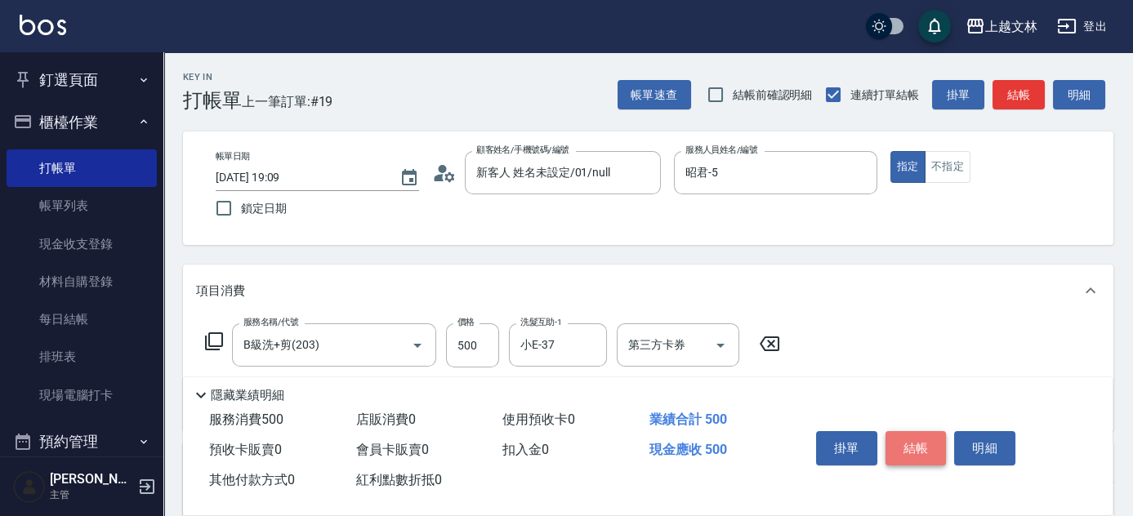
click at [911, 447] on button "結帳" at bounding box center [915, 448] width 61 height 34
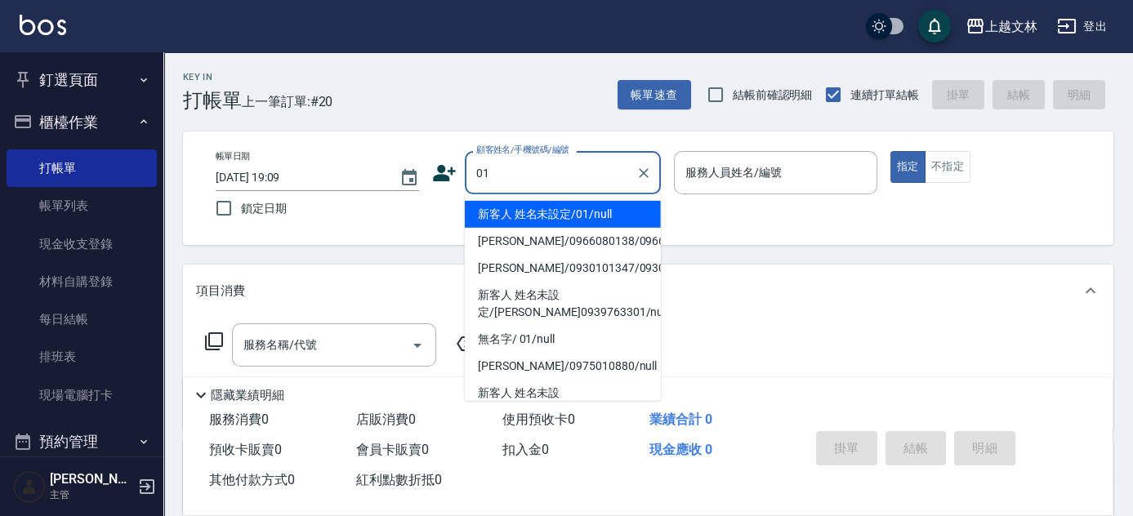
type input "新客人 姓名未設定/01/null"
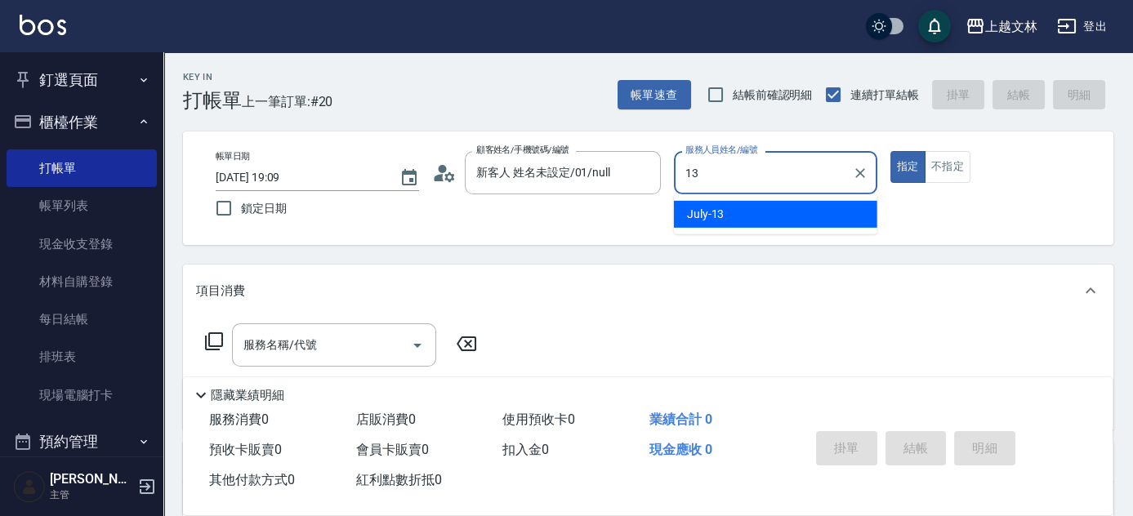
type input "July-13"
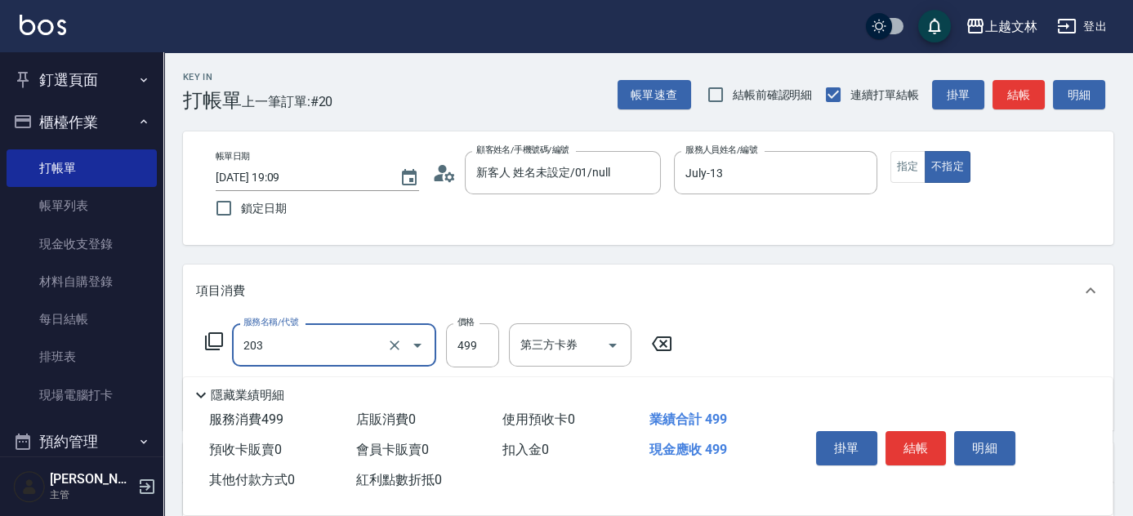
type input "B級洗+剪(203)"
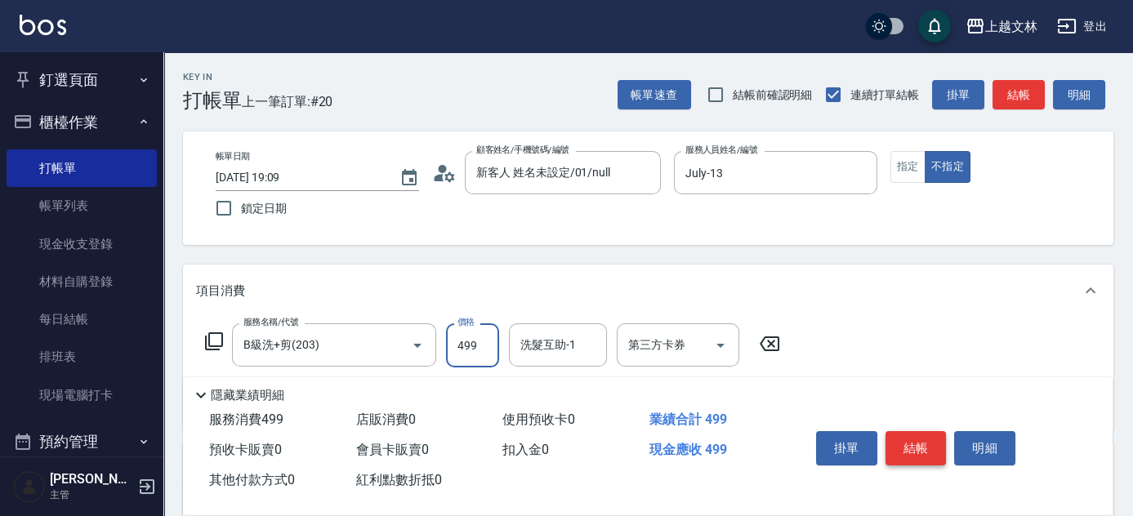
click at [935, 433] on button "結帳" at bounding box center [915, 448] width 61 height 34
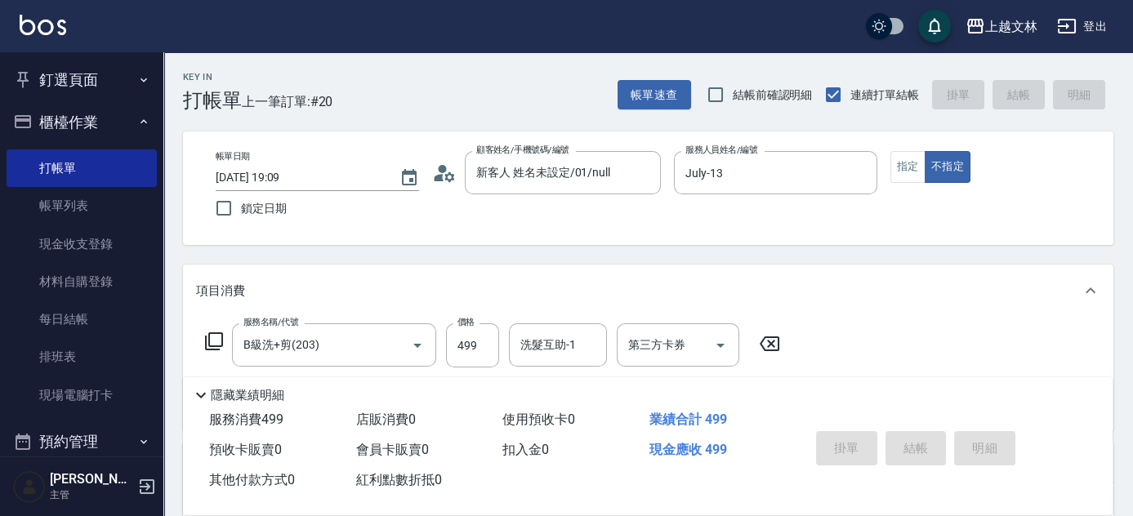
type input "[DATE] 19:15"
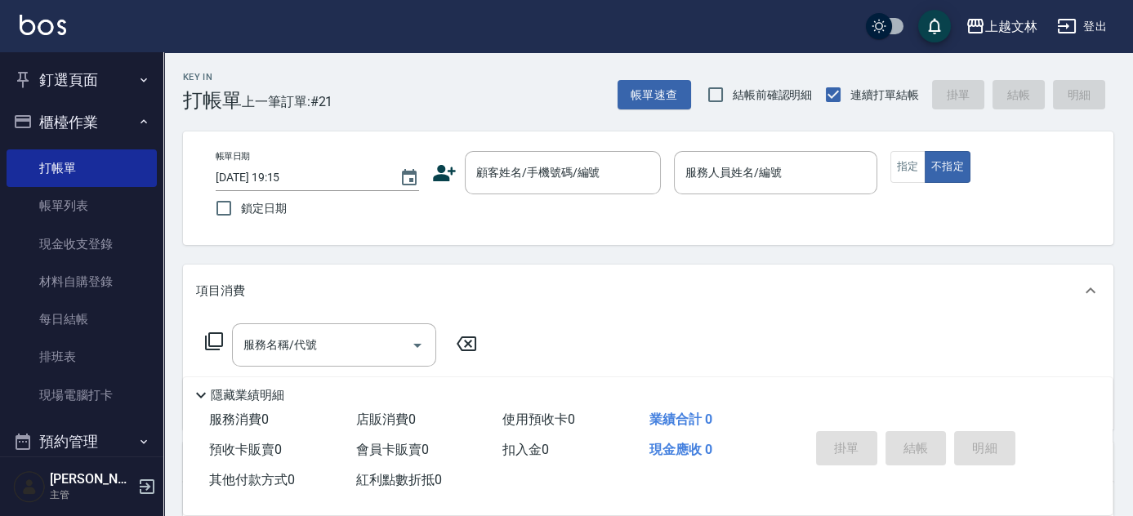
click at [432, 179] on icon at bounding box center [444, 173] width 24 height 24
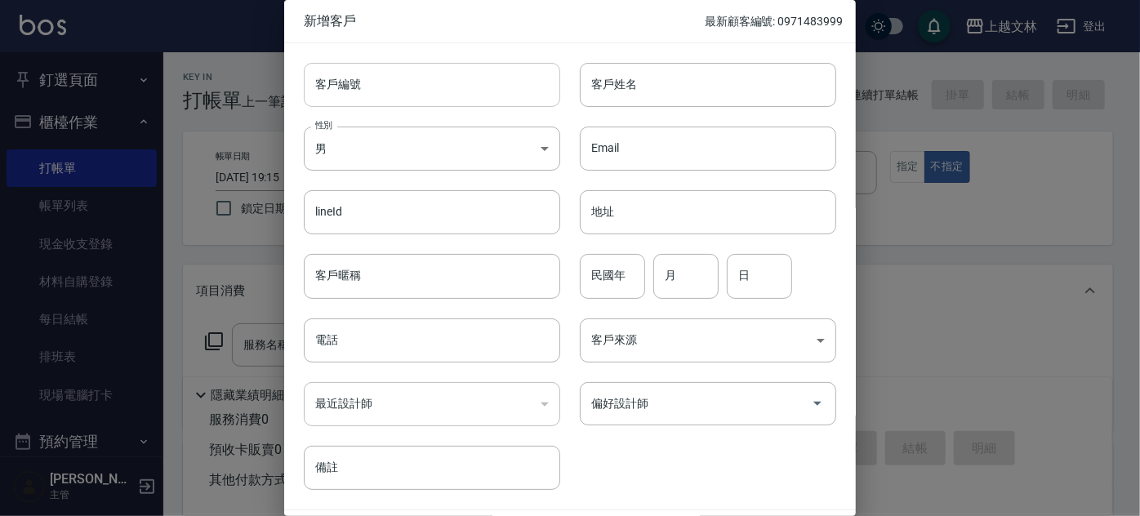
click at [440, 85] on input "客戶編號" at bounding box center [432, 85] width 256 height 44
type input "0935059612"
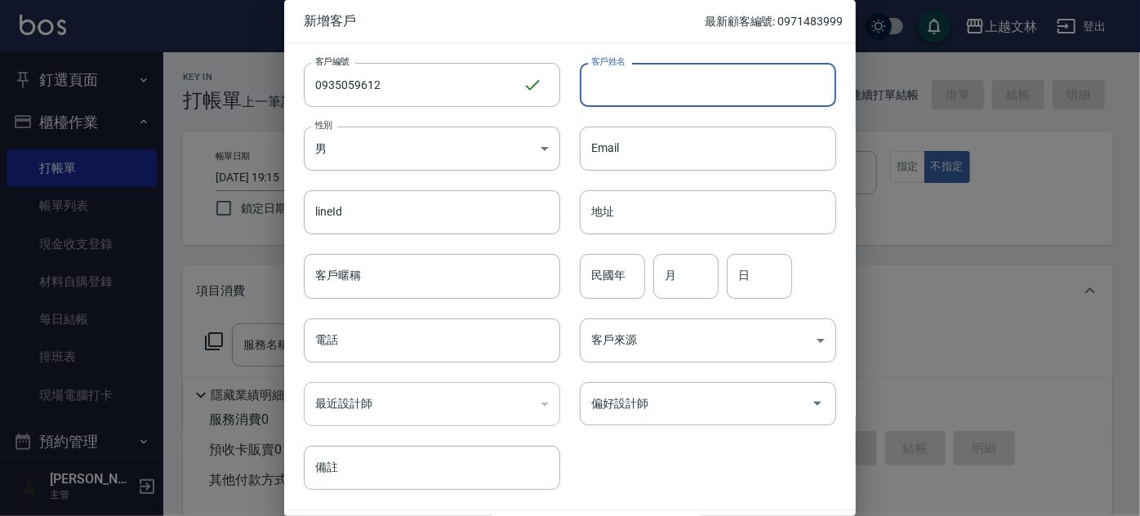
click at [655, 100] on input "客戶姓名" at bounding box center [708, 85] width 256 height 44
type input "[PERSON_NAME]"
click at [546, 148] on body "上越文[PERSON_NAME]出 釘選頁面 店家日報表 設計師排行榜 每日結帳 櫃檯作業 打帳單 帳單列表 現金收支登錄 材料自購登錄 每日結帳 排班表 現…" at bounding box center [570, 397] width 1140 height 794
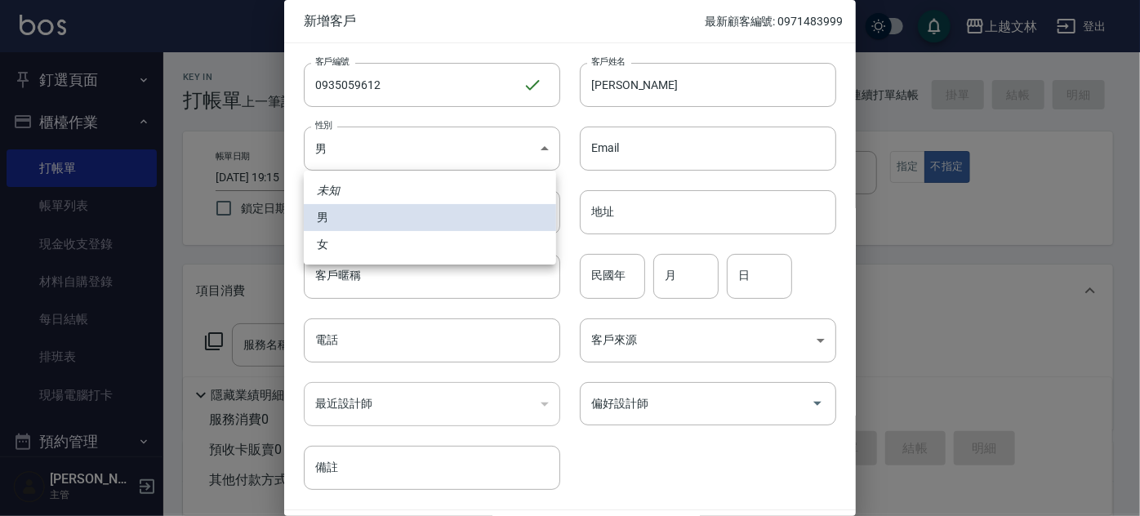
click at [422, 240] on li "女" at bounding box center [430, 244] width 252 height 27
type input "[DEMOGRAPHIC_DATA]"
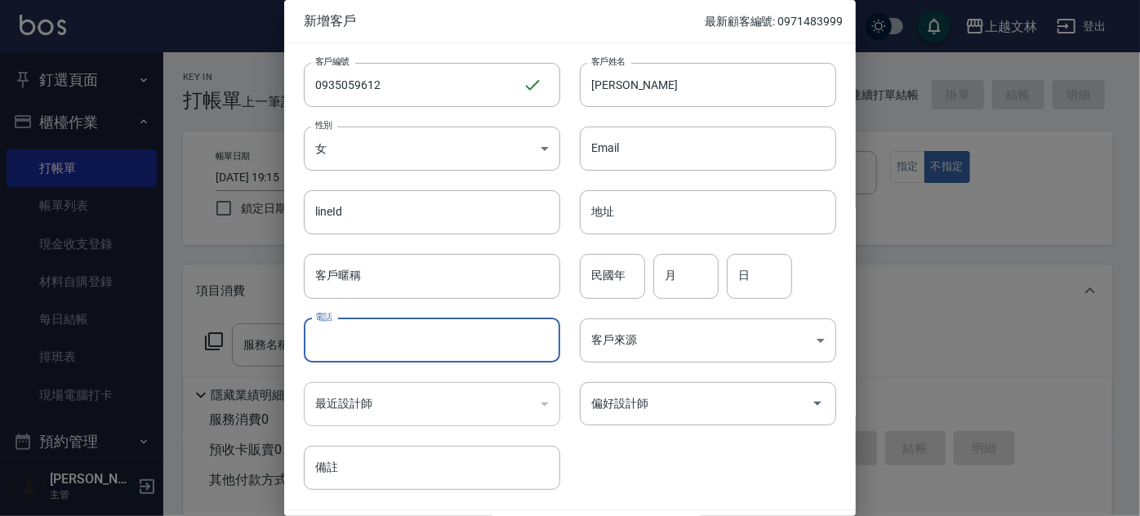
drag, startPoint x: 400, startPoint y: 343, endPoint x: 392, endPoint y: 340, distance: 8.5
click at [400, 343] on input "電話" at bounding box center [432, 340] width 256 height 44
type input "0935059612"
click at [648, 409] on input "偏好設計師" at bounding box center [695, 403] width 217 height 29
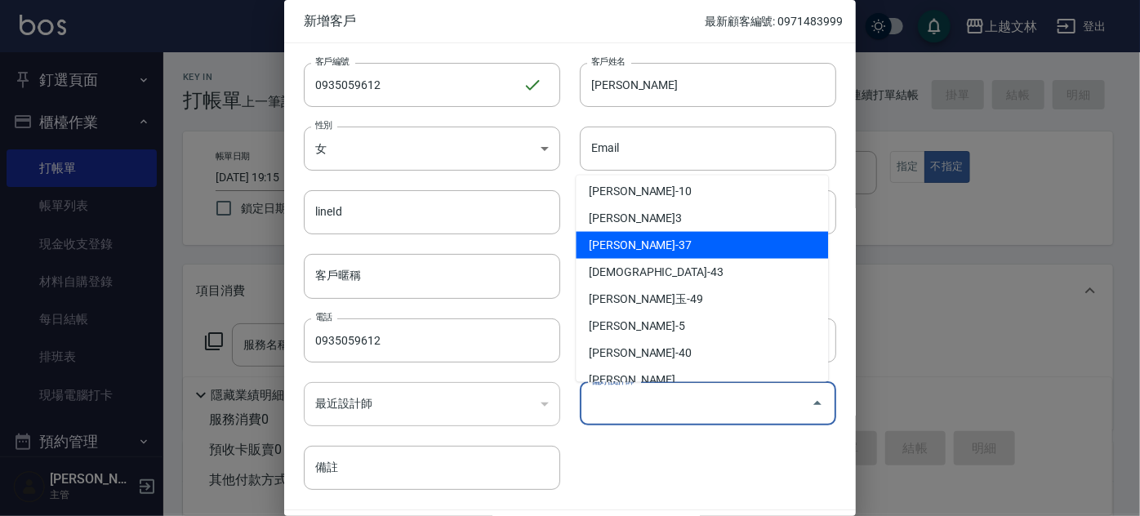
scroll to position [148, 0]
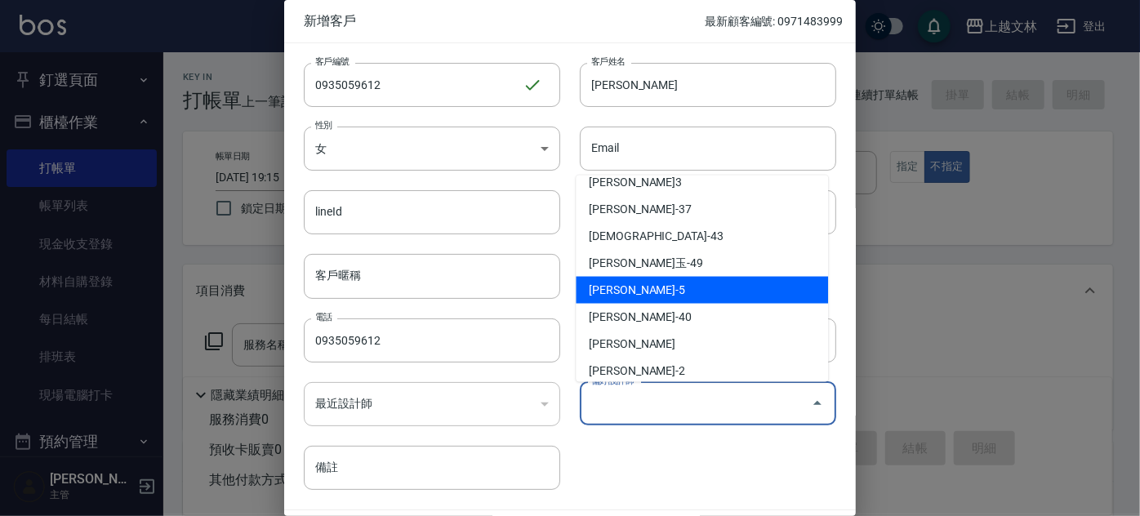
click at [651, 289] on li "[PERSON_NAME]-5" at bounding box center [702, 290] width 252 height 27
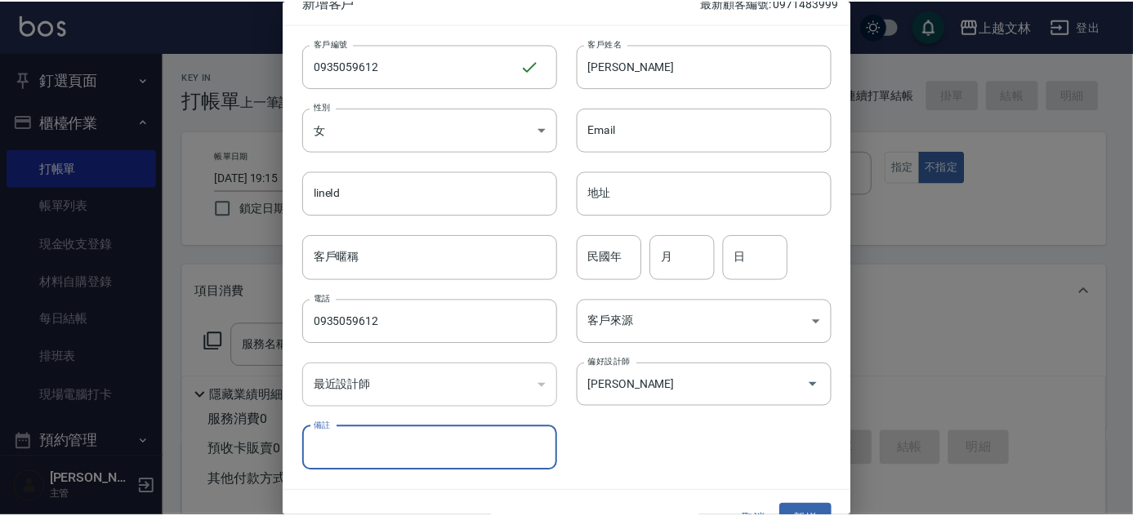
scroll to position [49, 0]
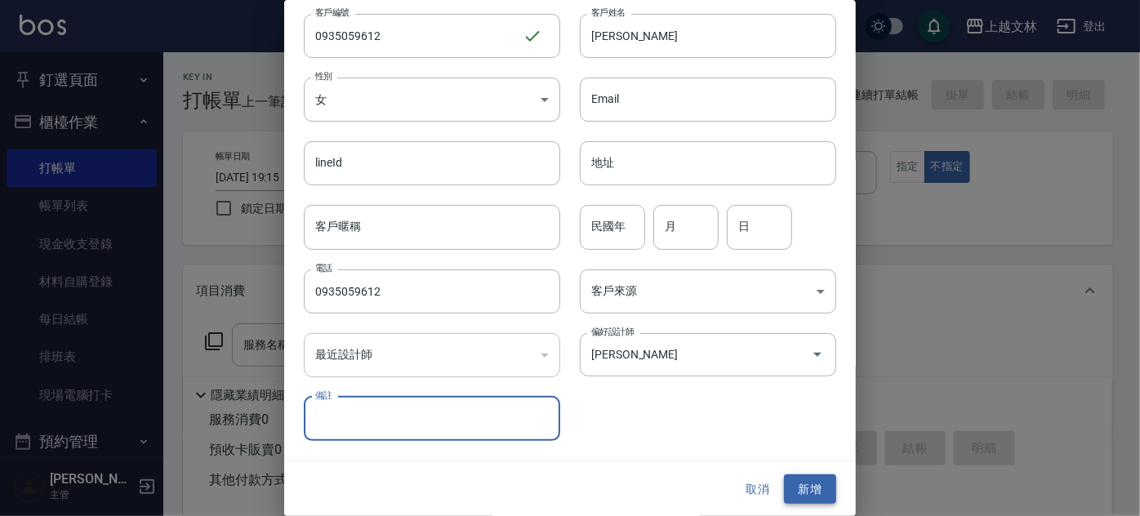
click at [795, 487] on button "新增" at bounding box center [810, 489] width 52 height 30
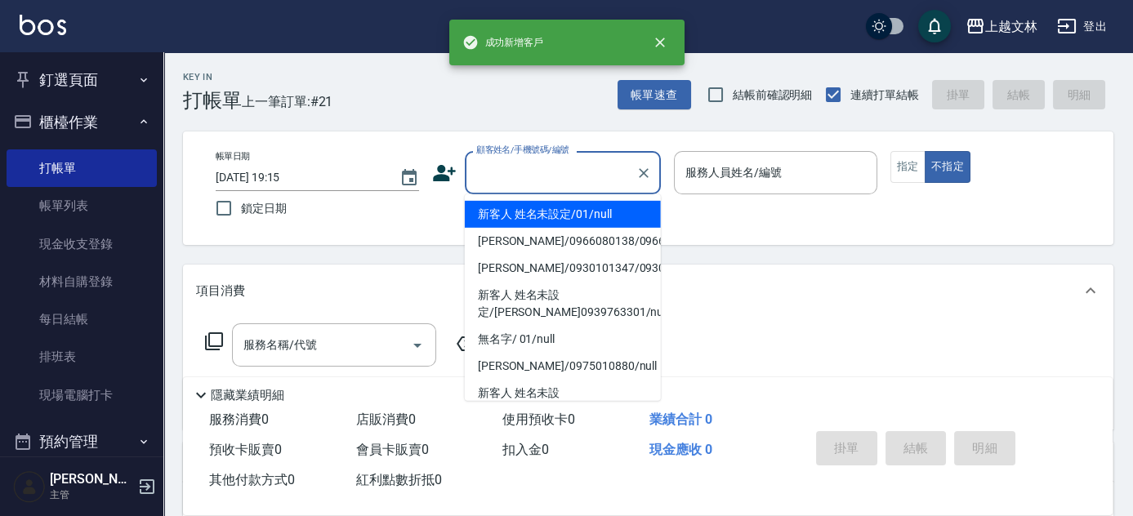
click at [523, 180] on input "顧客姓名/手機號碼/編號" at bounding box center [550, 172] width 157 height 29
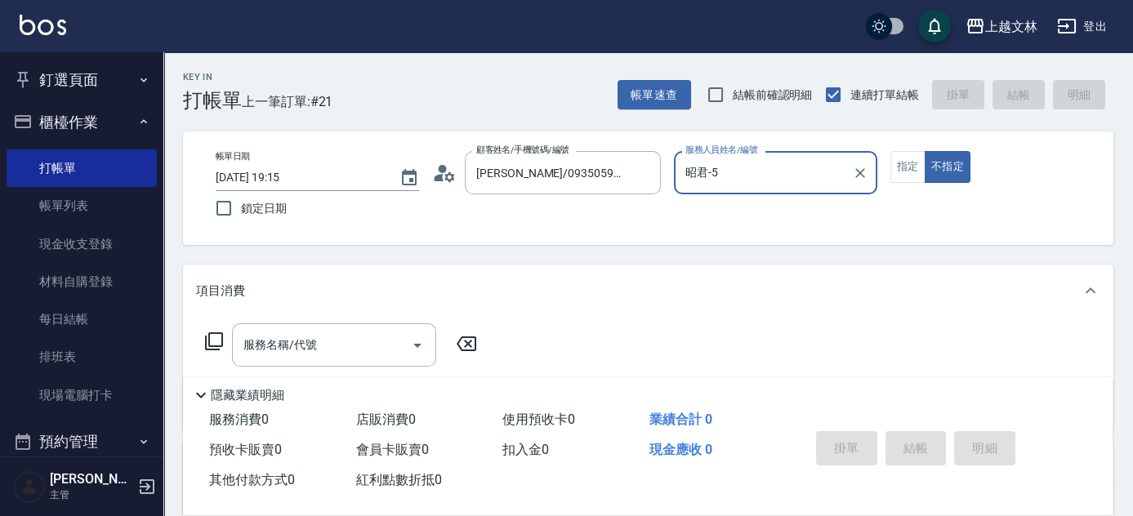
click at [213, 344] on icon at bounding box center [214, 342] width 20 height 20
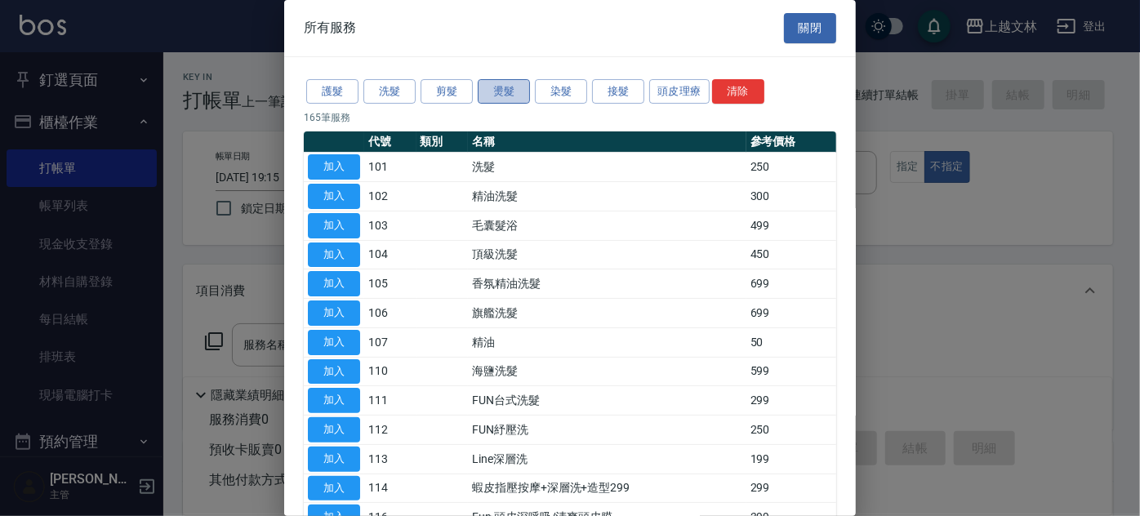
click at [496, 91] on button "燙髮" at bounding box center [504, 91] width 52 height 25
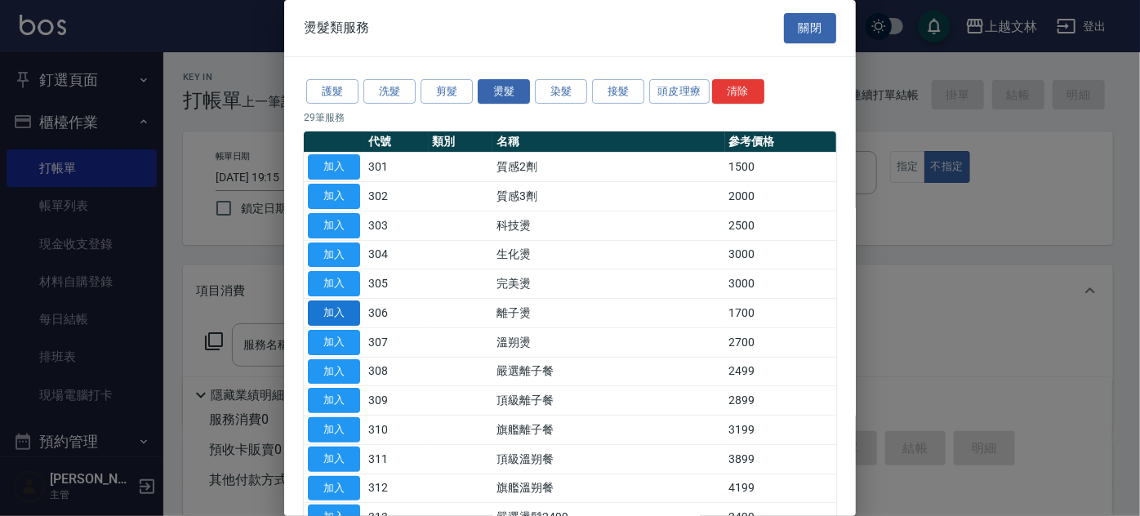
click at [347, 309] on button "加入" at bounding box center [334, 312] width 52 height 25
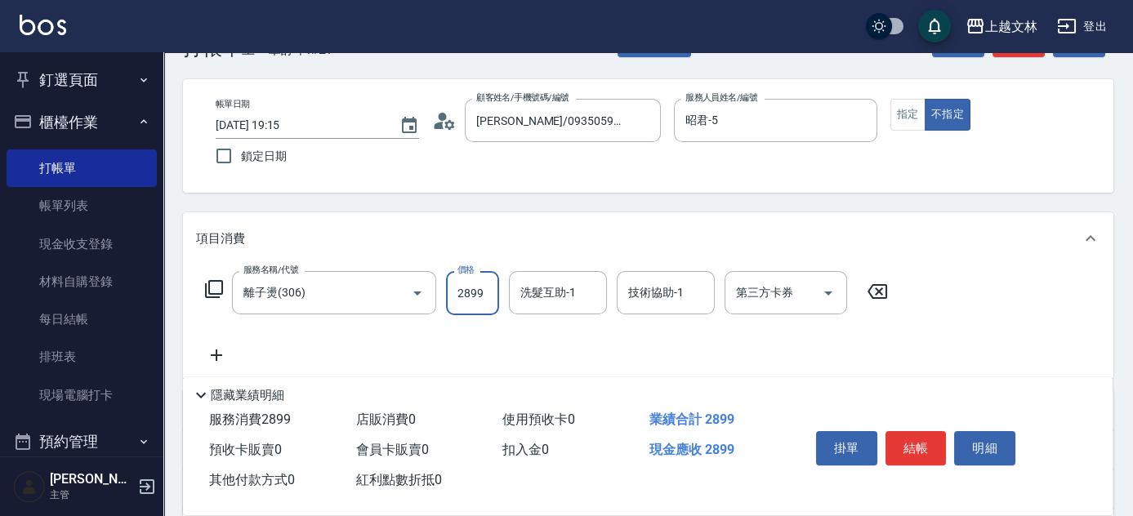
scroll to position [148, 0]
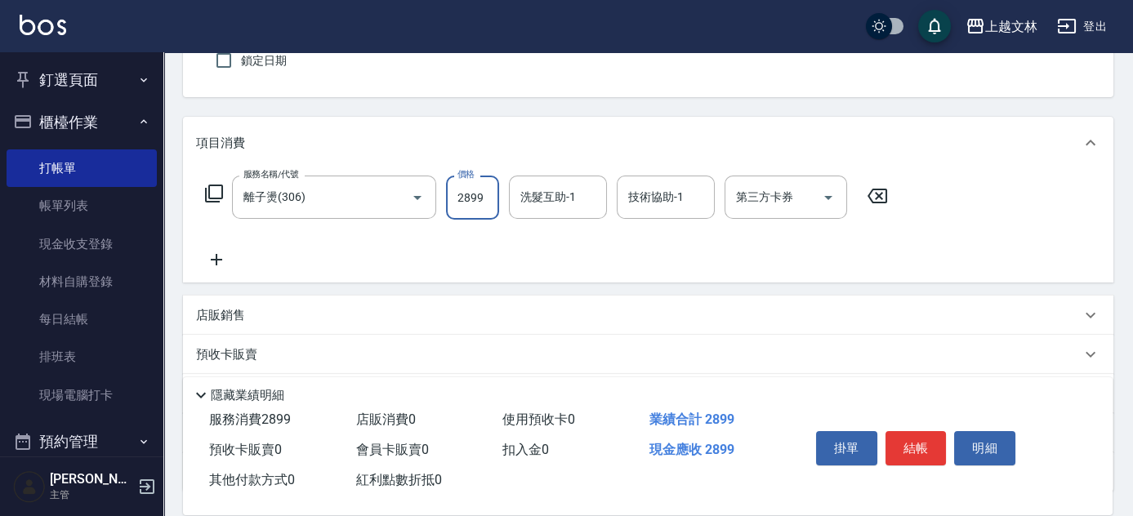
click at [213, 187] on icon at bounding box center [214, 194] width 20 height 20
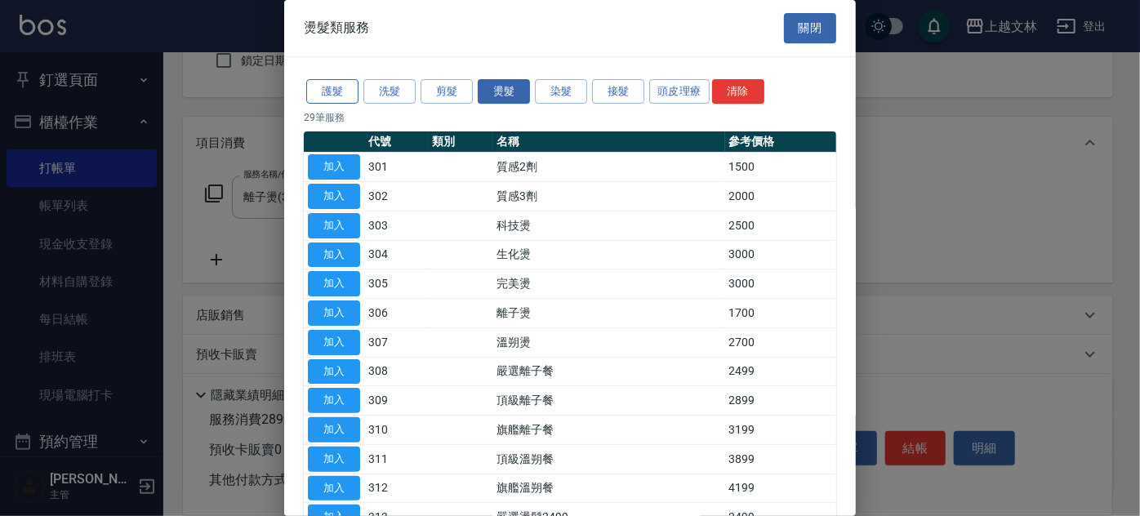
click at [328, 91] on button "護髮" at bounding box center [332, 91] width 52 height 25
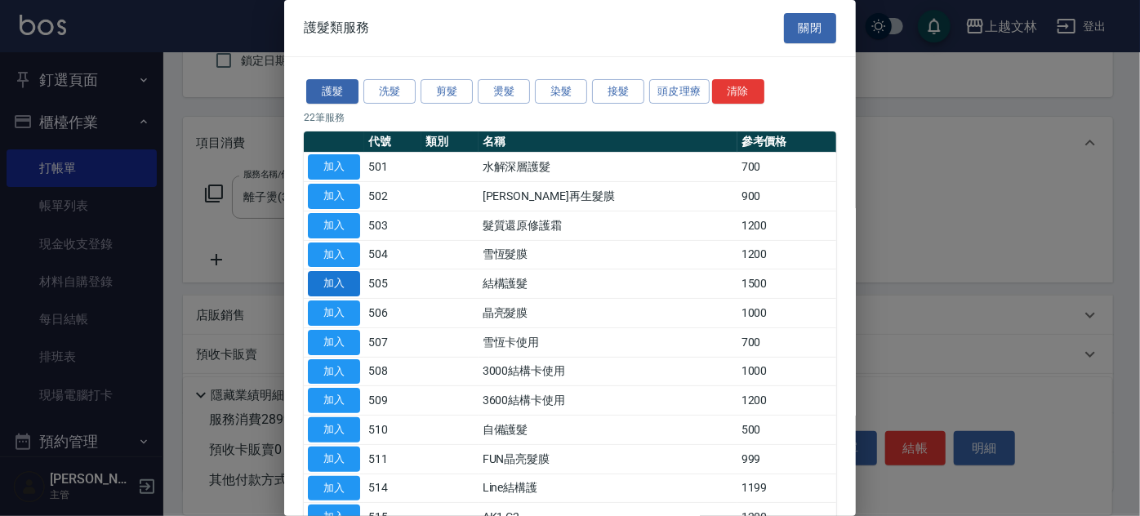
click at [345, 289] on button "加入" at bounding box center [334, 283] width 52 height 25
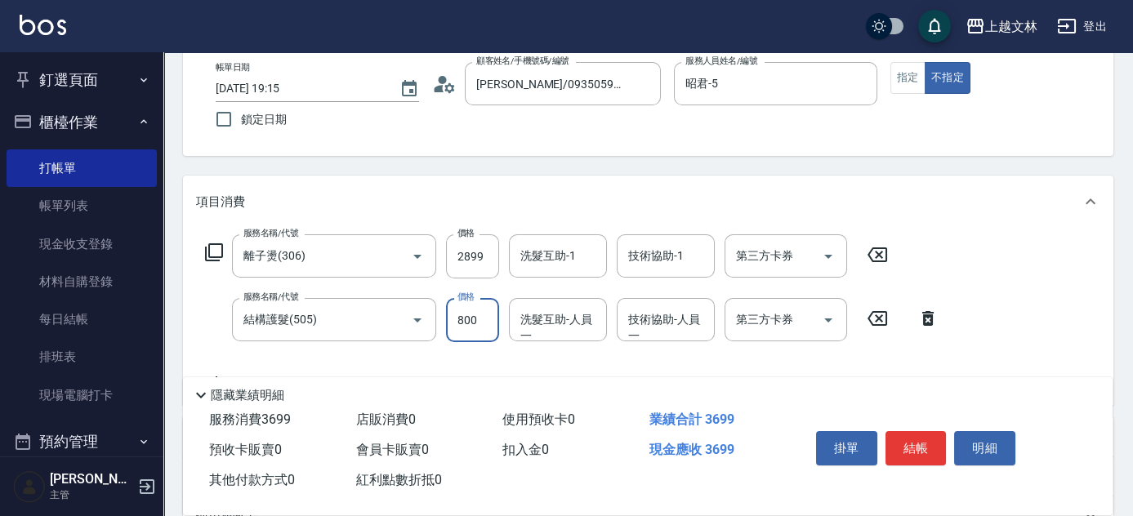
scroll to position [0, 0]
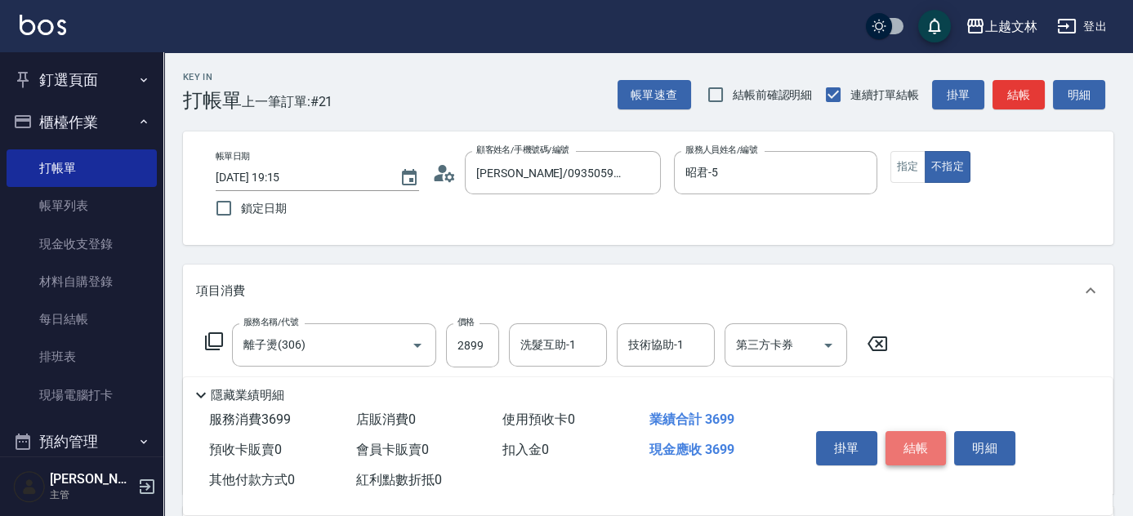
click at [912, 446] on button "結帳" at bounding box center [915, 448] width 61 height 34
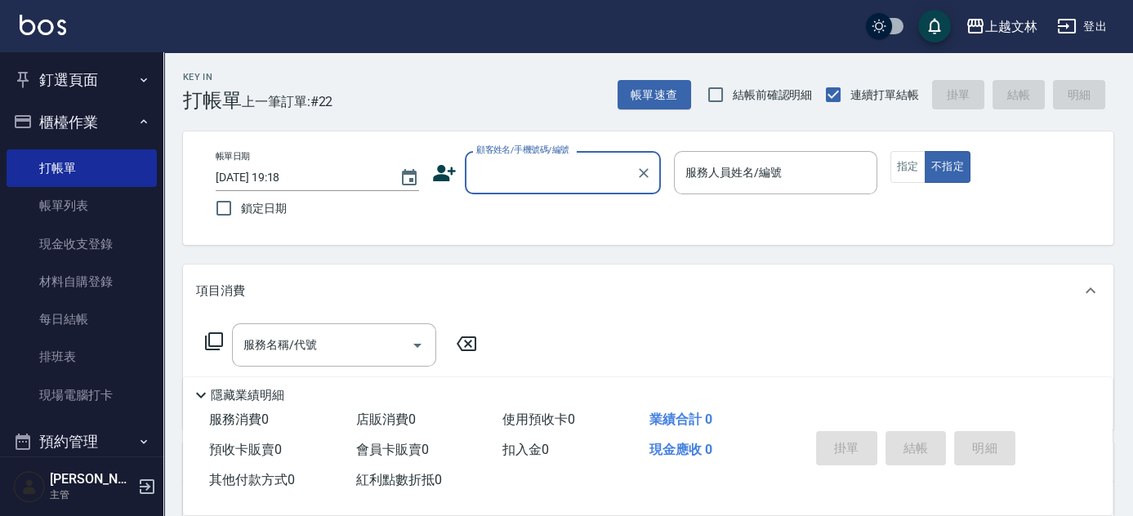
click at [57, 85] on button "釘選頁面" at bounding box center [82, 80] width 150 height 42
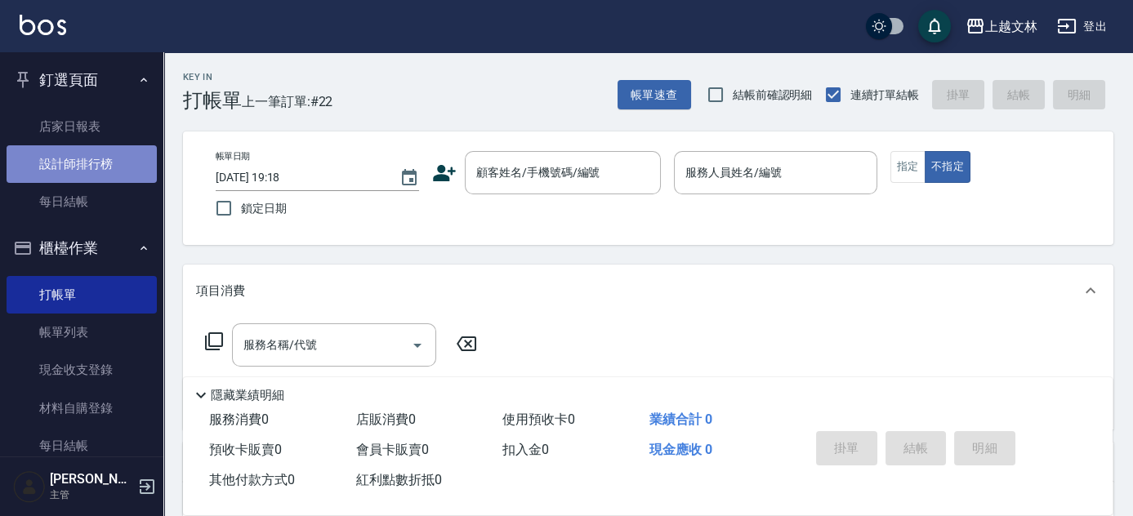
click at [102, 162] on link "設計師排行榜" at bounding box center [82, 164] width 150 height 38
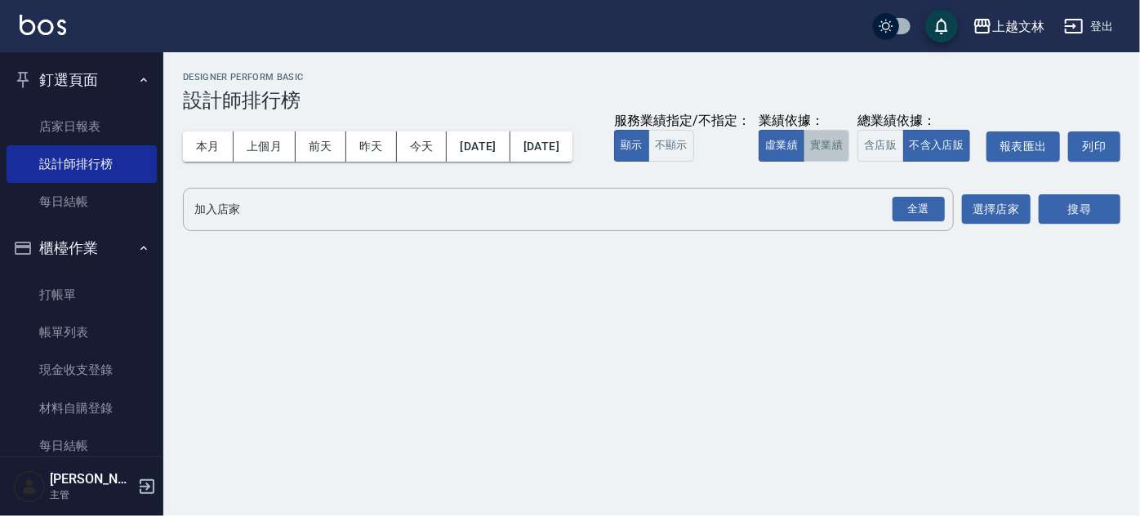
click at [803, 162] on button "實業績" at bounding box center [826, 146] width 46 height 32
click at [901, 222] on div "全選" at bounding box center [918, 209] width 52 height 25
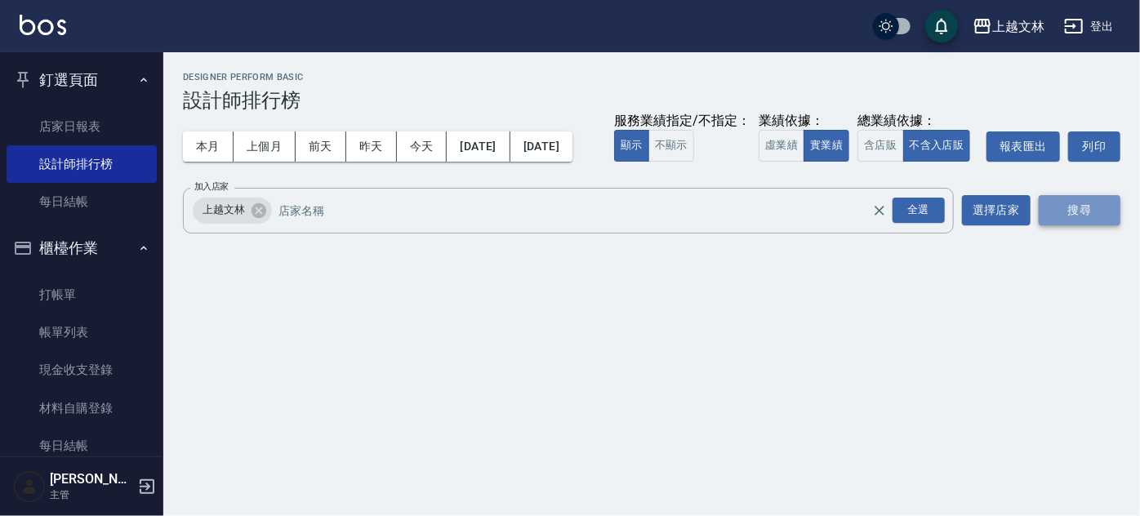
click at [1072, 225] on button "搜尋" at bounding box center [1080, 210] width 82 height 30
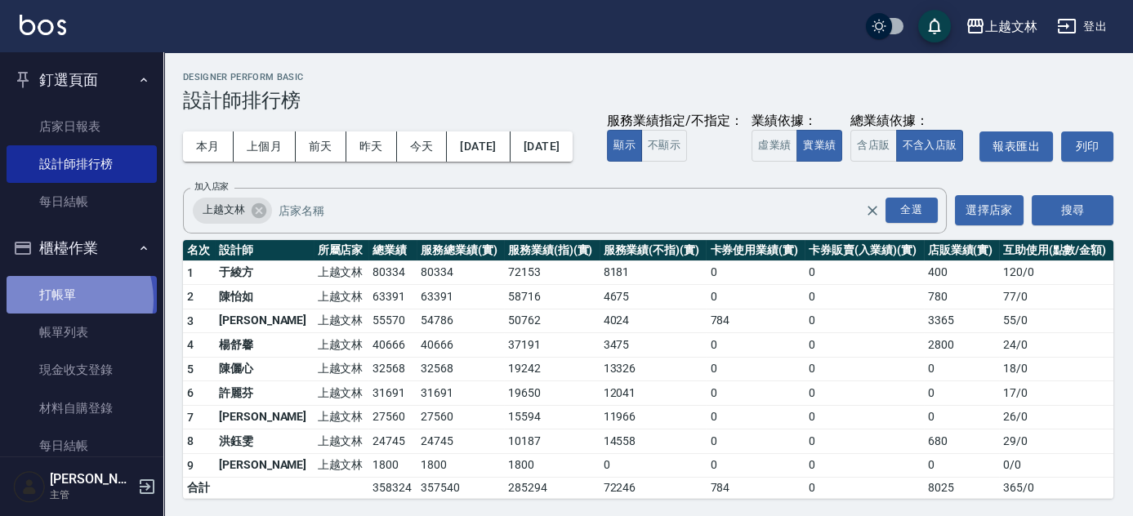
click at [65, 300] on link "打帳單" at bounding box center [82, 295] width 150 height 38
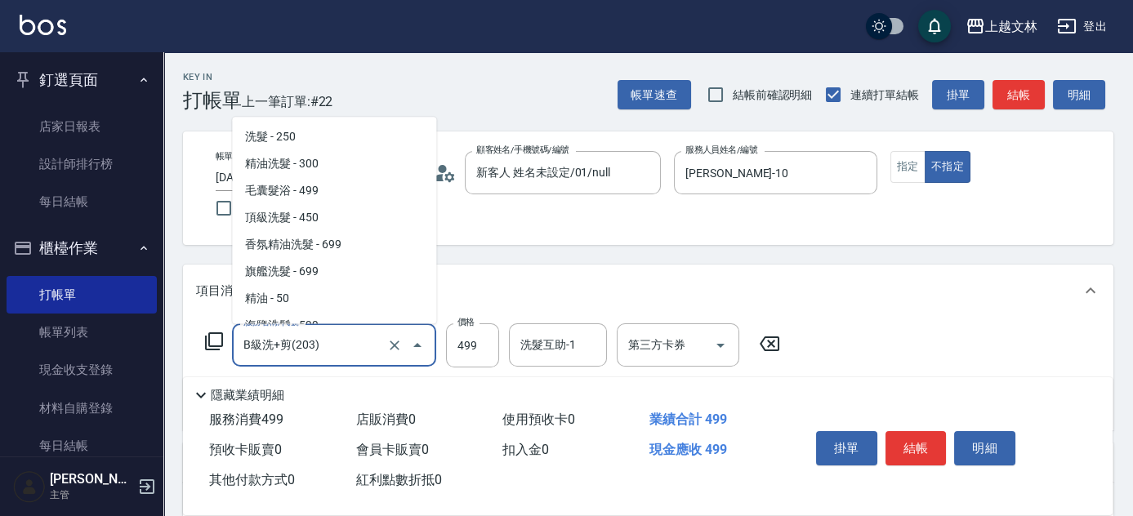
click at [324, 341] on input "B級洗+剪(203)" at bounding box center [311, 345] width 144 height 29
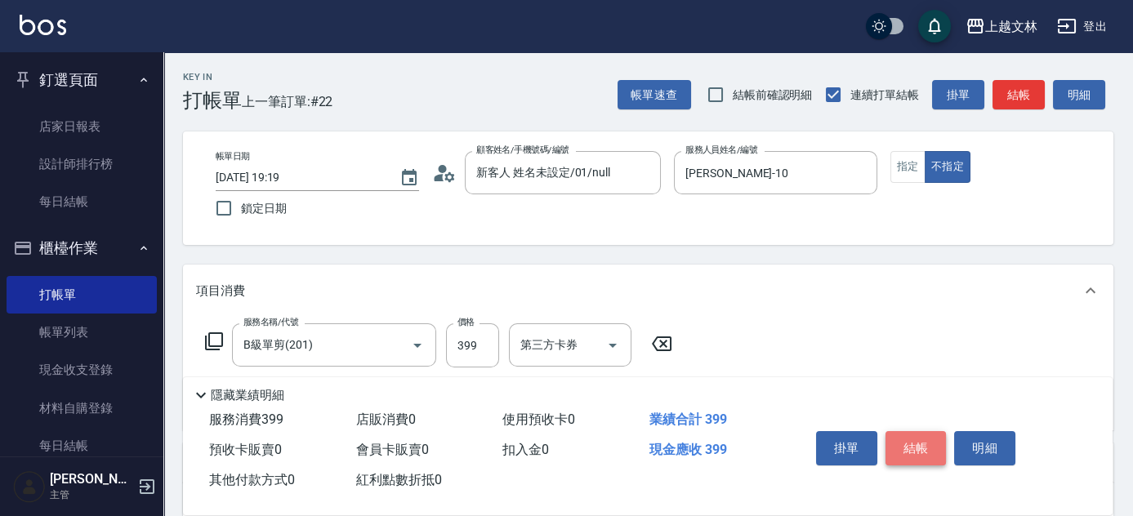
click at [921, 443] on button "結帳" at bounding box center [915, 448] width 61 height 34
